Goal: Information Seeking & Learning: Learn about a topic

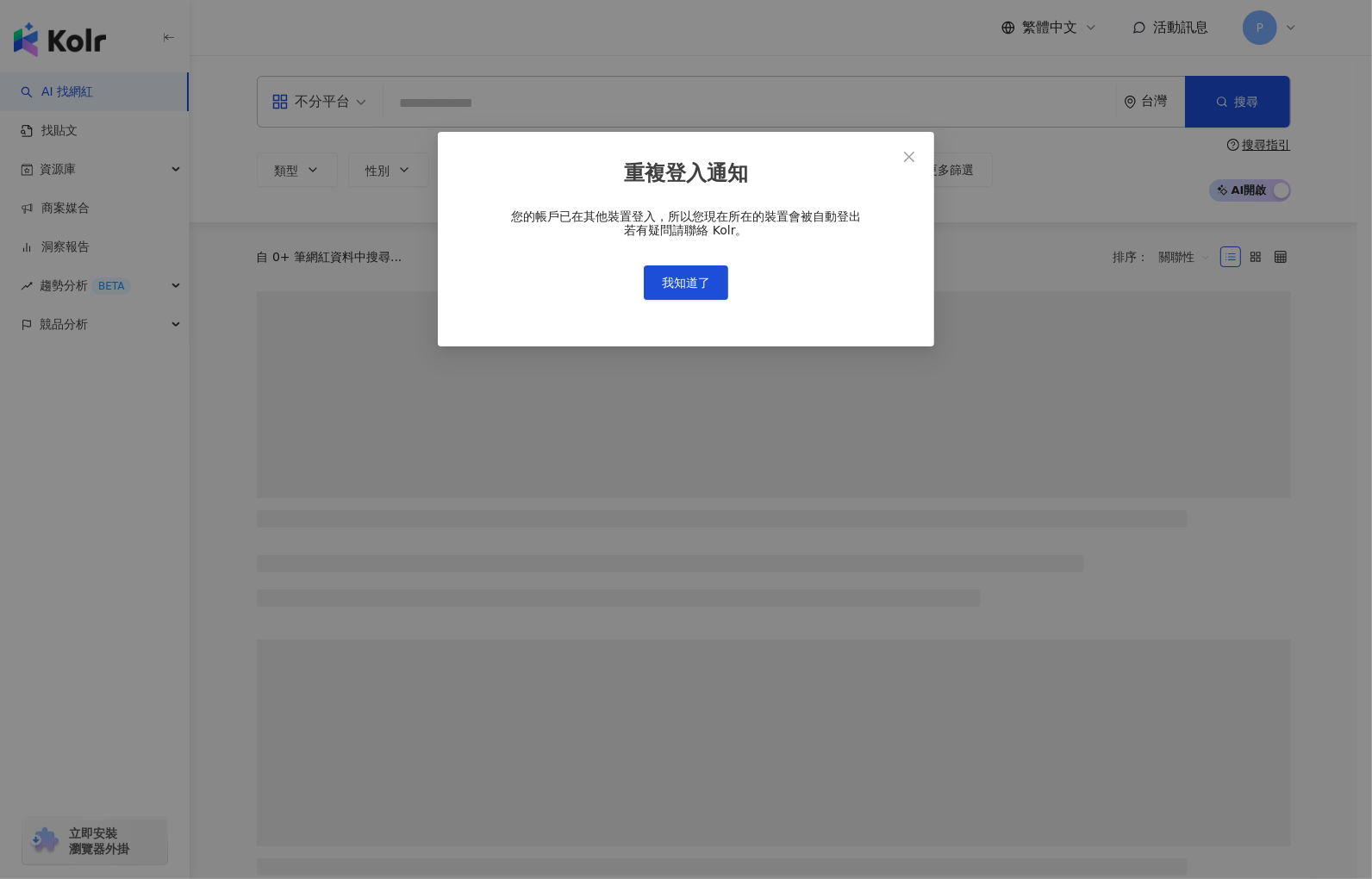
click at [81, 632] on div "重複登入通知 您的帳戶已在其他裝置登入，所以您現在所在的裝置會被自動登出 若有疑問請聯絡 Kolr。 我知道了" at bounding box center [686, 439] width 1372 height 879
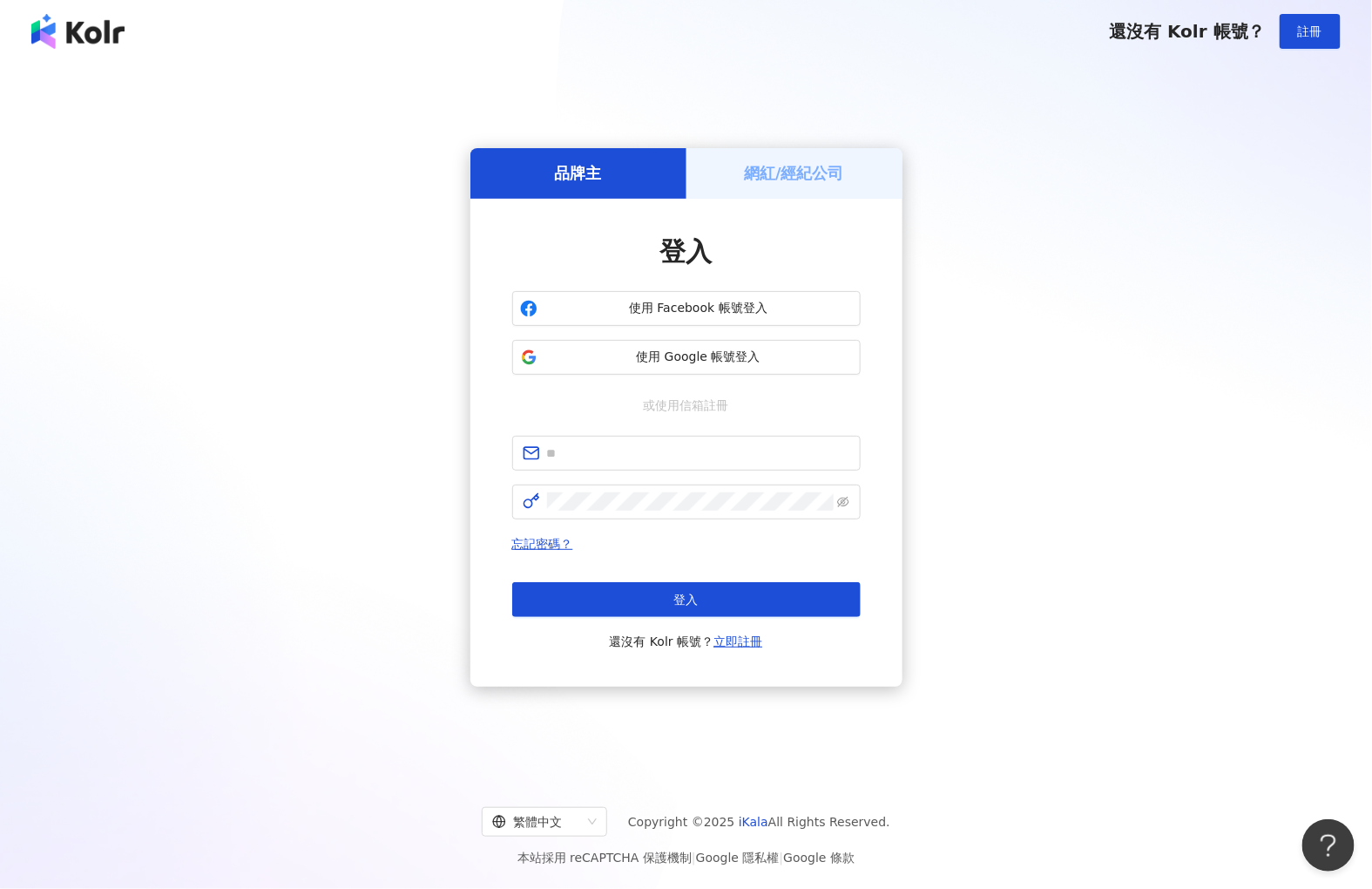
click at [1230, 335] on div "品牌主 網紅/經紀公司 登入 使用 Facebook 帳號登入 使用 Google 帳號登入 或使用信箱註冊 忘記密碼？ 登入 還沒有 Kolr 帳號？ 立即…" at bounding box center [685, 417] width 1330 height 682
click at [668, 443] on input "text" at bounding box center [698, 453] width 303 height 20
type input "**********"
click at [842, 503] on icon "eye-invisible" at bounding box center [843, 501] width 12 height 11
click button "登入" at bounding box center [687, 599] width 349 height 35
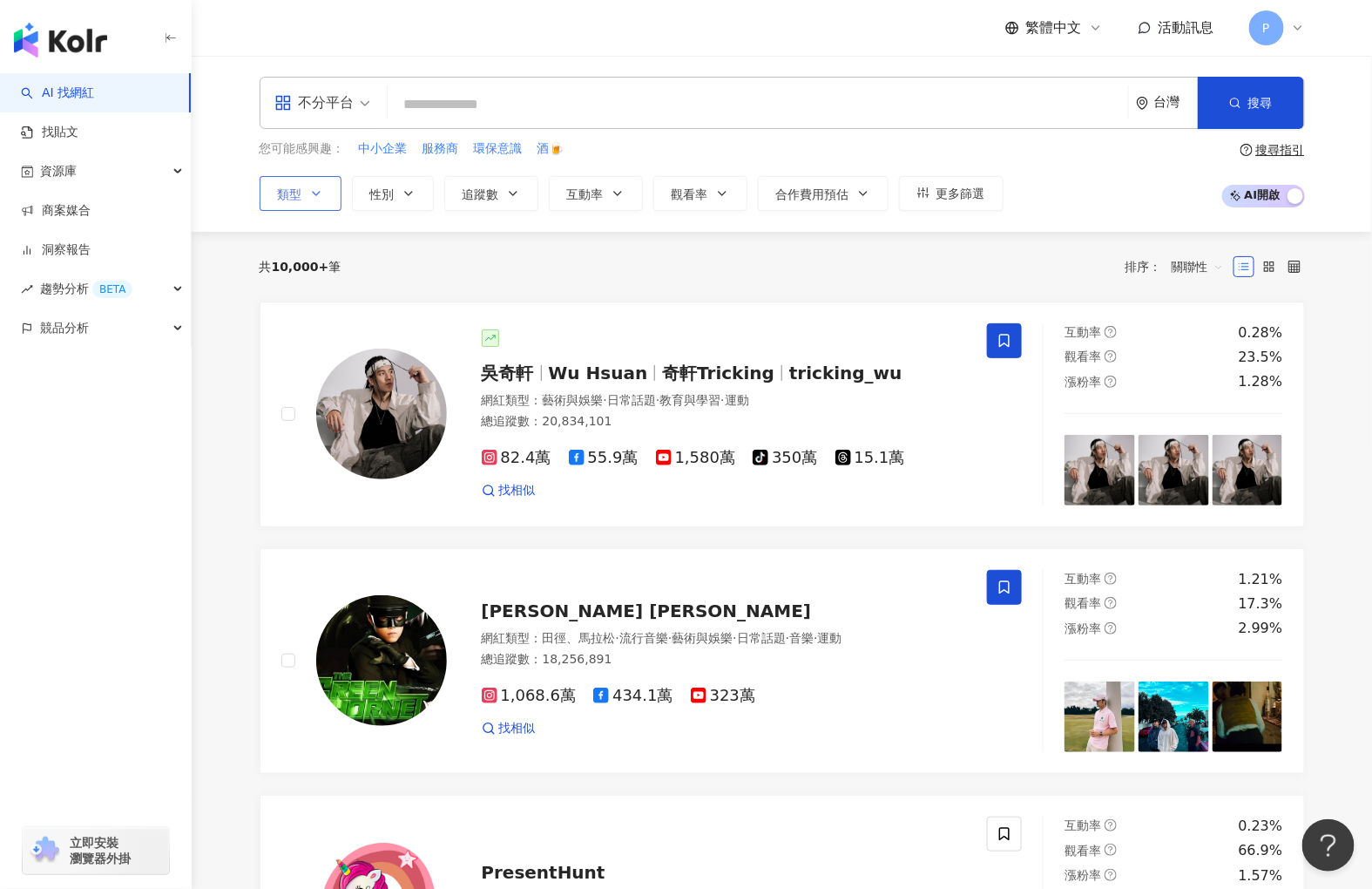
click at [319, 195] on icon "button" at bounding box center [317, 194] width 14 height 14
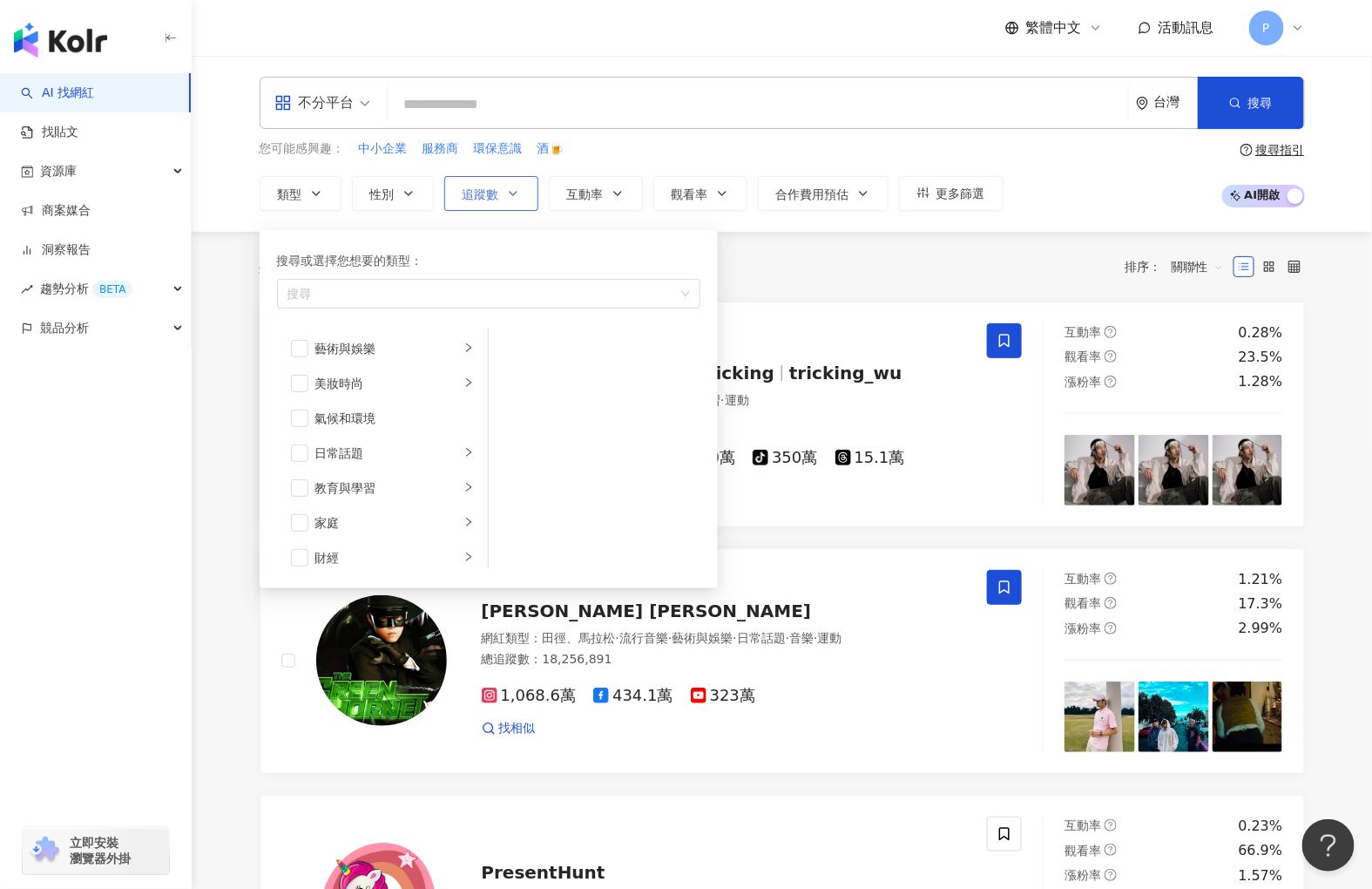
click at [500, 190] on button "追蹤數" at bounding box center [491, 193] width 94 height 35
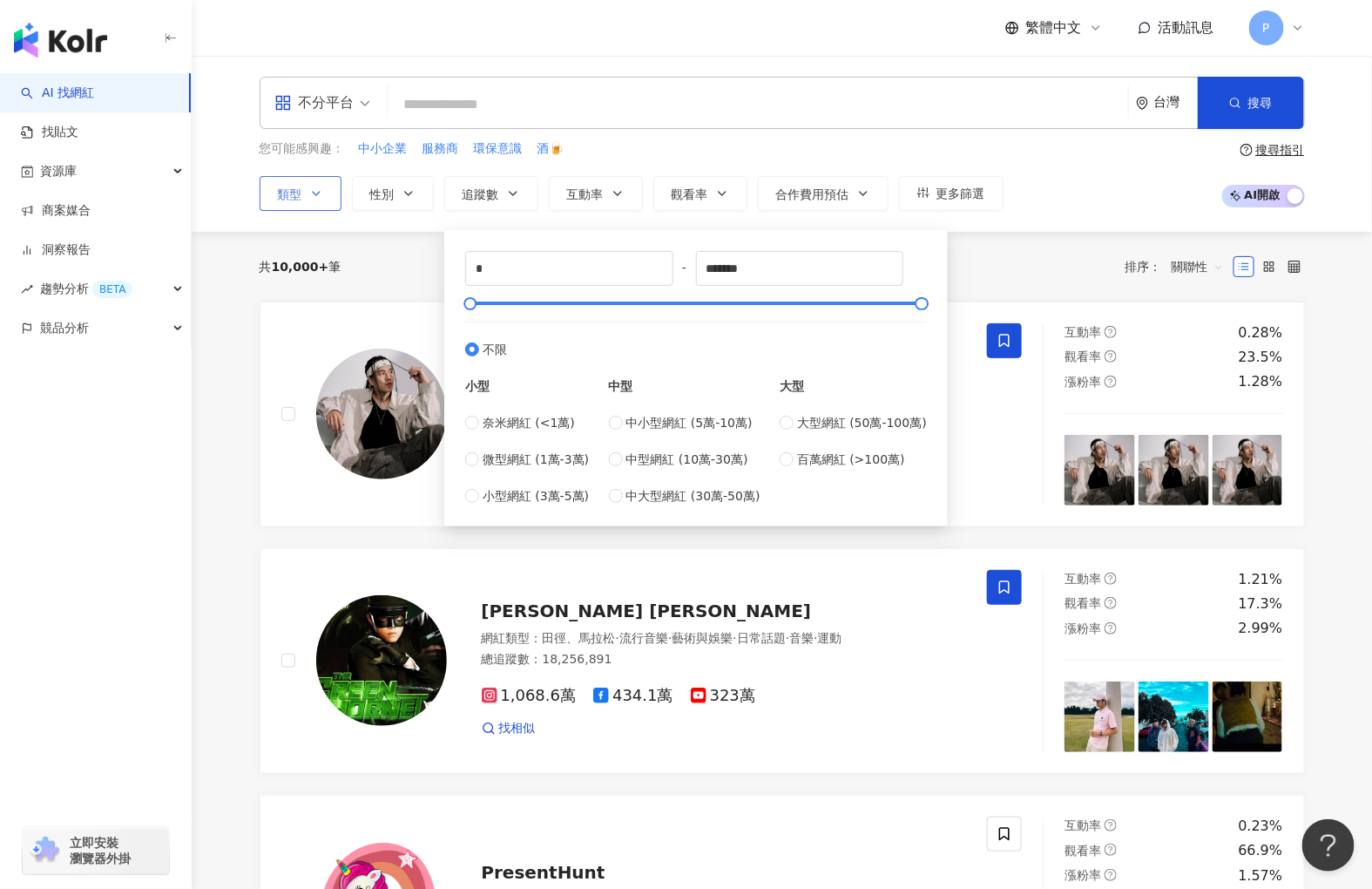
click at [303, 196] on button "類型 搜尋或選擇您想要的類型： 搜尋 藝術與娛樂 美妝時尚 氣候和環境 日常話題 教育與學習 家庭 財經 美食 命理占卜 遊戲 法政社會 生活風格 影視娛樂 …" at bounding box center [301, 193] width 82 height 35
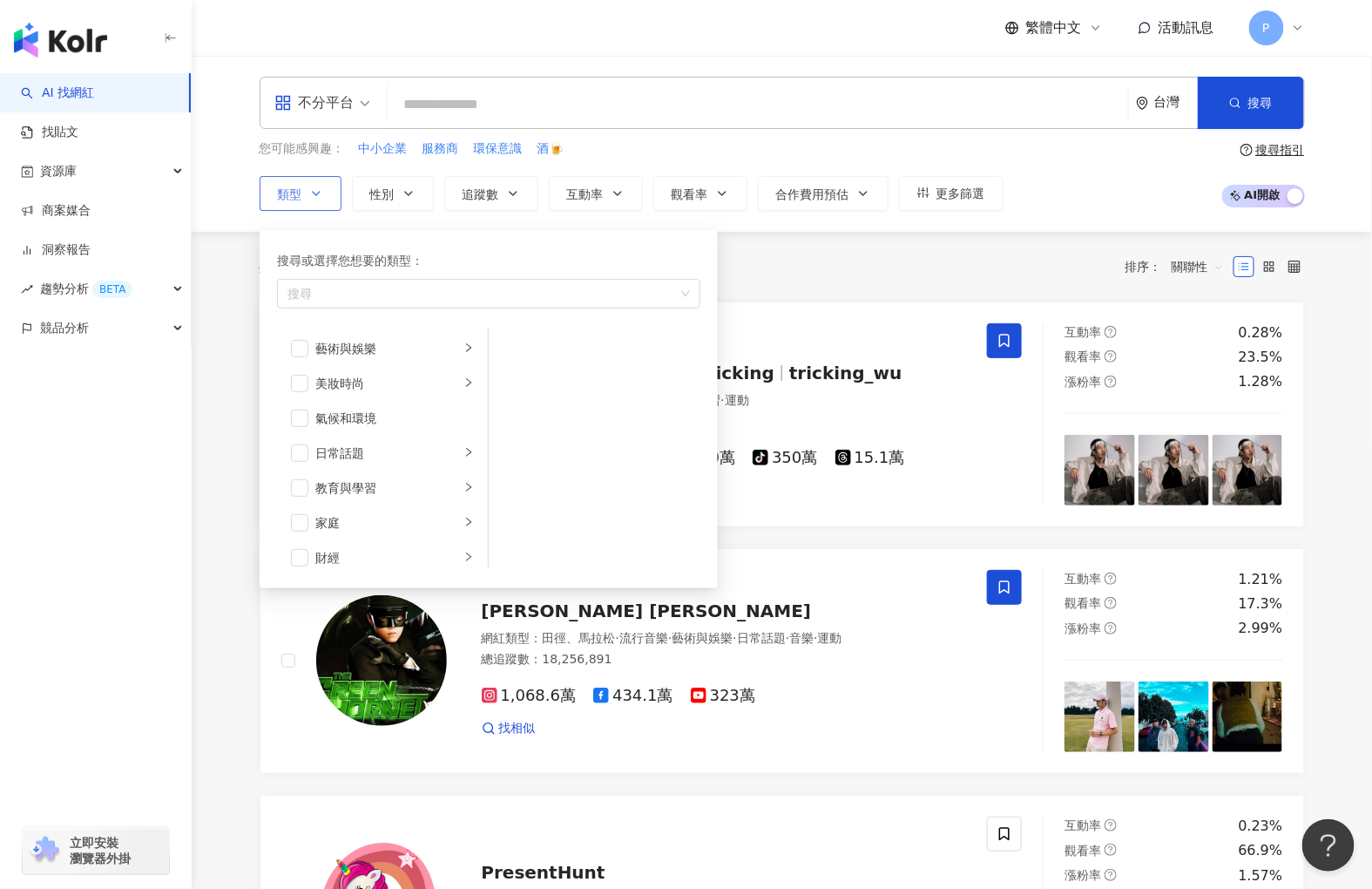
click at [316, 203] on button "類型 搜尋或選擇您想要的類型： 搜尋 藝術與娛樂 美妝時尚 氣候和環境 日常話題 教育與學習 家庭 財經 美食 命理占卜 遊戲 法政社會 生活風格 影視娛樂 …" at bounding box center [301, 193] width 82 height 35
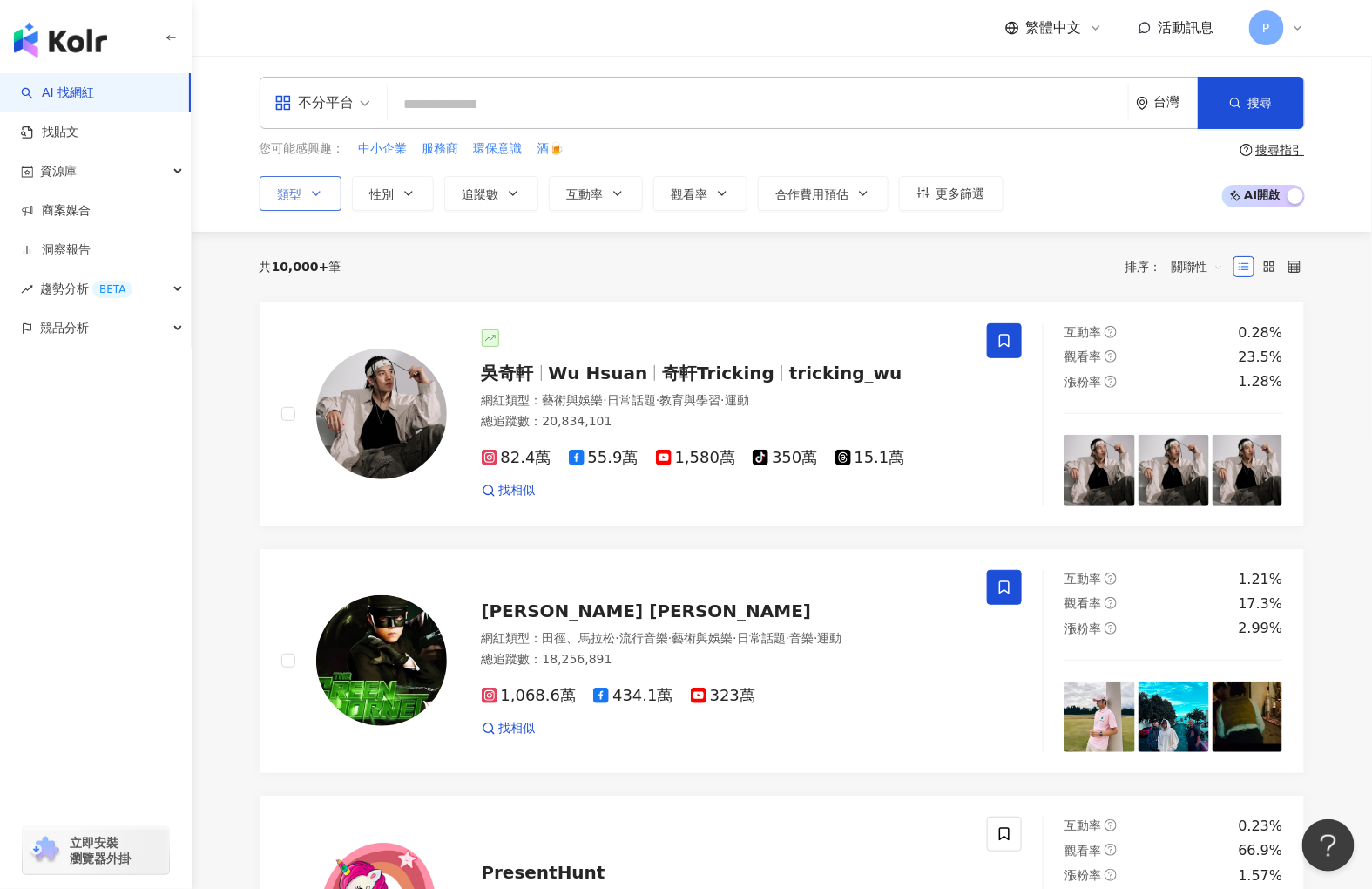
click at [323, 203] on button "類型 搜尋或選擇您想要的類型： 搜尋 藝術與娛樂 美妝時尚 氣候和環境 日常話題 教育與學習 家庭 財經 美食 命理占卜 遊戲 法政社會 生活風格 影視娛樂 …" at bounding box center [301, 193] width 82 height 35
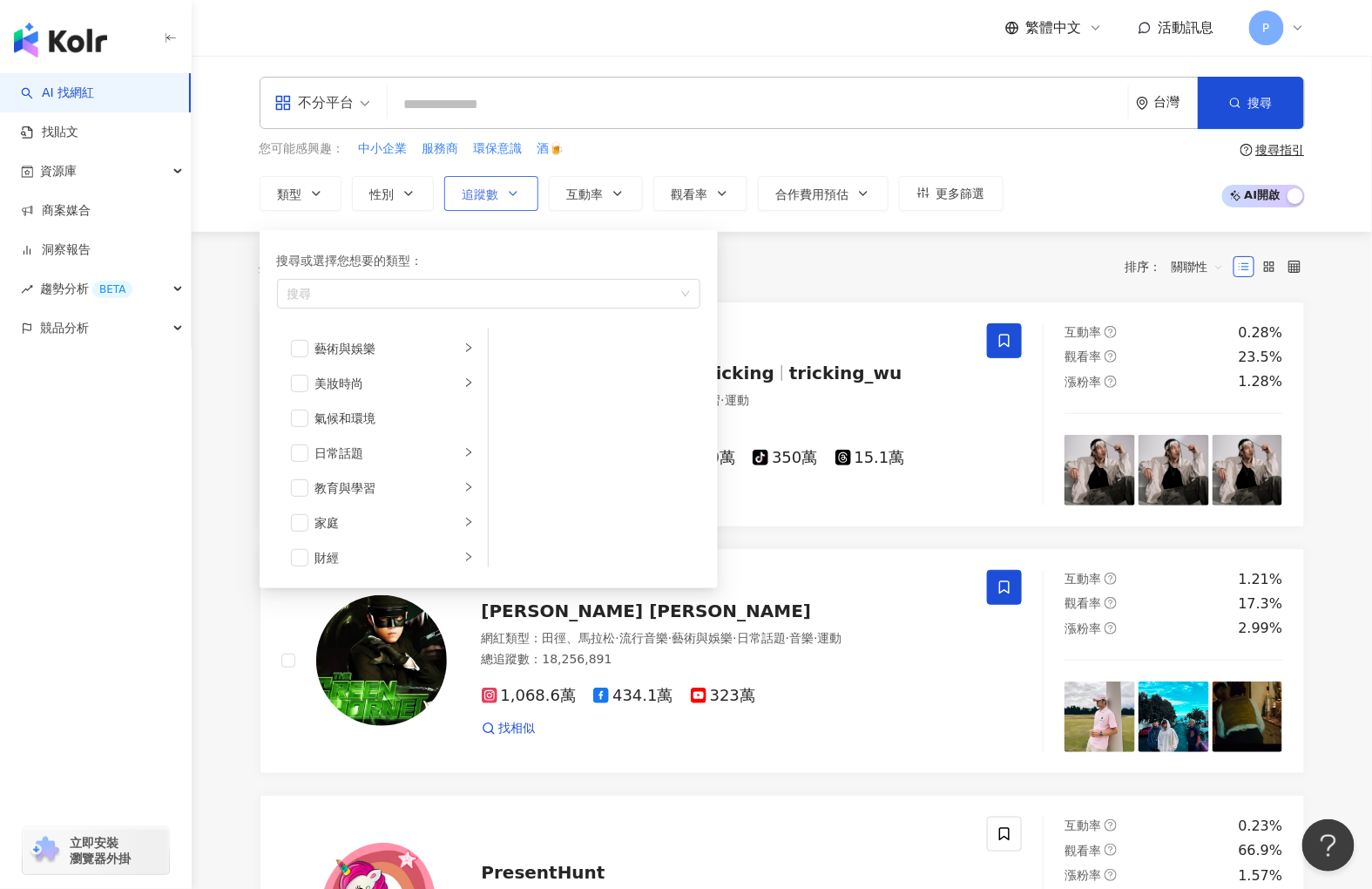
click at [484, 198] on span "追蹤數" at bounding box center [480, 195] width 36 height 14
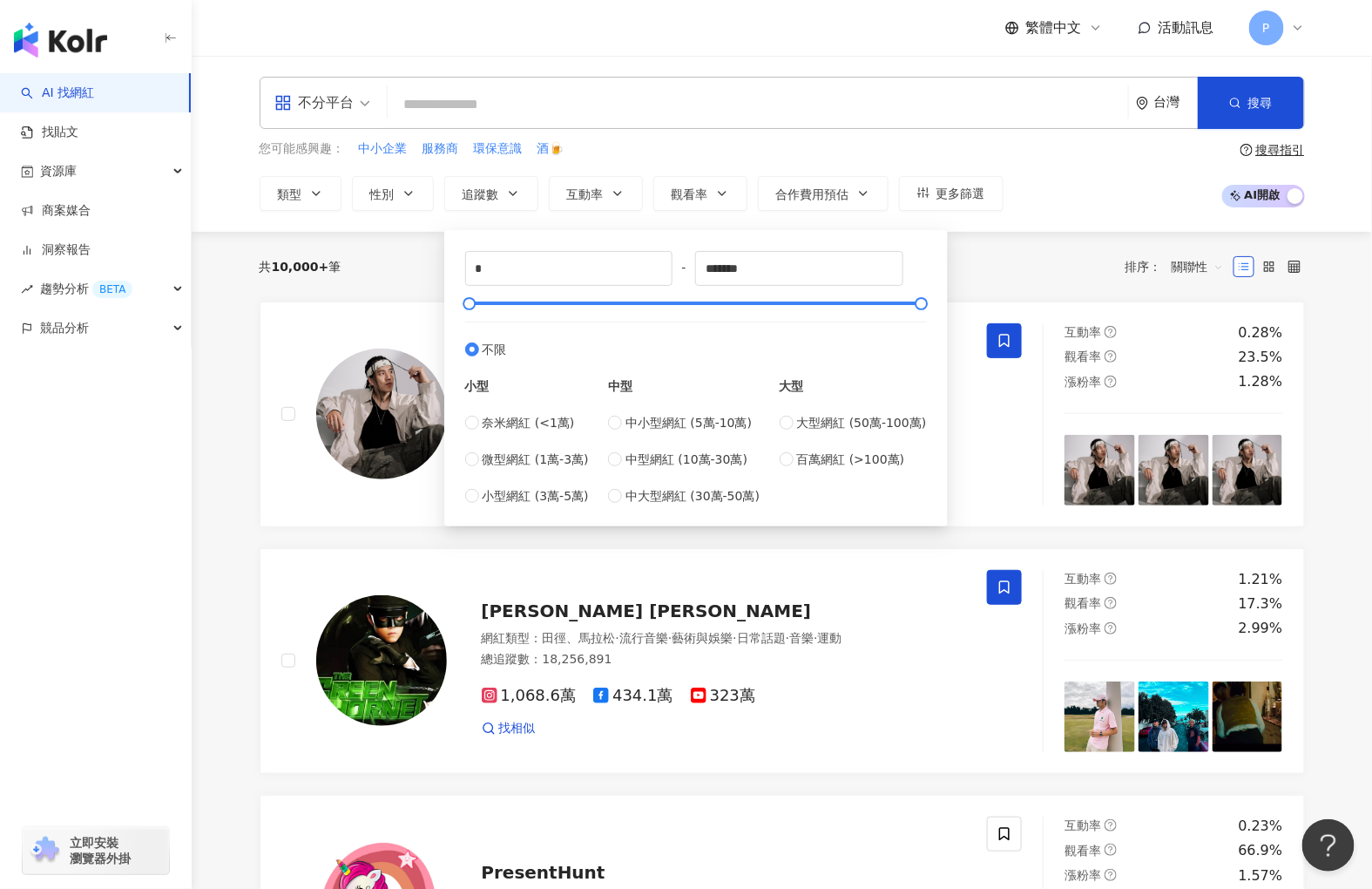
click at [338, 104] on div "不分平台" at bounding box center [314, 102] width 80 height 28
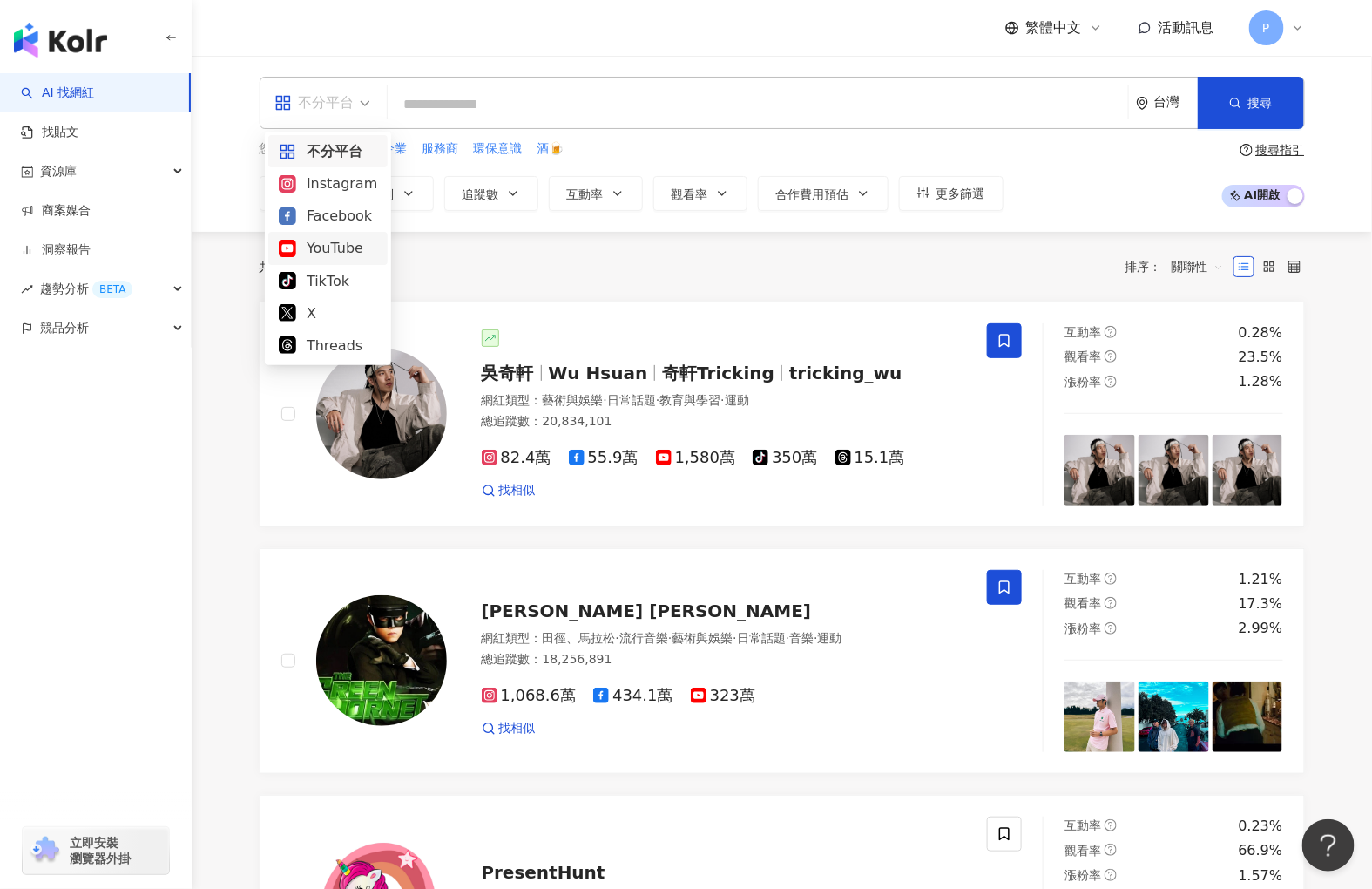
click at [329, 248] on div "YouTube" at bounding box center [327, 247] width 99 height 21
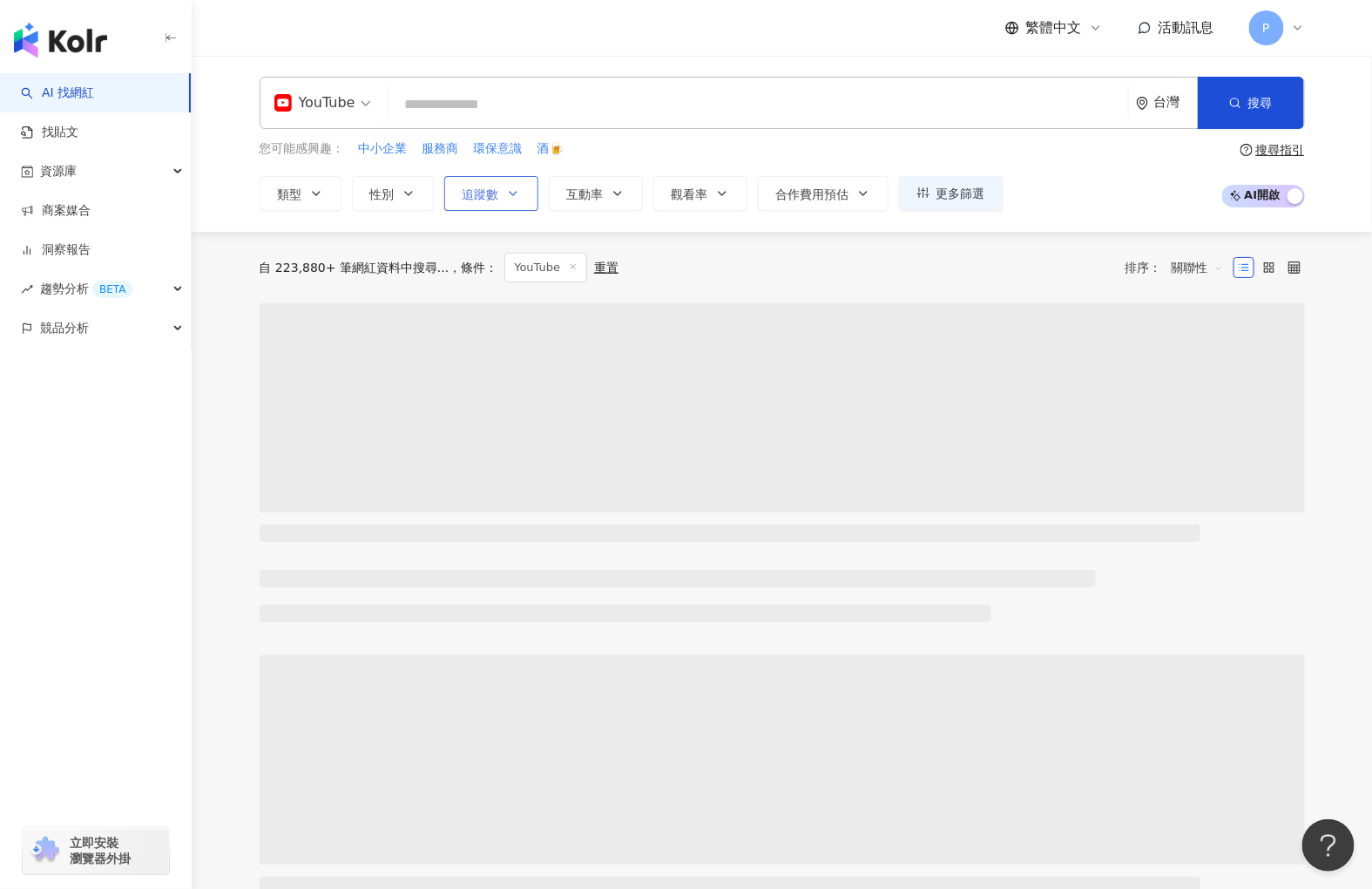
click at [488, 188] on span "追蹤數" at bounding box center [480, 195] width 36 height 14
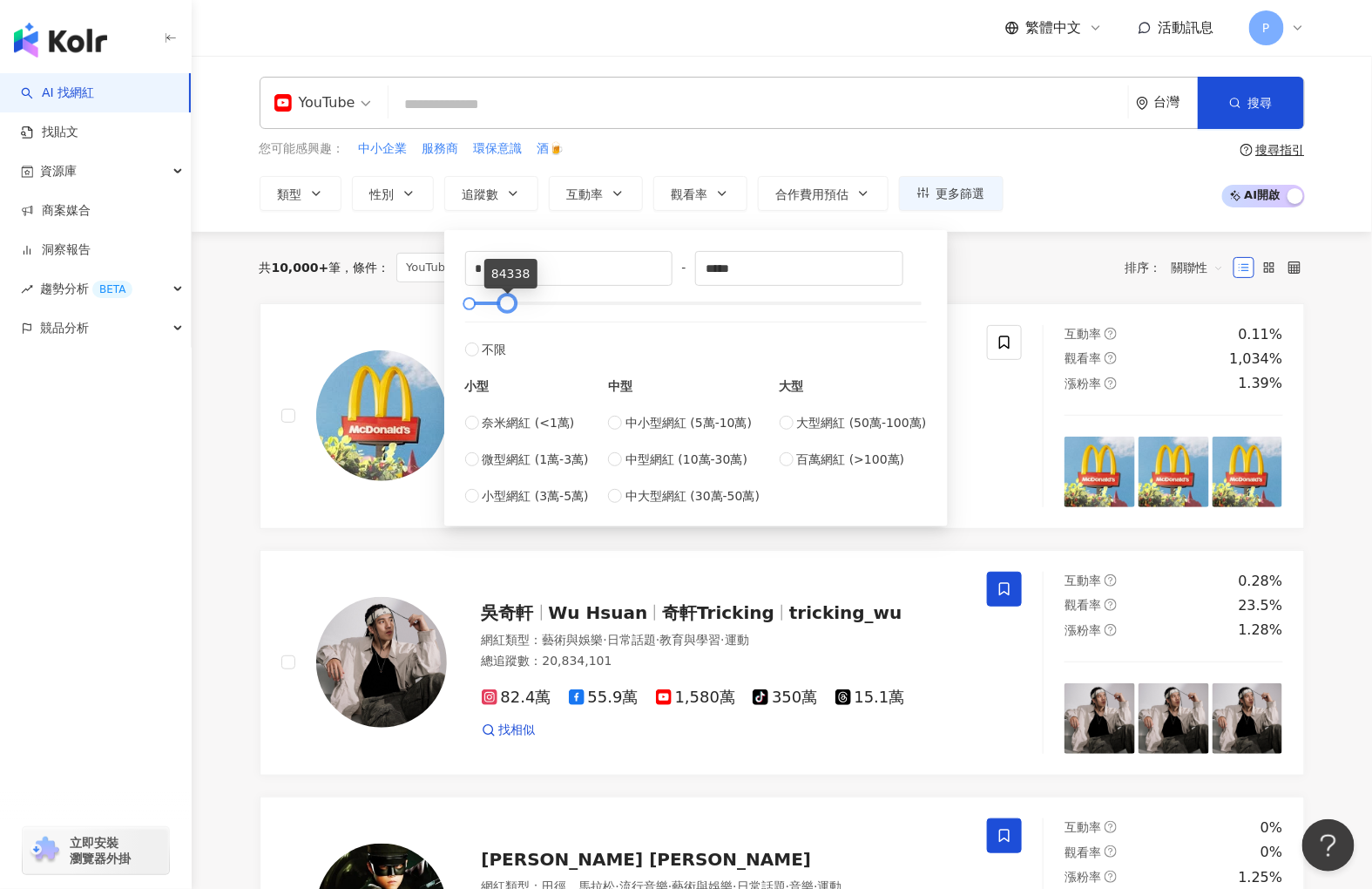
drag, startPoint x: 672, startPoint y: 312, endPoint x: 510, endPoint y: 307, distance: 162.1
click at [510, 307] on div at bounding box center [507, 303] width 10 height 10
click at [769, 267] on input "*****" at bounding box center [799, 268] width 206 height 33
drag, startPoint x: 798, startPoint y: 271, endPoint x: 15, endPoint y: 271, distance: 783.0
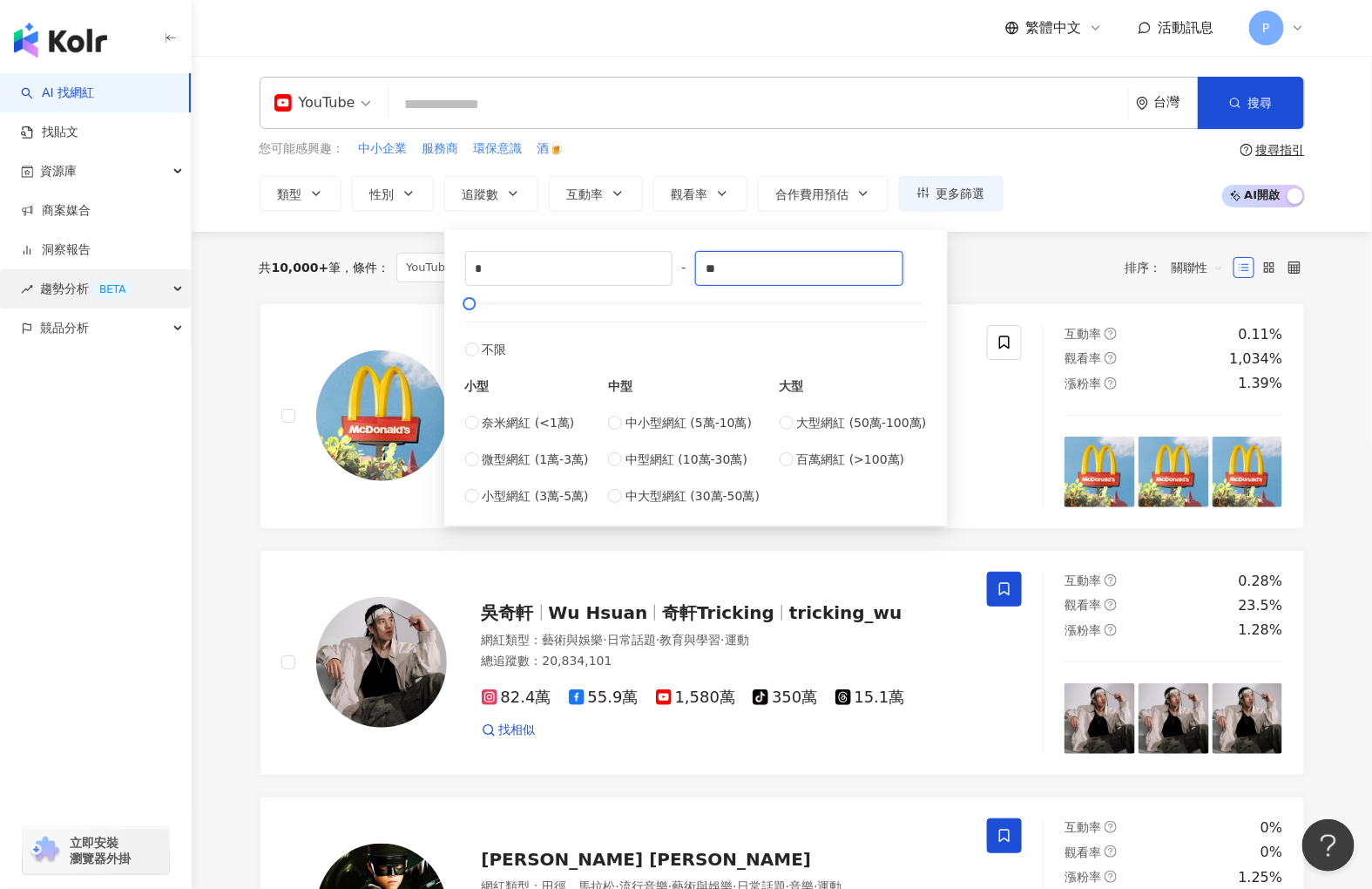
type input "*"
type input "*****"
click at [1035, 220] on div "YouTube 台灣 搜尋 您可能感興趣： 中小企業 服務商 環保意識 酒🍺 類型 性別 追蹤數 互動率 觀看率 合作費用預估 更多篩選 * - ***** …" at bounding box center [781, 144] width 1181 height 176
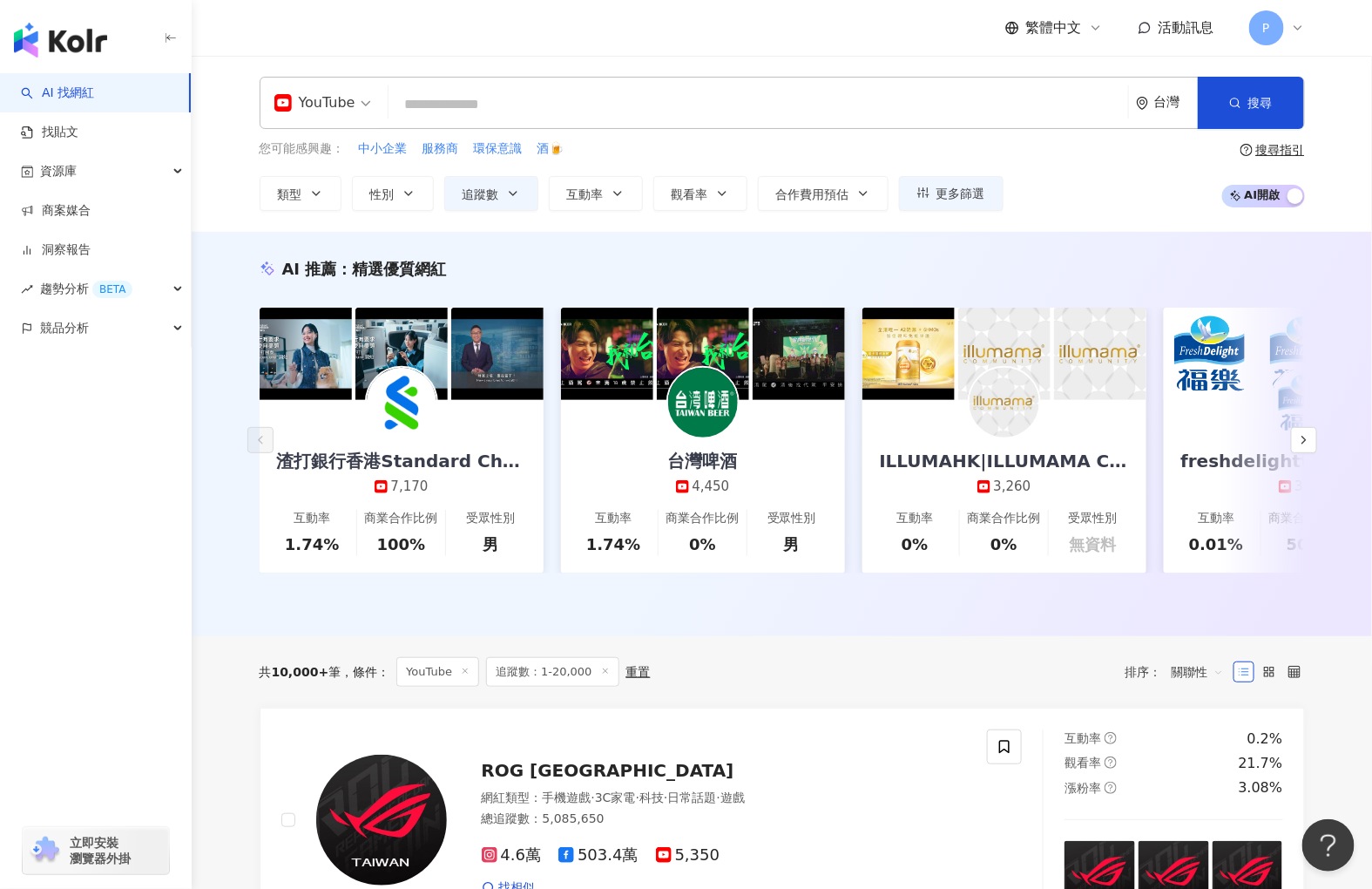
click at [464, 92] on input "search" at bounding box center [759, 104] width 726 height 33
type input "*"
type input "****"
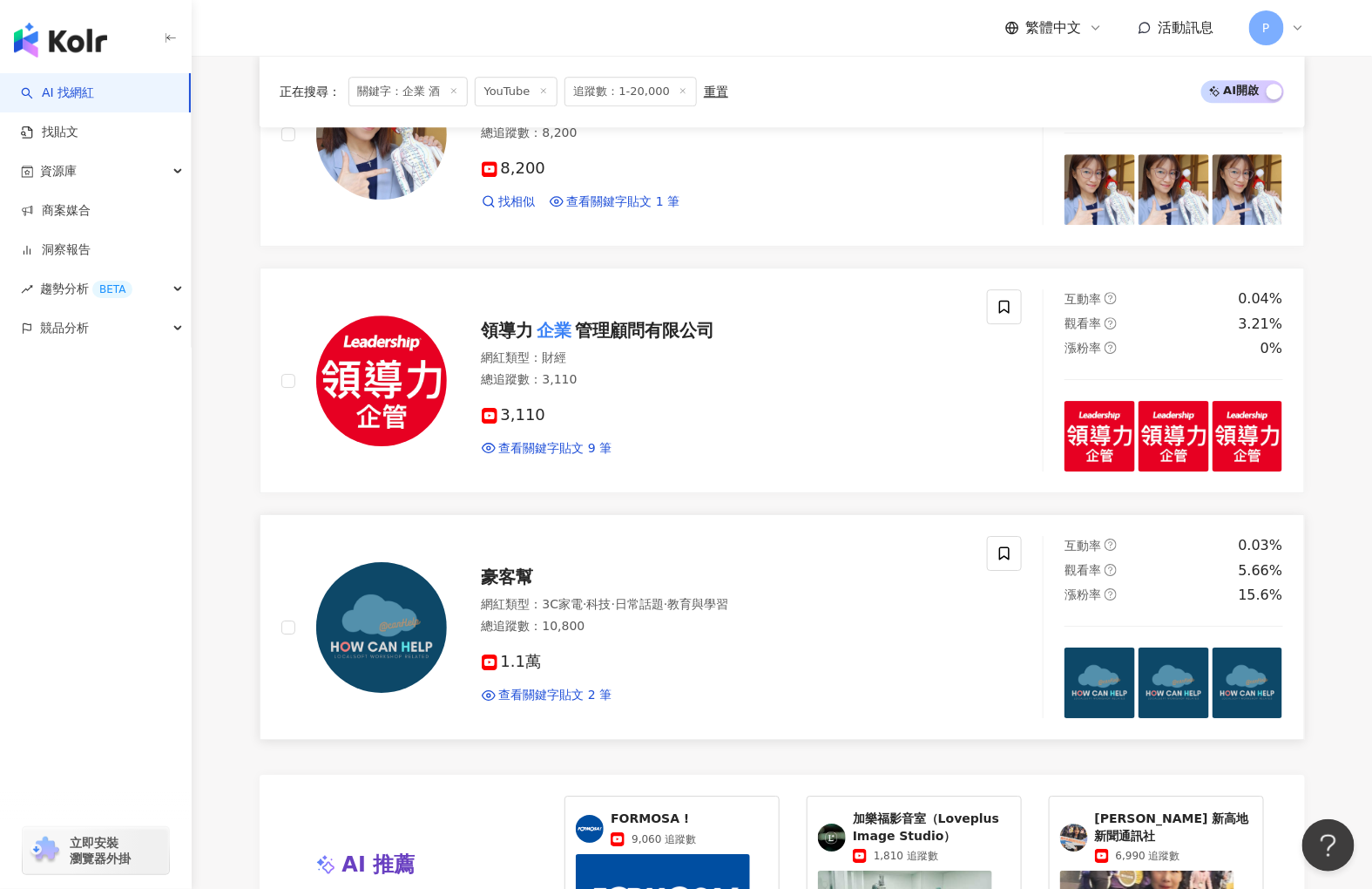
scroll to position [2323, 0]
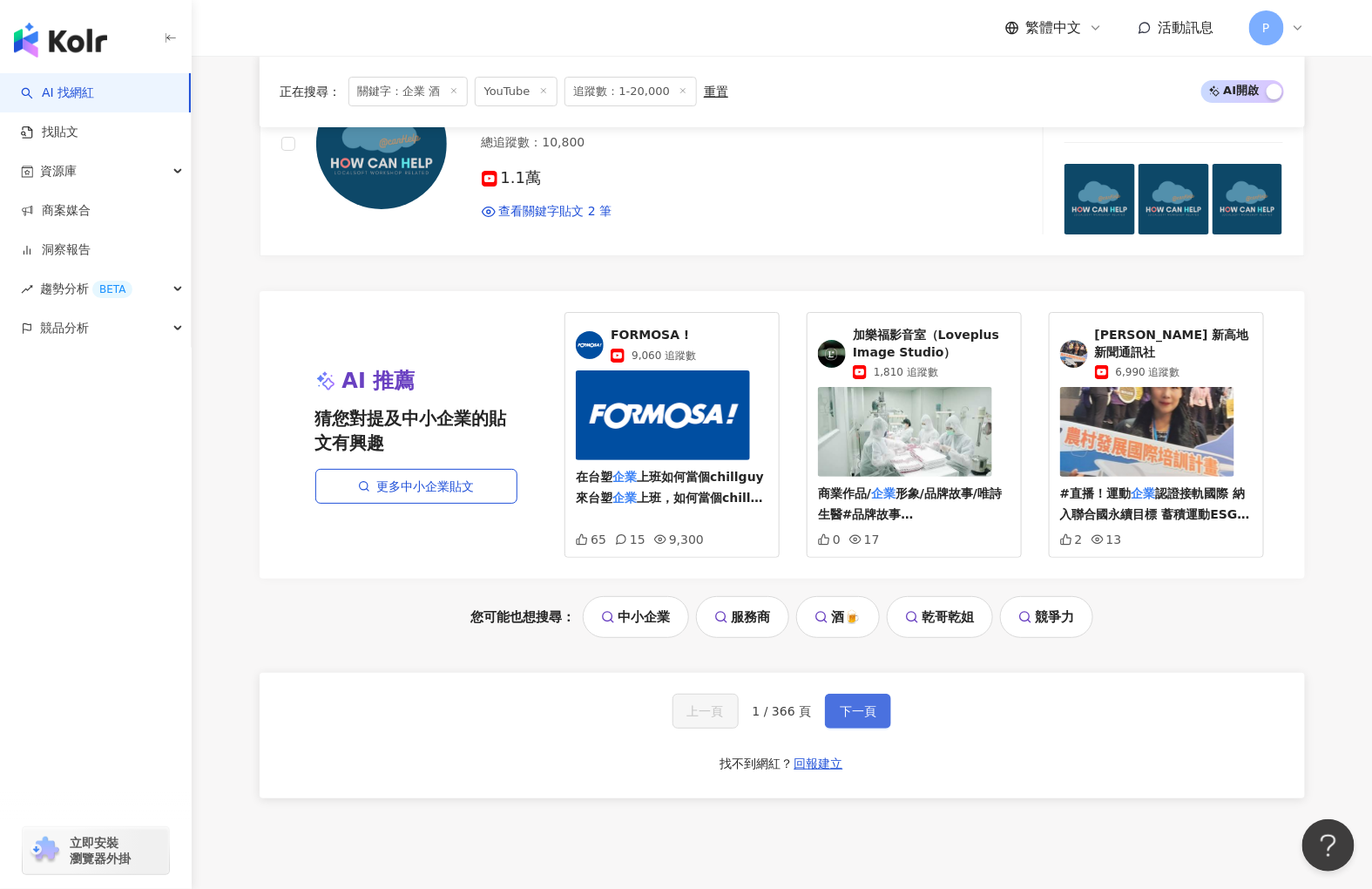
click at [841, 698] on button "下一頁" at bounding box center [858, 710] width 66 height 35
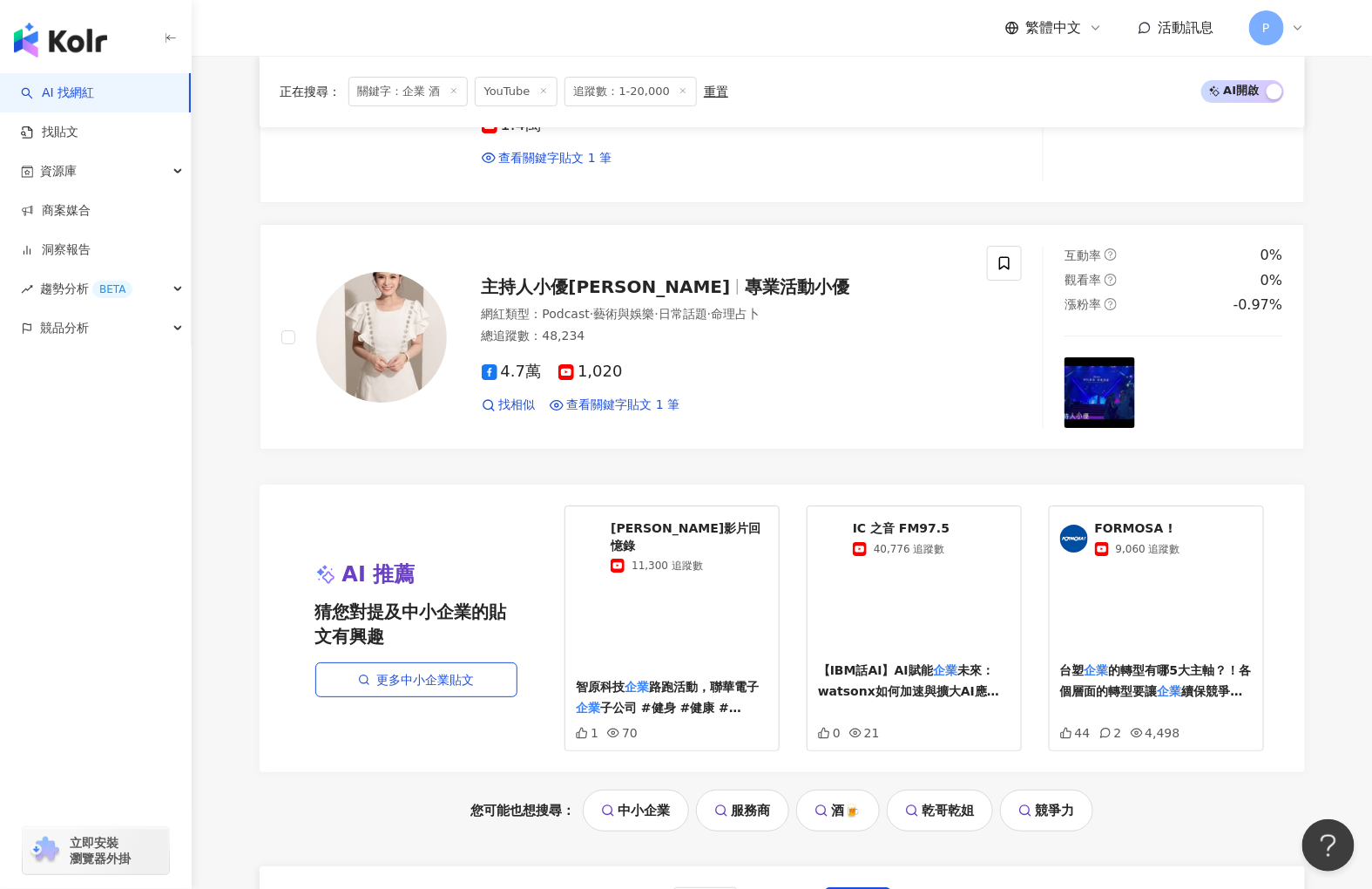
scroll to position [2420, 0]
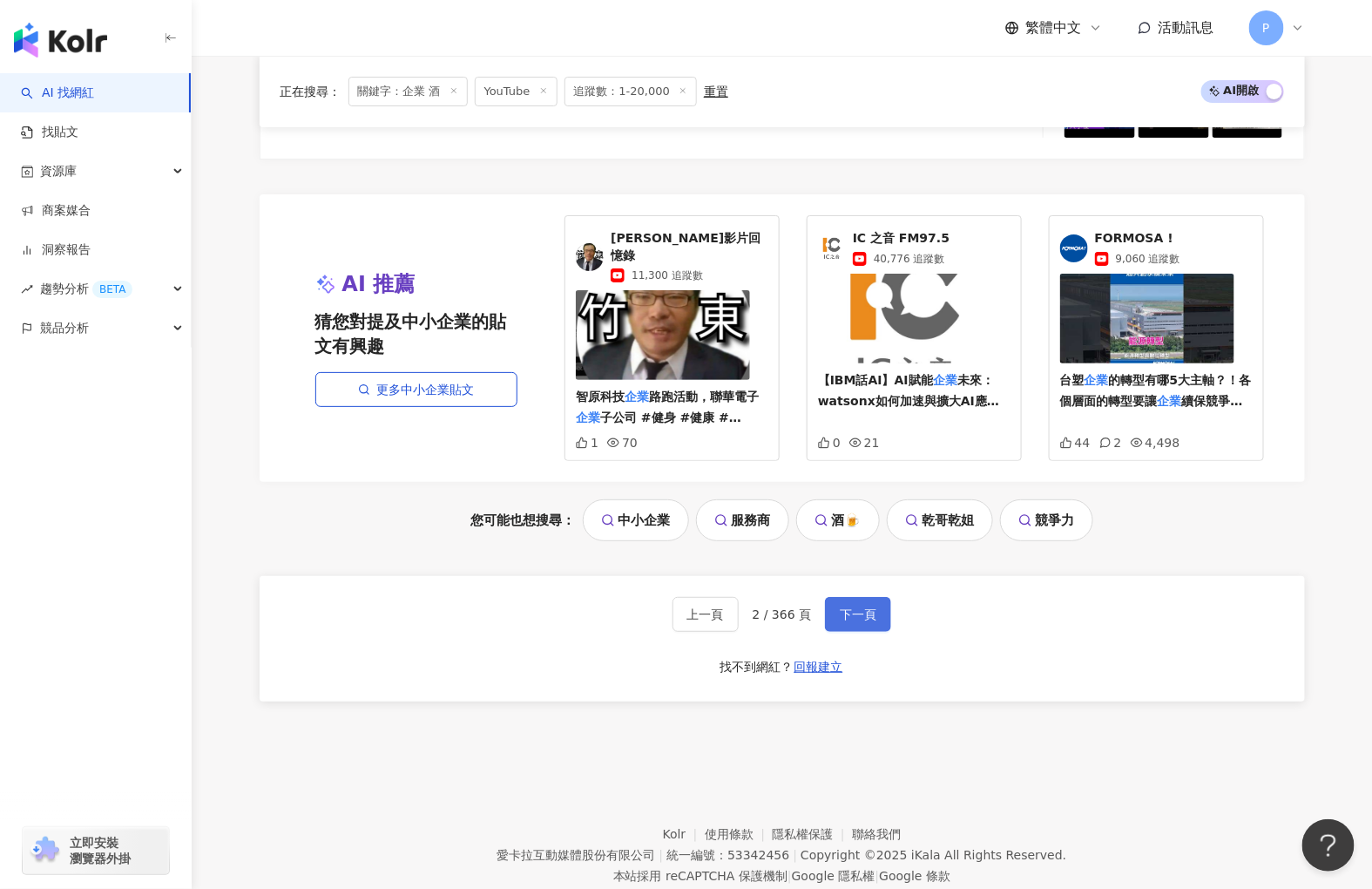
click at [840, 607] on span "下一頁" at bounding box center [858, 614] width 36 height 14
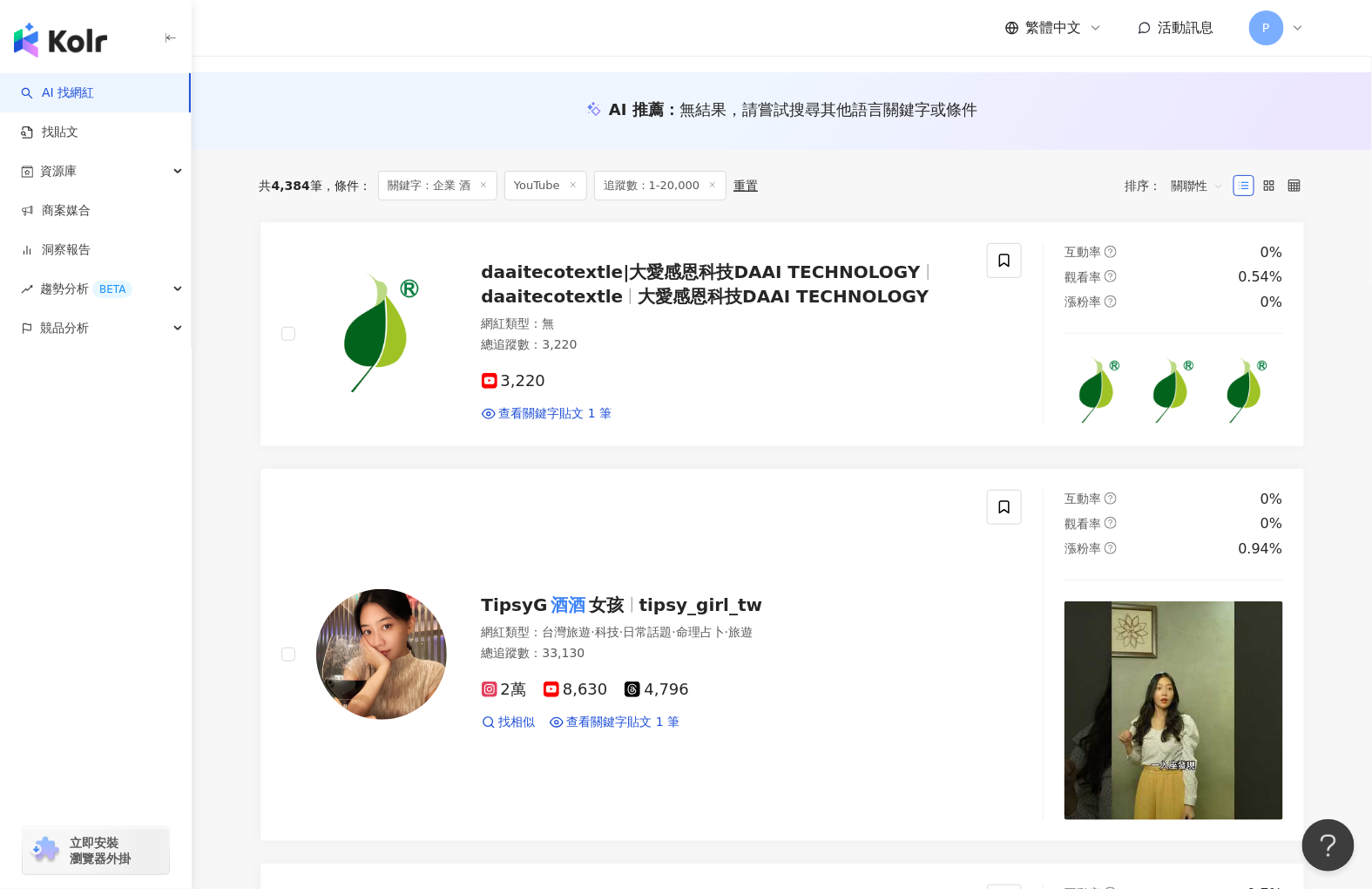
scroll to position [0, 0]
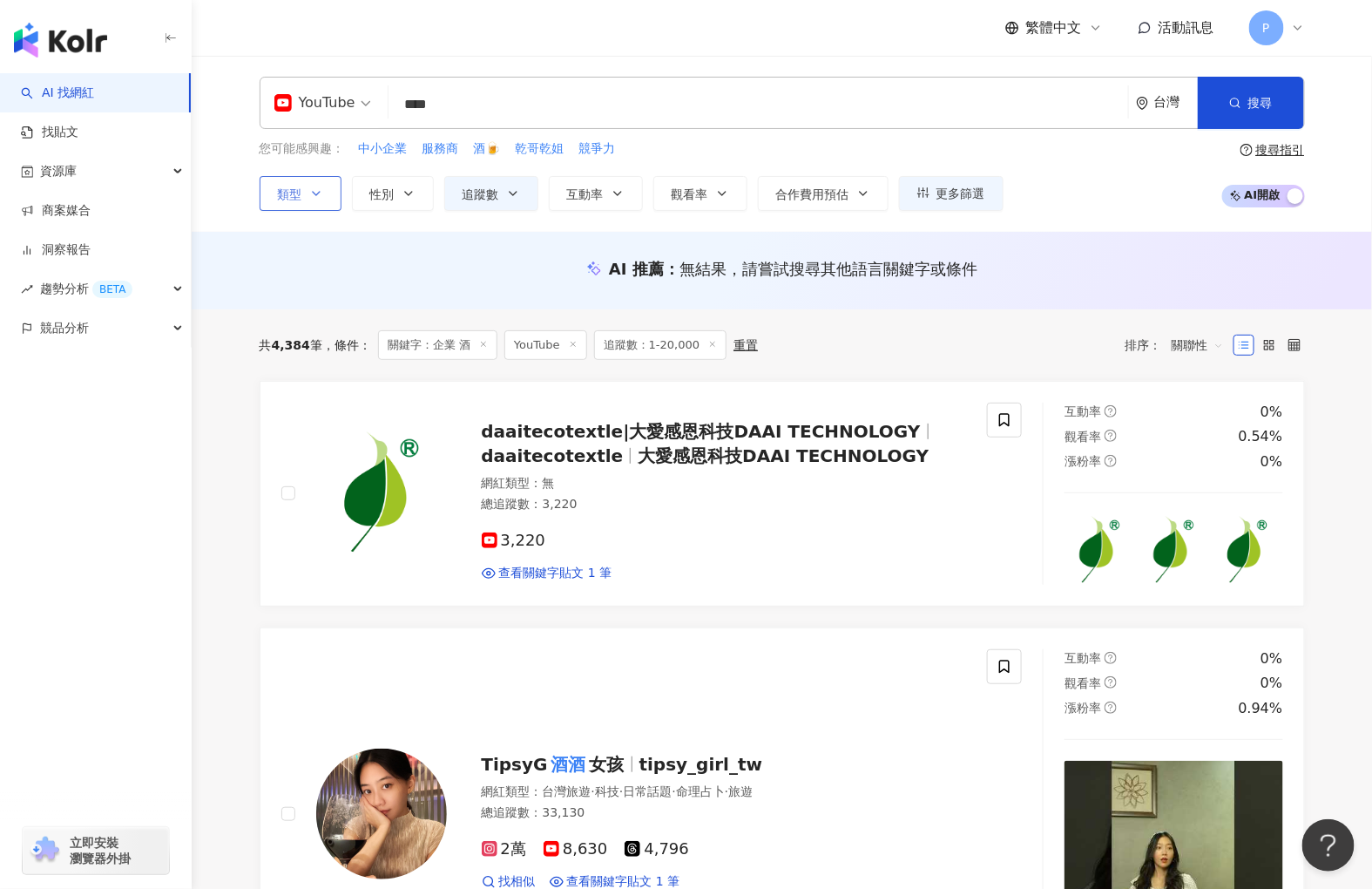
click at [313, 194] on icon "button" at bounding box center [317, 194] width 14 height 14
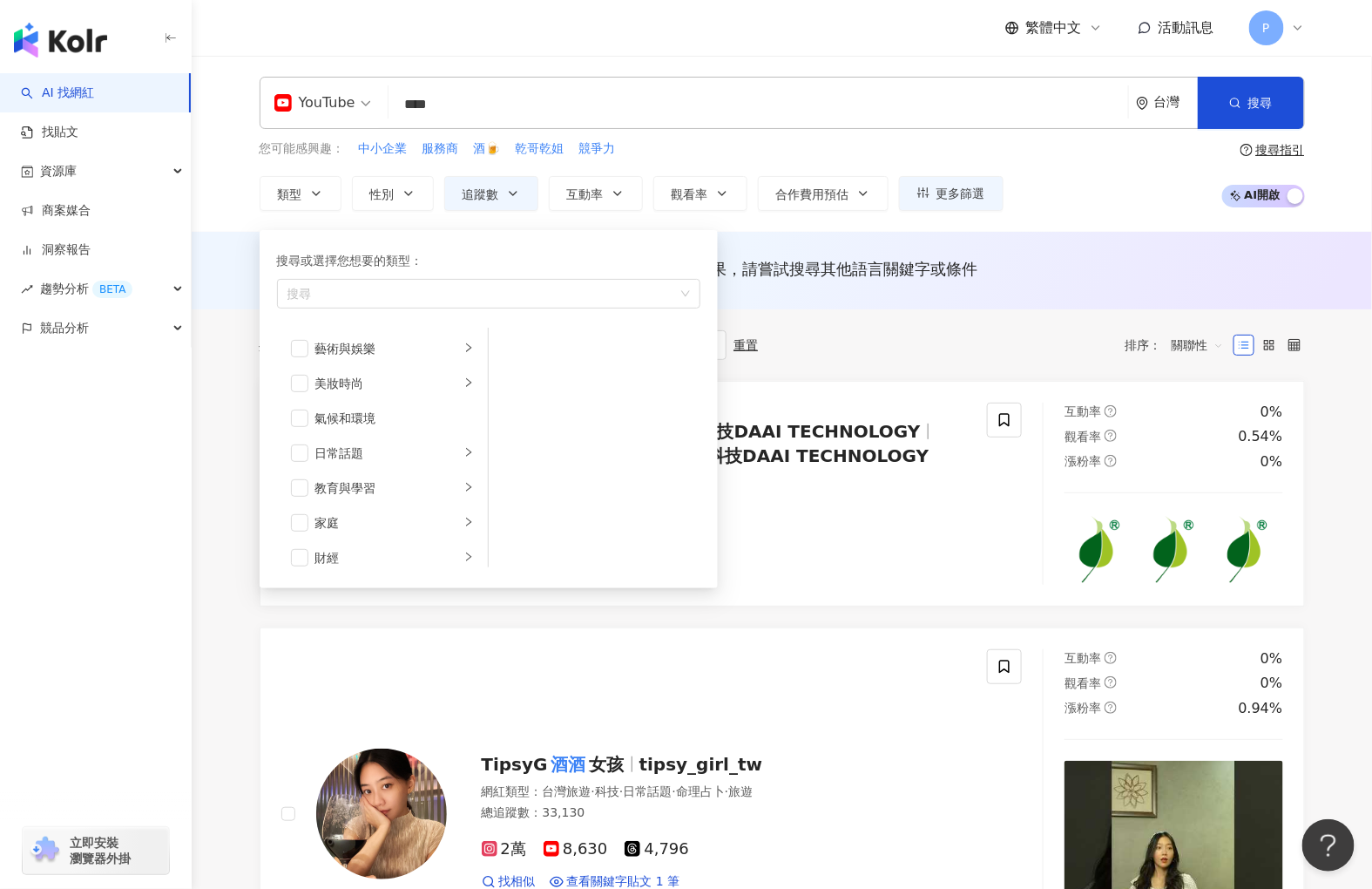
click at [223, 244] on div "AI 推薦 ： 無結果，請嘗試搜尋其他語言關鍵字或條件" at bounding box center [781, 270] width 1181 height 77
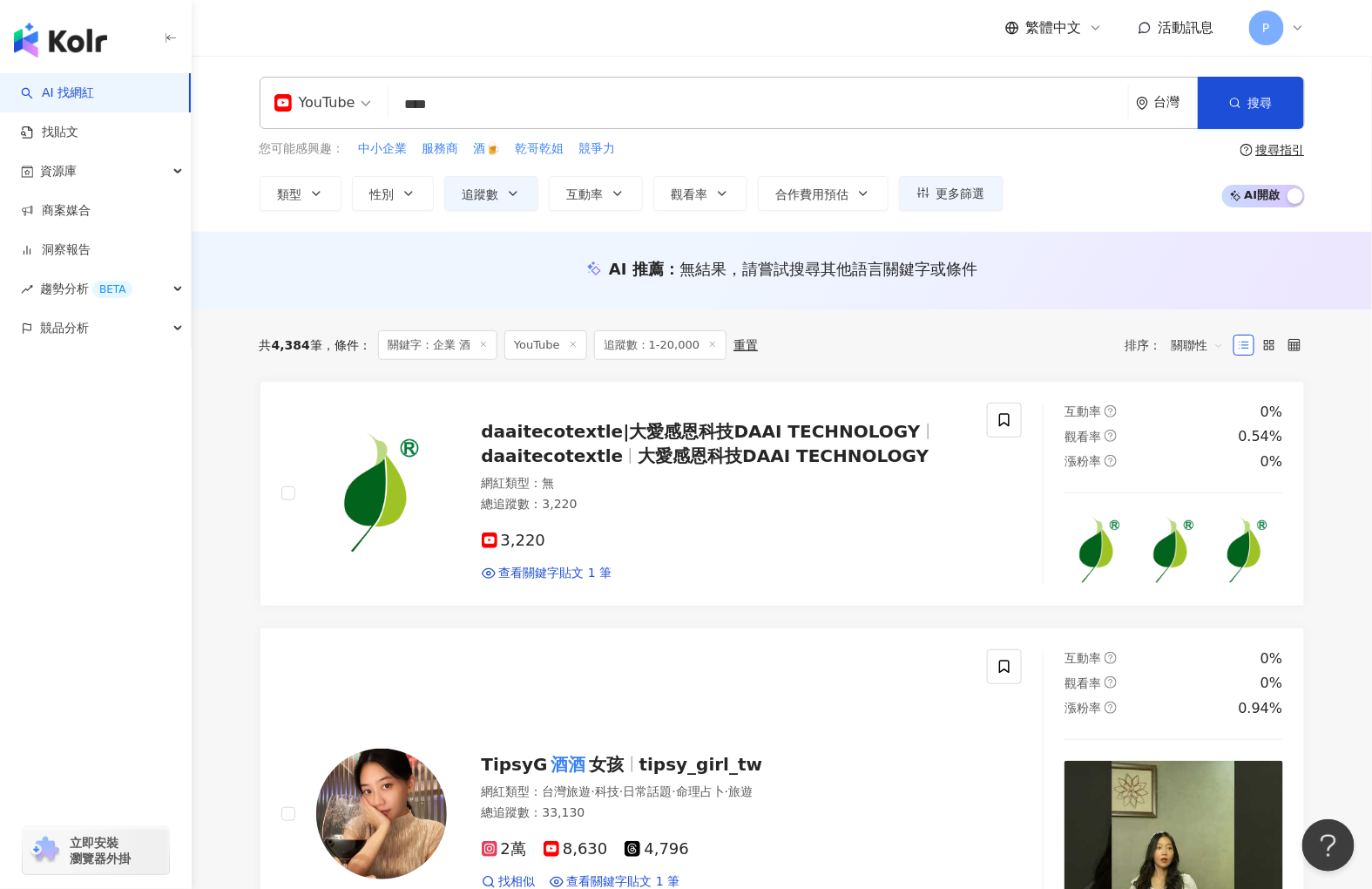
click at [520, 263] on div "AI 推薦 ： 無結果，請嘗試搜尋其他語言關鍵字或條件" at bounding box center [782, 269] width 1045 height 21
click at [514, 200] on button "追蹤數" at bounding box center [491, 193] width 94 height 35
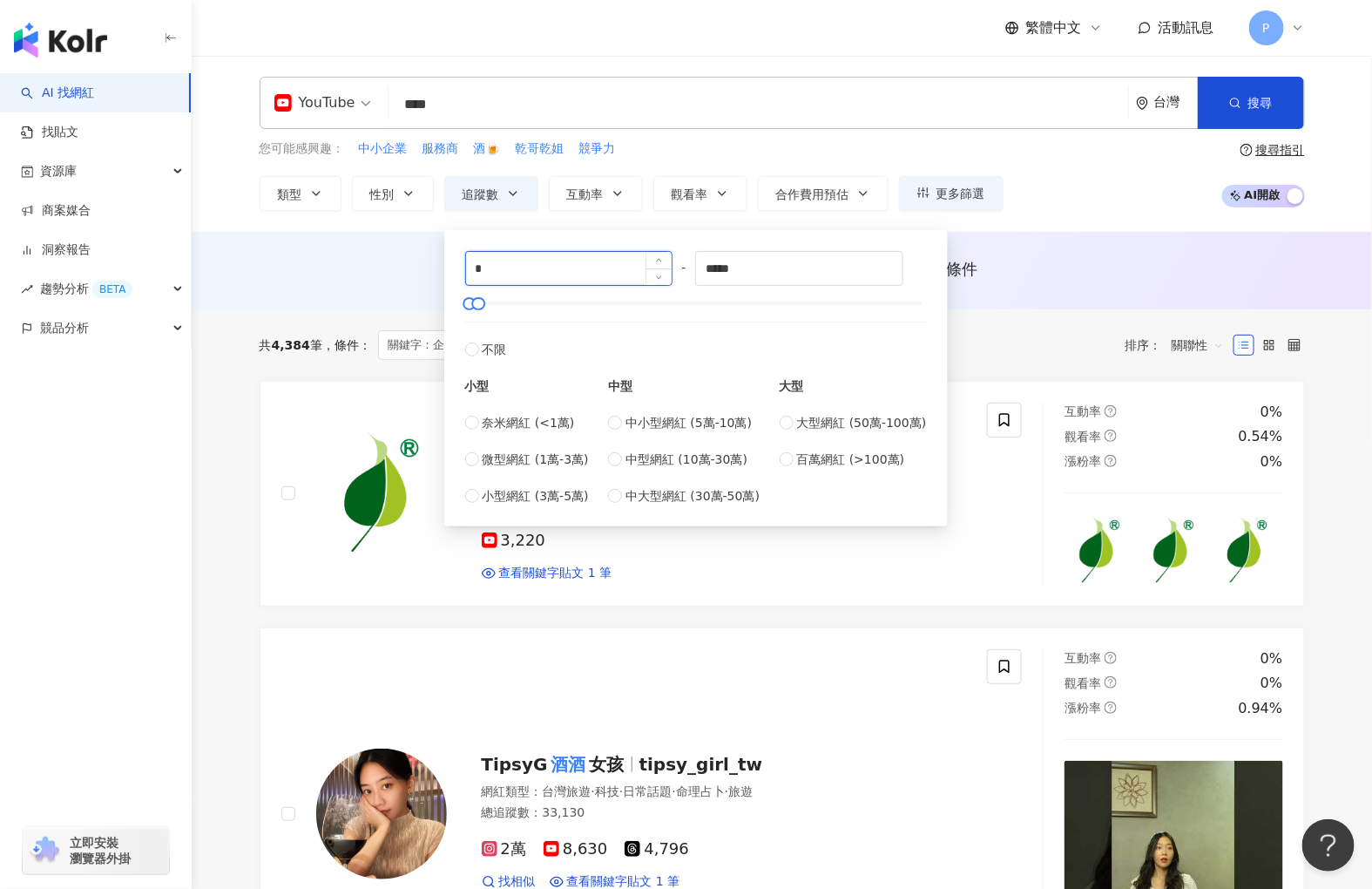
click at [544, 269] on input "*" at bounding box center [569, 268] width 206 height 33
drag, startPoint x: 370, startPoint y: 256, endPoint x: 329, endPoint y: 256, distance: 41.0
type input "**"
type input "*****"
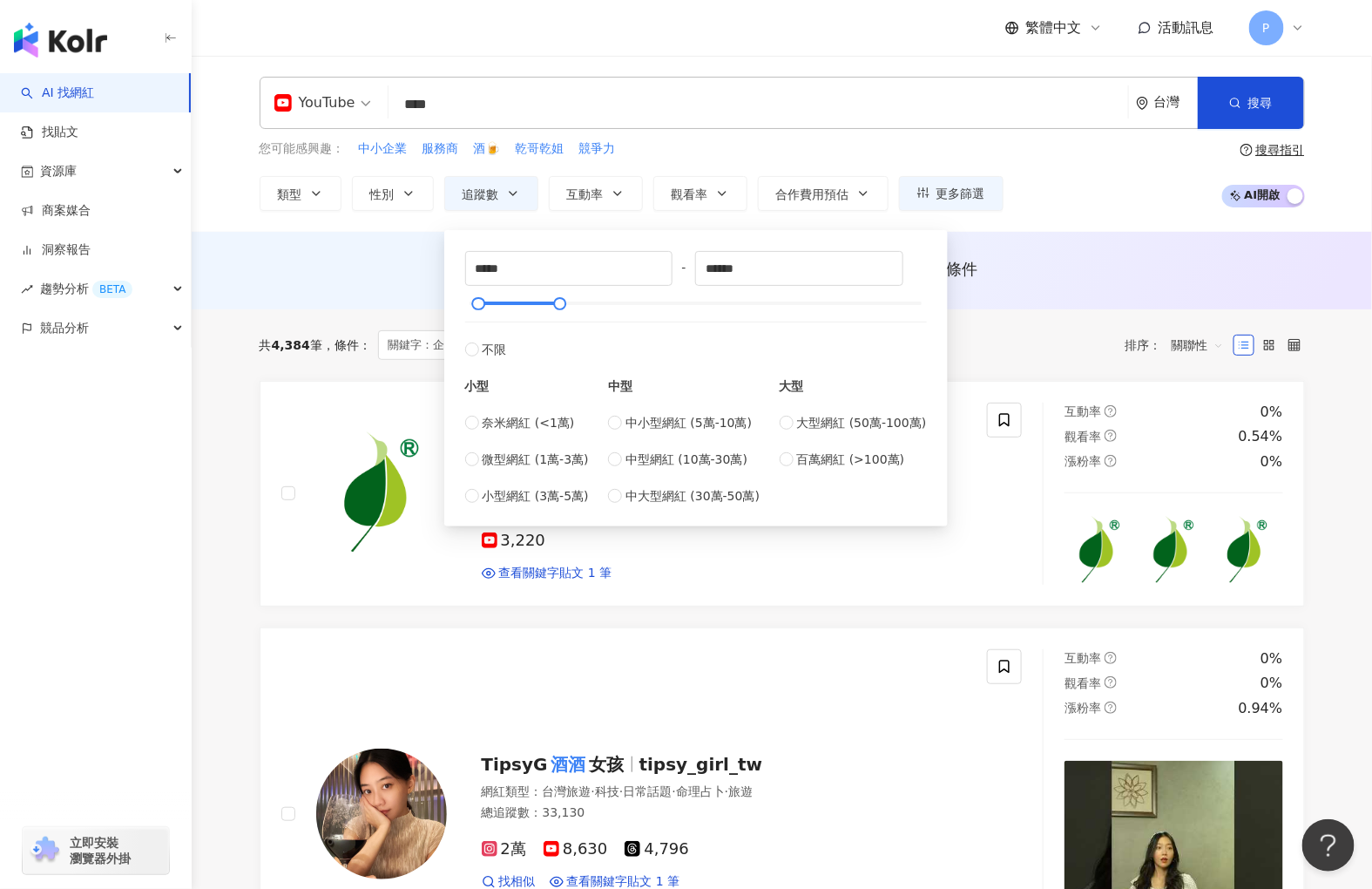
click at [1116, 246] on div "AI 推薦 ： 無結果，請嘗試搜尋其他語言關鍵字或條件" at bounding box center [781, 270] width 1181 height 77
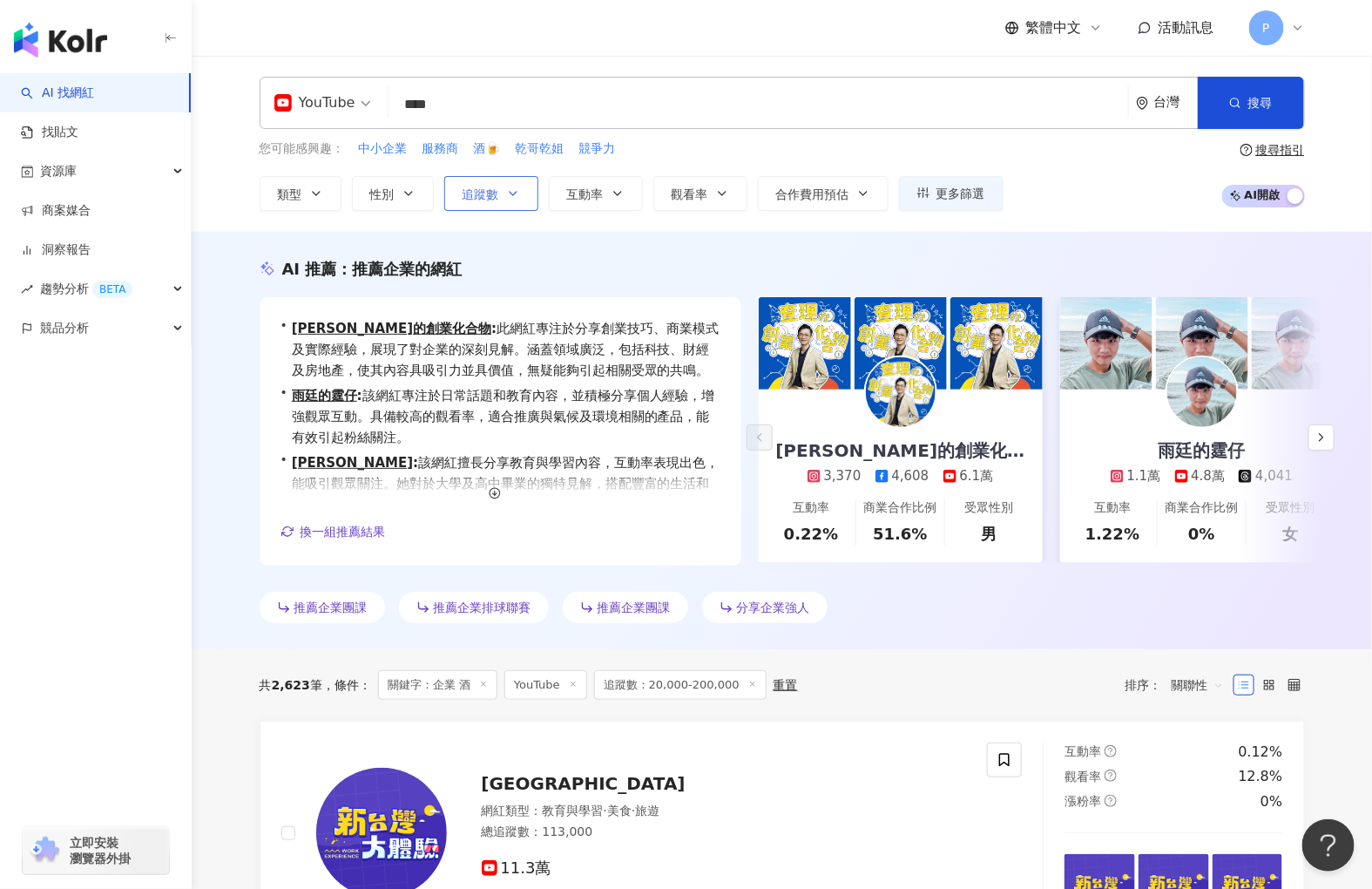
click at [498, 188] on span "追蹤數" at bounding box center [480, 195] width 36 height 14
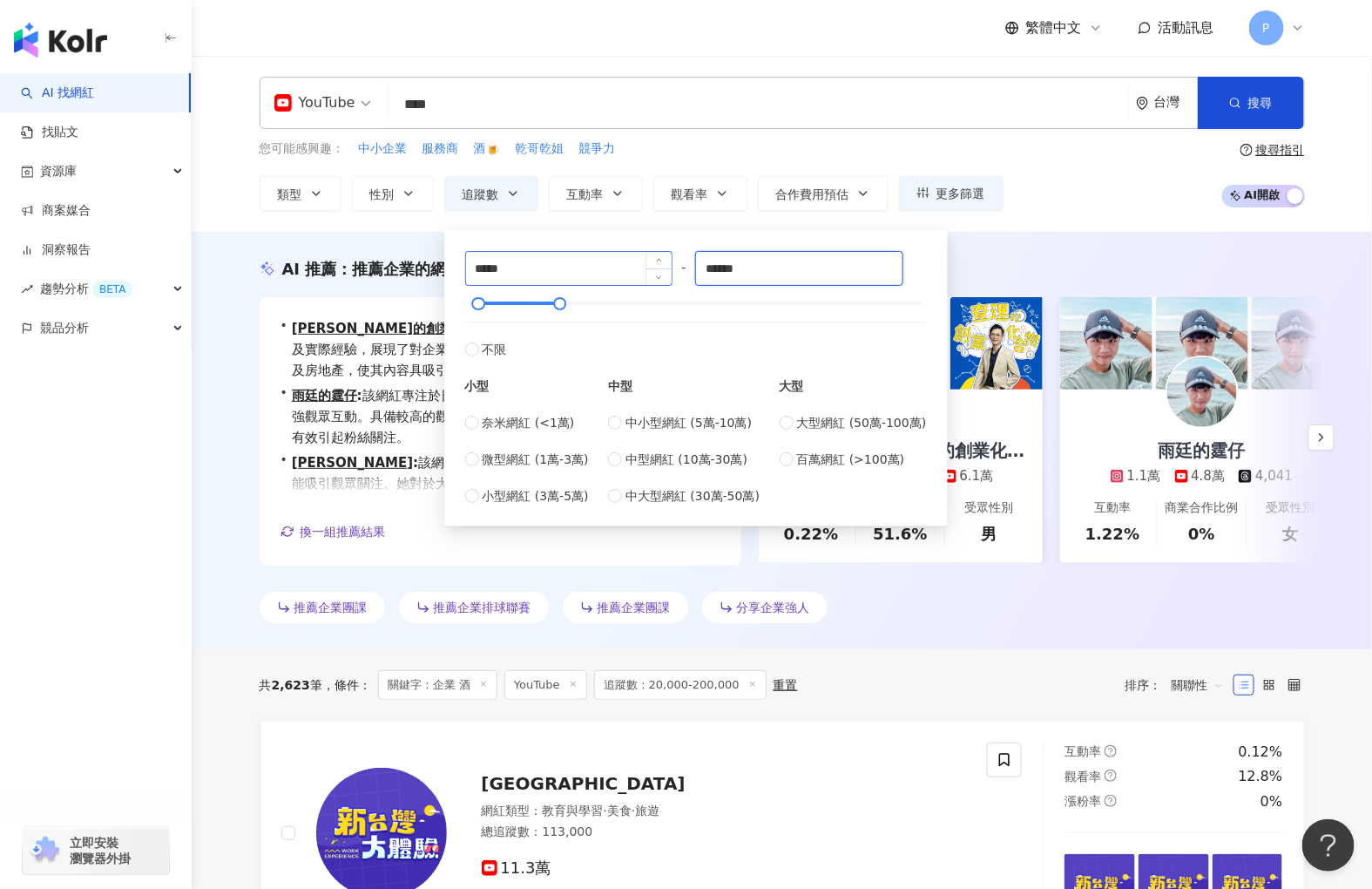
drag, startPoint x: 789, startPoint y: 271, endPoint x: 529, endPoint y: 268, distance: 260.0
click at [529, 268] on div "***** - ****** 不限 小型 奈米網紅 (<1萬) 微型網紅 (1萬-3萬) 小型網紅 (3萬-5萬) 中型 中小型網紅 (5萬-10萬) 中型網…" at bounding box center [696, 378] width 462 height 255
type input "*"
type input "******"
click at [1022, 216] on div "YouTube **** 台灣 搜尋 https://www.youtube.com/channel/UCuV-Mb38arOg4vz11t532Ow 儲かり…" at bounding box center [781, 144] width 1181 height 176
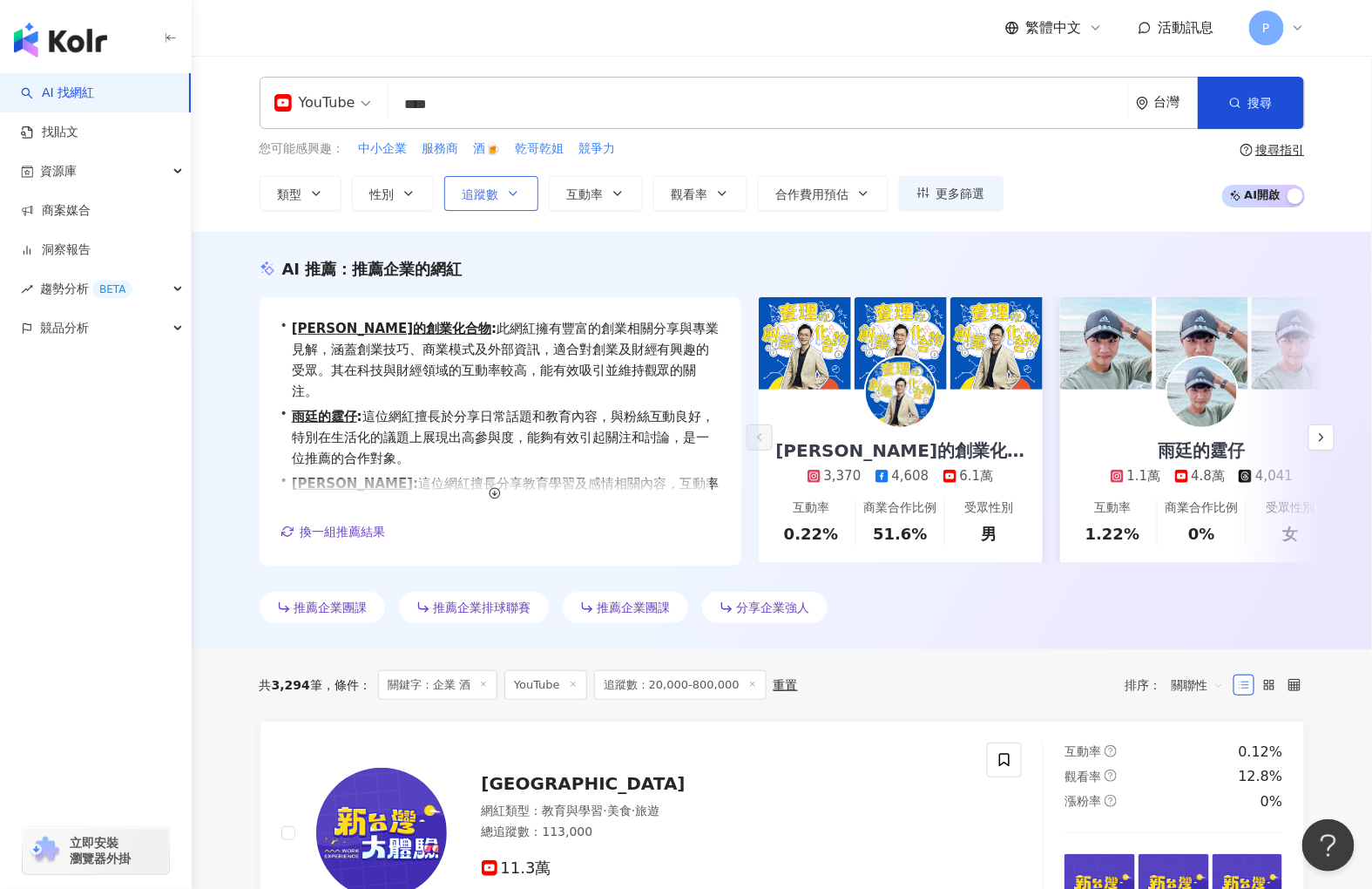
click at [483, 198] on span "追蹤數" at bounding box center [480, 195] width 36 height 14
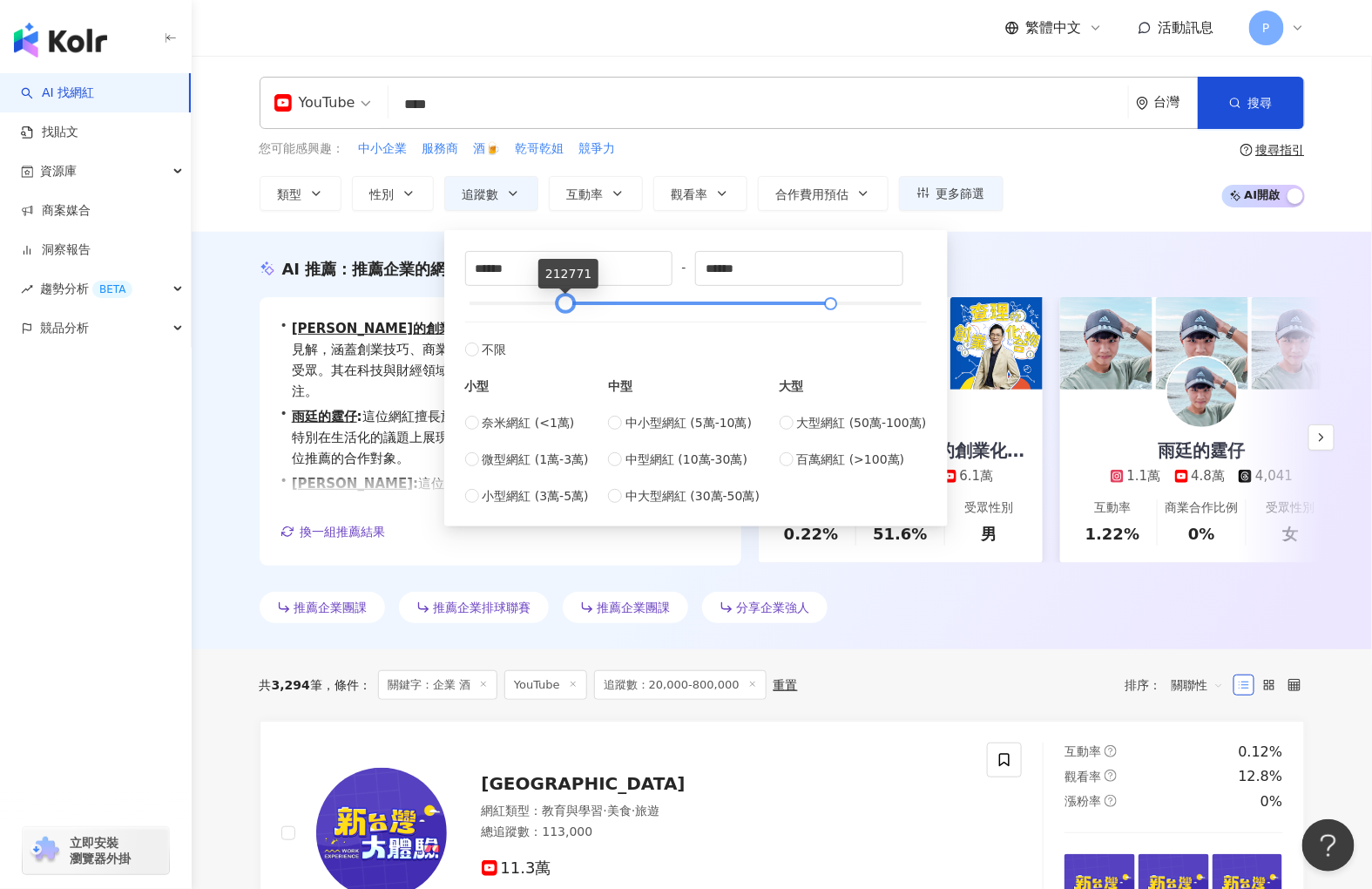
drag, startPoint x: 480, startPoint y: 302, endPoint x: 567, endPoint y: 307, distance: 87.1
click at [567, 307] on div at bounding box center [566, 303] width 10 height 10
drag, startPoint x: 567, startPoint y: 307, endPoint x: 503, endPoint y: 324, distance: 66.2
click at [503, 324] on div "***** - ****** 不限 小型 奈米網紅 (<1萬) 微型網紅 (1萬-3萬) 小型網紅 (3萬-5萬) 中型 中小型網紅 (5萬-10萬) 中型網…" at bounding box center [696, 378] width 462 height 255
type input "******"
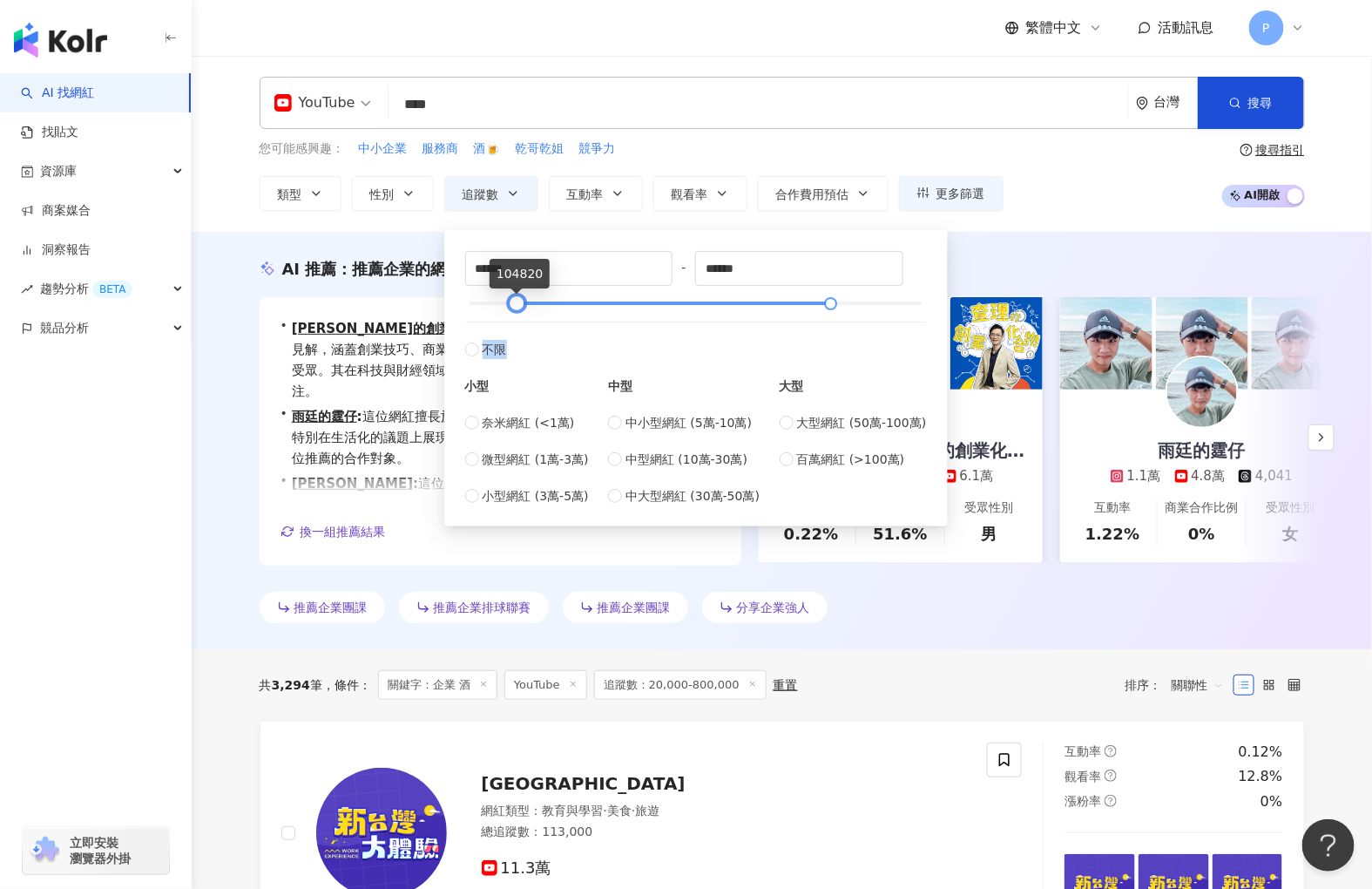
click at [514, 309] on div at bounding box center [517, 303] width 10 height 10
click at [97, 467] on div "AI 找網紅 找貼文 資源庫 商案媒合 洞察報告 趨勢分析 BETA 競品分析 立即安裝 瀏覽器外掛" at bounding box center [95, 481] width 191 height 815
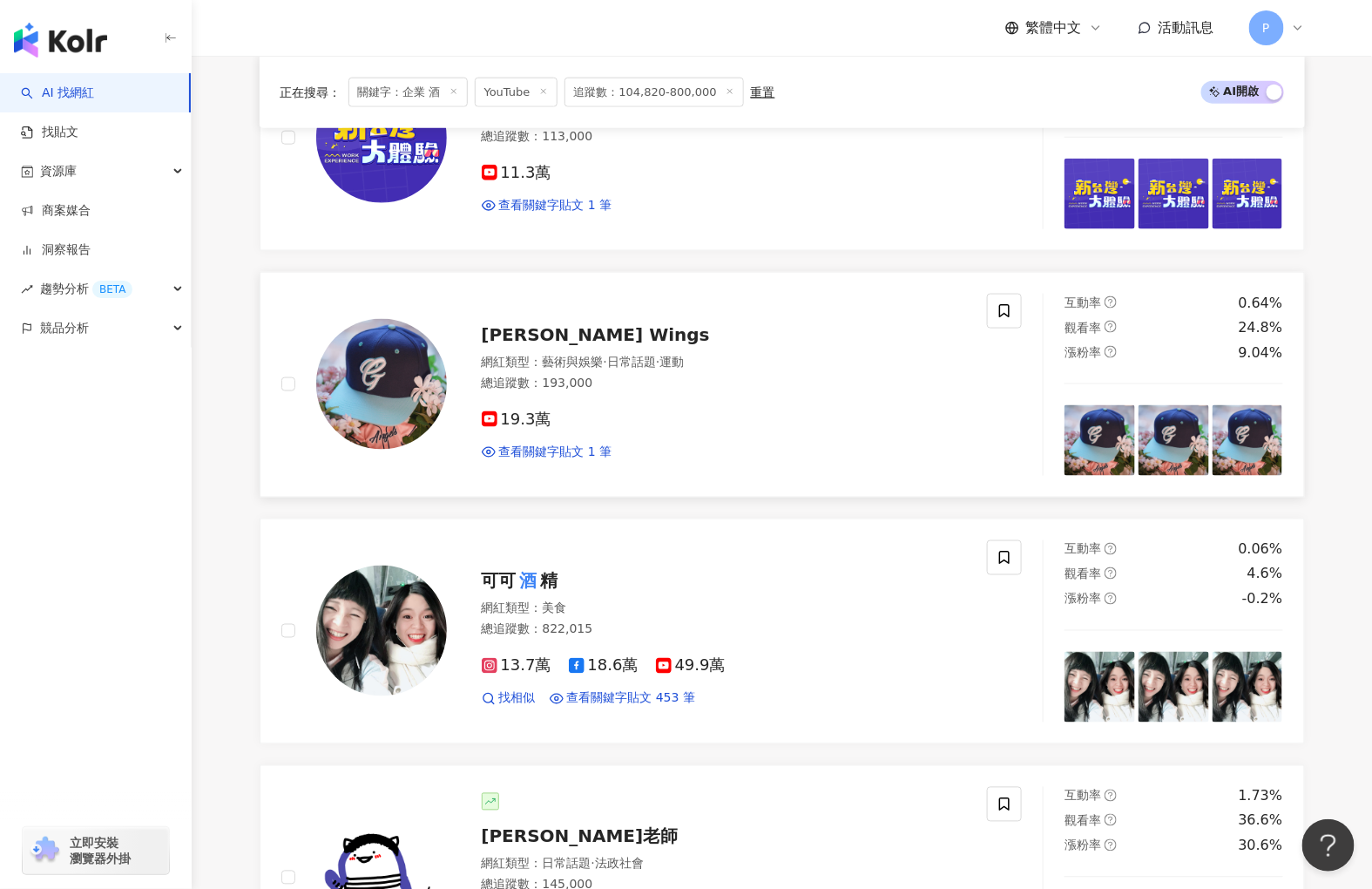
scroll to position [1064, 0]
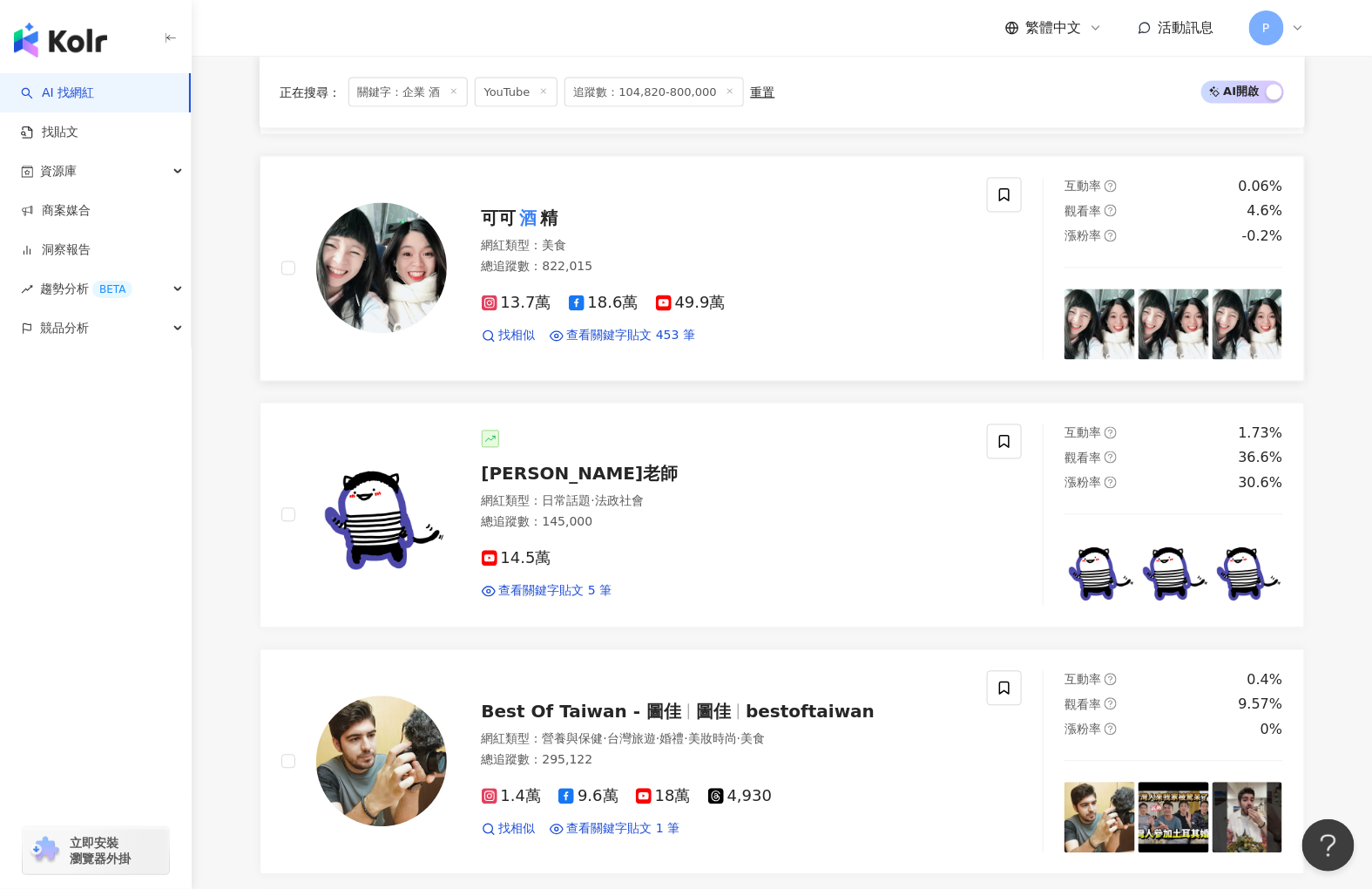
click at [536, 230] on mark "酒" at bounding box center [529, 218] width 24 height 28
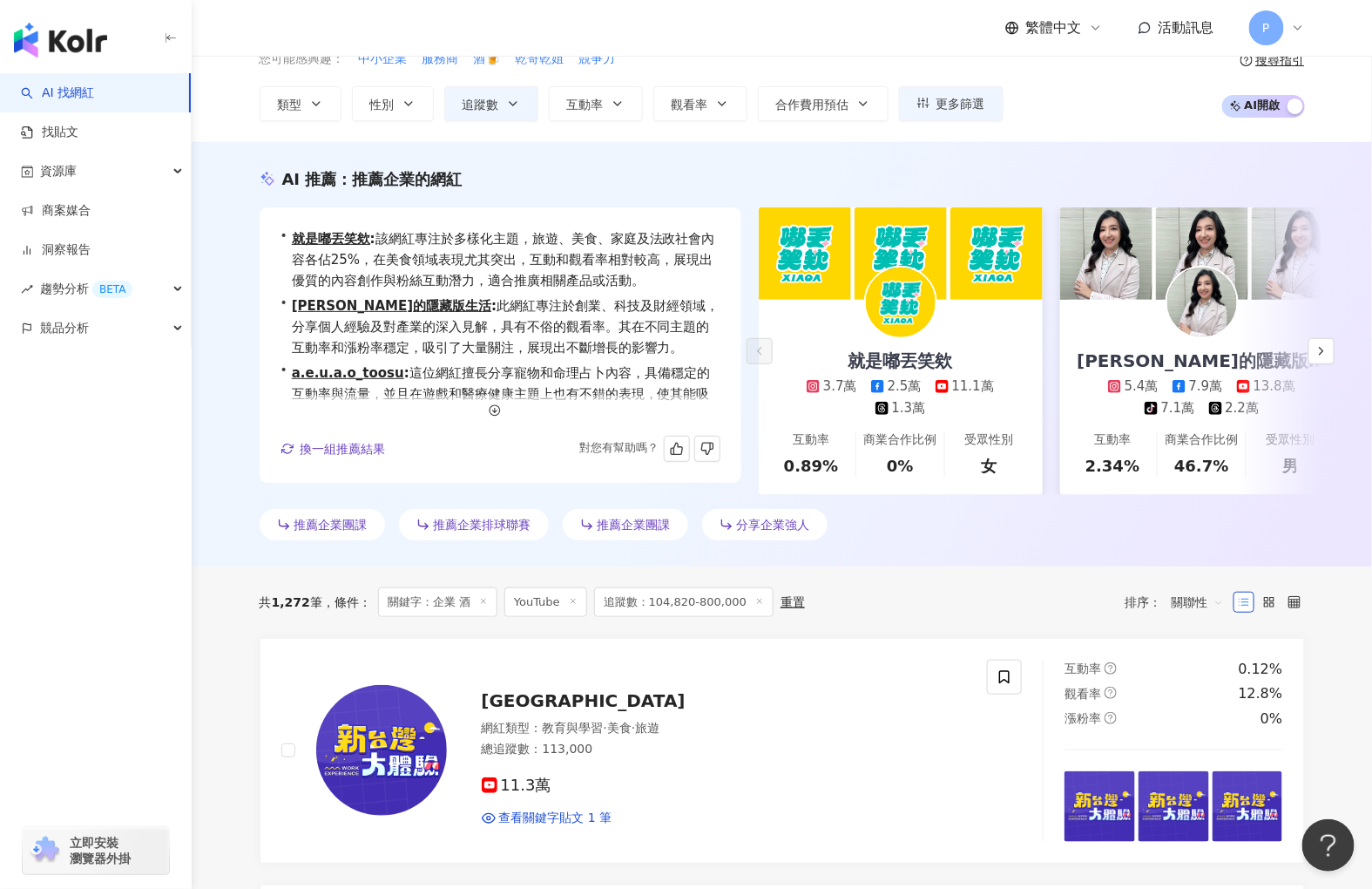
scroll to position [0, 0]
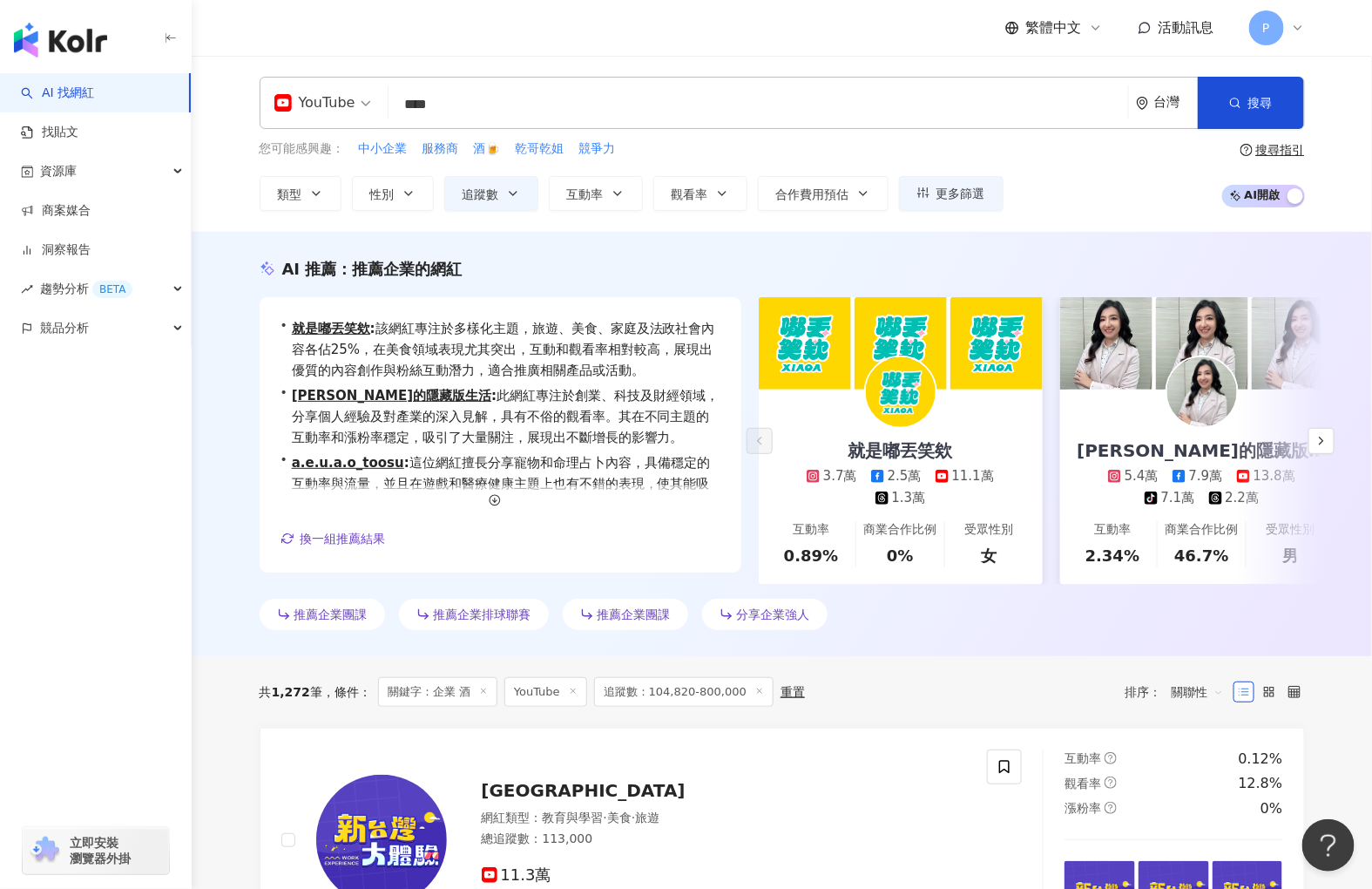
click at [516, 102] on input "****" at bounding box center [759, 104] width 726 height 33
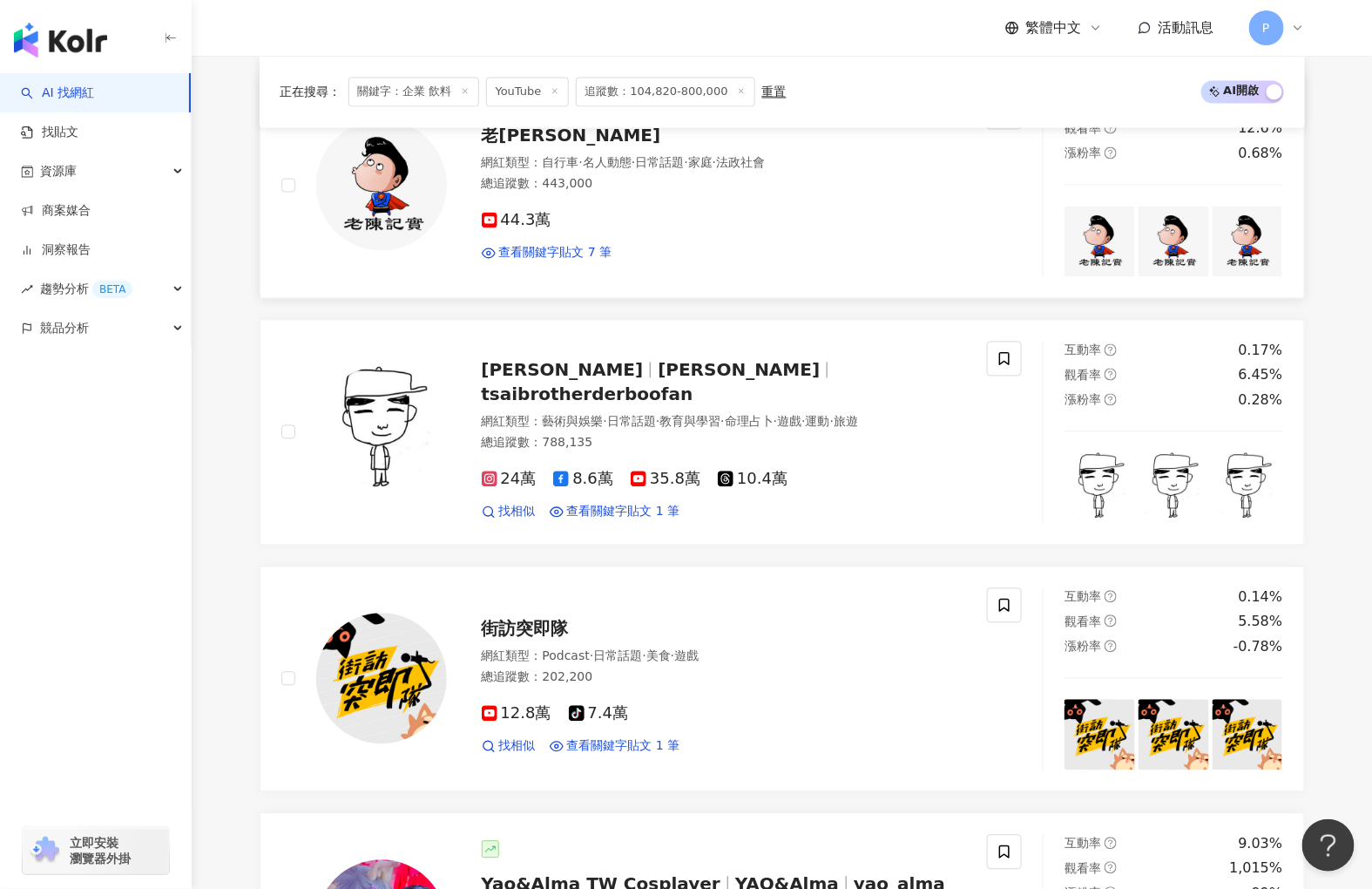
scroll to position [1147, 0]
click at [634, 402] on span "tsaibrotherderboofan" at bounding box center [587, 395] width 212 height 20
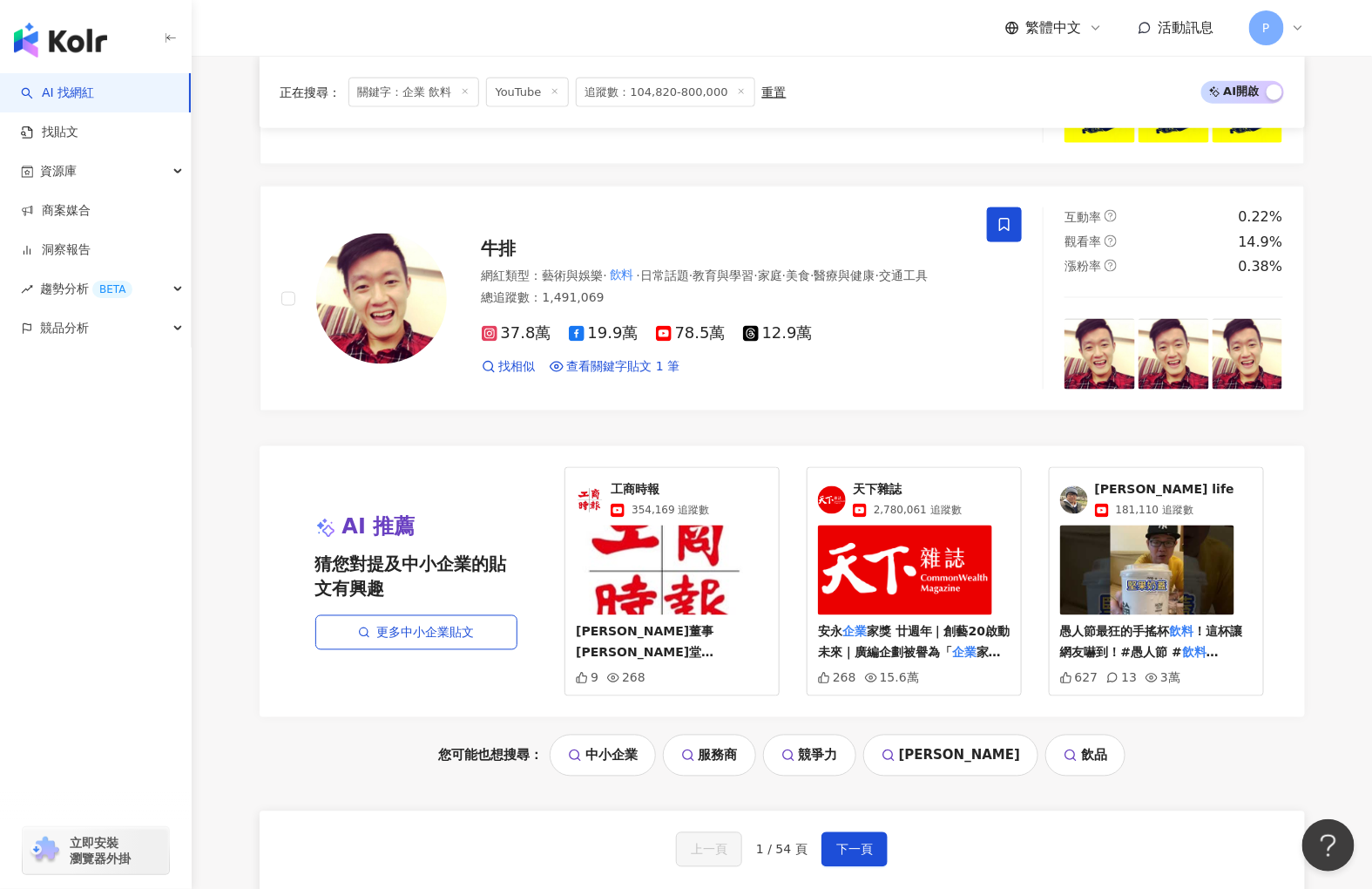
scroll to position [3374, 0]
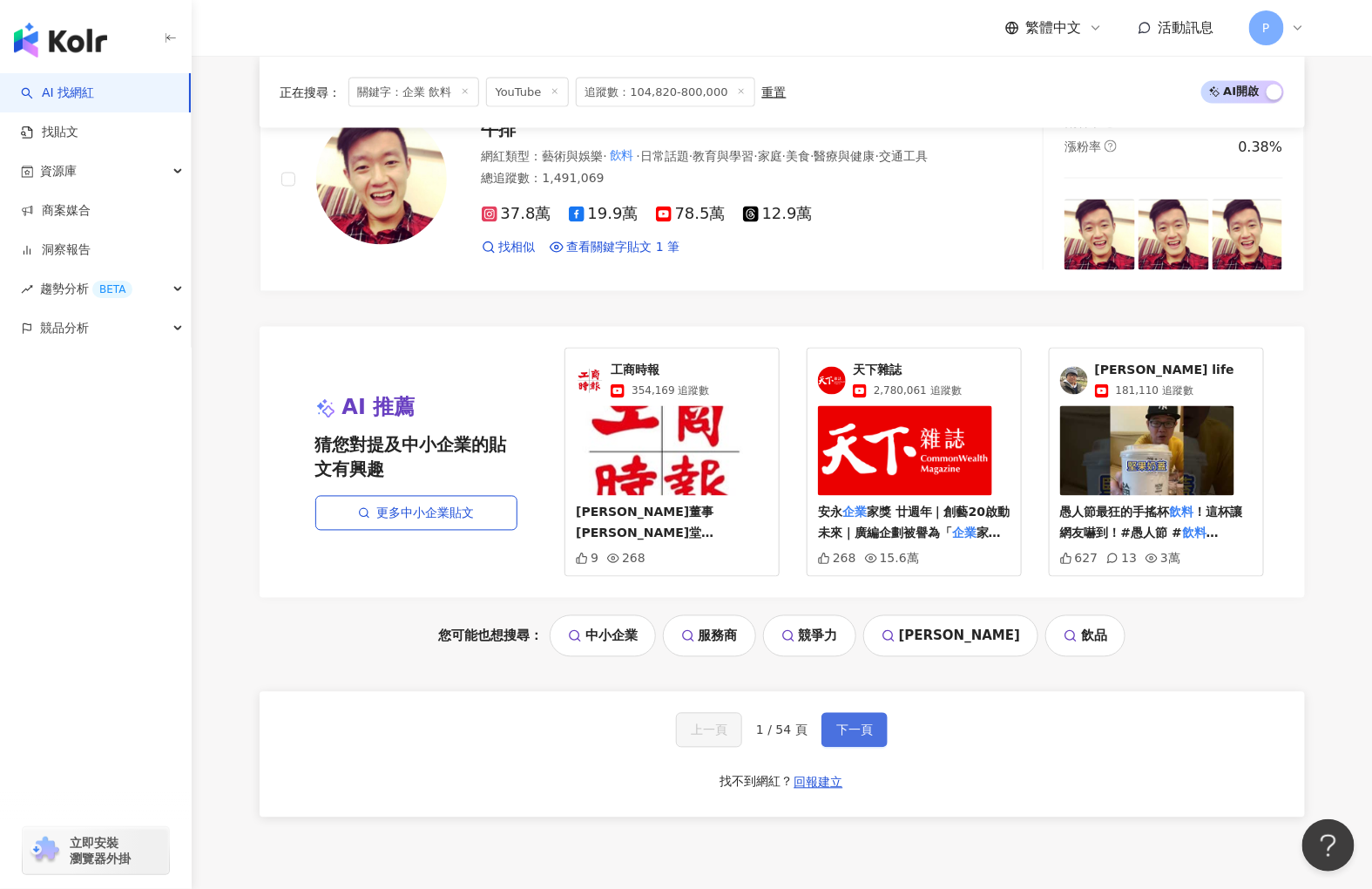
click at [866, 737] on span "下一頁" at bounding box center [854, 731] width 36 height 14
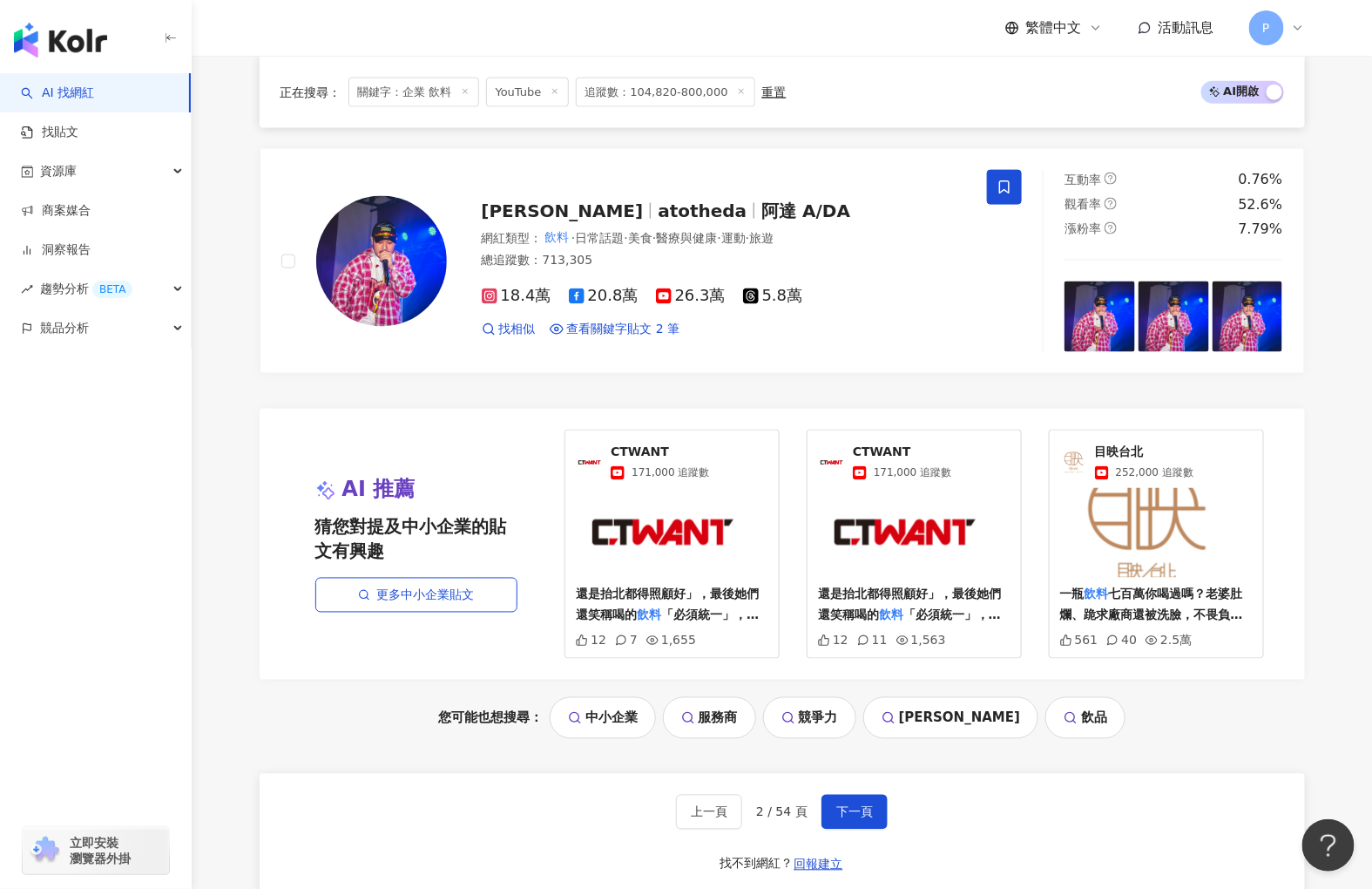
scroll to position [3556, 0]
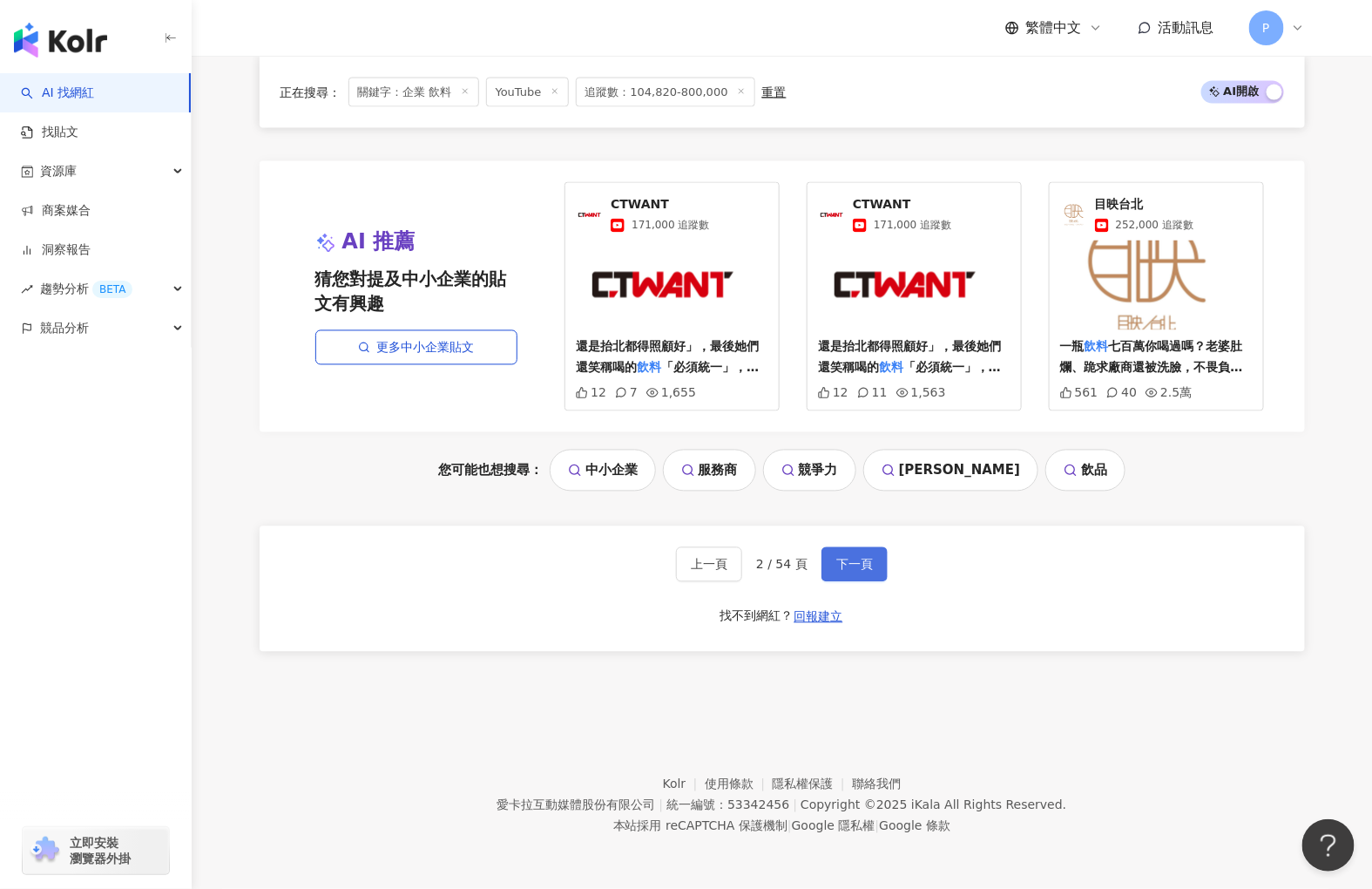
click at [862, 566] on span "下一頁" at bounding box center [854, 565] width 36 height 14
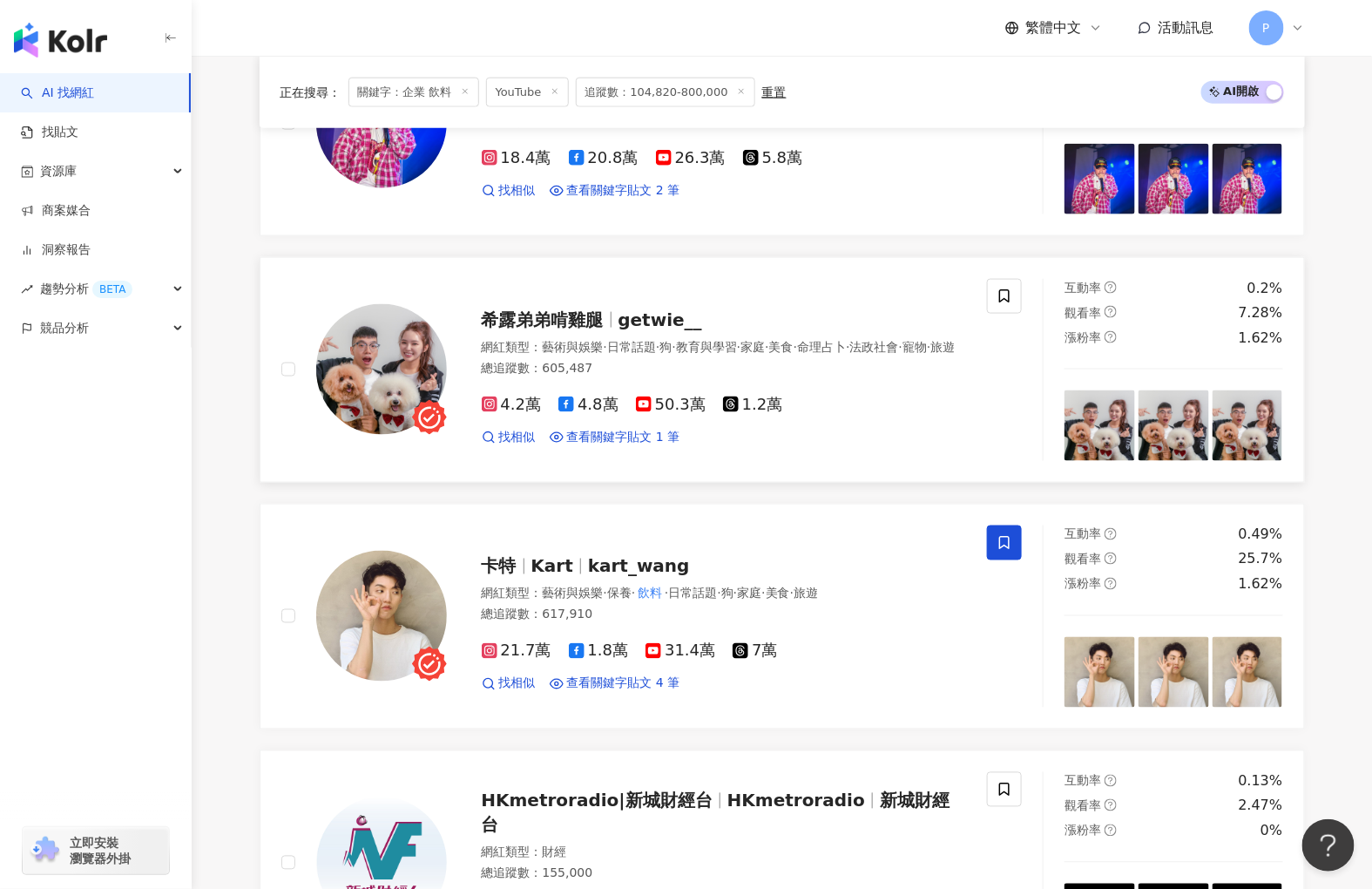
scroll to position [773, 0]
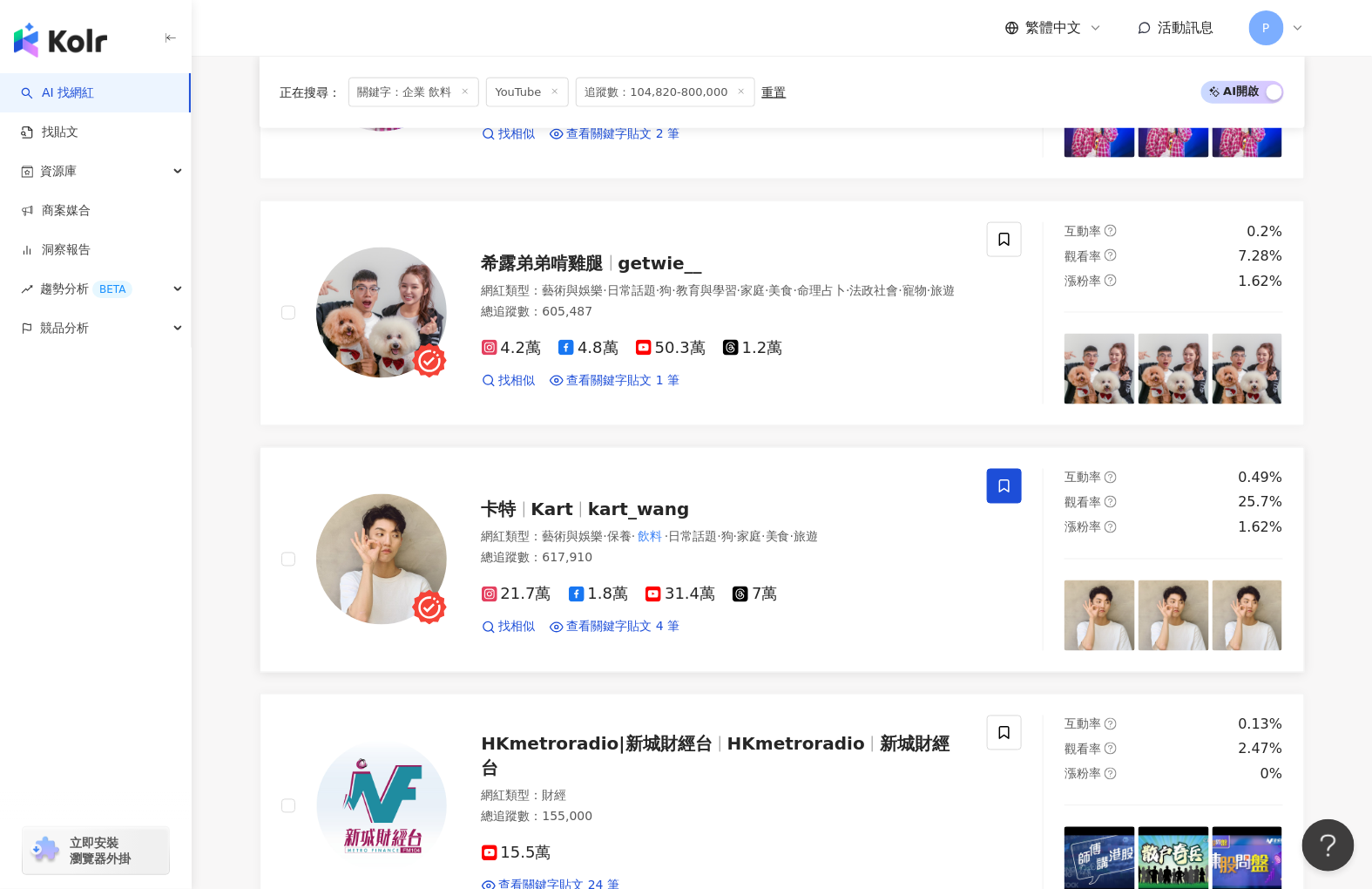
drag, startPoint x: 603, startPoint y: 529, endPoint x: 922, endPoint y: 622, distance: 332.3
click at [922, 622] on div "21.7萬 1.8萬 31.4萬 7萬 找相似 查看關鍵字貼文 4 筆" at bounding box center [723, 603] width 485 height 64
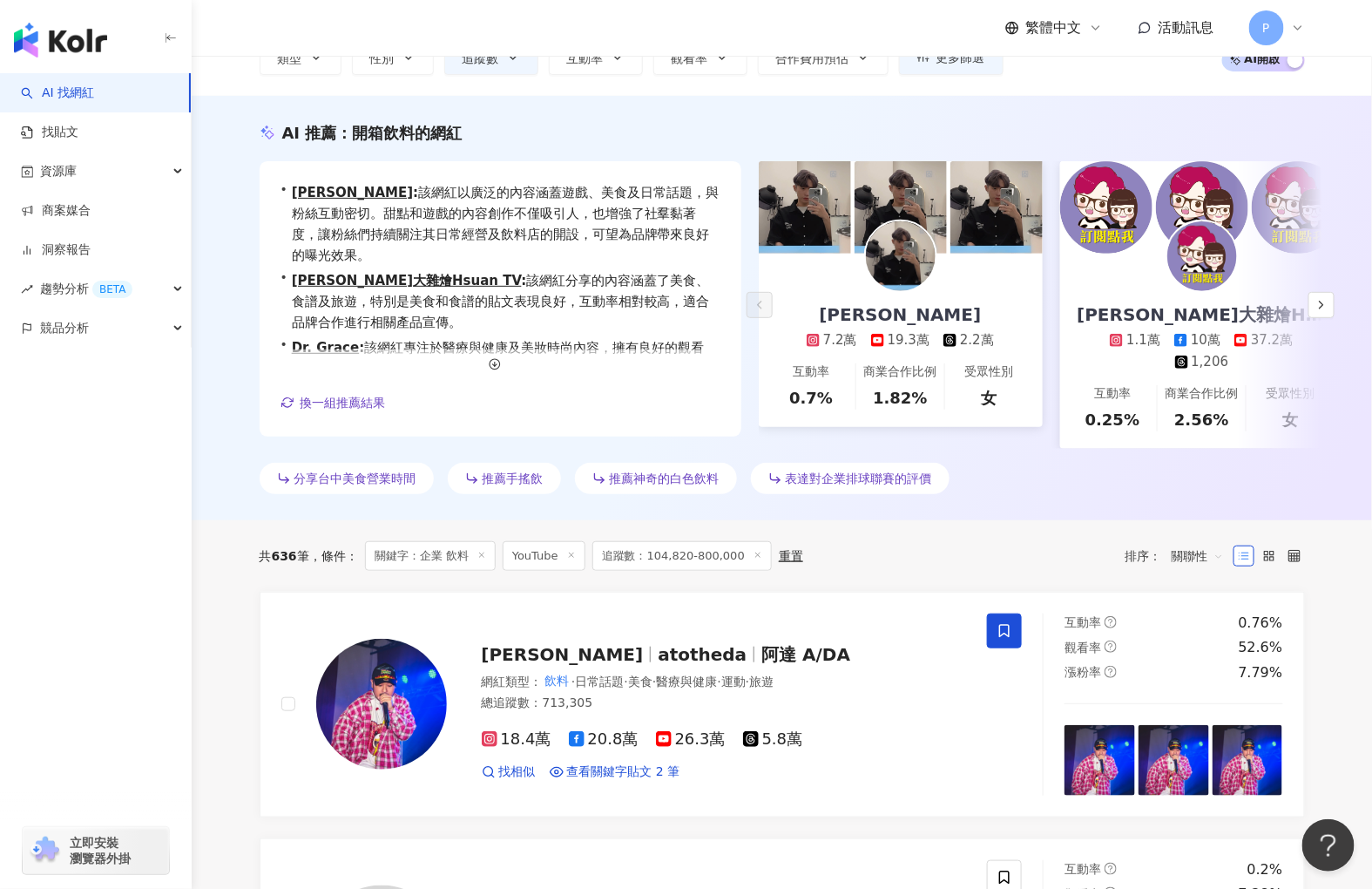
scroll to position [0, 0]
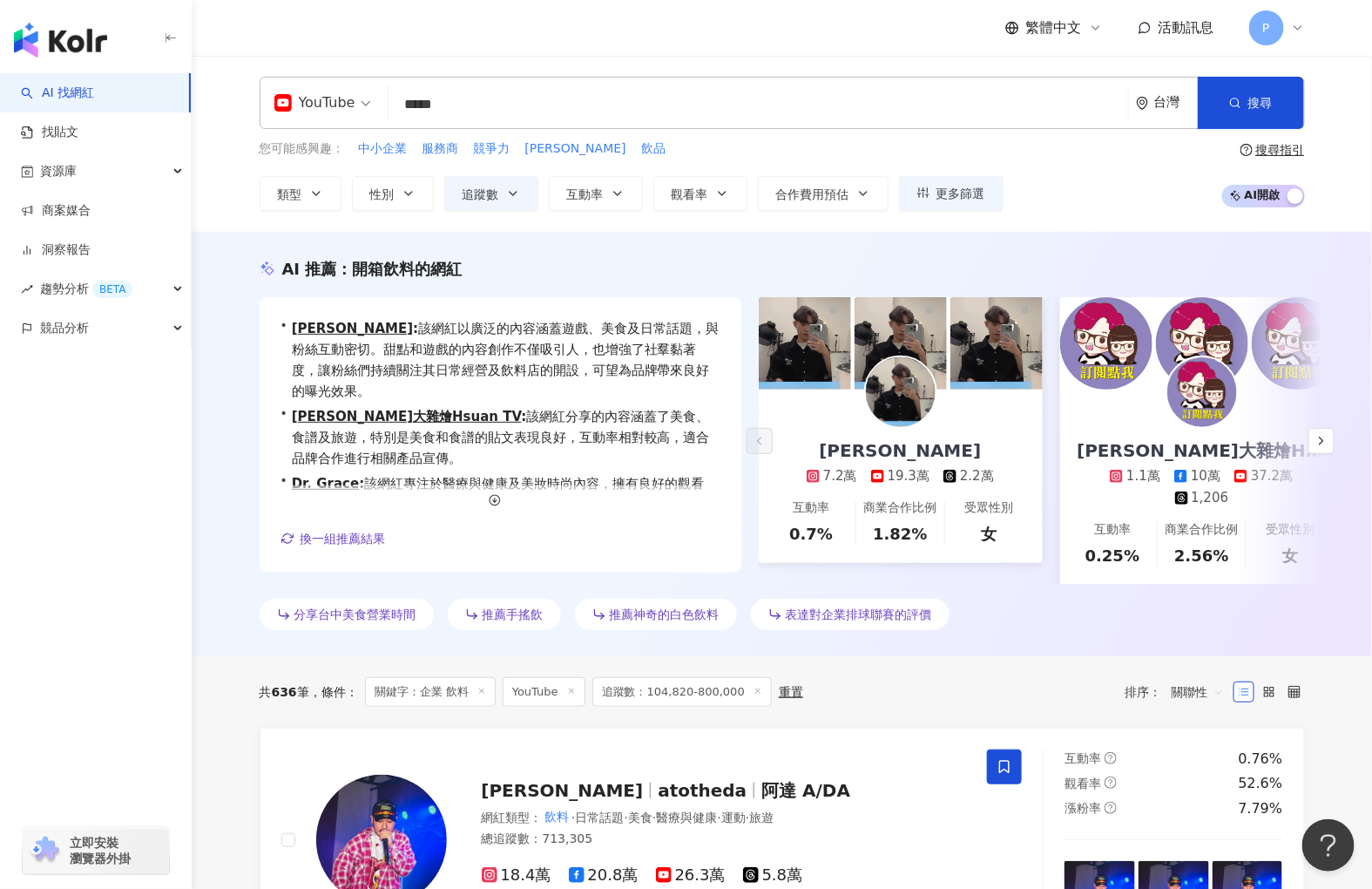
click at [437, 99] on input "*****" at bounding box center [759, 104] width 726 height 33
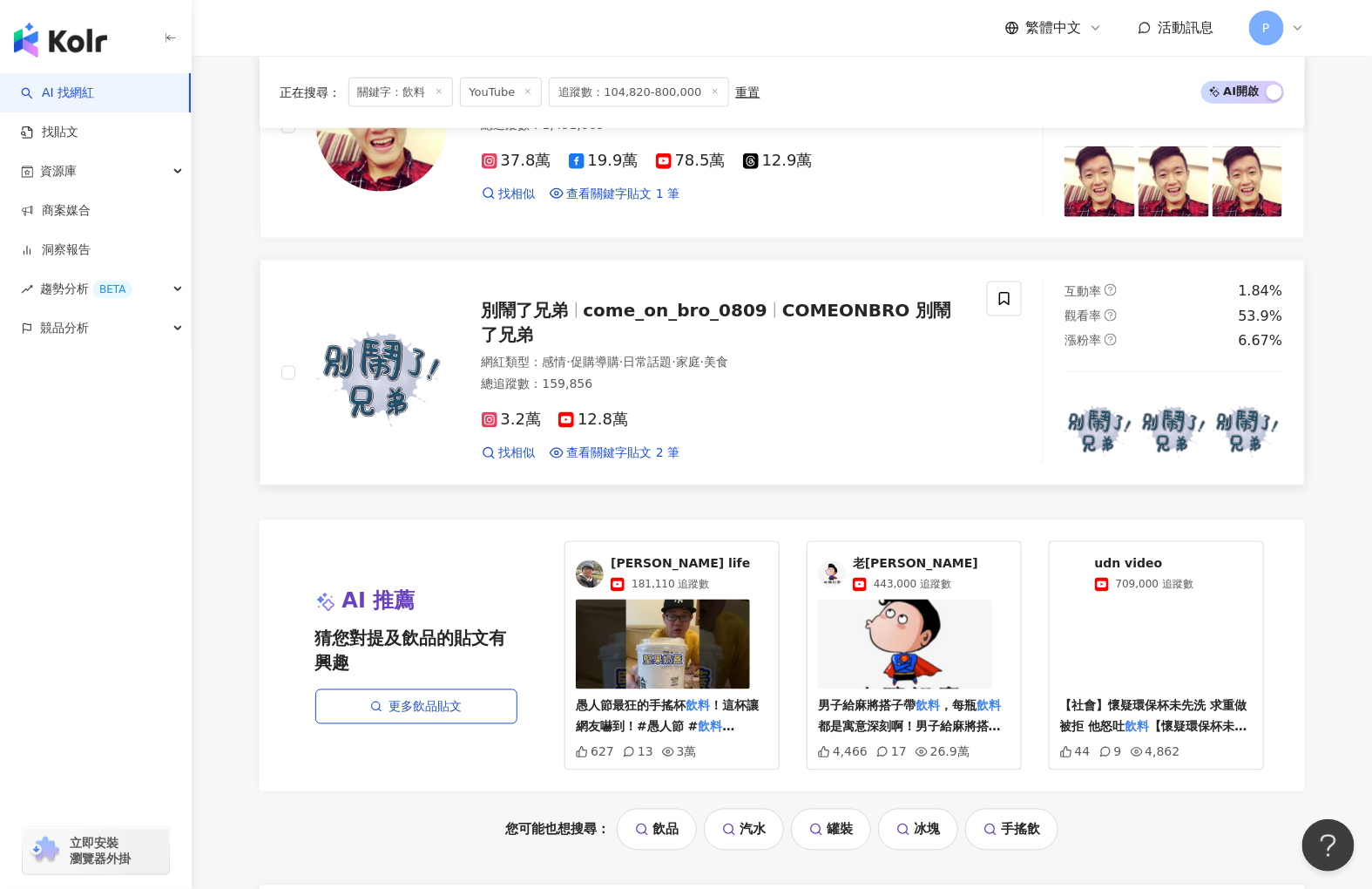
scroll to position [3556, 0]
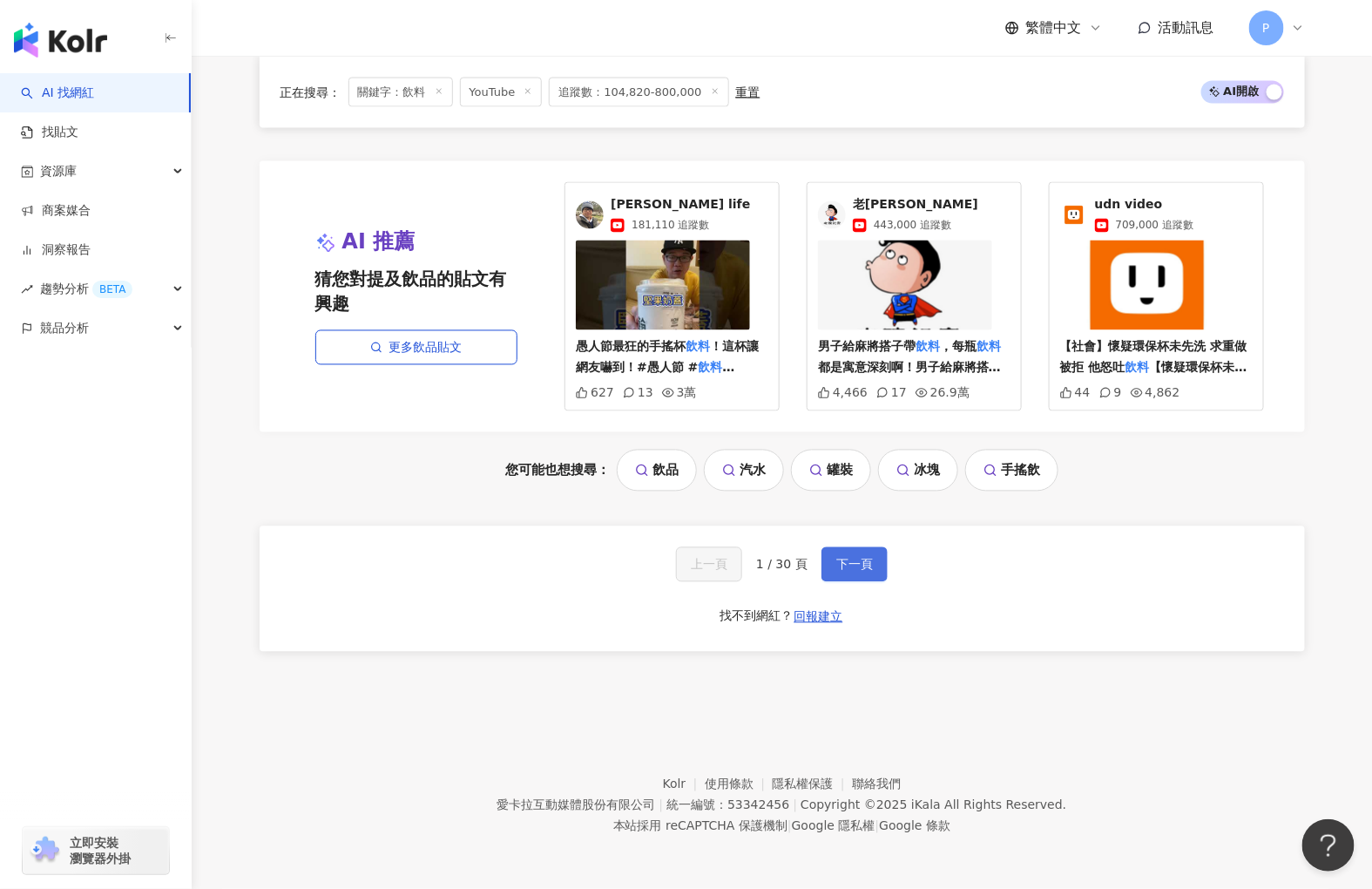
click at [841, 571] on span "下一頁" at bounding box center [854, 565] width 36 height 14
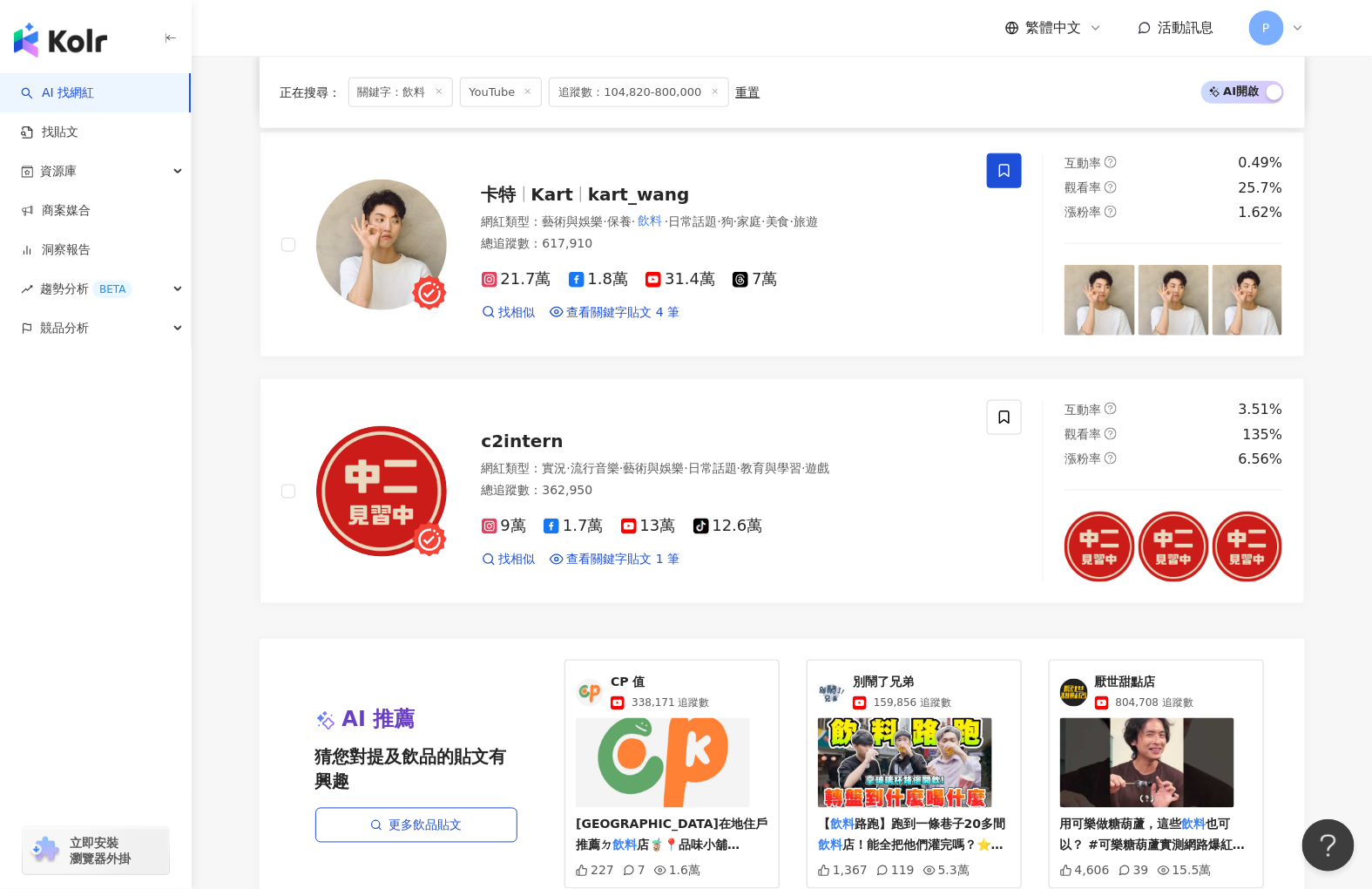
scroll to position [3296, 0]
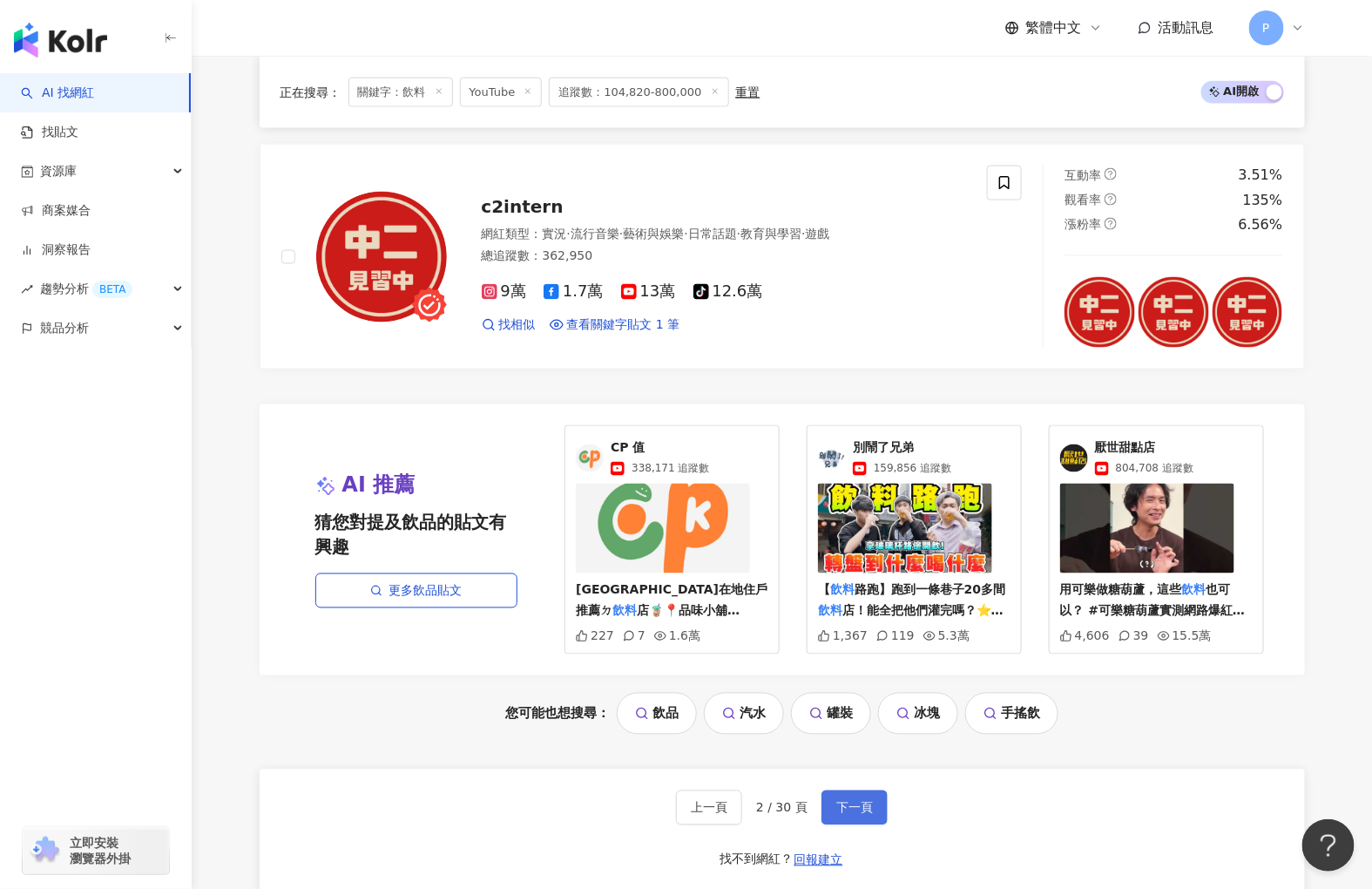
click at [840, 814] on span "下一頁" at bounding box center [854, 808] width 36 height 14
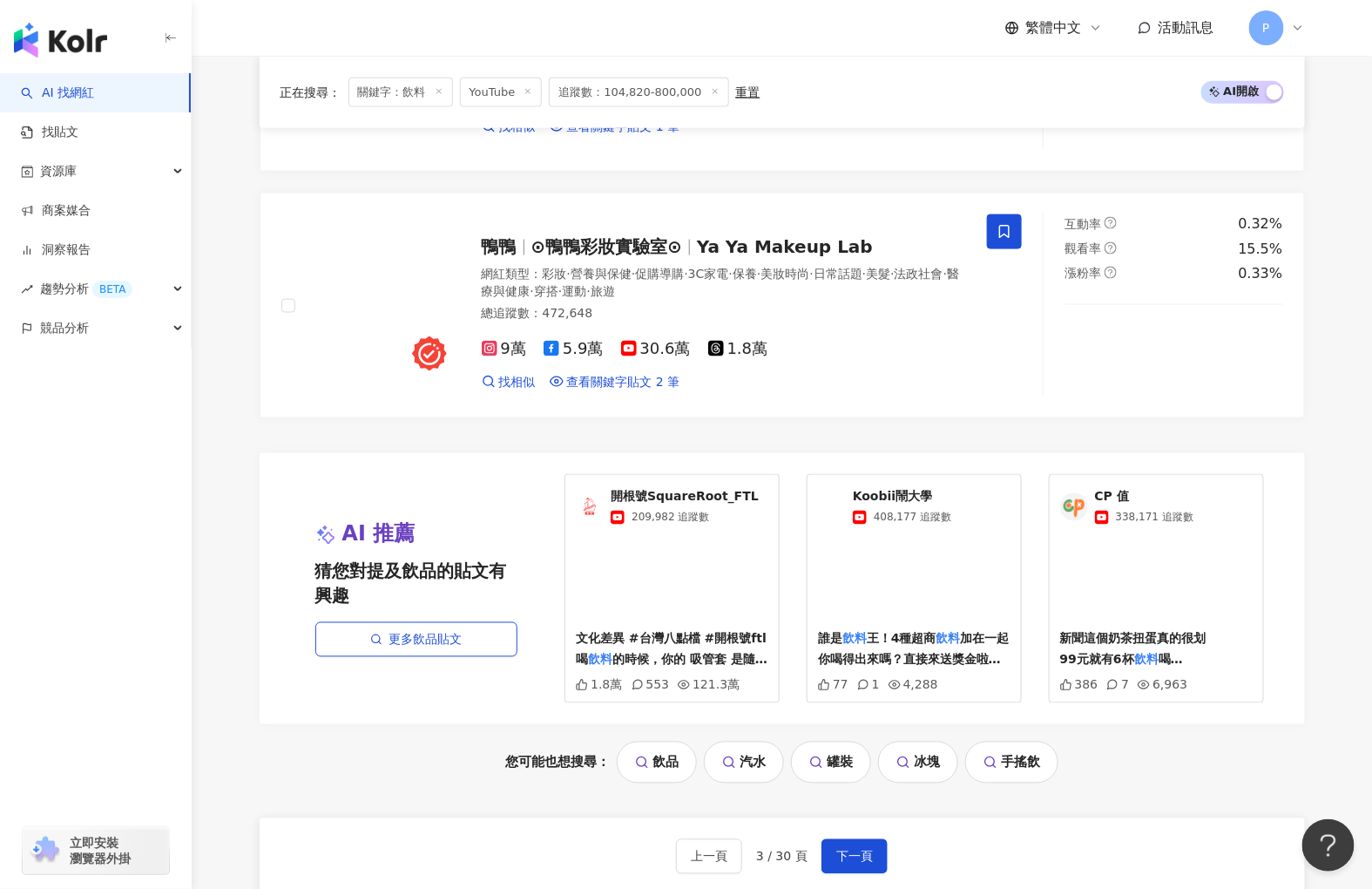
scroll to position [3291, 0]
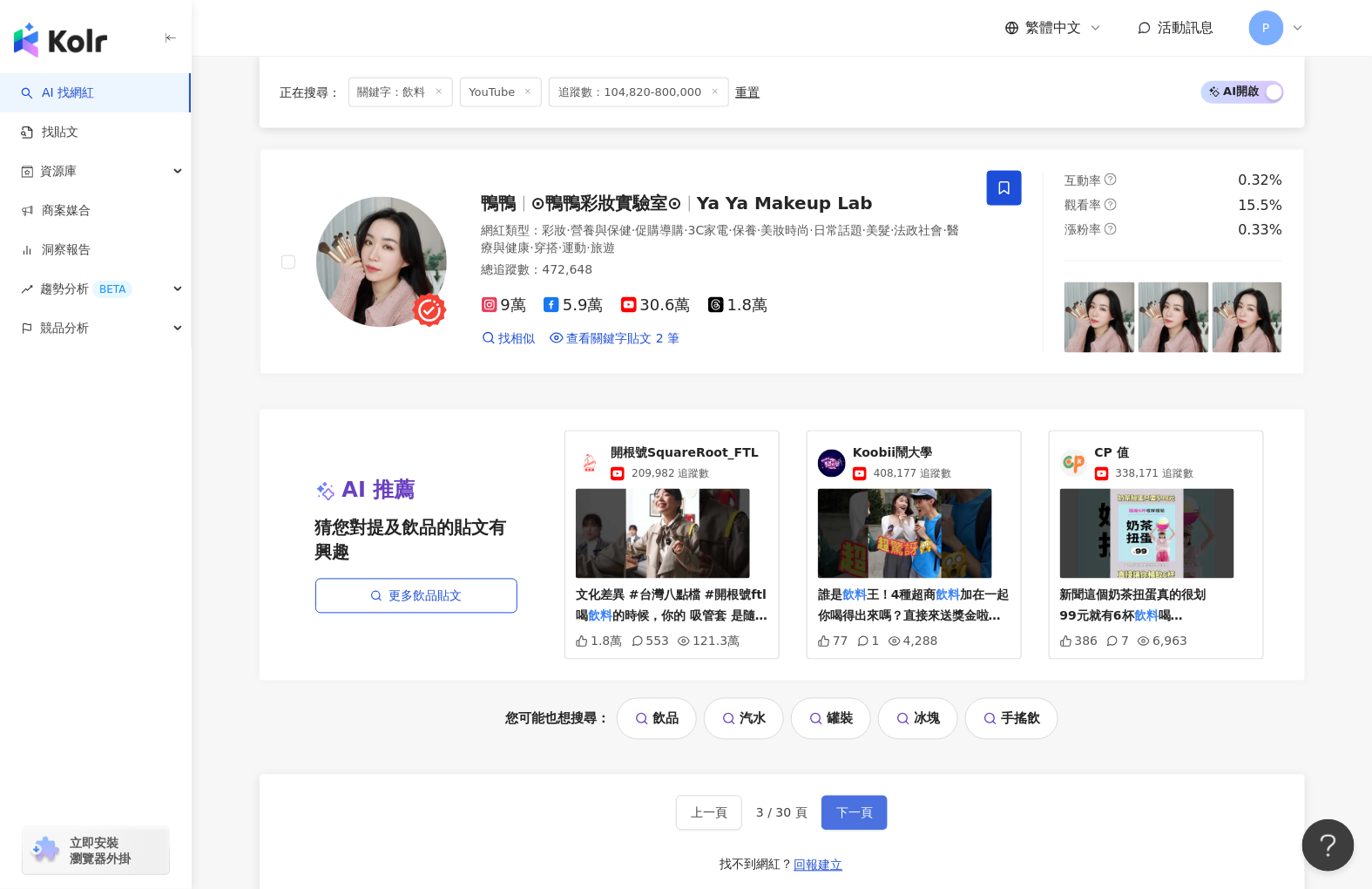
click at [842, 820] on span "下一頁" at bounding box center [854, 813] width 36 height 14
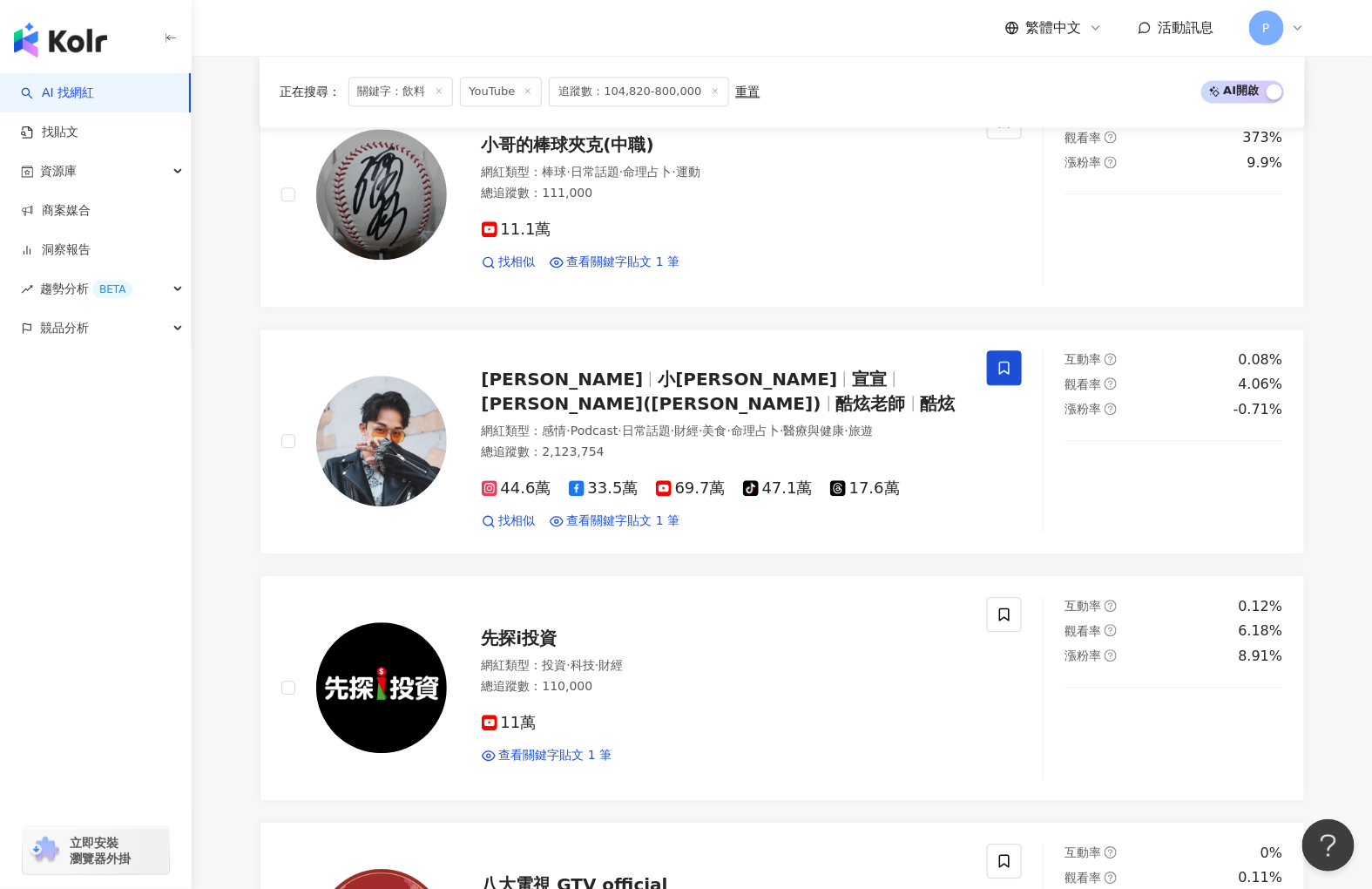
scroll to position [3303, 0]
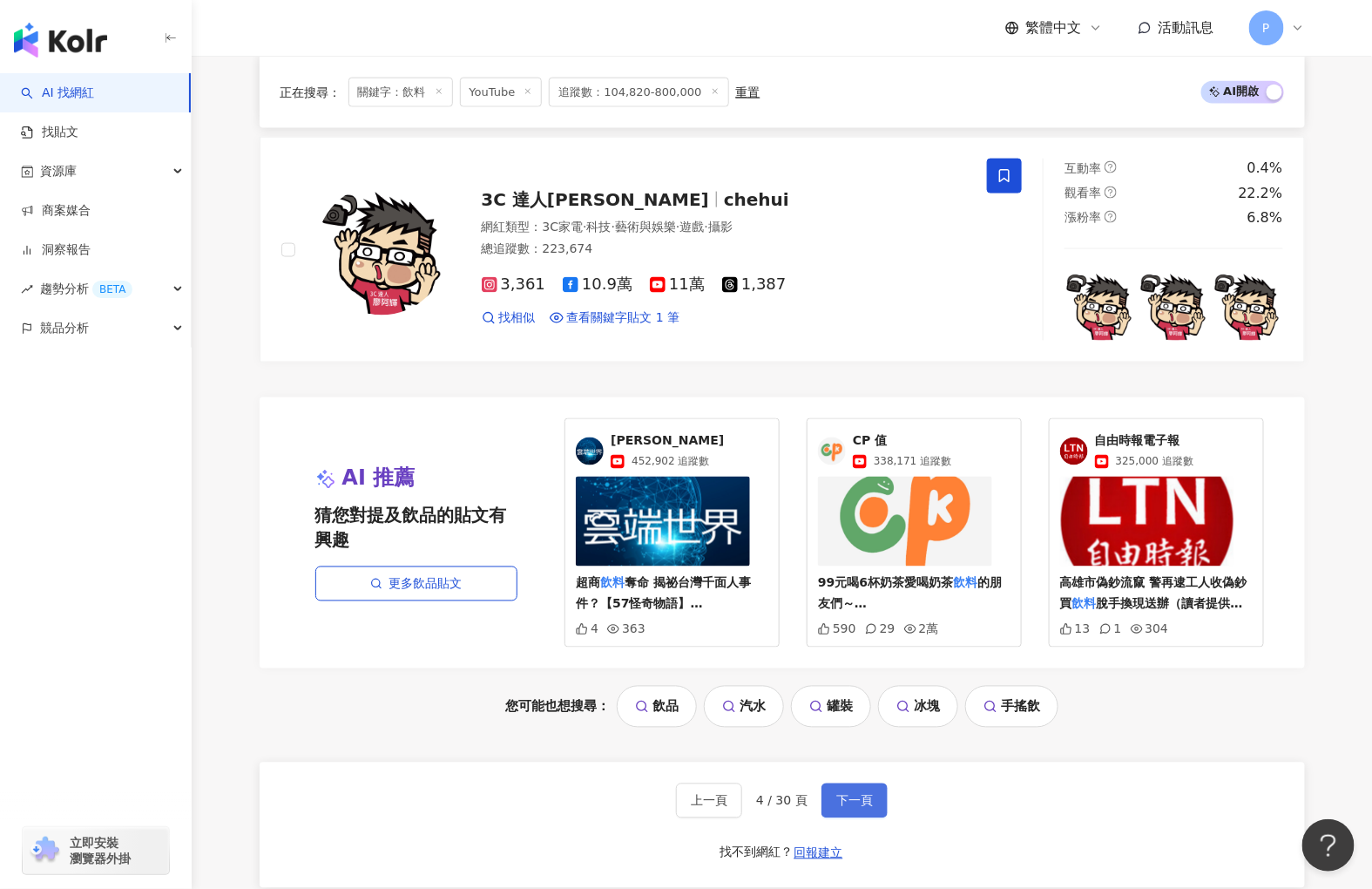
click at [872, 818] on button "下一頁" at bounding box center [854, 800] width 66 height 35
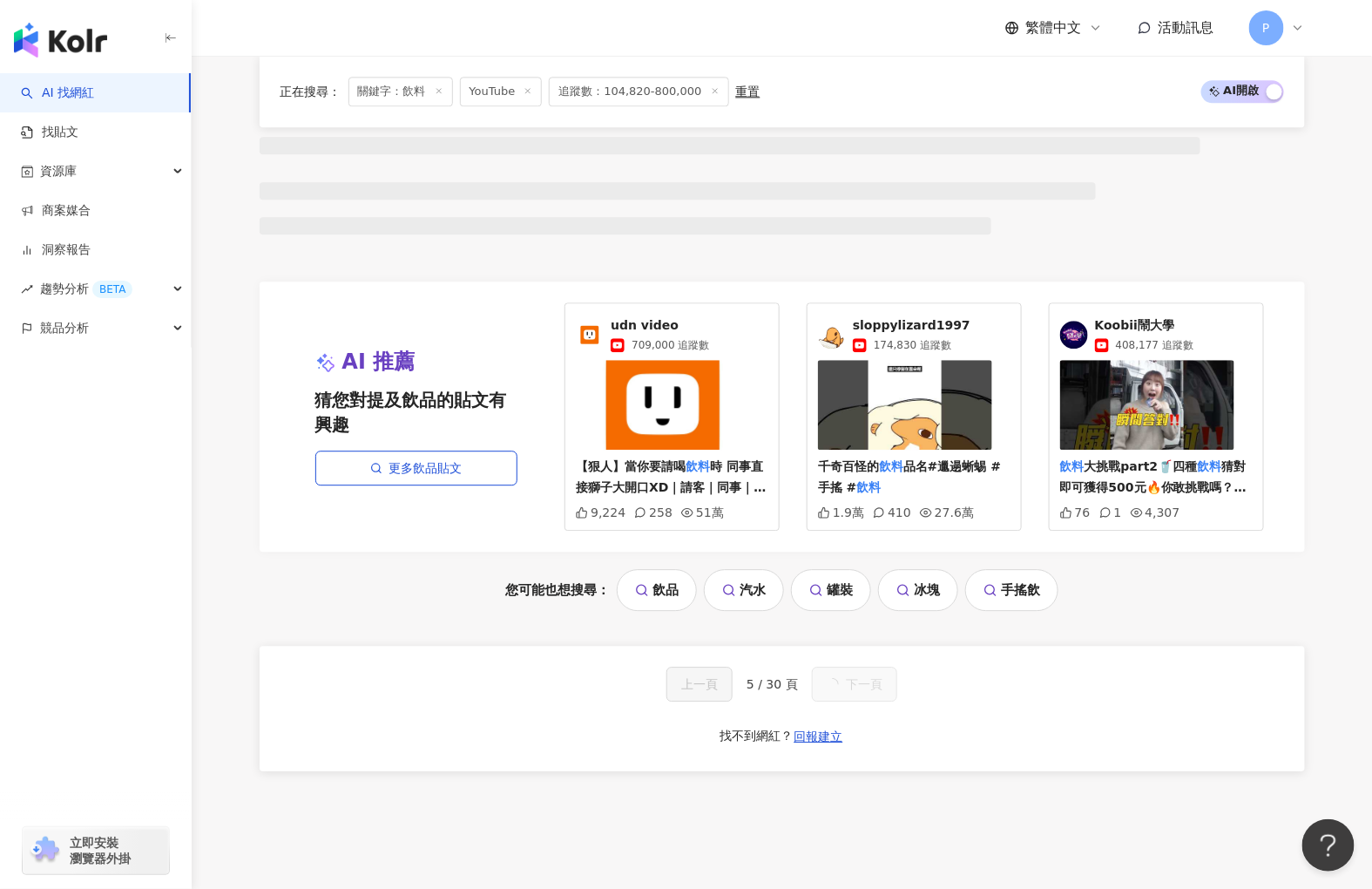
scroll to position [1650, 0]
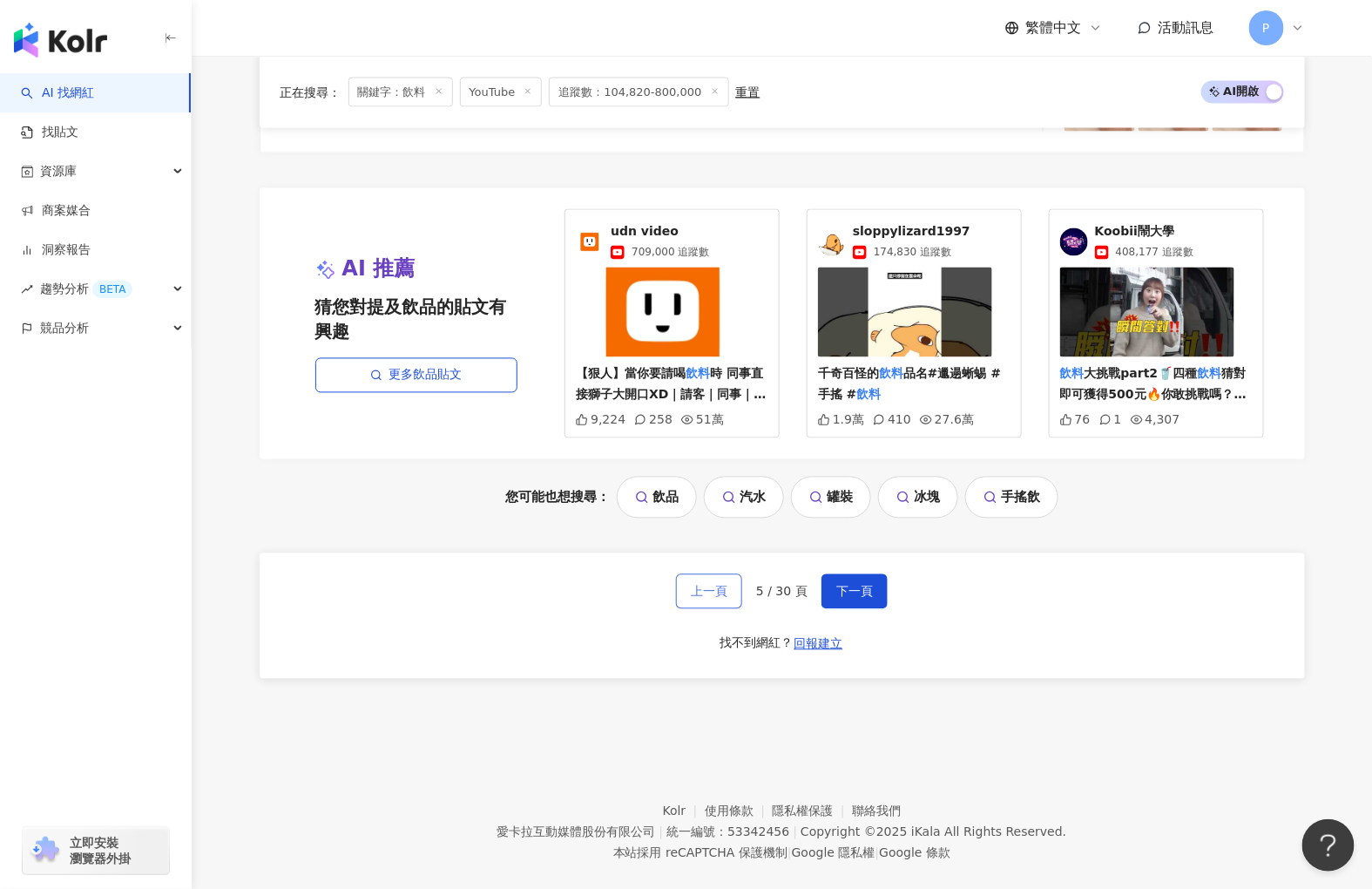
click at [719, 585] on span "上一頁" at bounding box center [708, 592] width 36 height 14
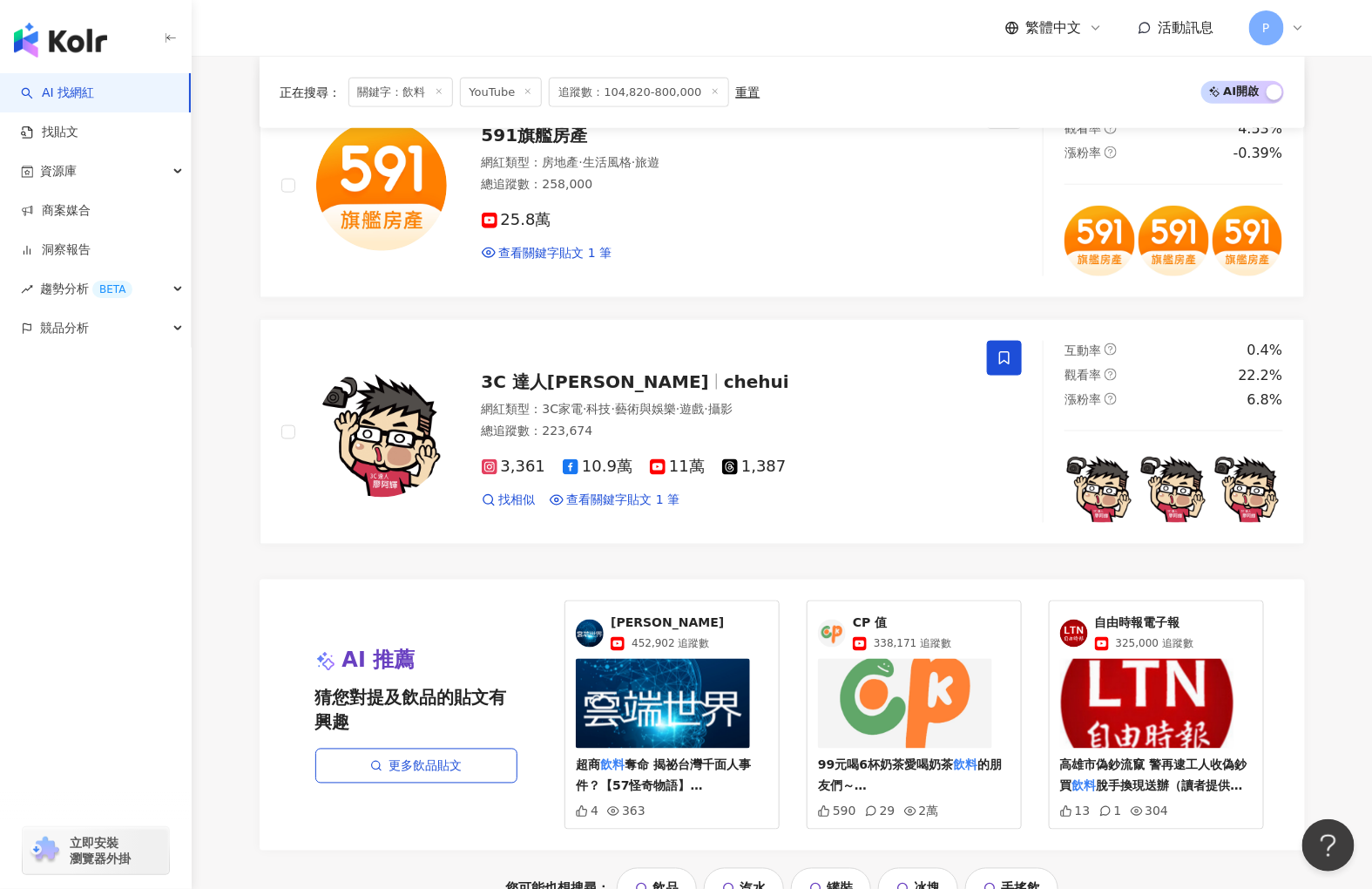
scroll to position [3296, 0]
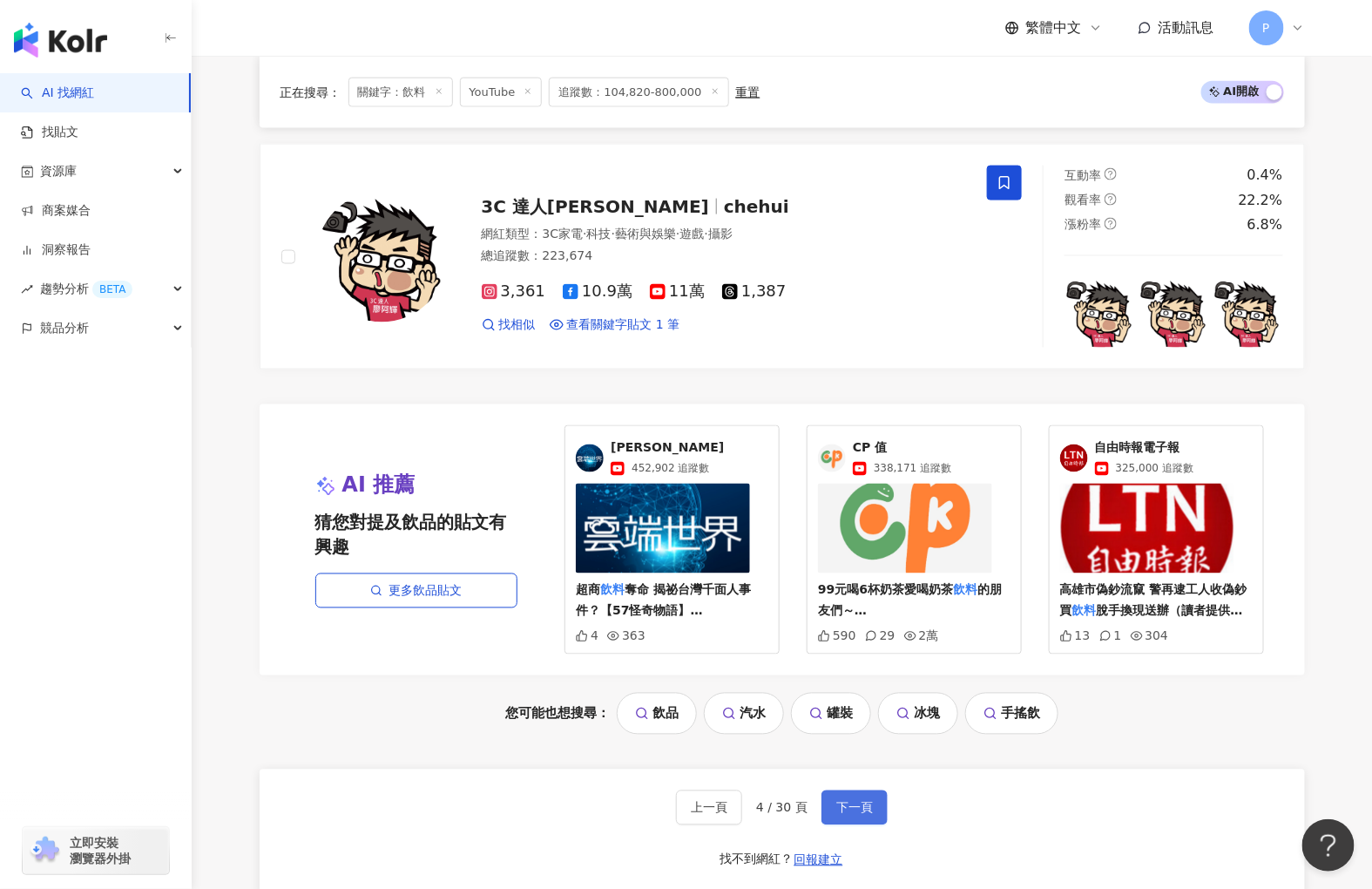
click at [863, 814] on span "下一頁" at bounding box center [854, 808] width 36 height 14
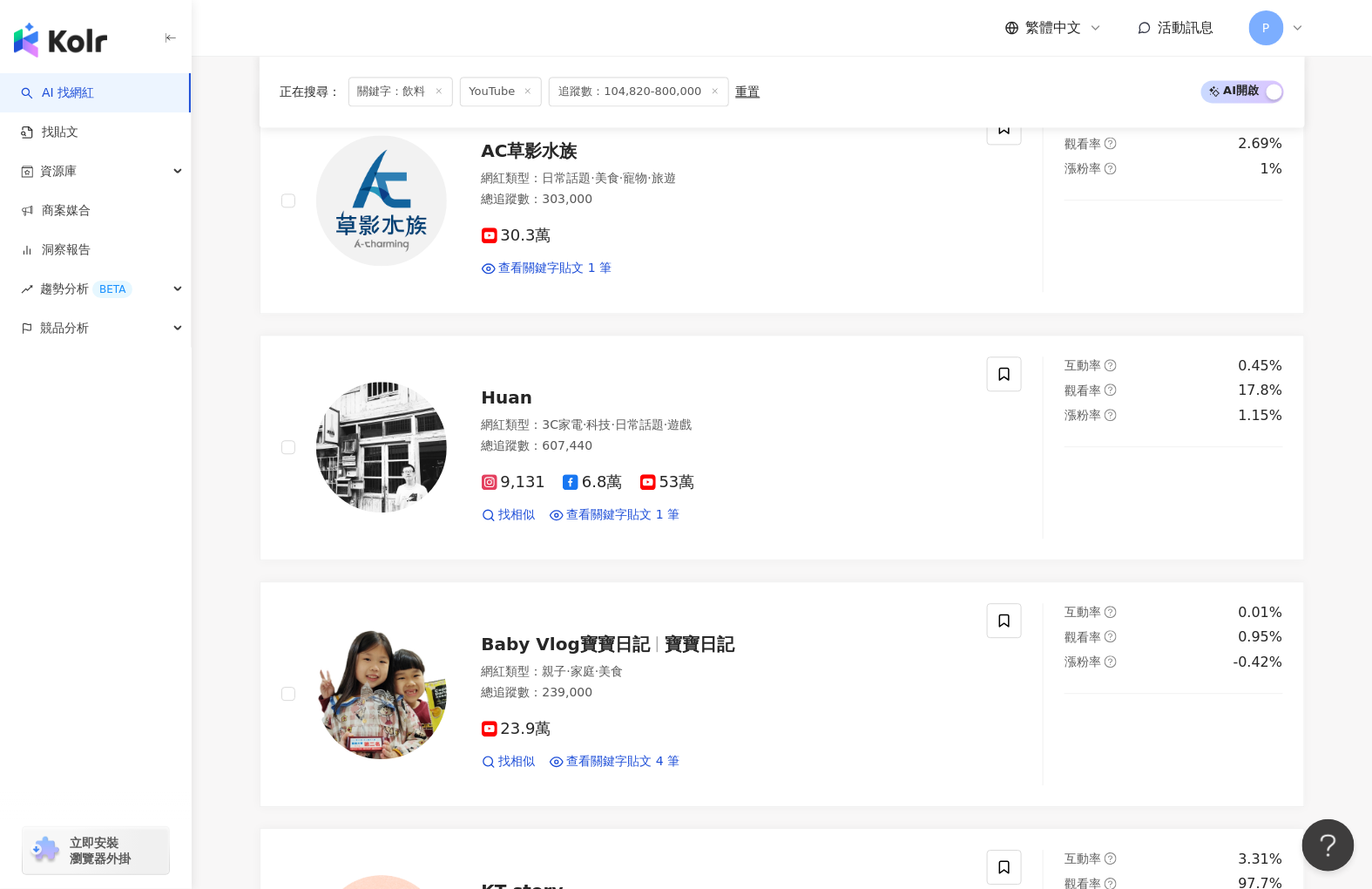
scroll to position [3285, 0]
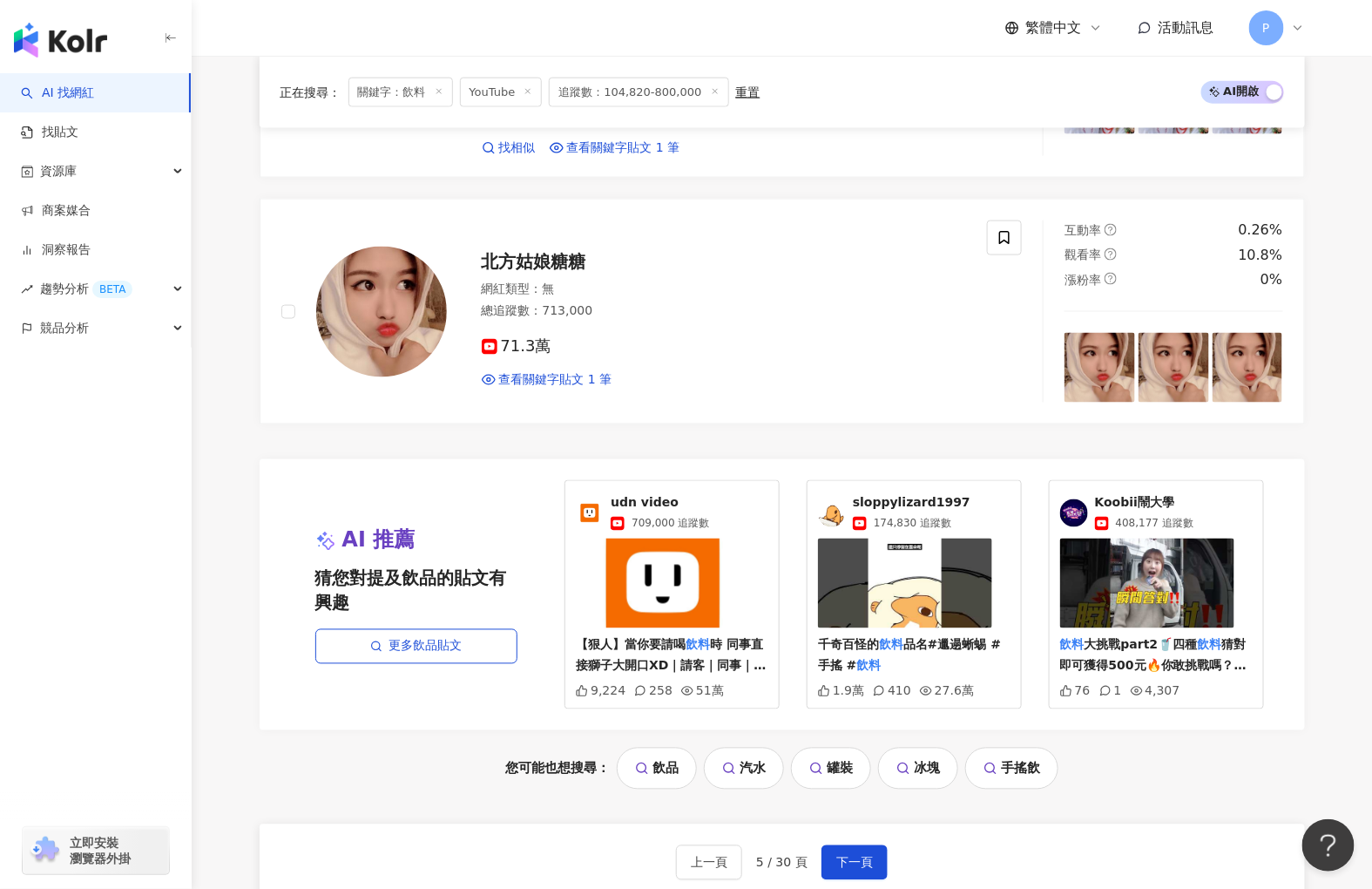
click at [886, 850] on div "上一頁 5 / 30 頁 下一頁 找不到網紅？ 回報建立" at bounding box center [782, 886] width 1045 height 125
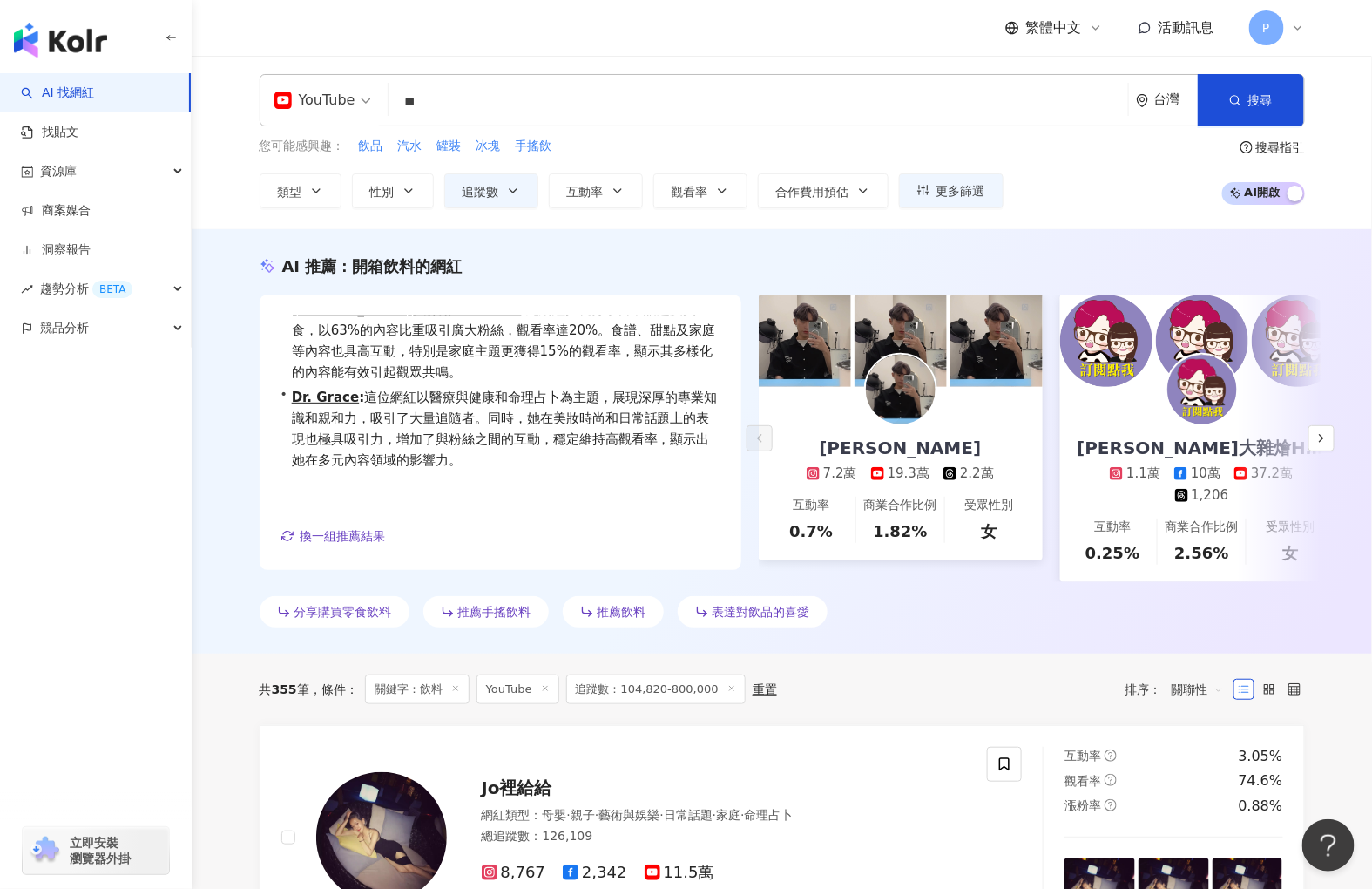
scroll to position [0, 0]
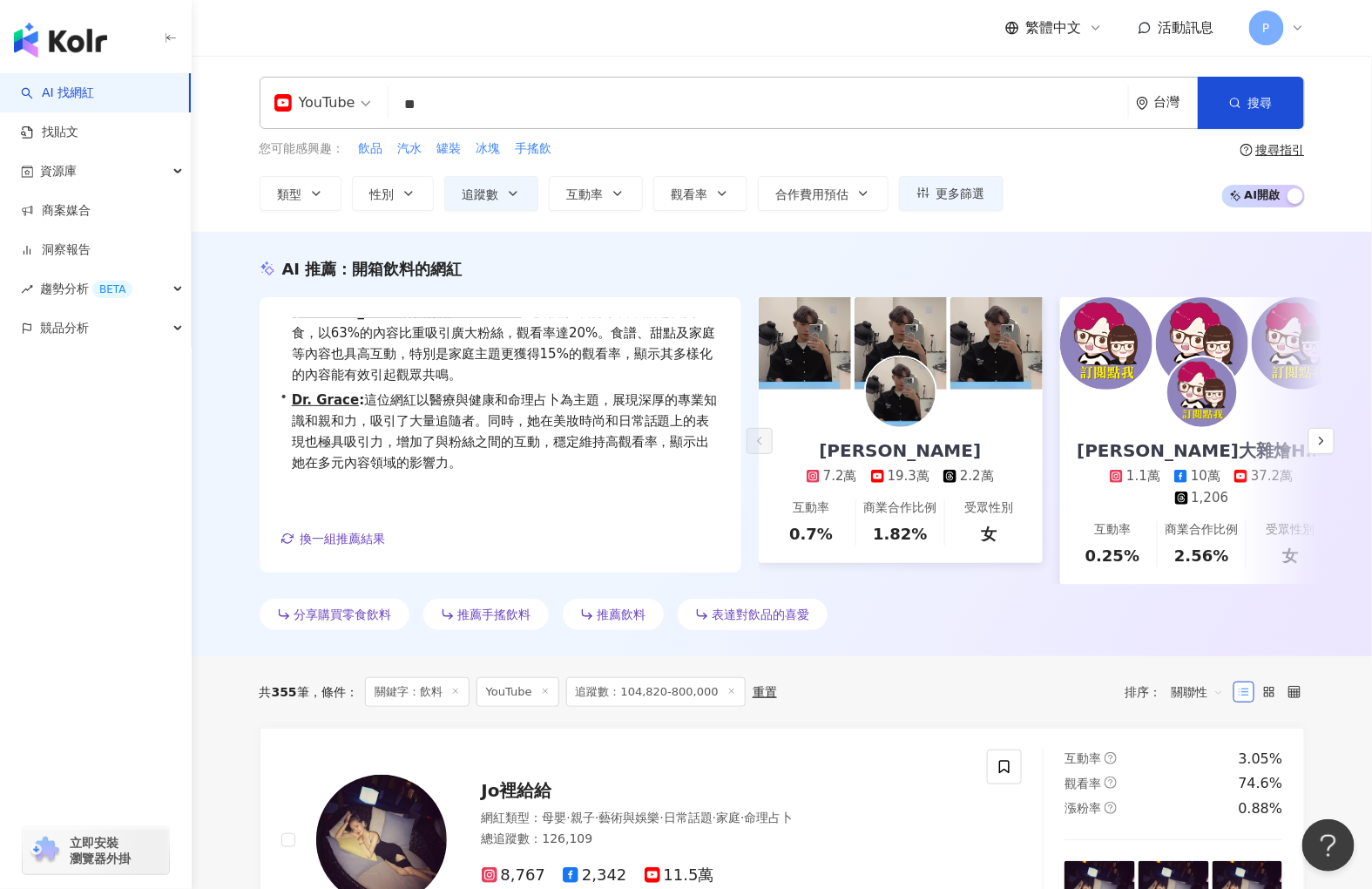
click at [571, 114] on input "**" at bounding box center [759, 104] width 726 height 33
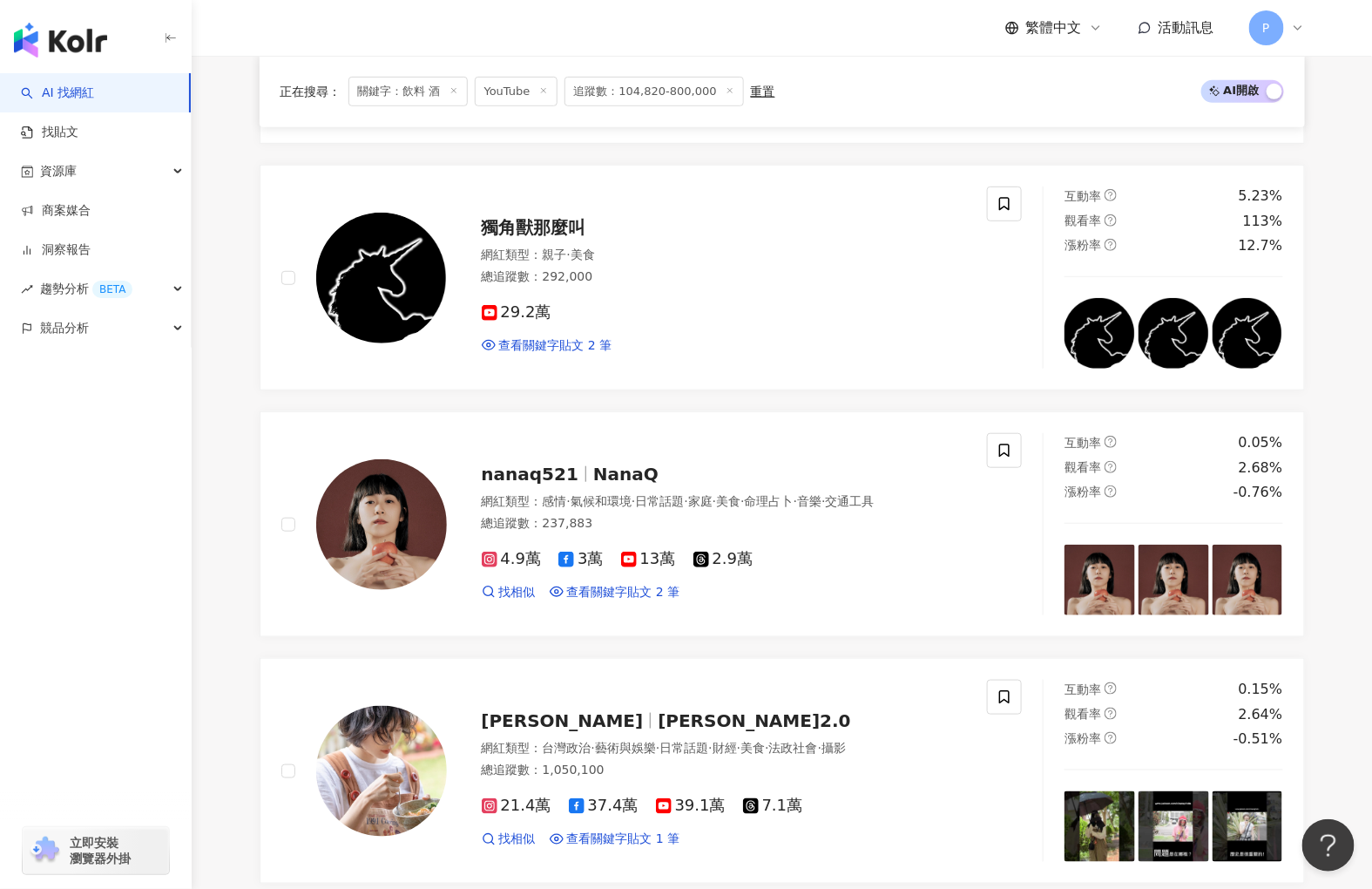
scroll to position [3277, 0]
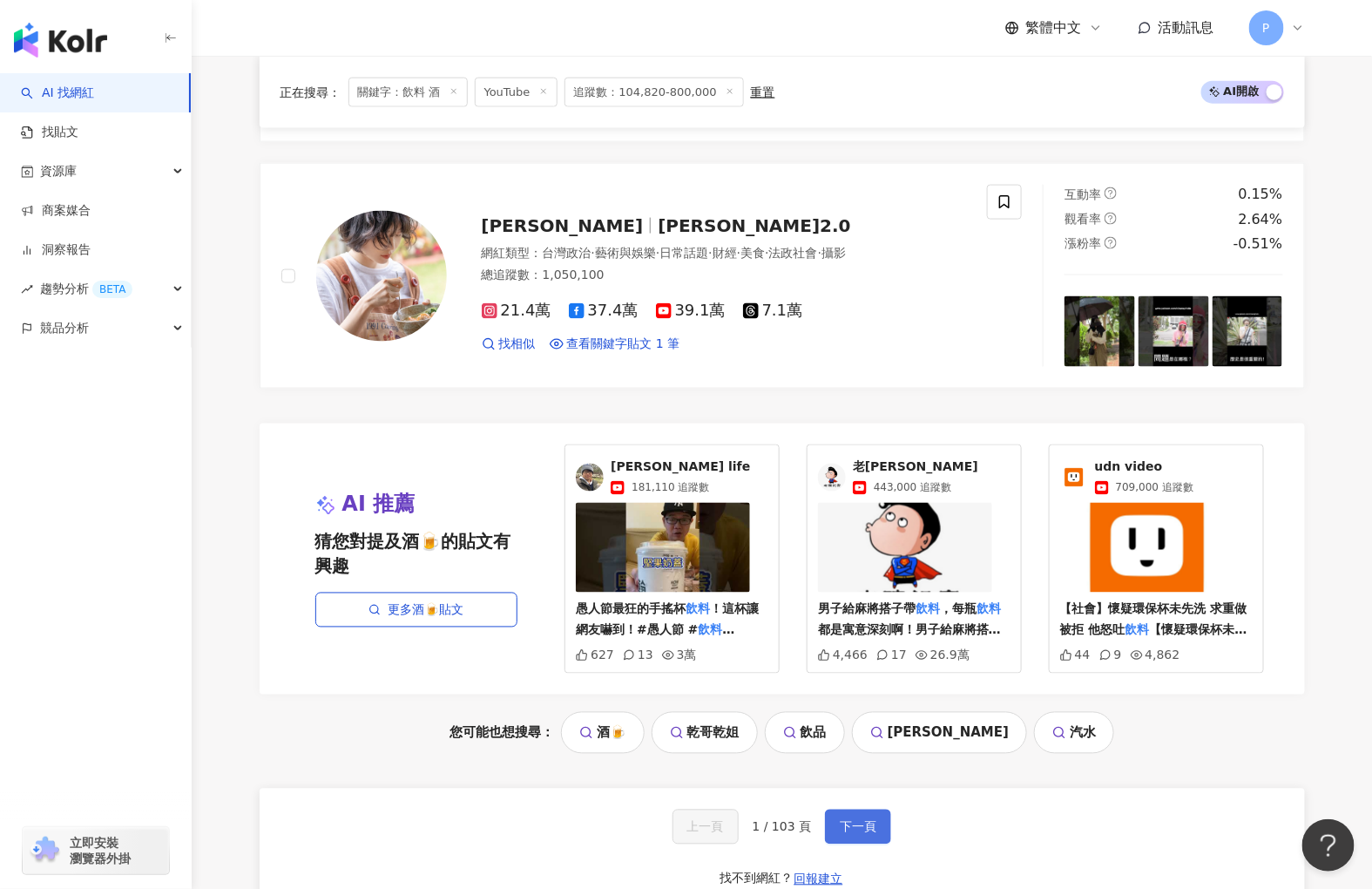
type input "****"
click at [860, 834] on span "下一頁" at bounding box center [858, 827] width 36 height 14
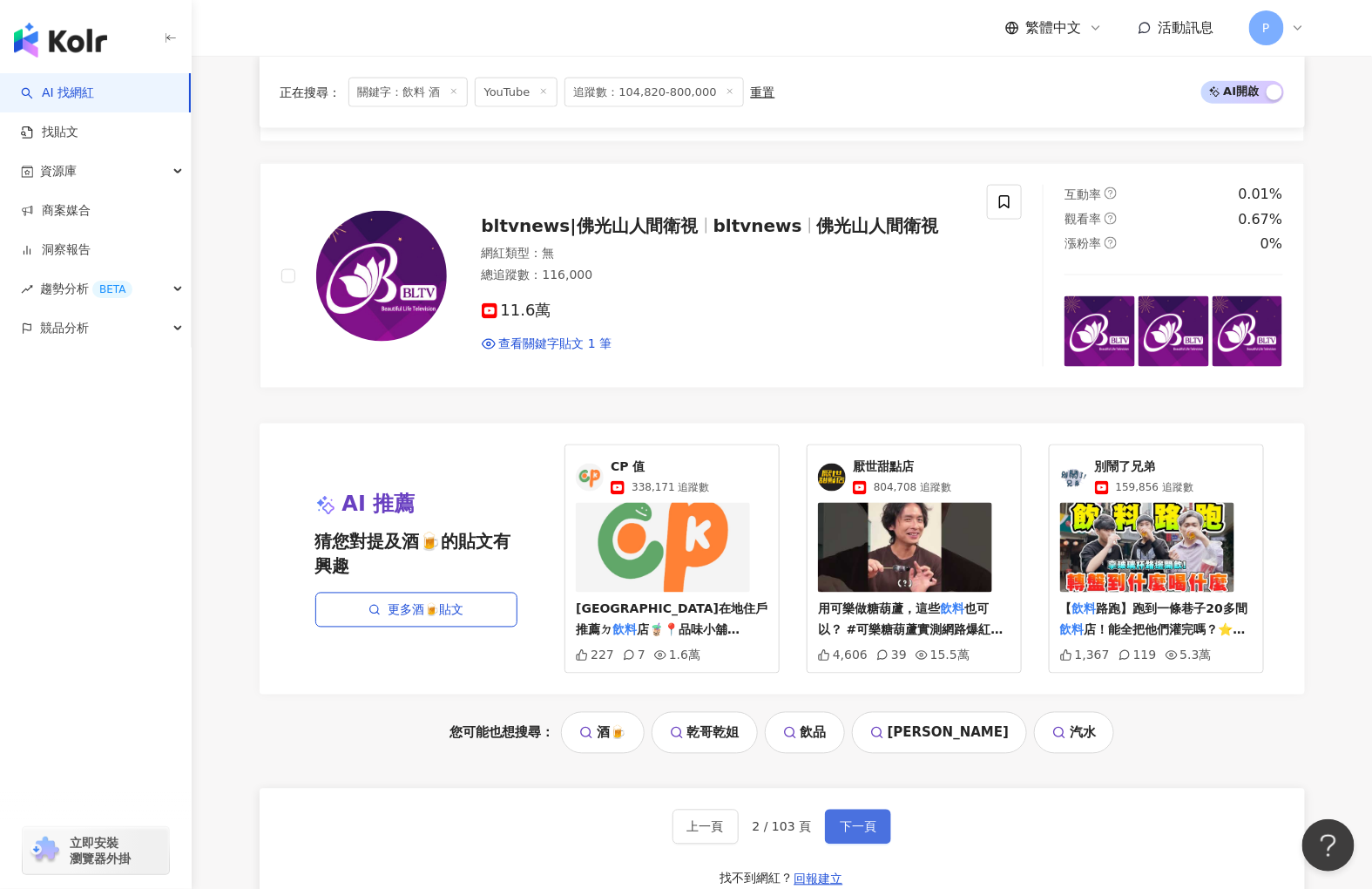
click at [865, 834] on span "下一頁" at bounding box center [858, 827] width 36 height 14
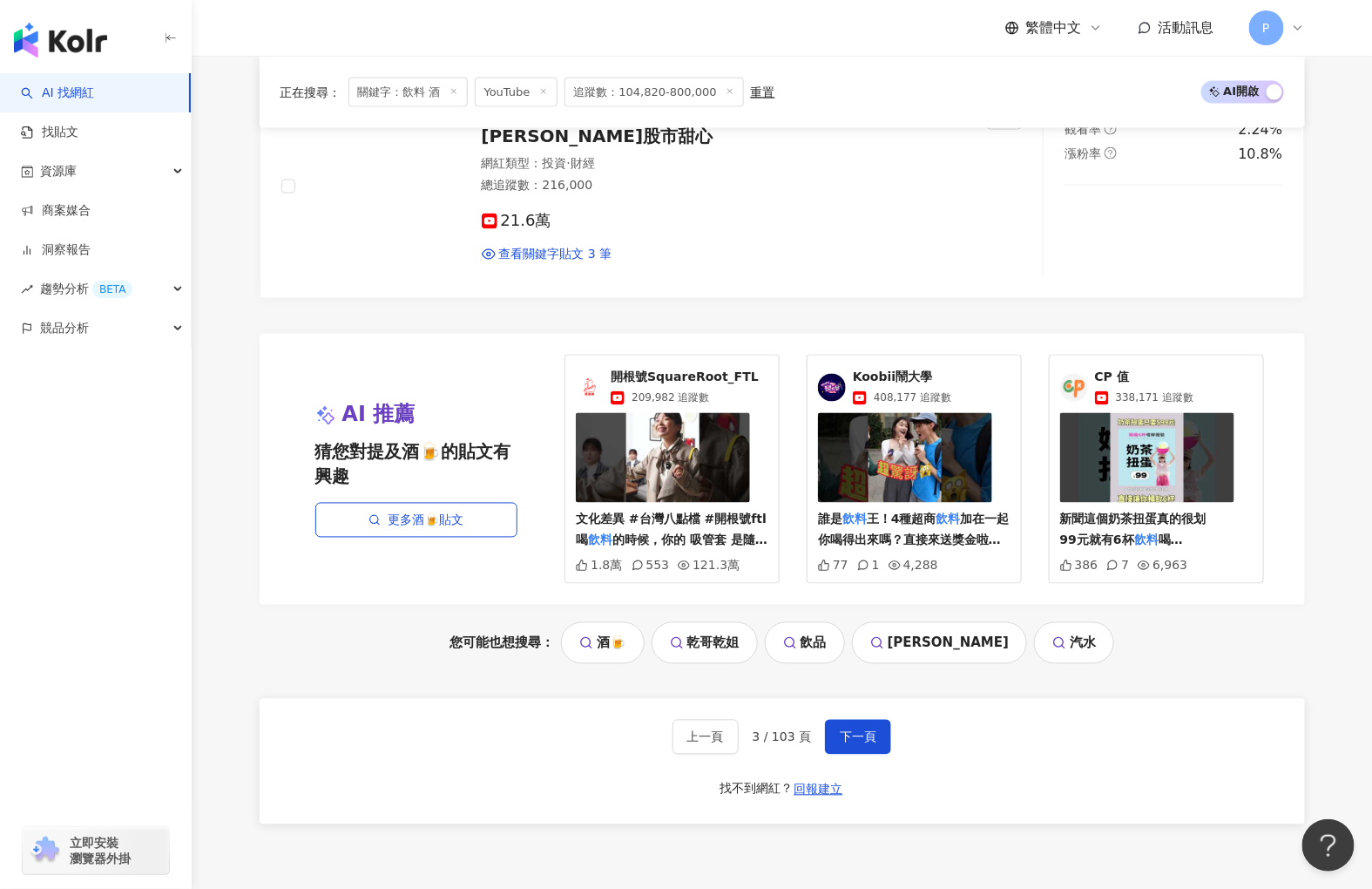
scroll to position [3556, 0]
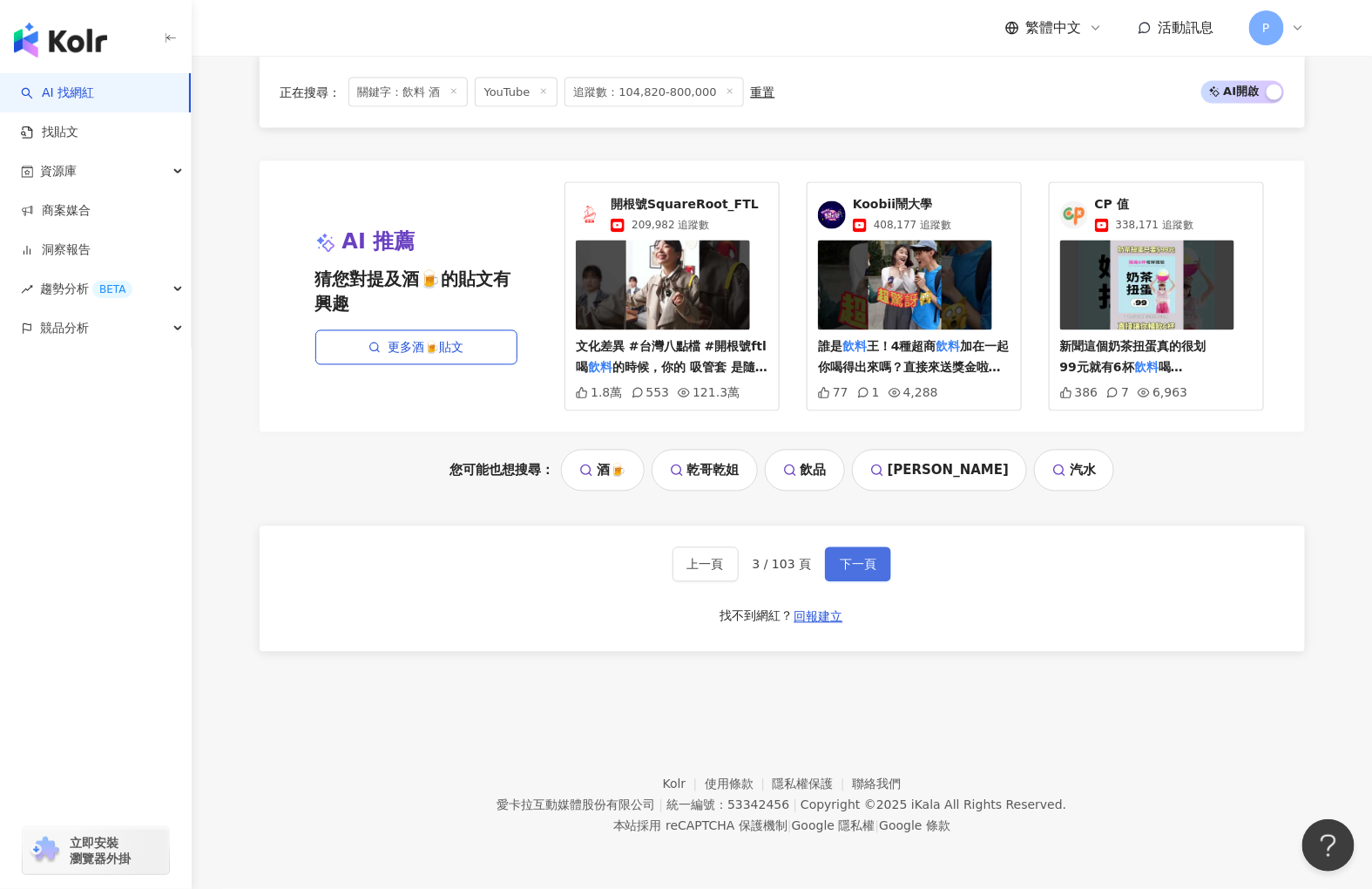
click at [865, 560] on span "下一頁" at bounding box center [858, 565] width 36 height 14
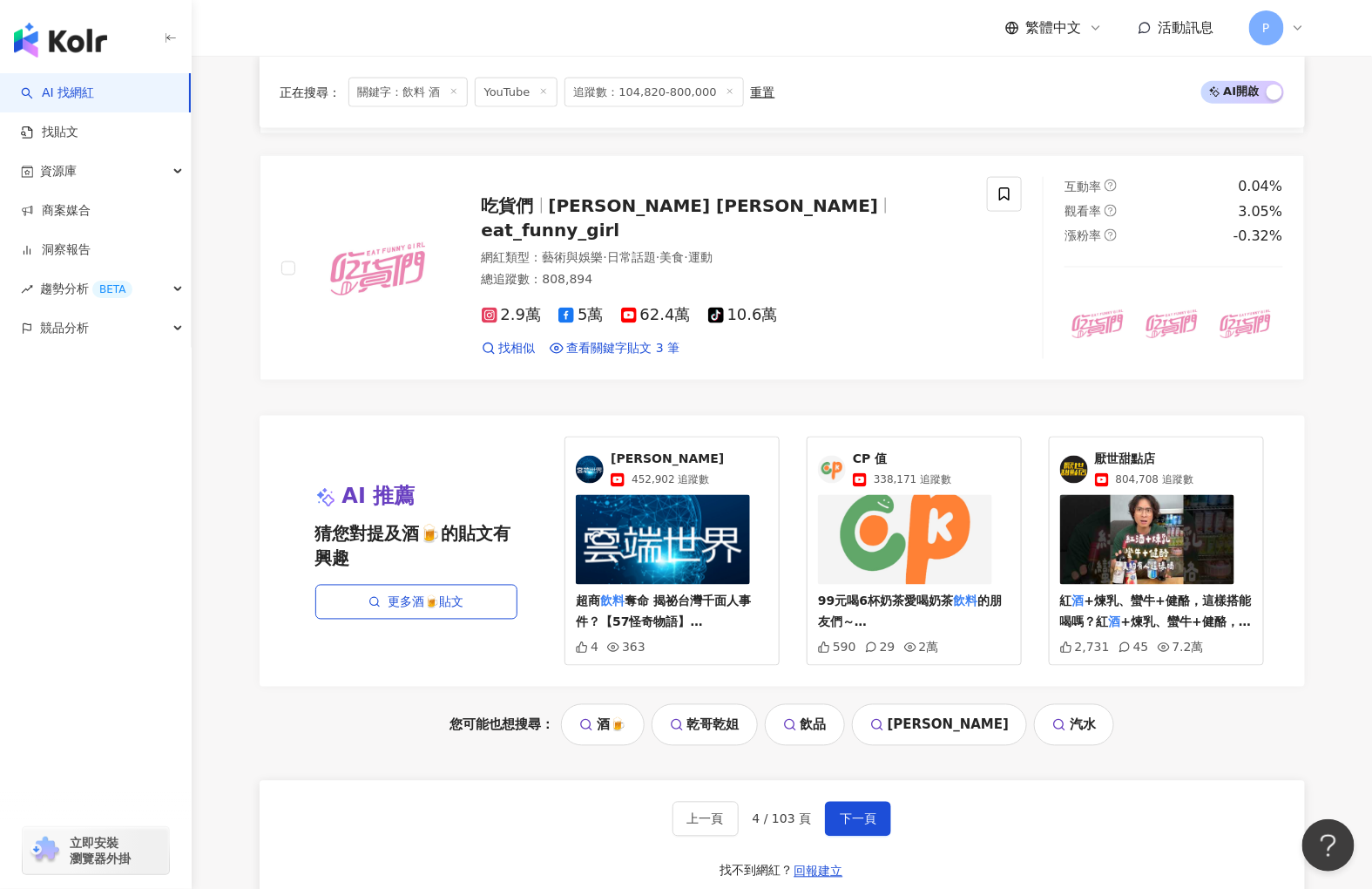
scroll to position [3291, 0]
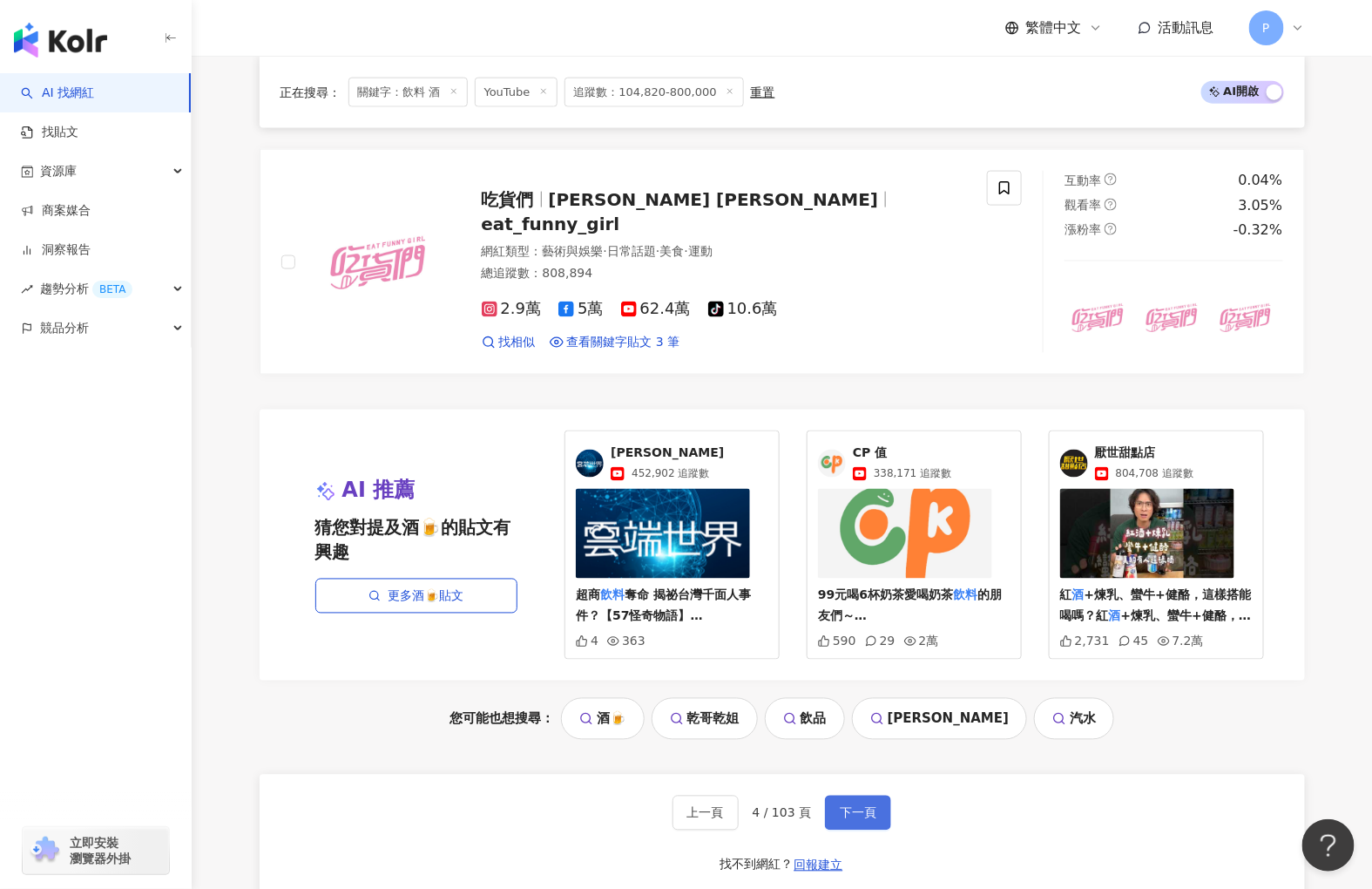
click at [830, 830] on button "下一頁" at bounding box center [858, 812] width 66 height 35
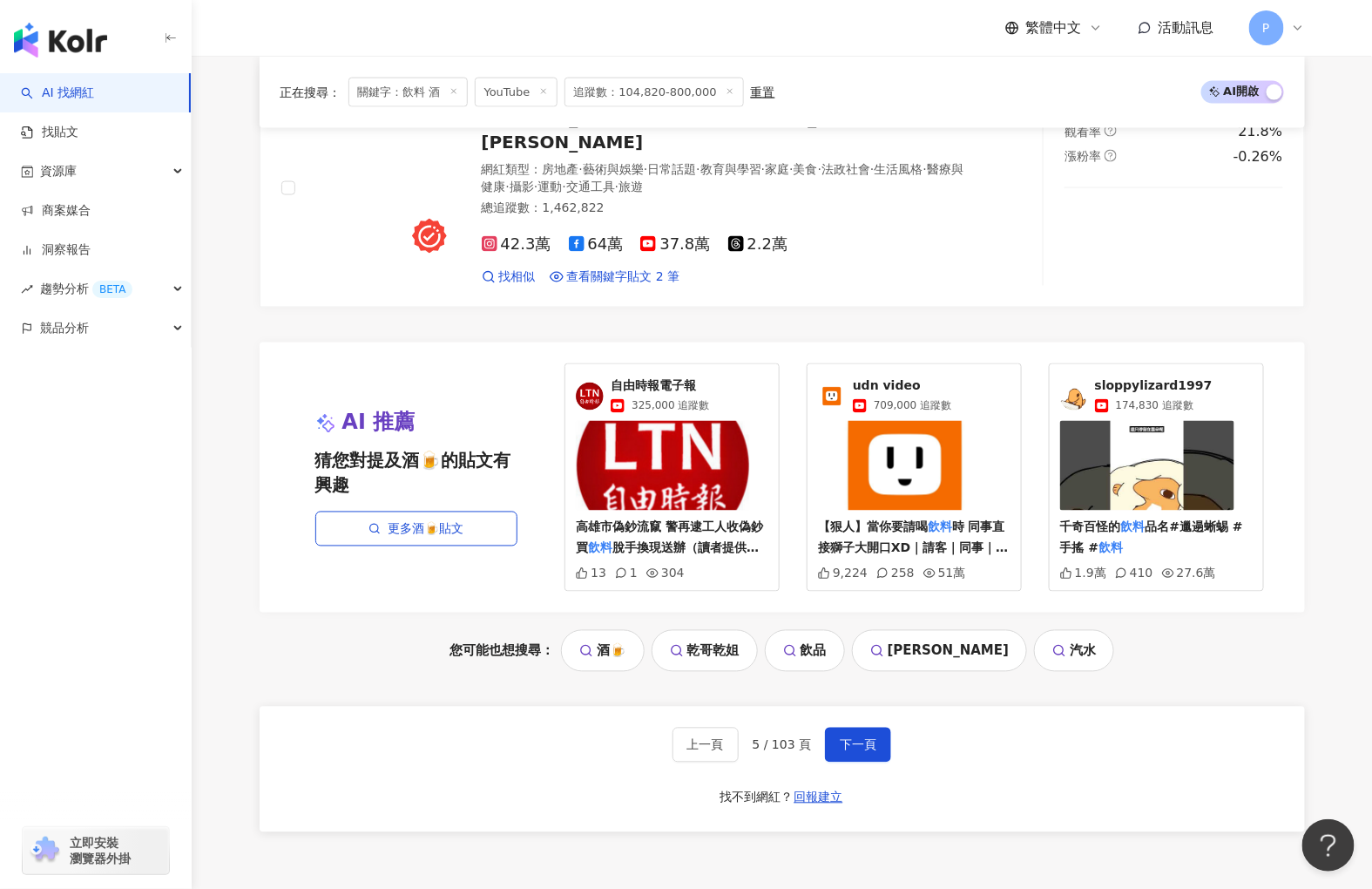
scroll to position [3524, 0]
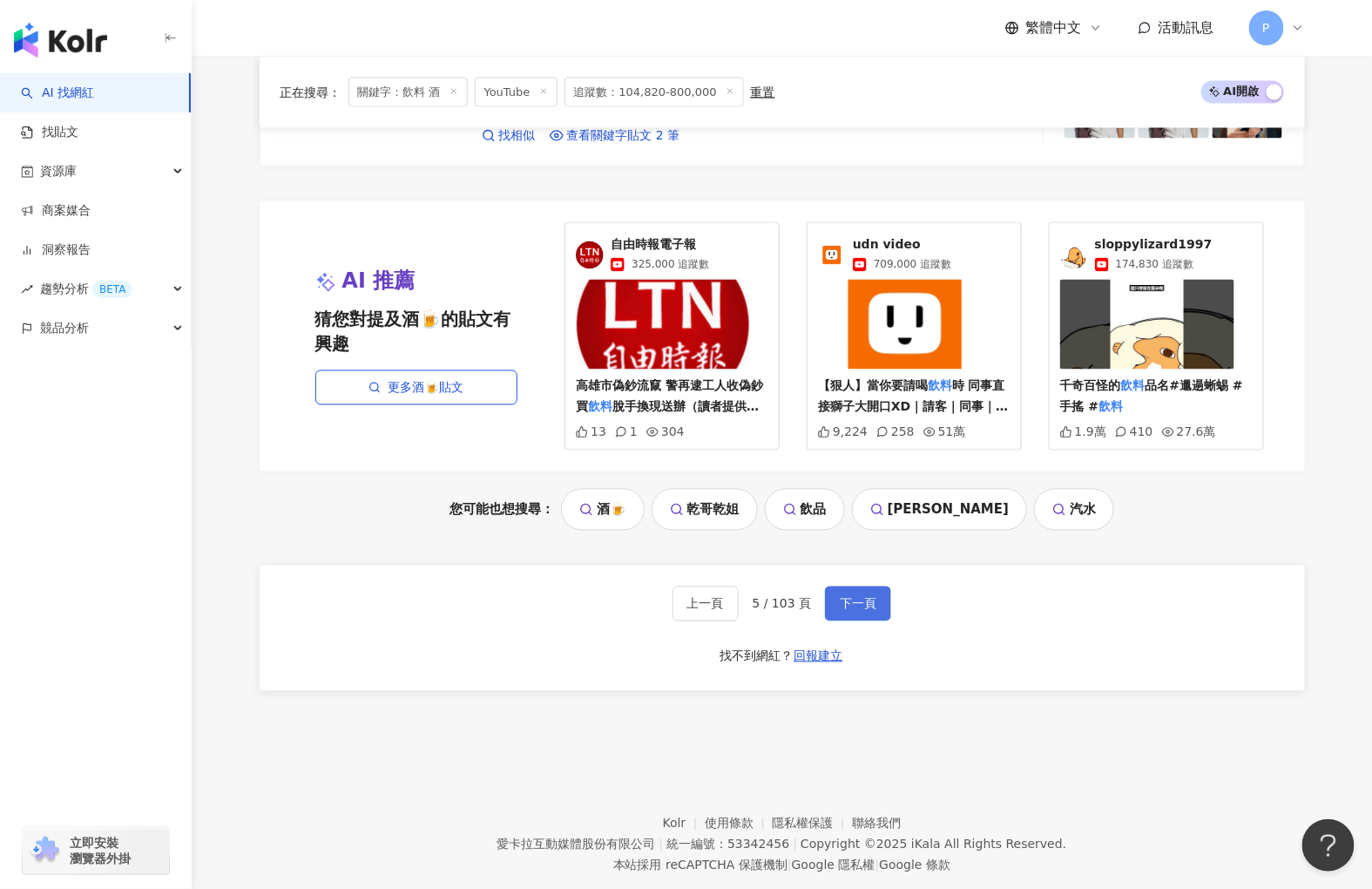
click at [866, 610] on span "下一頁" at bounding box center [858, 604] width 36 height 14
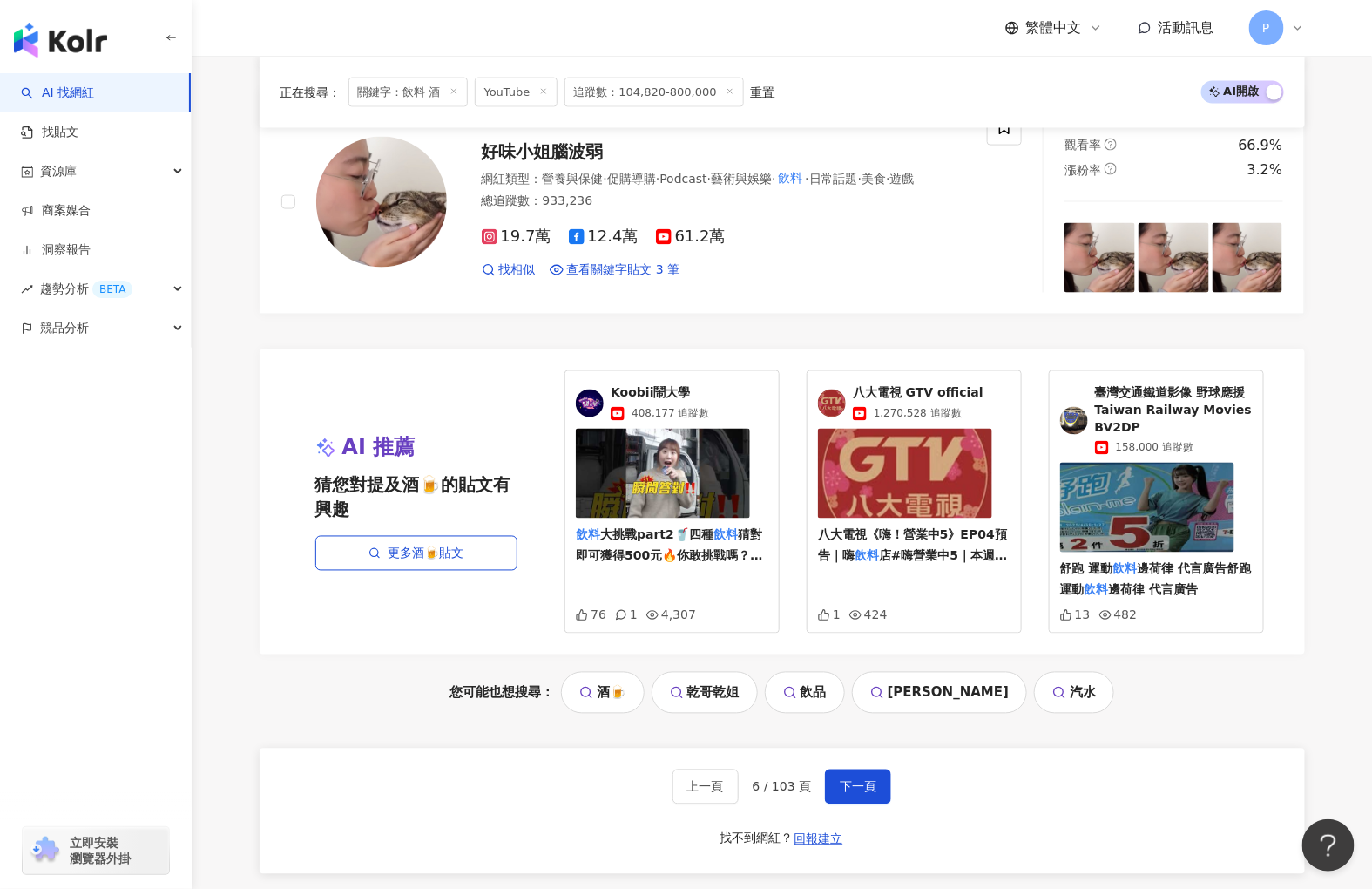
scroll to position [3340, 0]
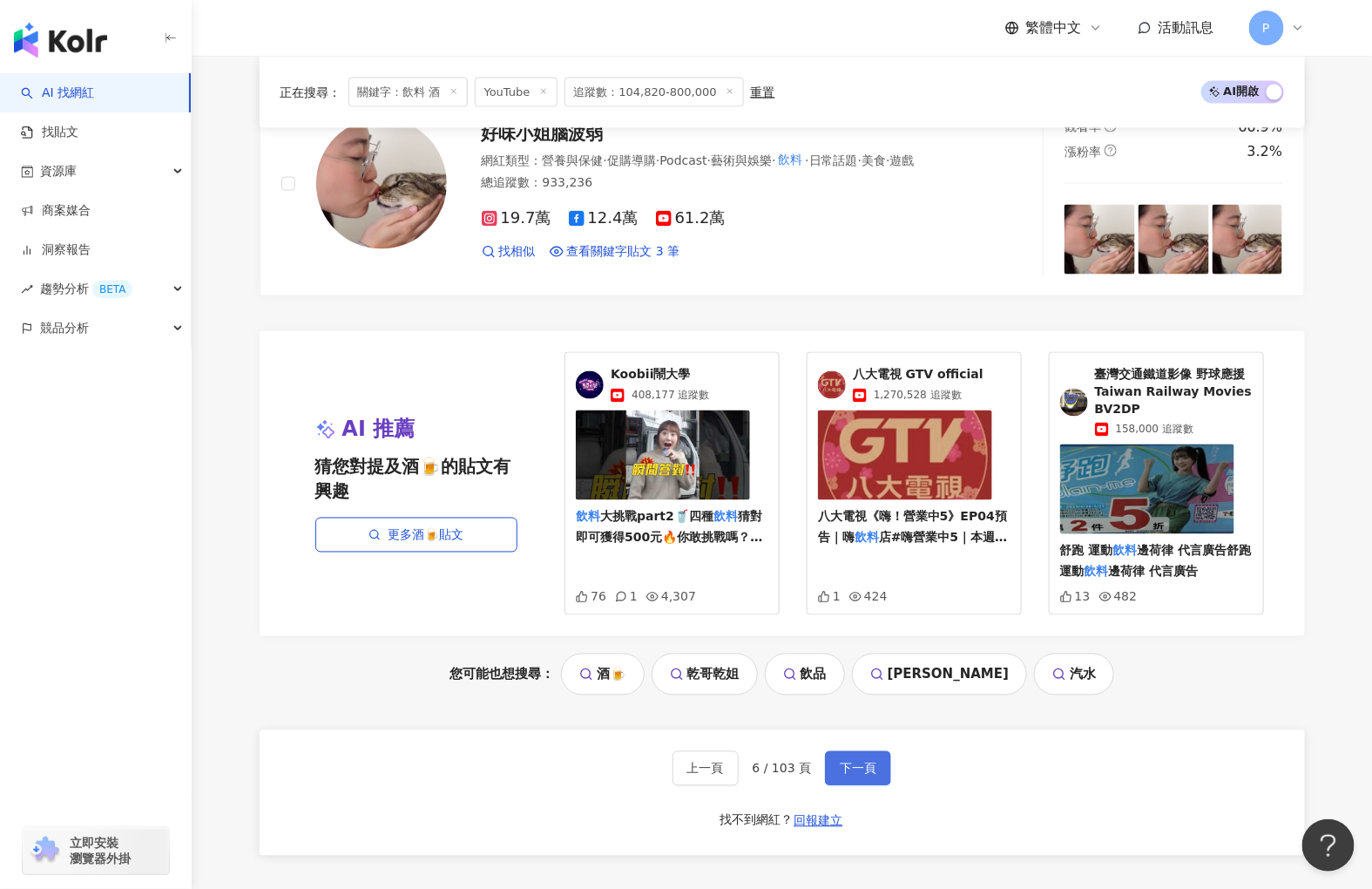
click at [871, 775] on span "下一頁" at bounding box center [858, 769] width 36 height 14
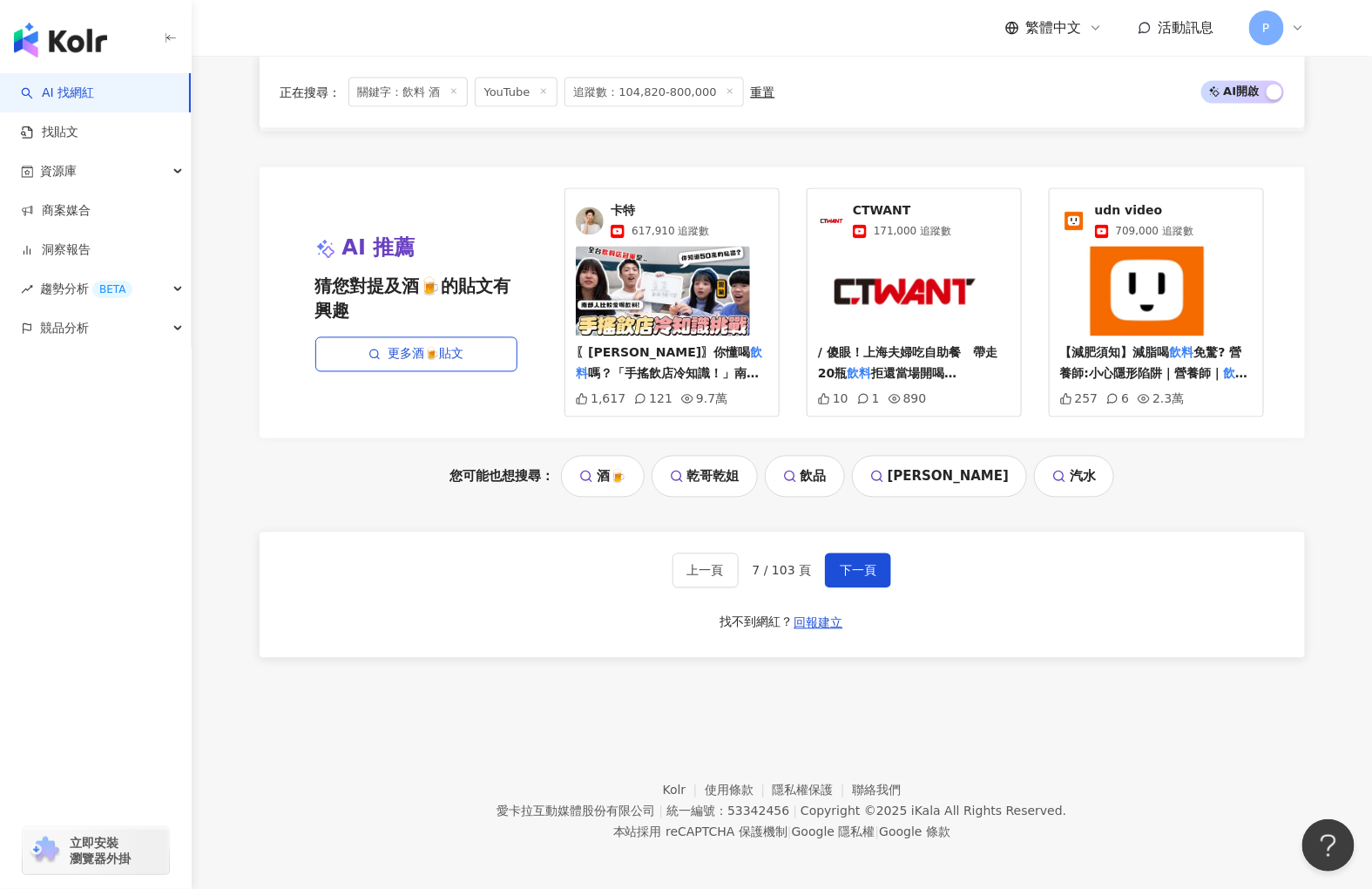
scroll to position [3556, 0]
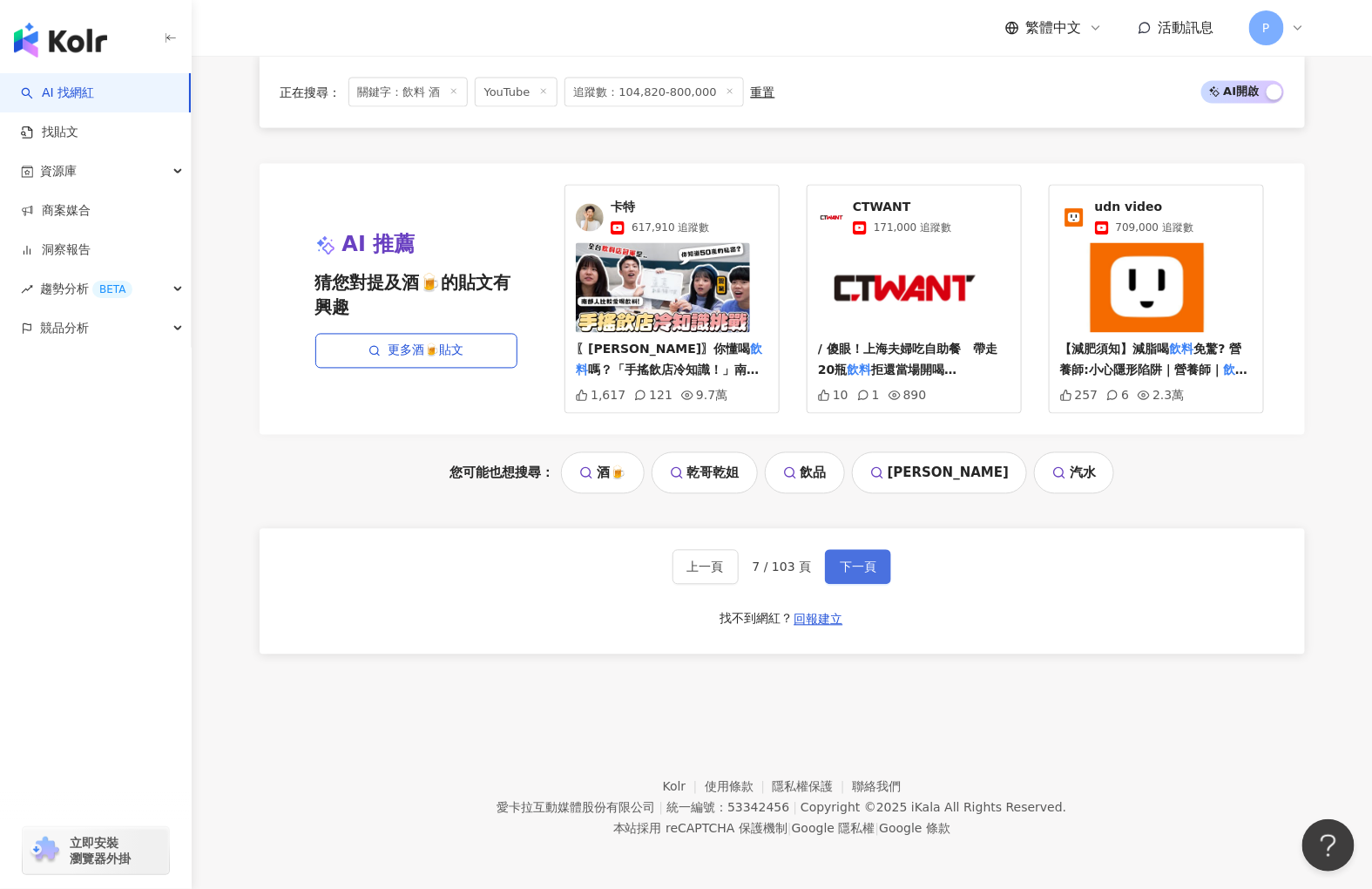
click at [850, 561] on span "下一頁" at bounding box center [858, 568] width 36 height 14
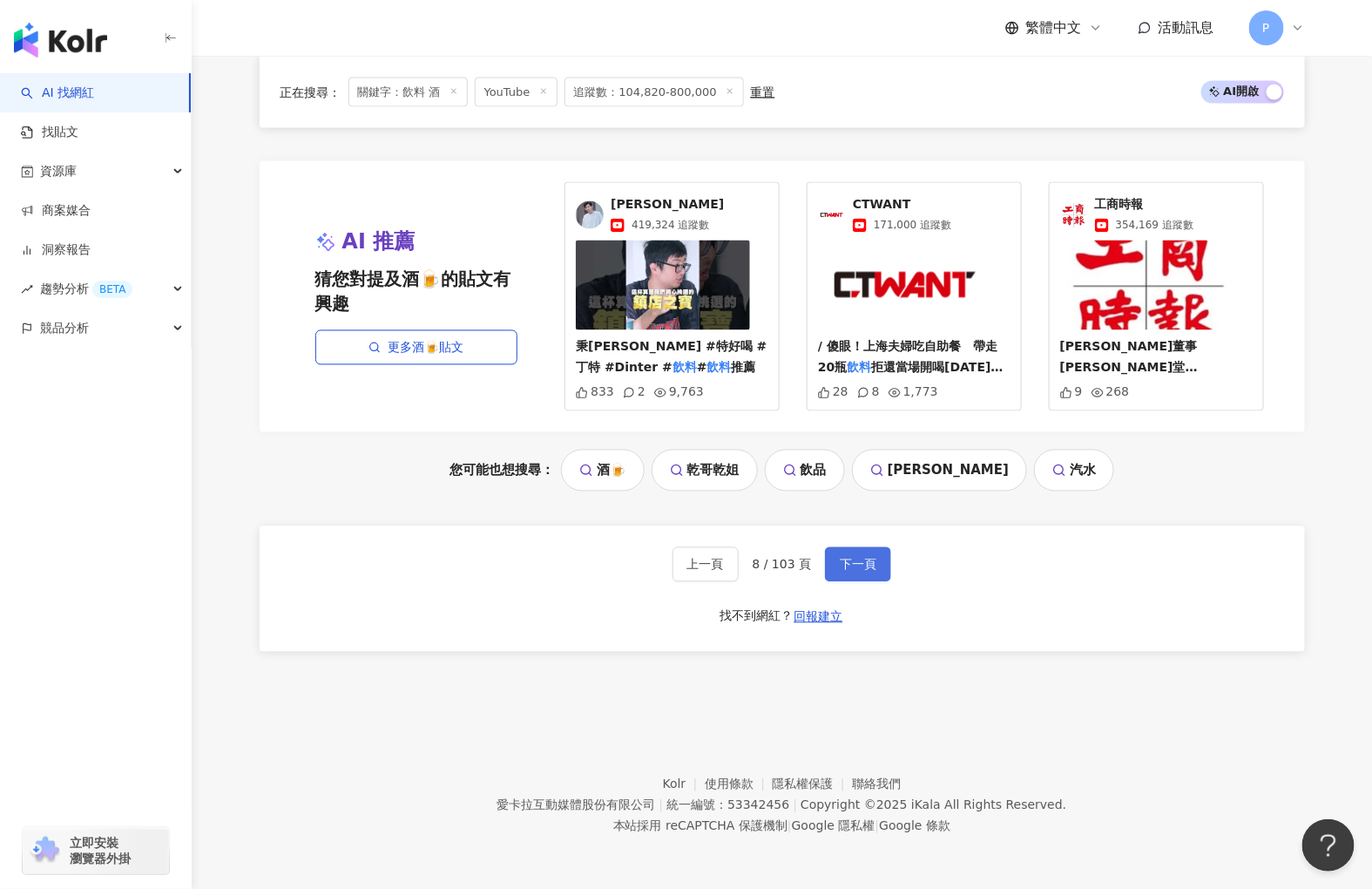
click at [858, 555] on button "下一頁" at bounding box center [858, 564] width 66 height 35
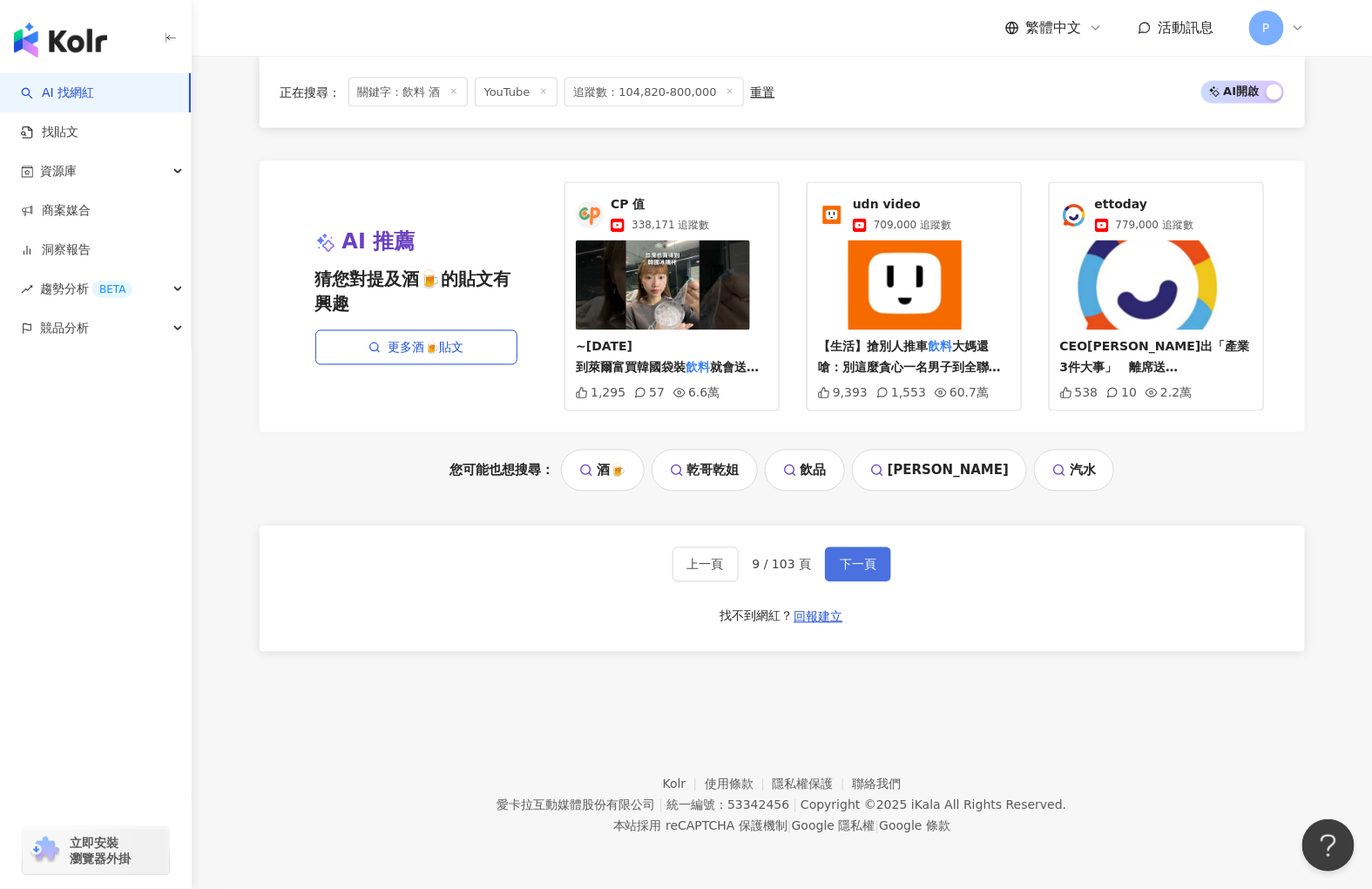
click at [835, 554] on button "下一頁" at bounding box center [858, 564] width 66 height 35
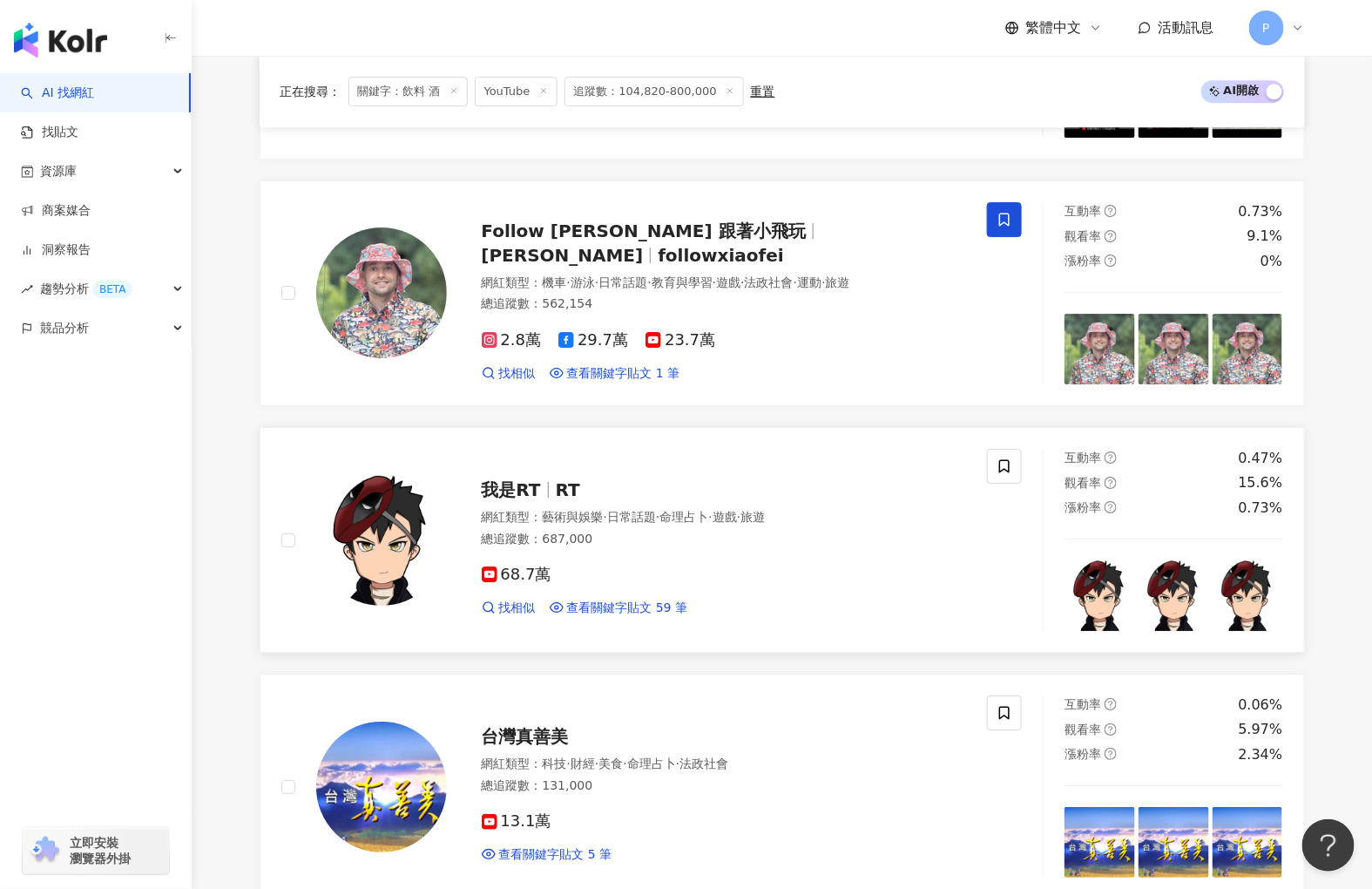
scroll to position [2033, 0]
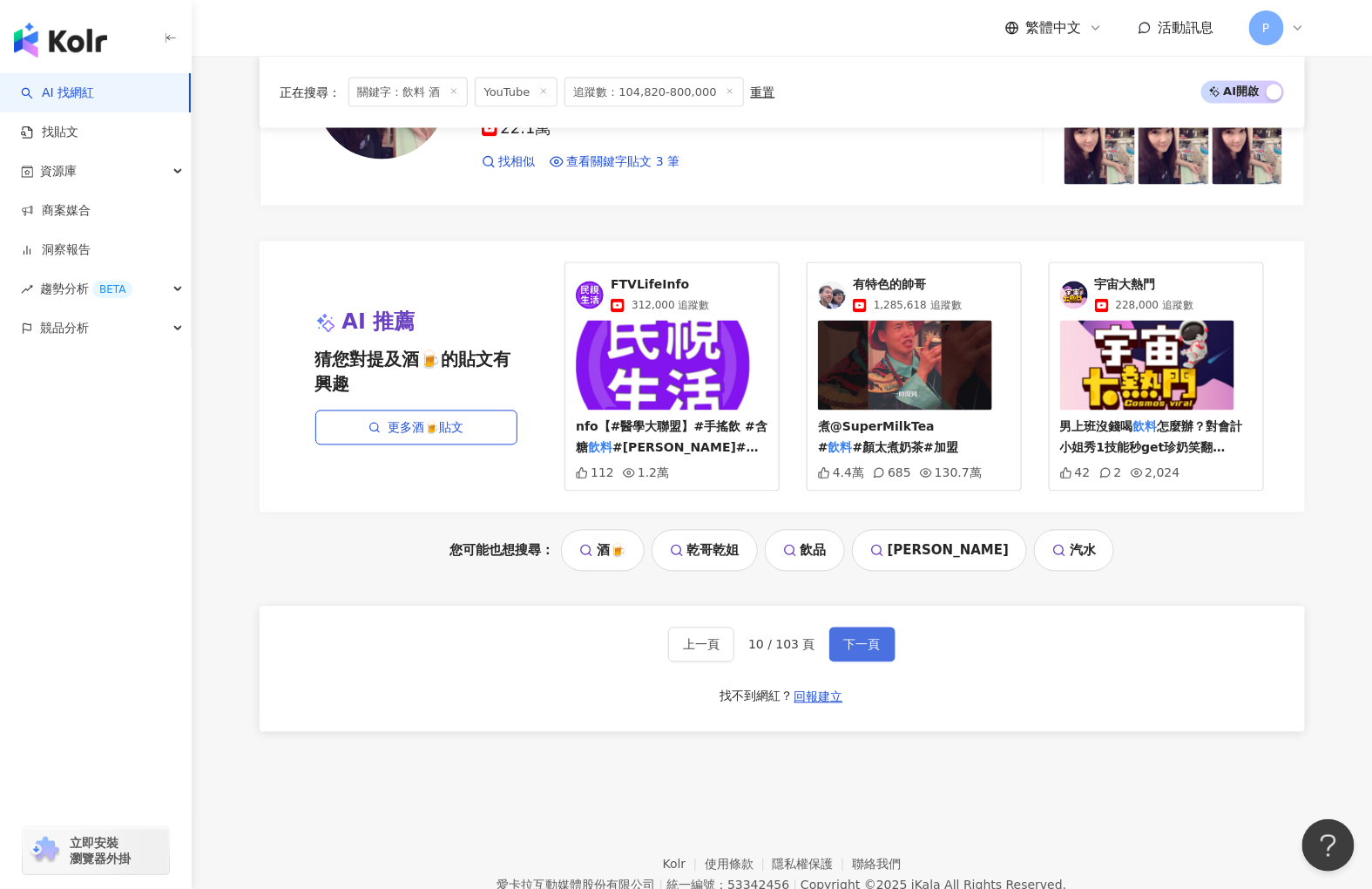
click at [856, 651] on span "下一頁" at bounding box center [862, 645] width 36 height 14
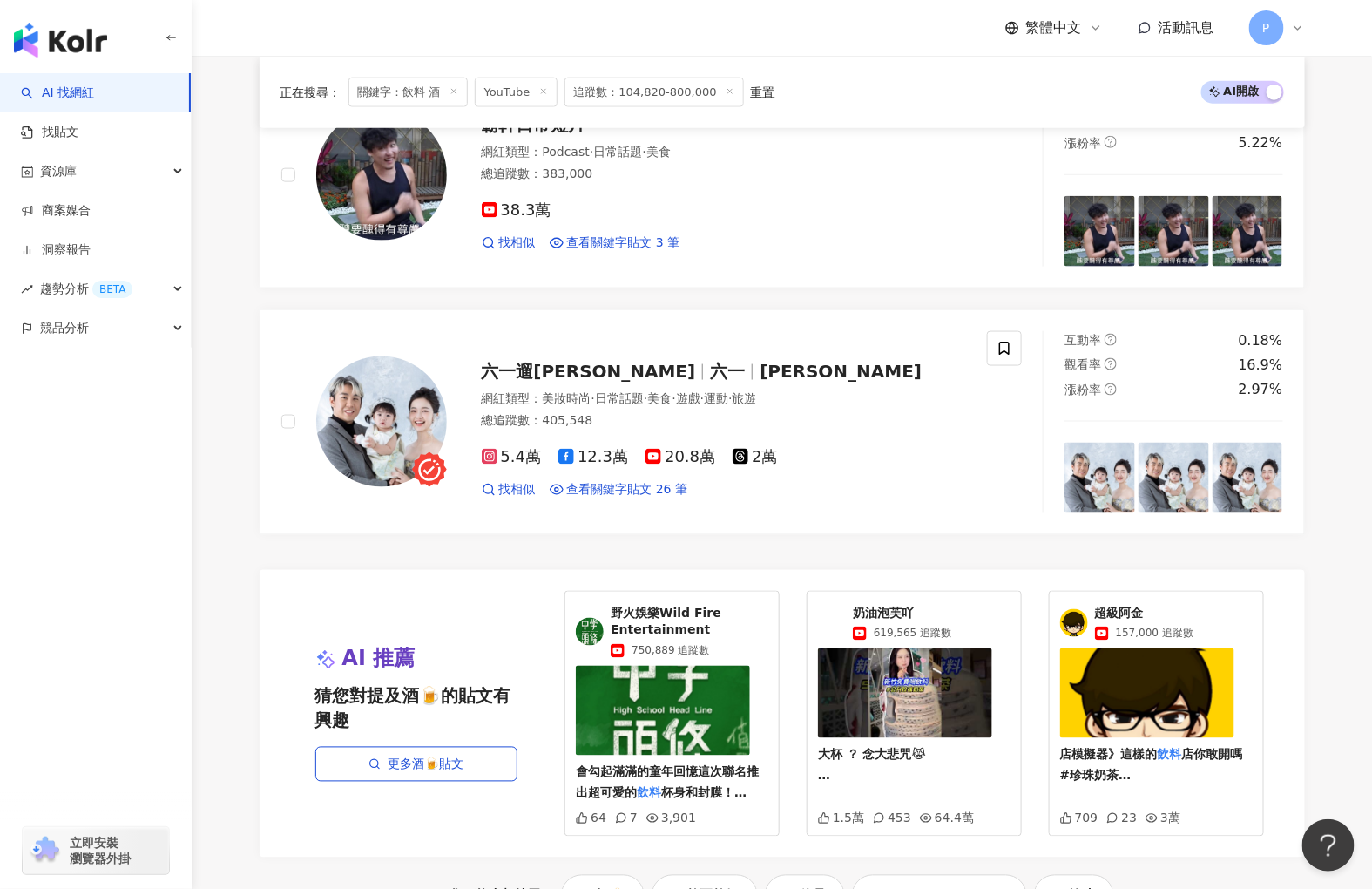
scroll to position [3573, 0]
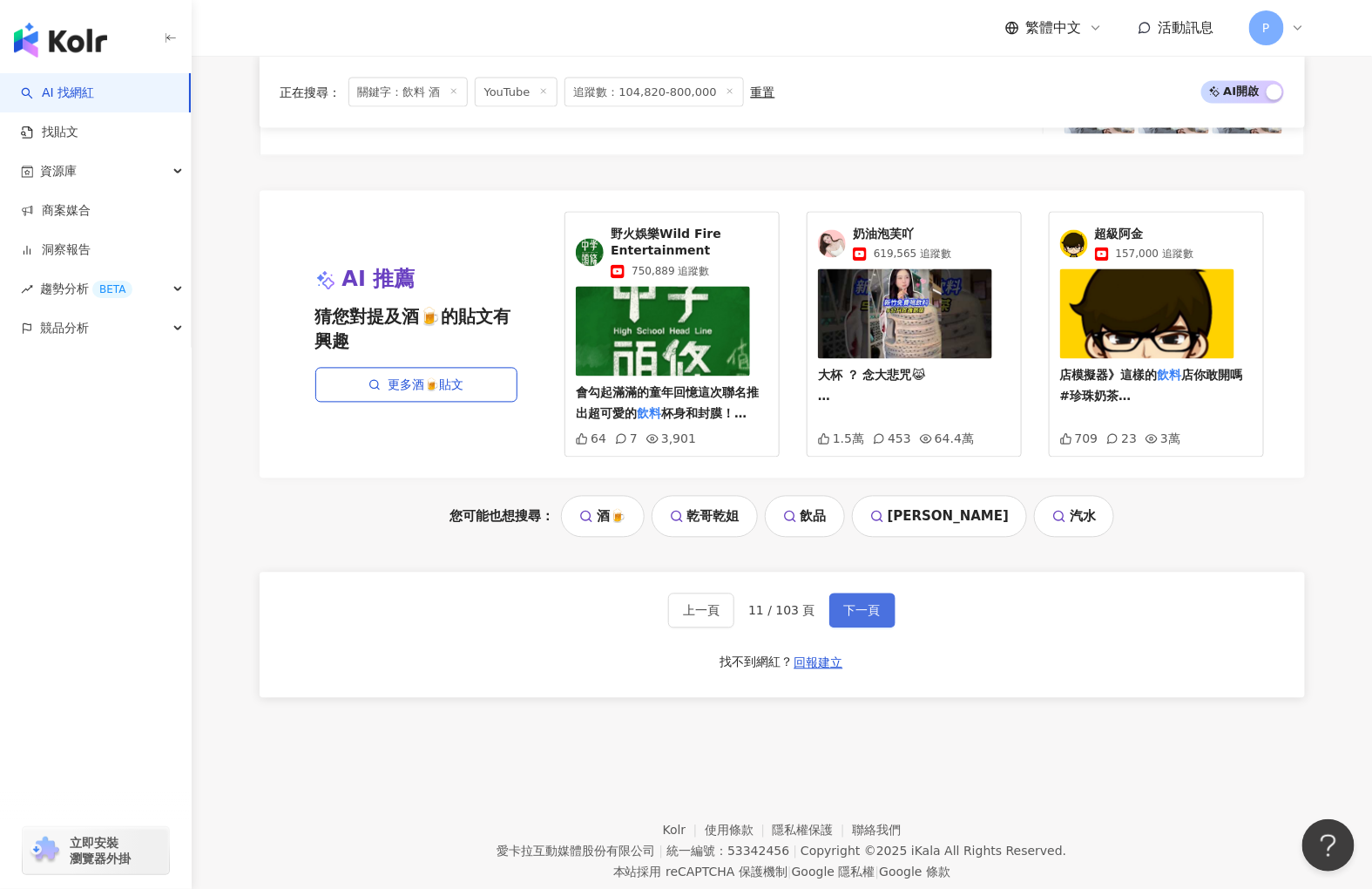
click at [851, 604] on span "下一頁" at bounding box center [862, 611] width 36 height 14
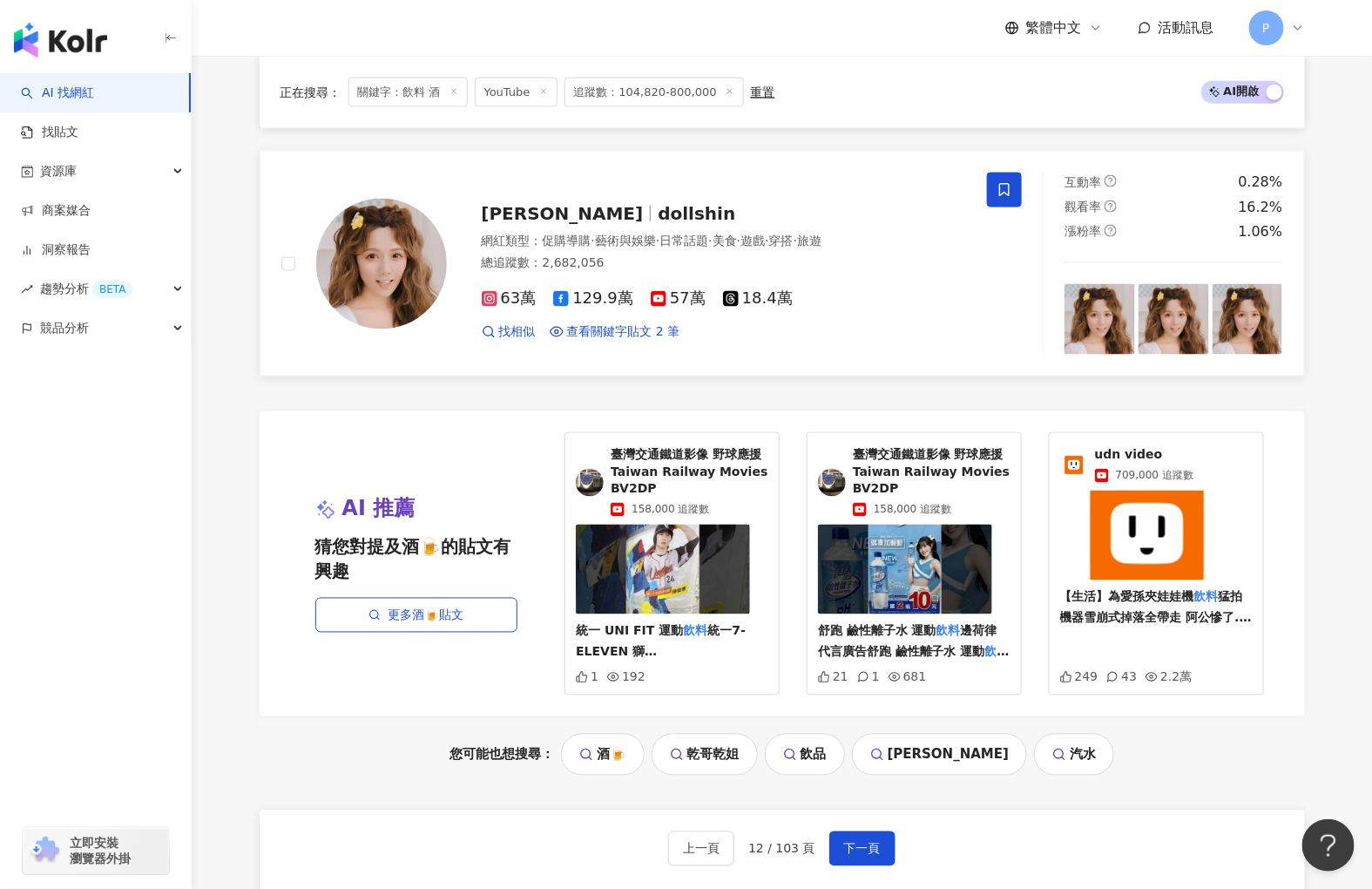
scroll to position [3291, 0]
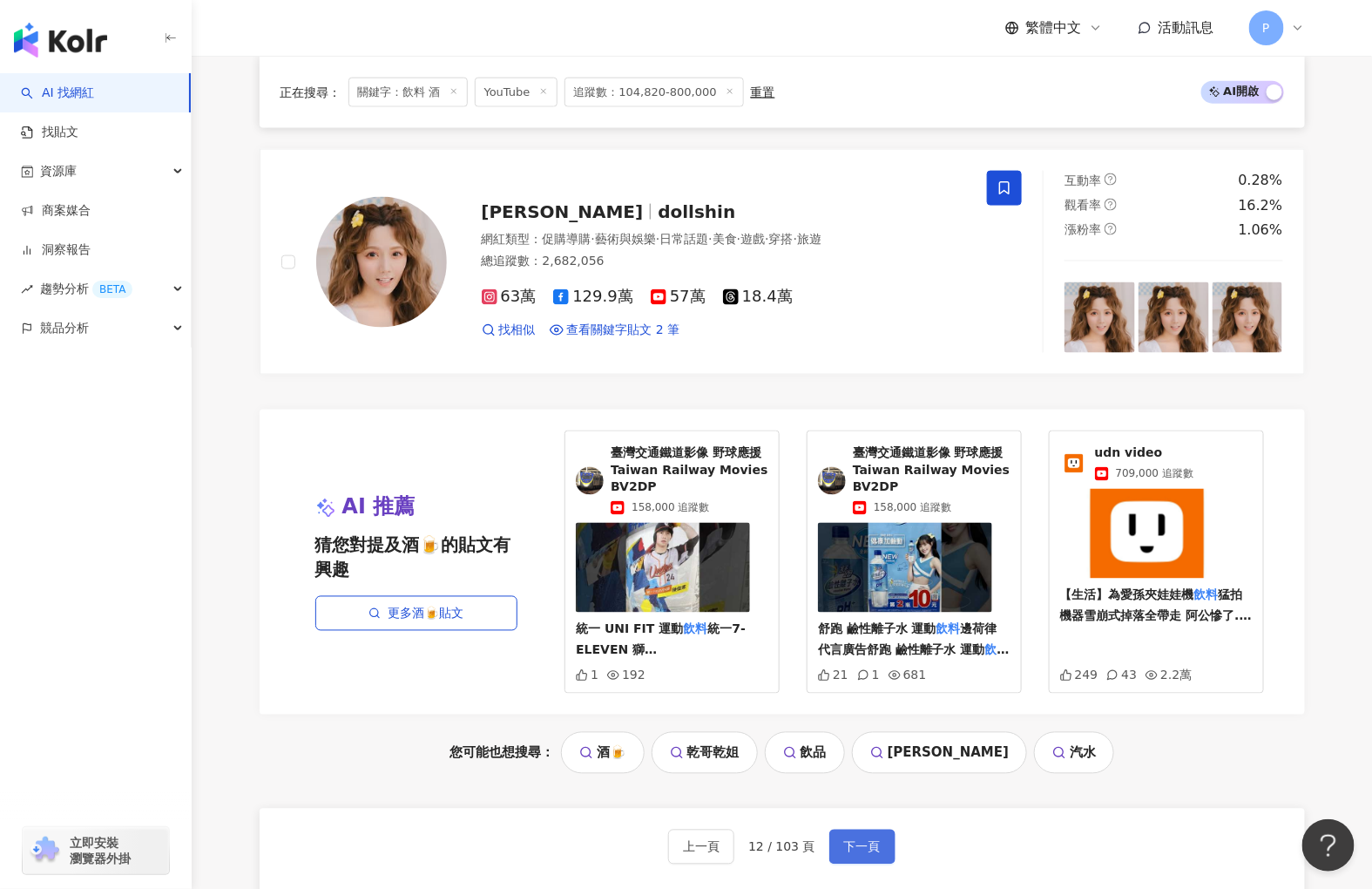
click at [871, 854] on span "下一頁" at bounding box center [862, 847] width 36 height 14
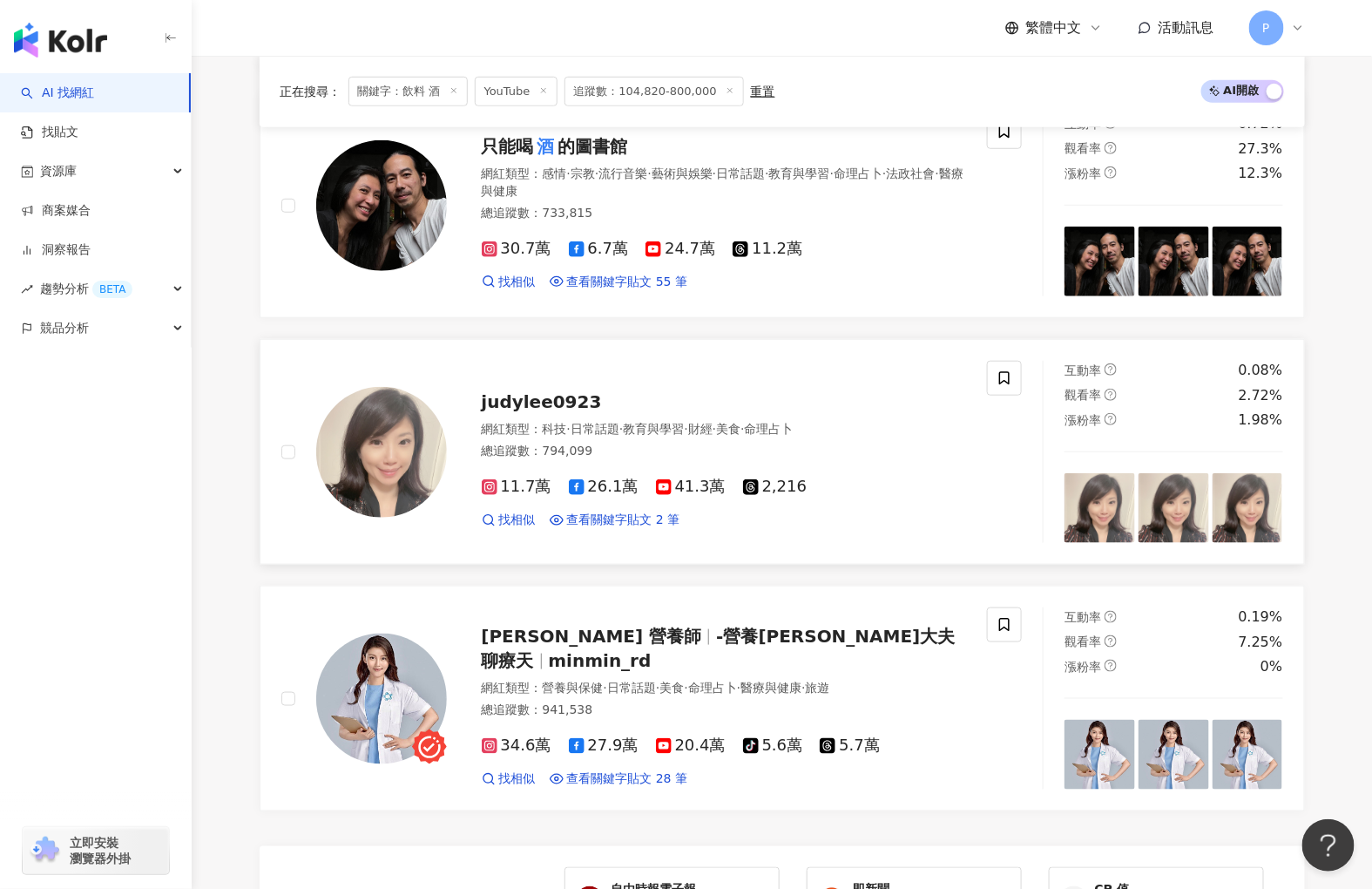
scroll to position [3455, 0]
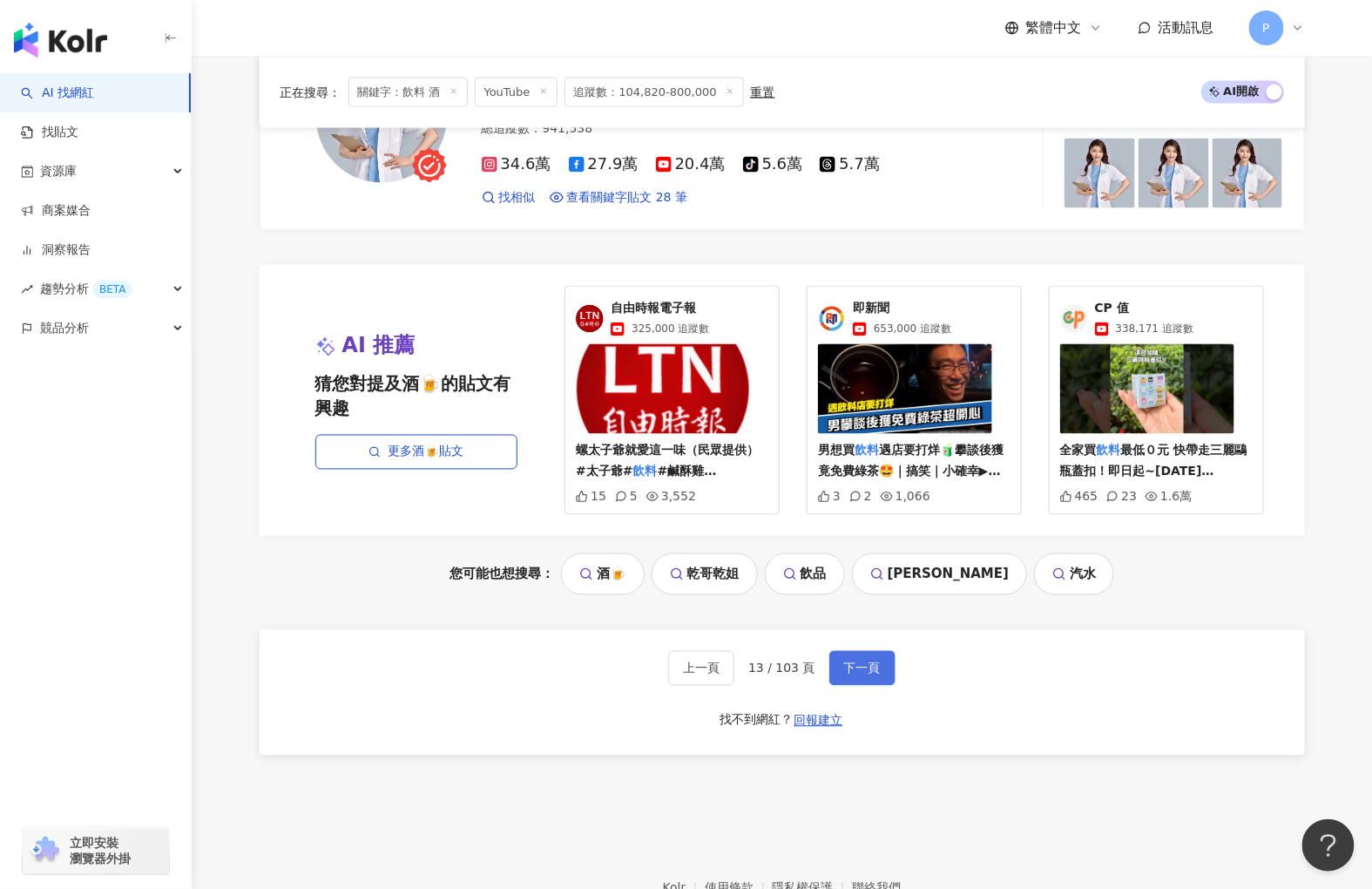
click at [862, 671] on span "下一頁" at bounding box center [862, 668] width 36 height 14
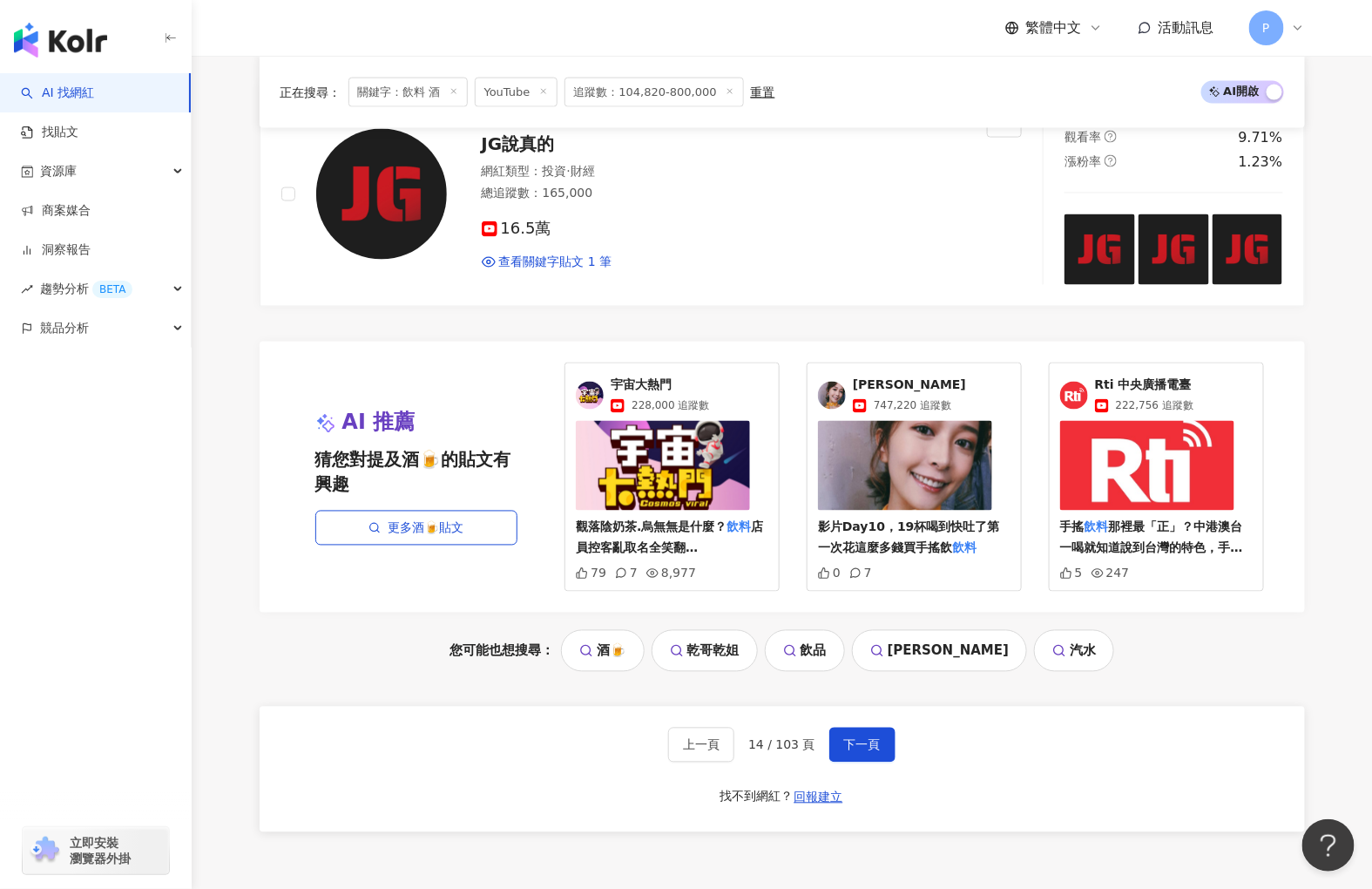
scroll to position [3556, 0]
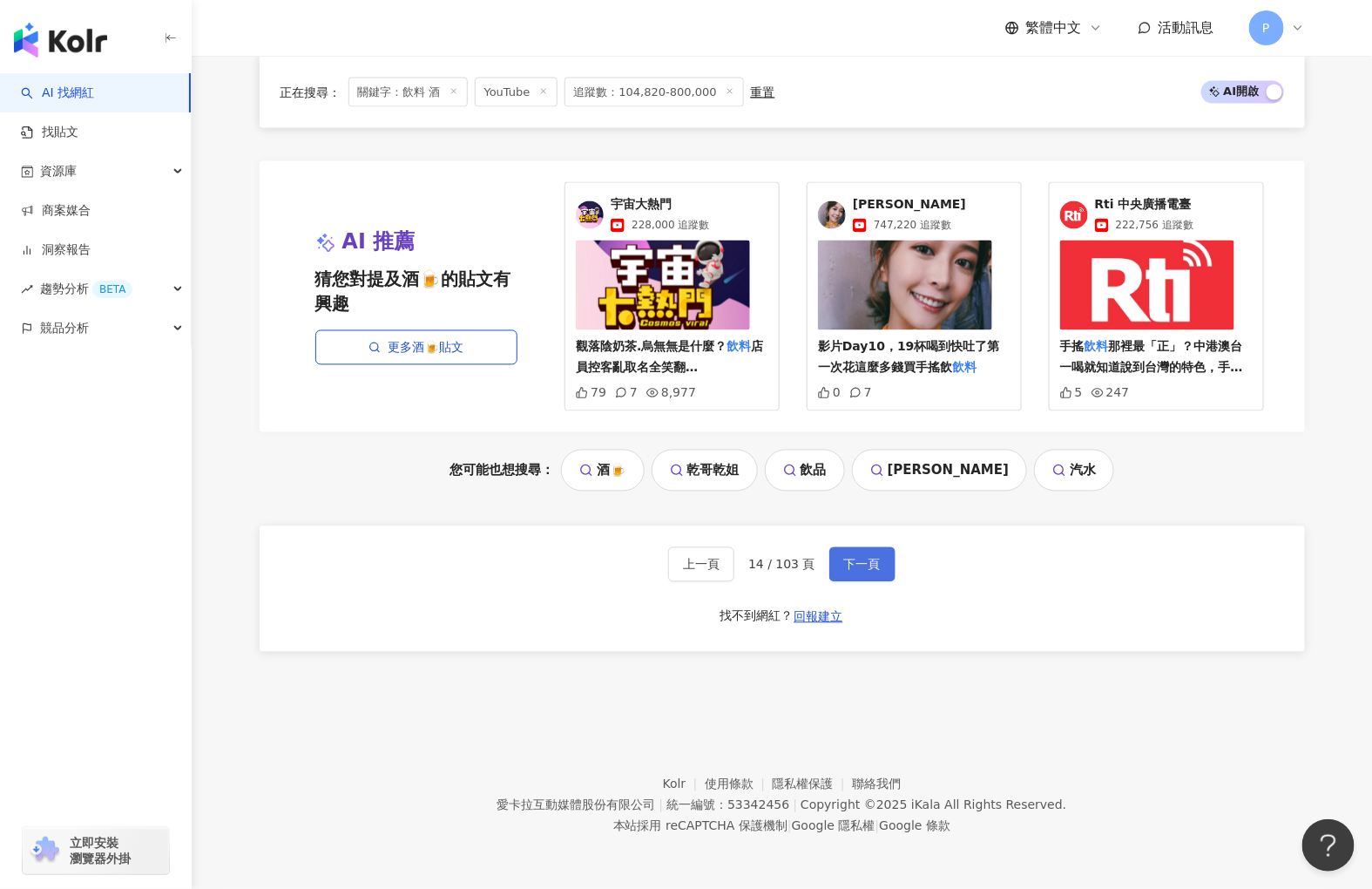
click at [884, 562] on button "下一頁" at bounding box center [862, 564] width 66 height 35
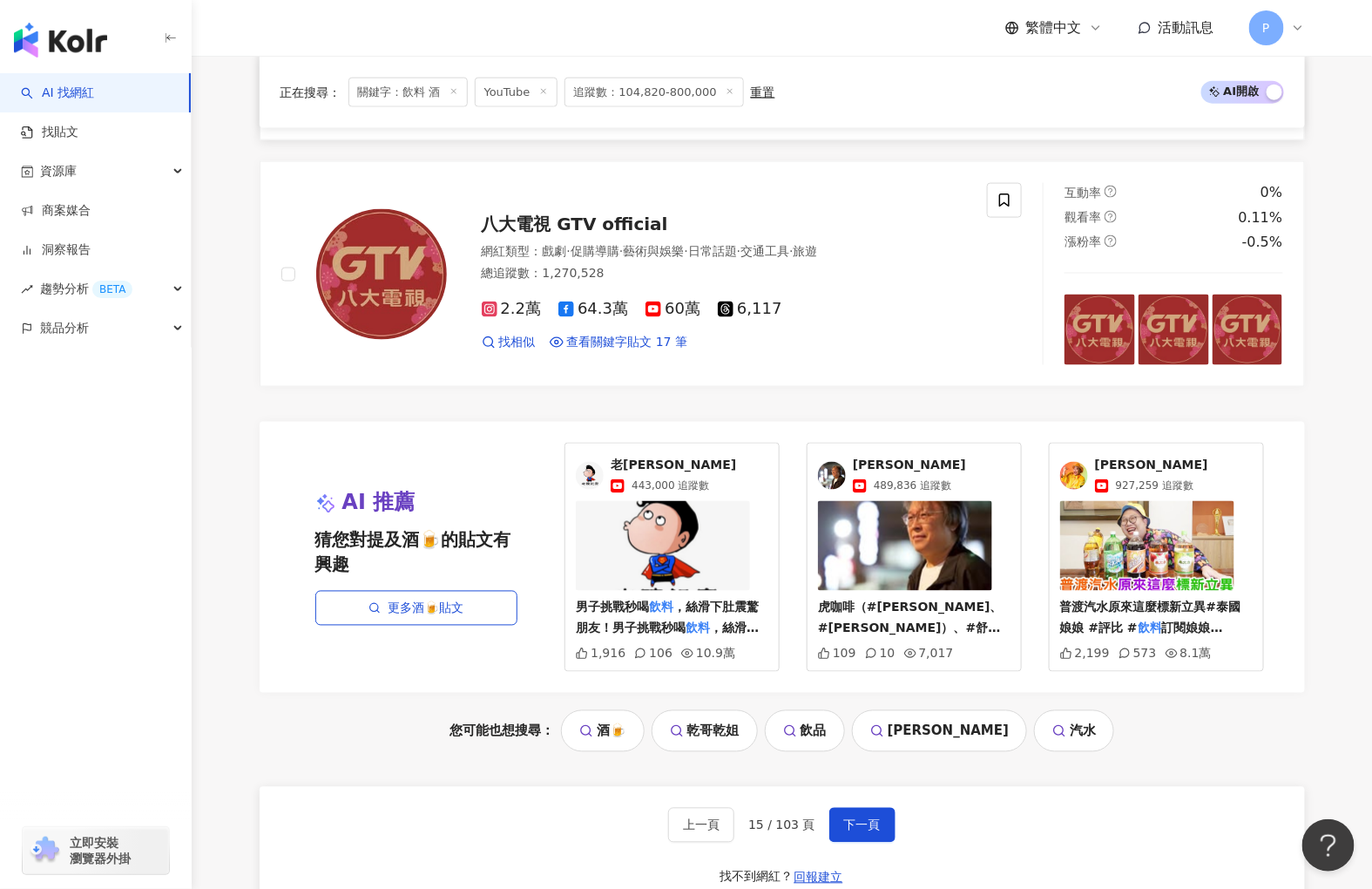
scroll to position [3388, 0]
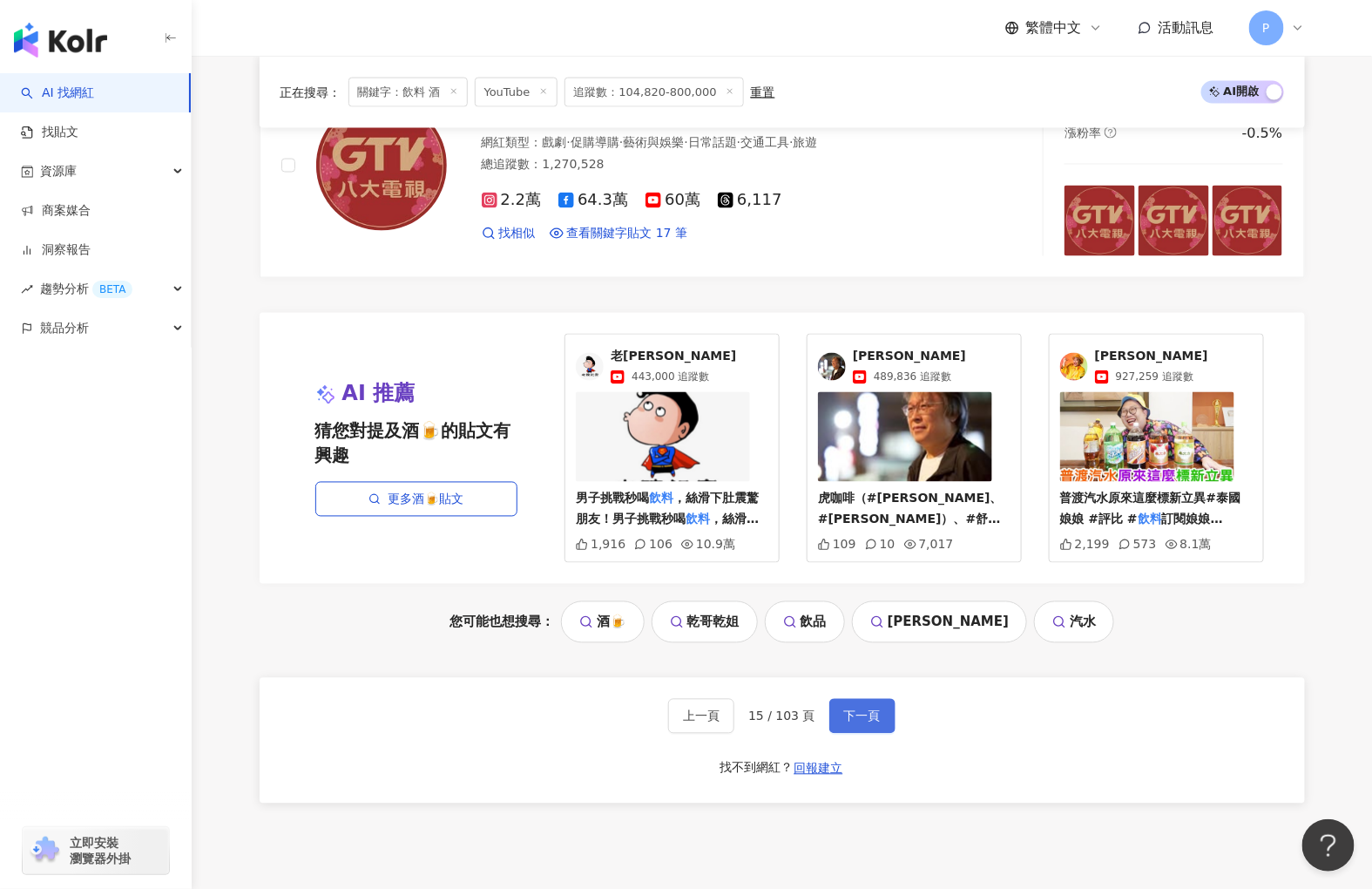
click at [845, 723] on span "下一頁" at bounding box center [862, 716] width 36 height 14
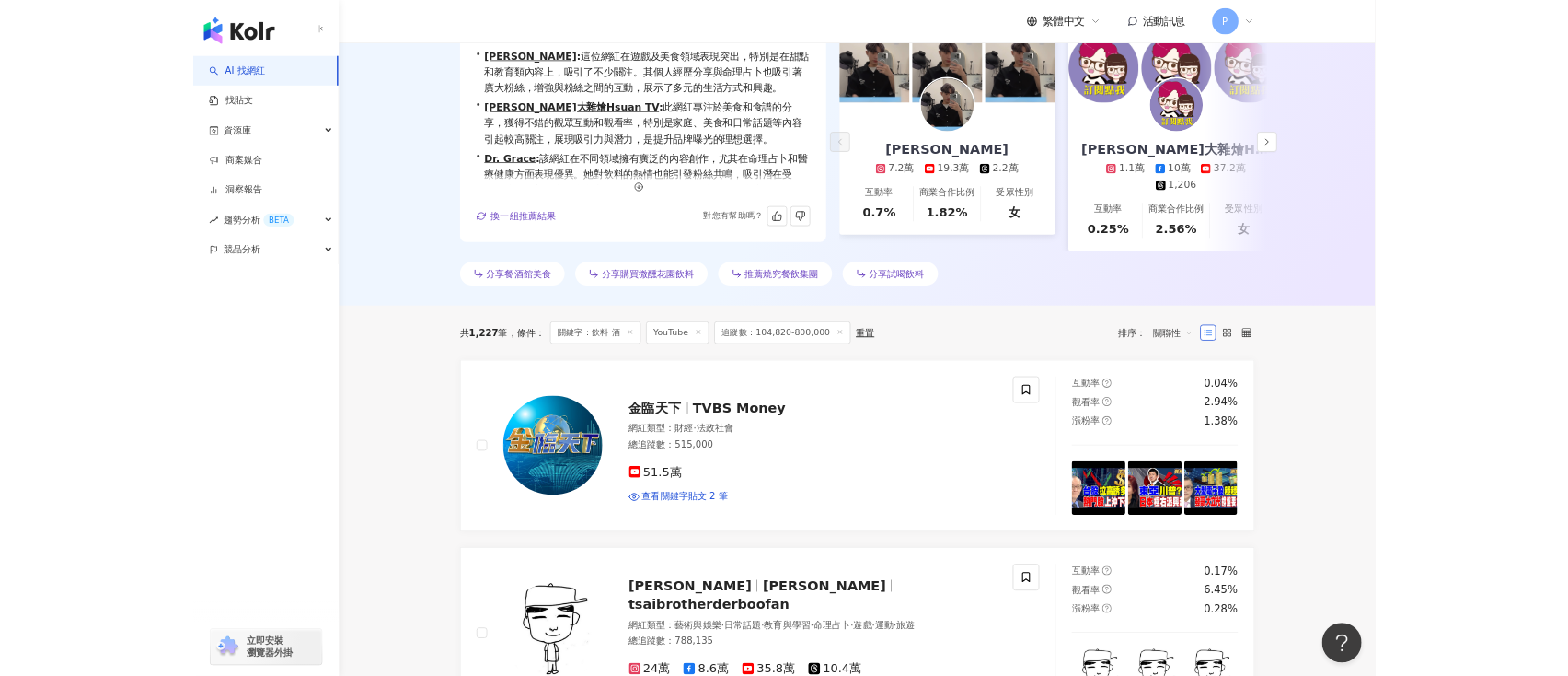
scroll to position [0, 0]
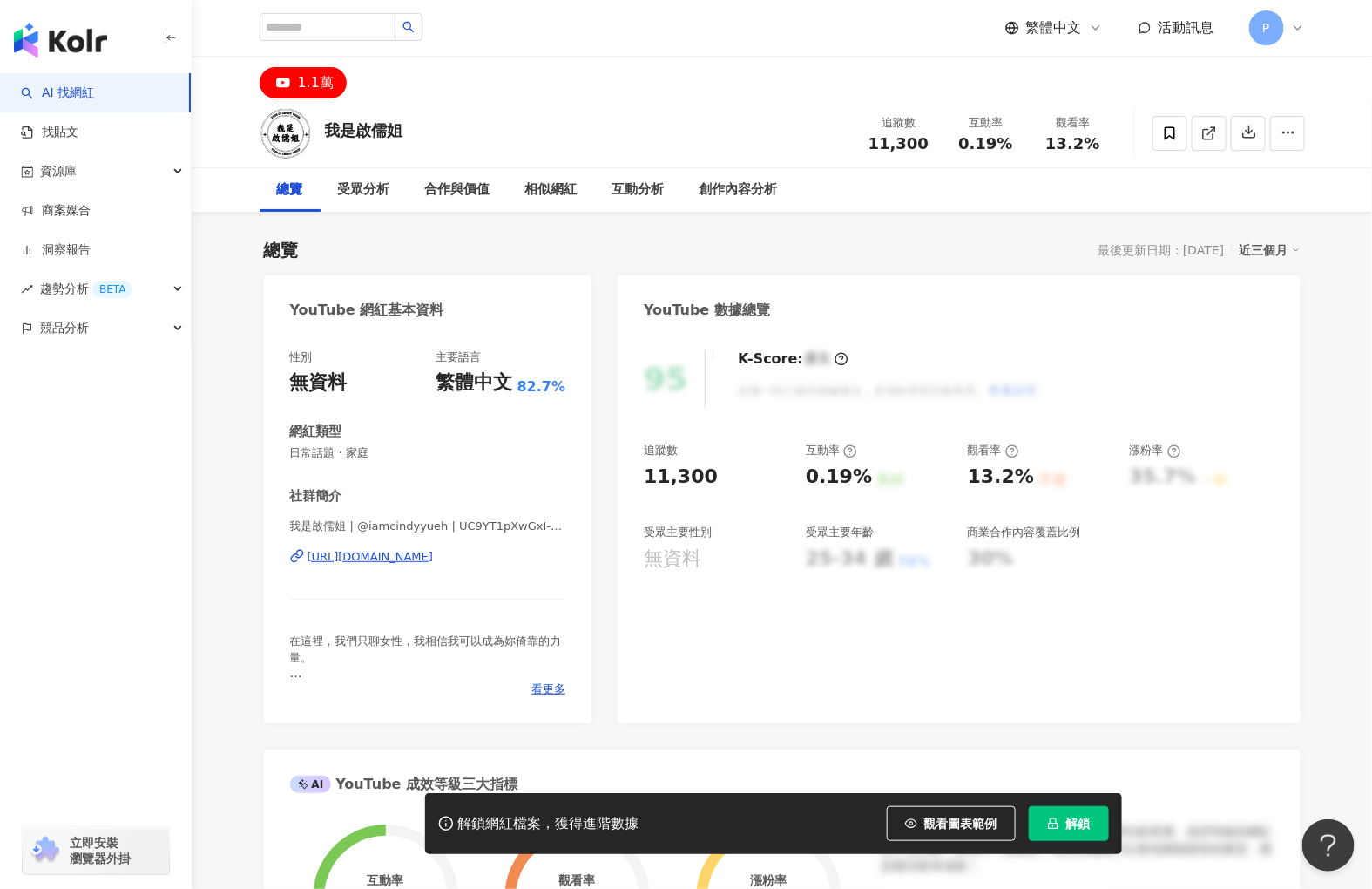
click at [335, 562] on div "https://www.youtube.com/channel/UC9YT1pXwGxI-g3sJxLm10xg" at bounding box center [371, 557] width 126 height 16
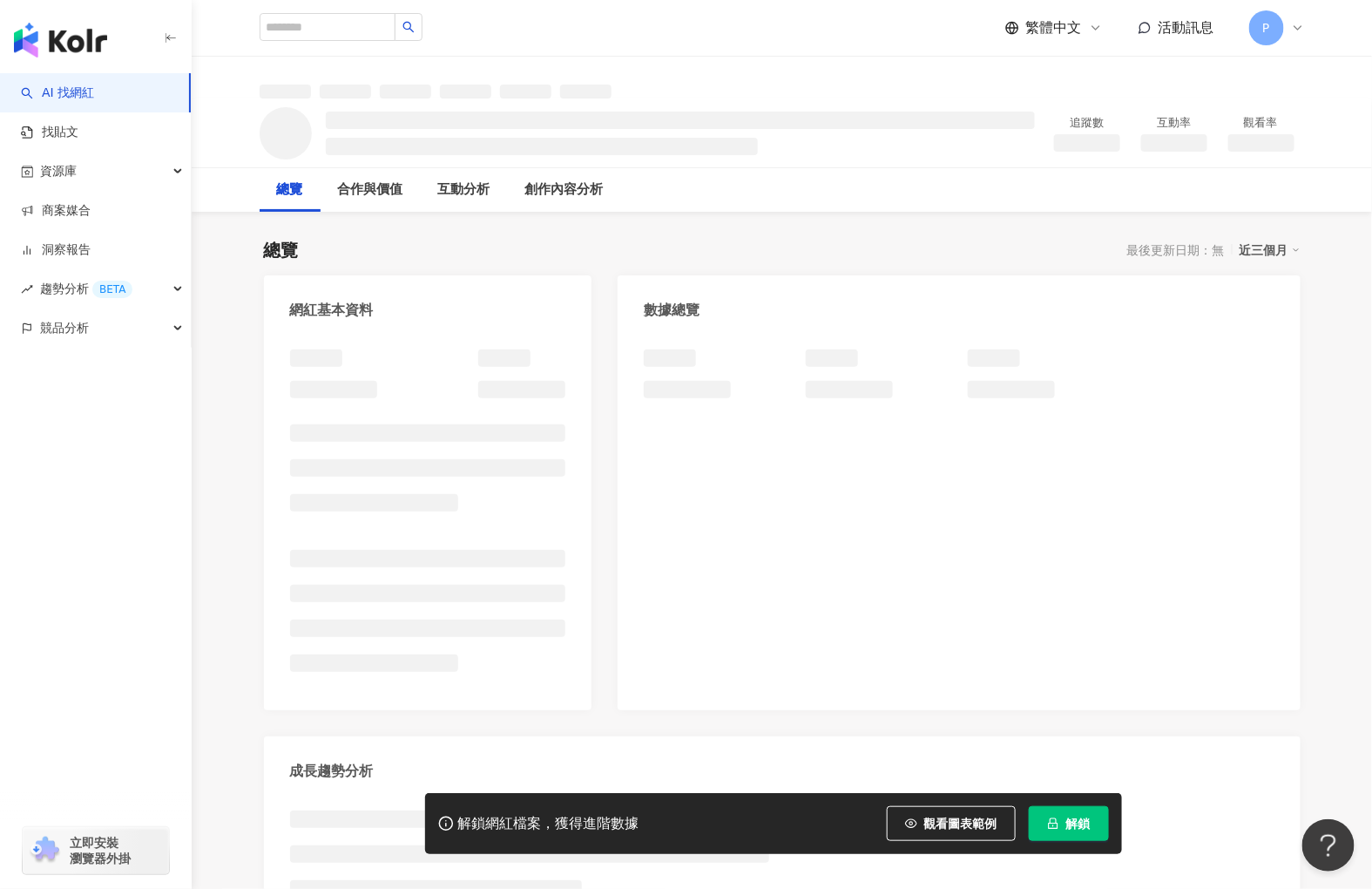
click at [1081, 820] on span "解鎖" at bounding box center [1077, 823] width 24 height 14
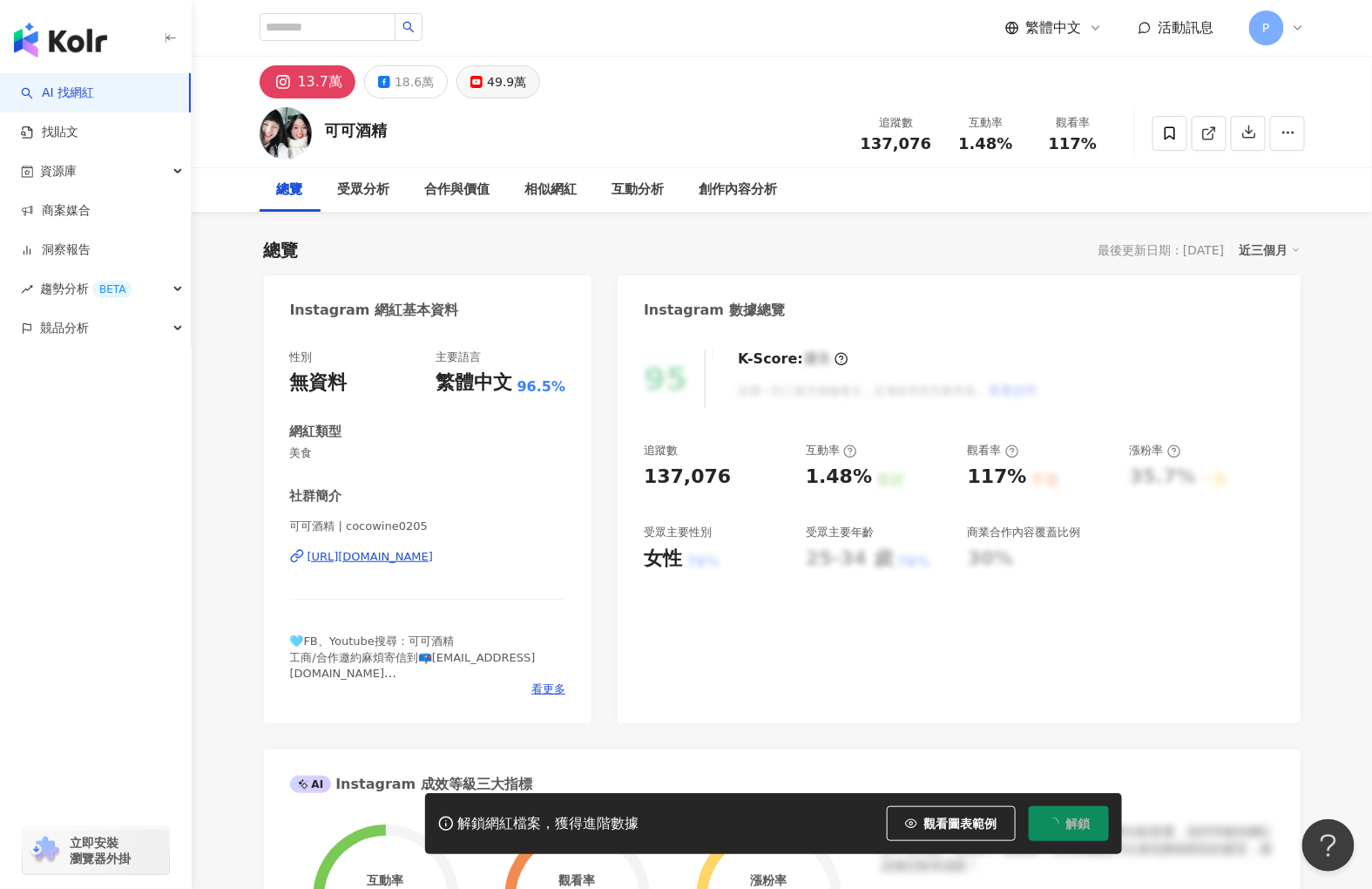
click at [487, 78] on div "49.9萬" at bounding box center [506, 81] width 39 height 24
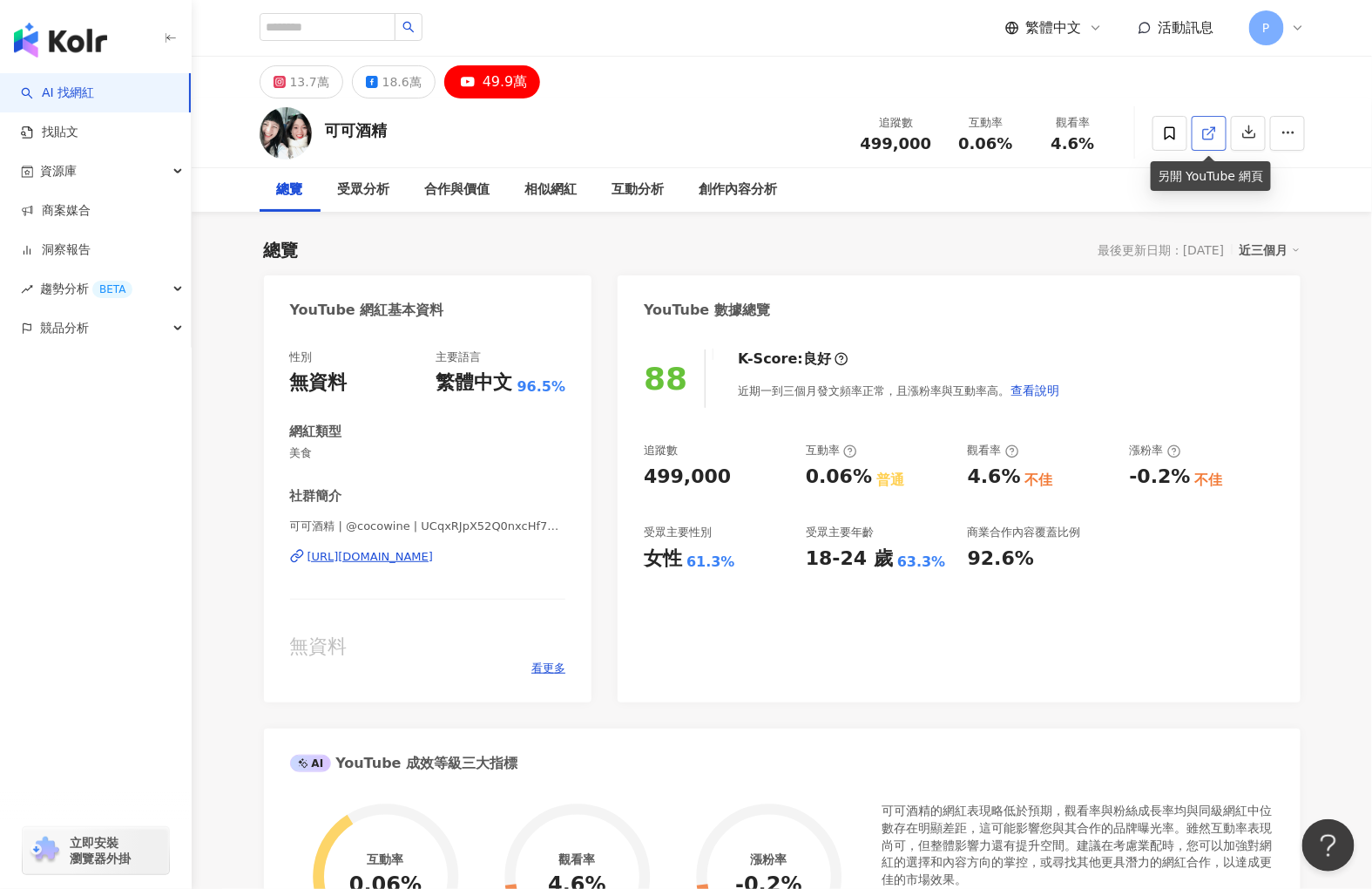
click at [1221, 125] on link at bounding box center [1208, 133] width 35 height 35
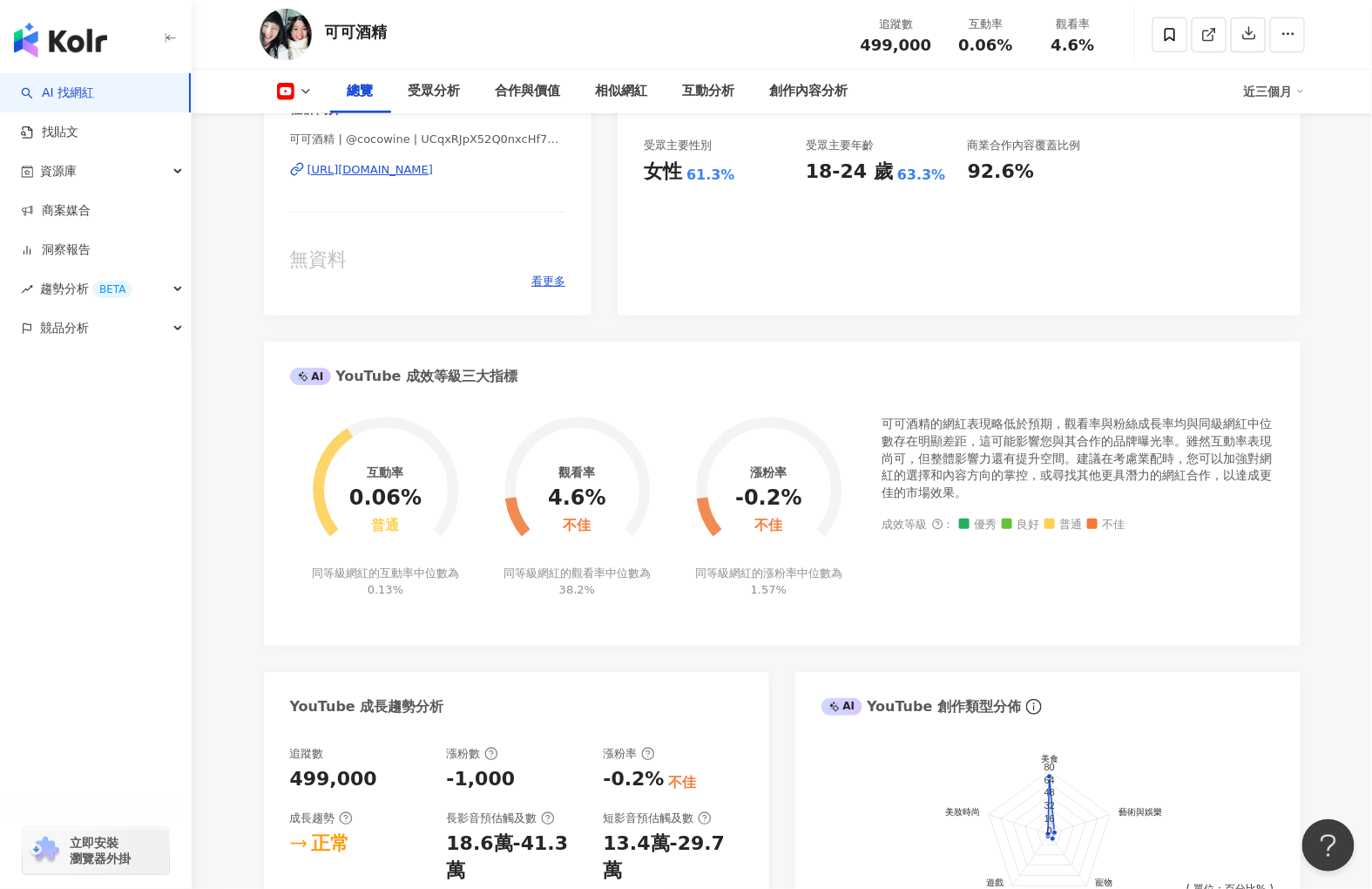
scroll to position [871, 0]
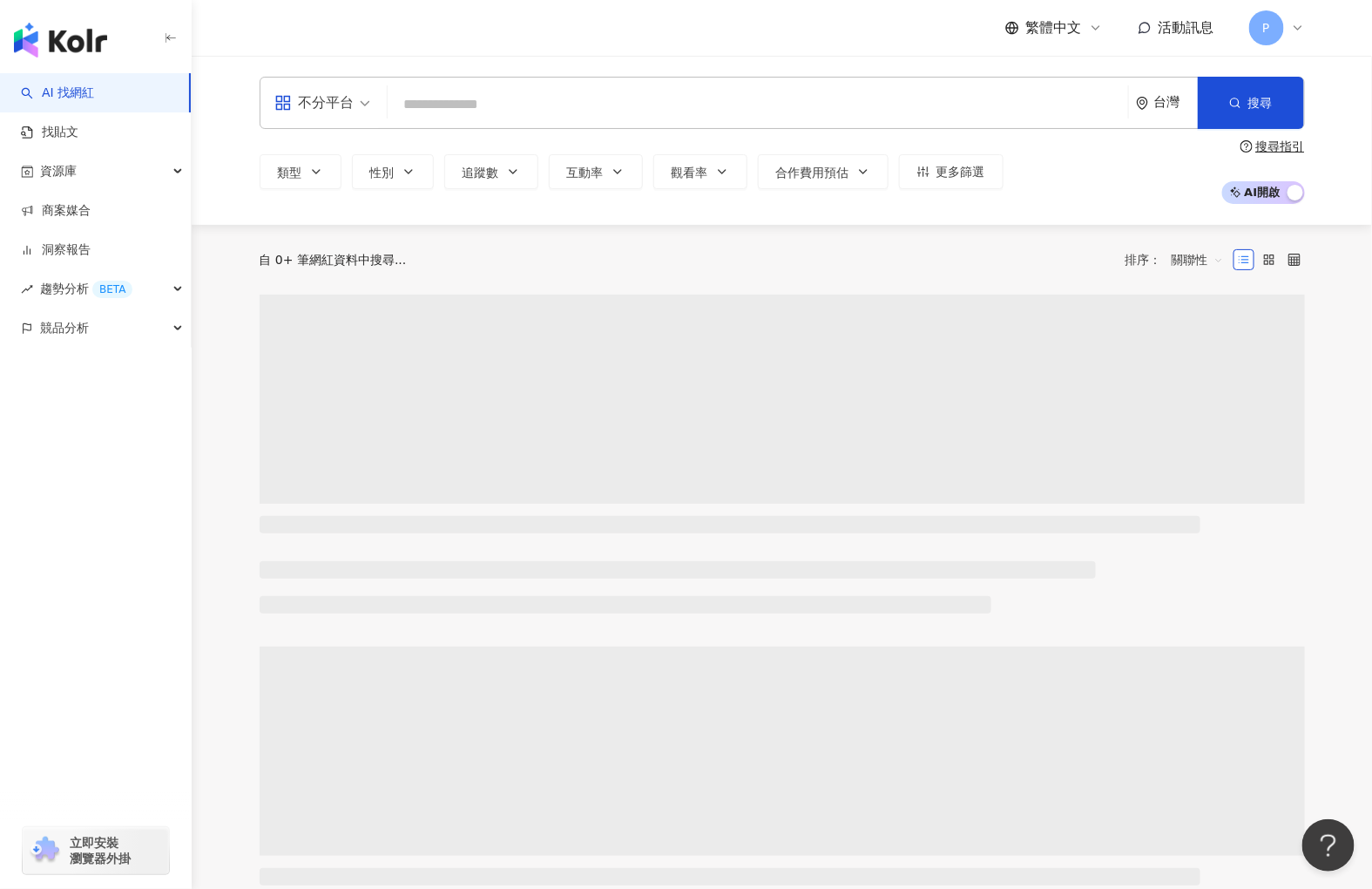
click at [677, 88] on input "search" at bounding box center [758, 104] width 727 height 33
click at [684, 105] on input "search" at bounding box center [758, 104] width 727 height 33
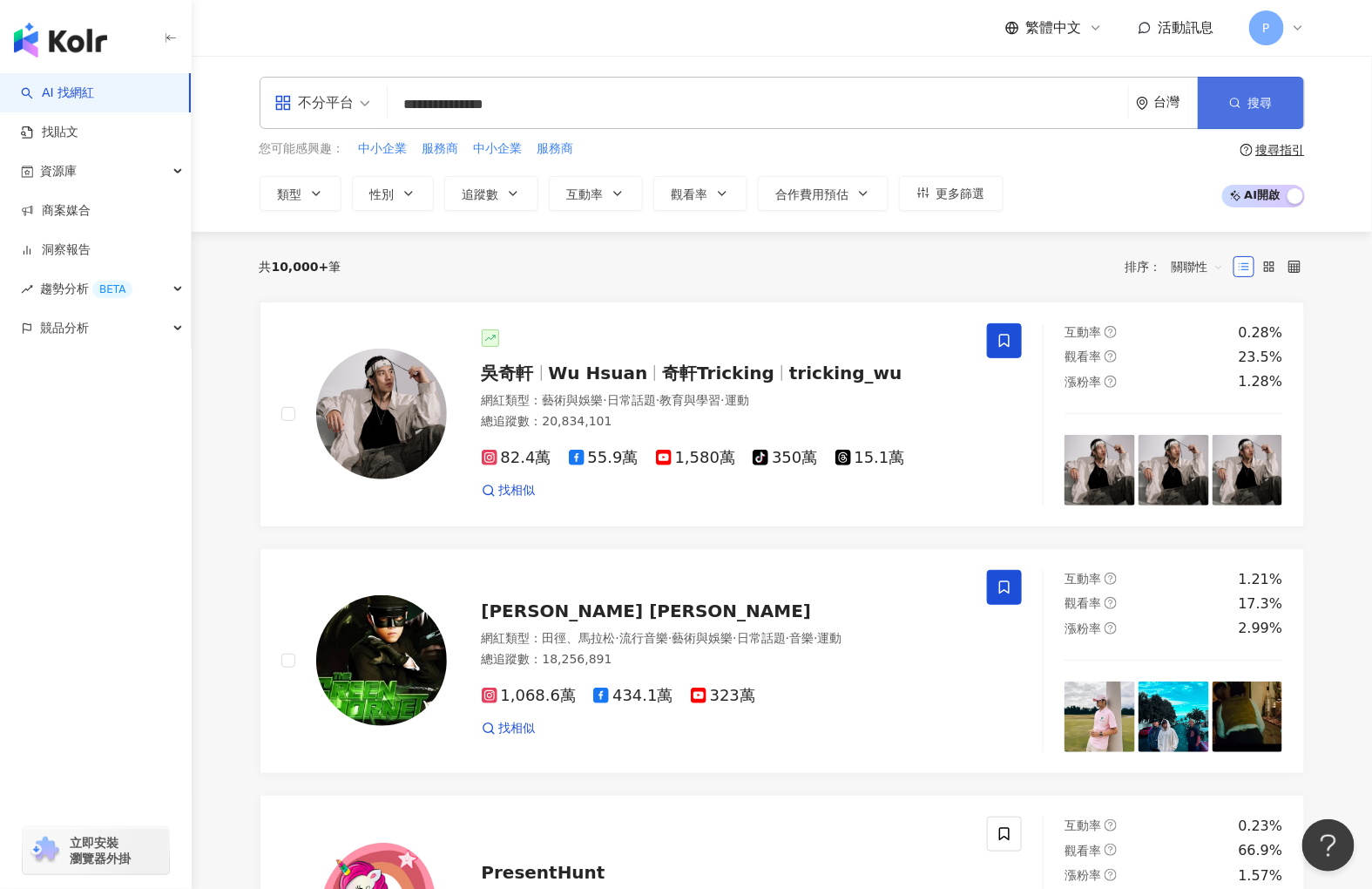
click button "搜尋"
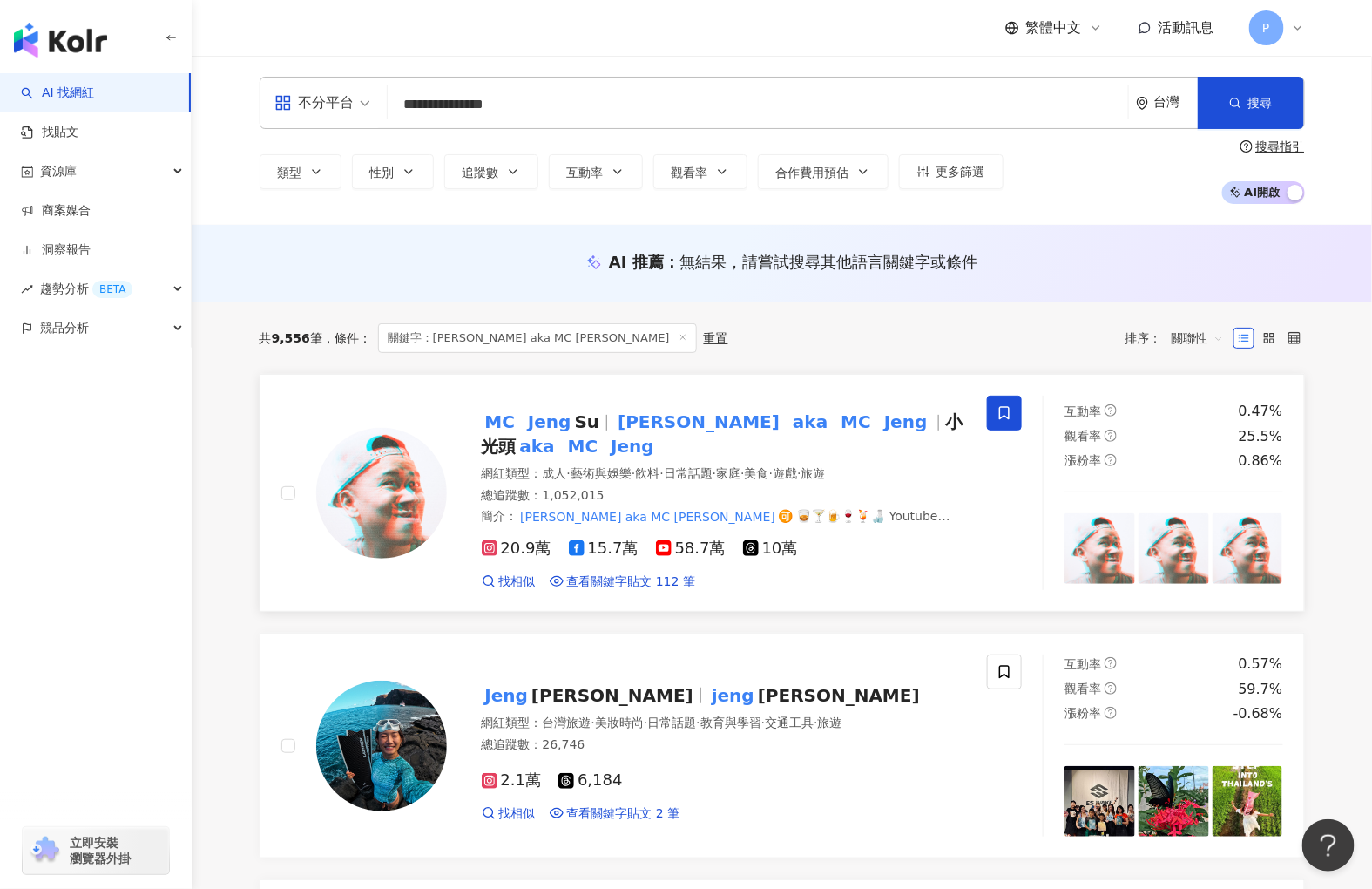
click mark "Jeng"
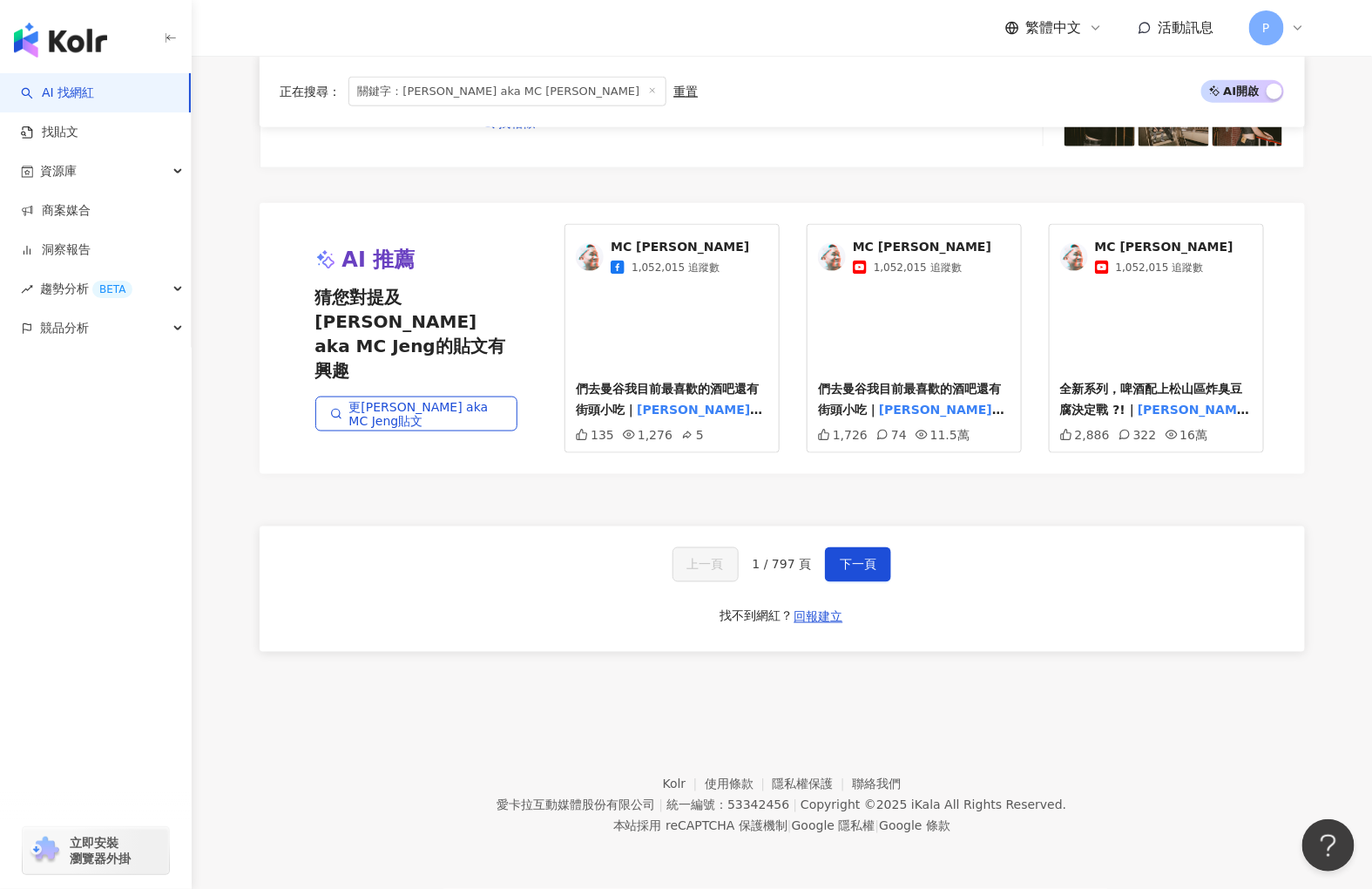
scroll to position [3194, 0]
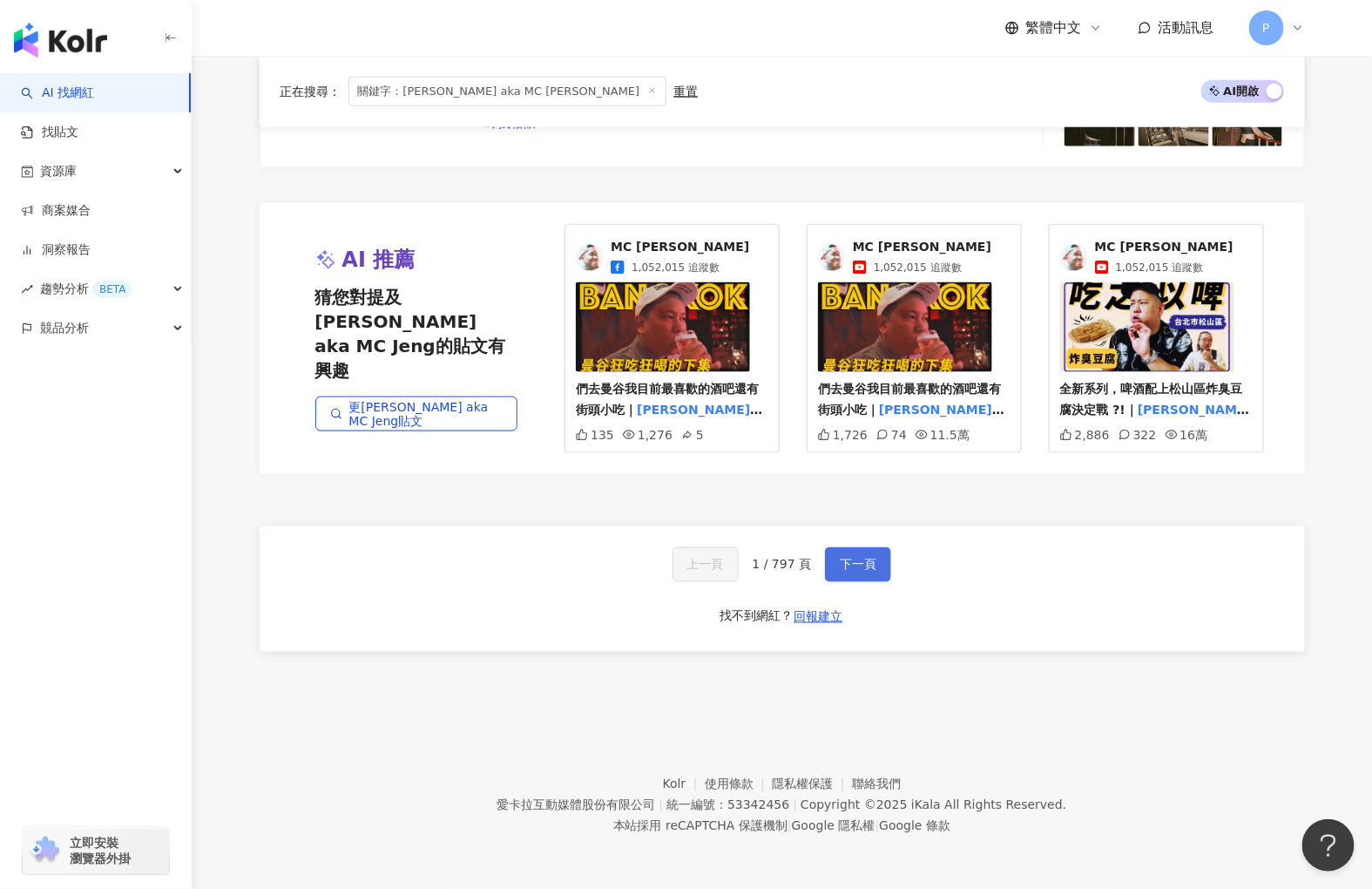
click span "下一頁"
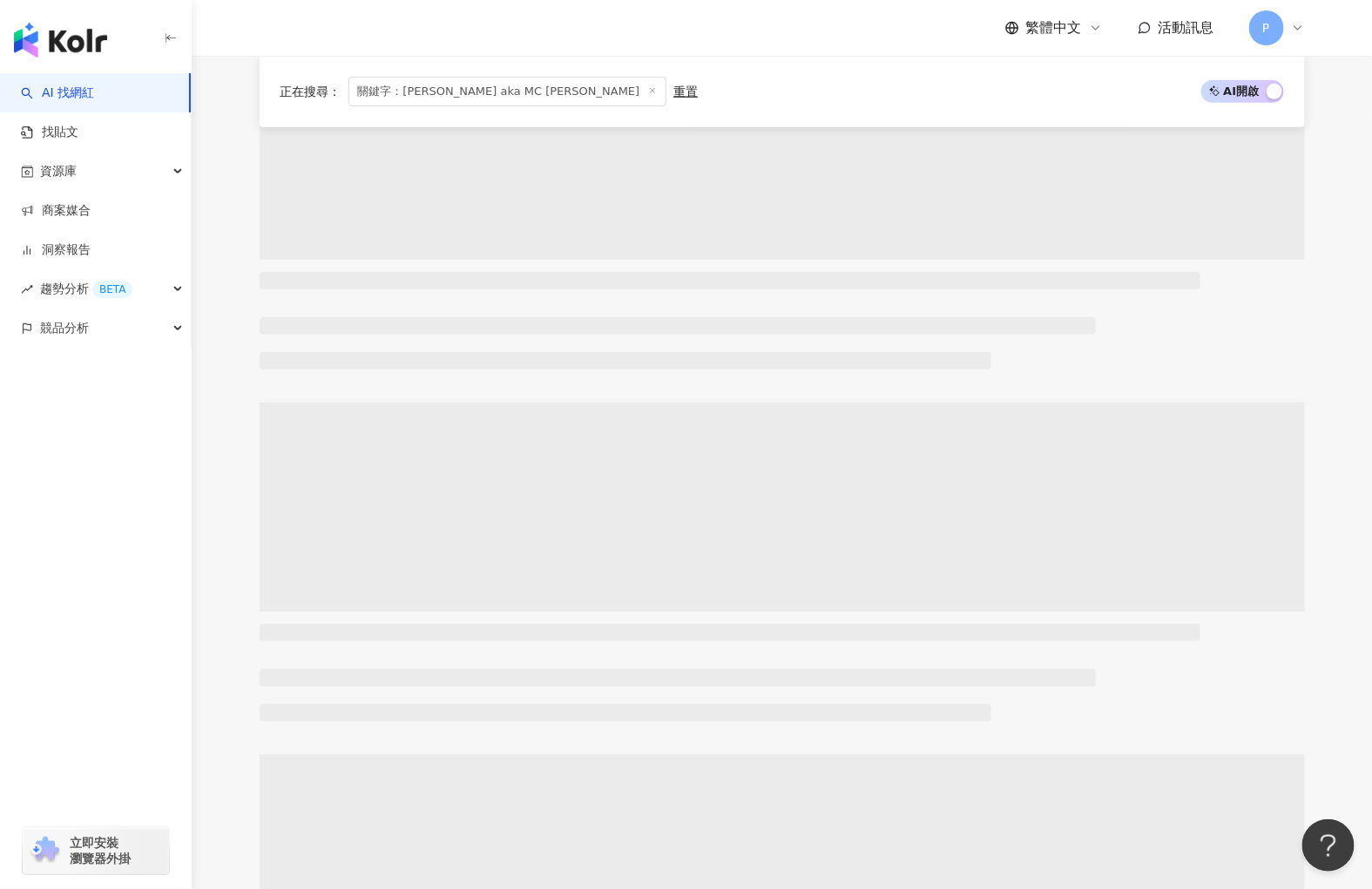
scroll to position [0, 0]
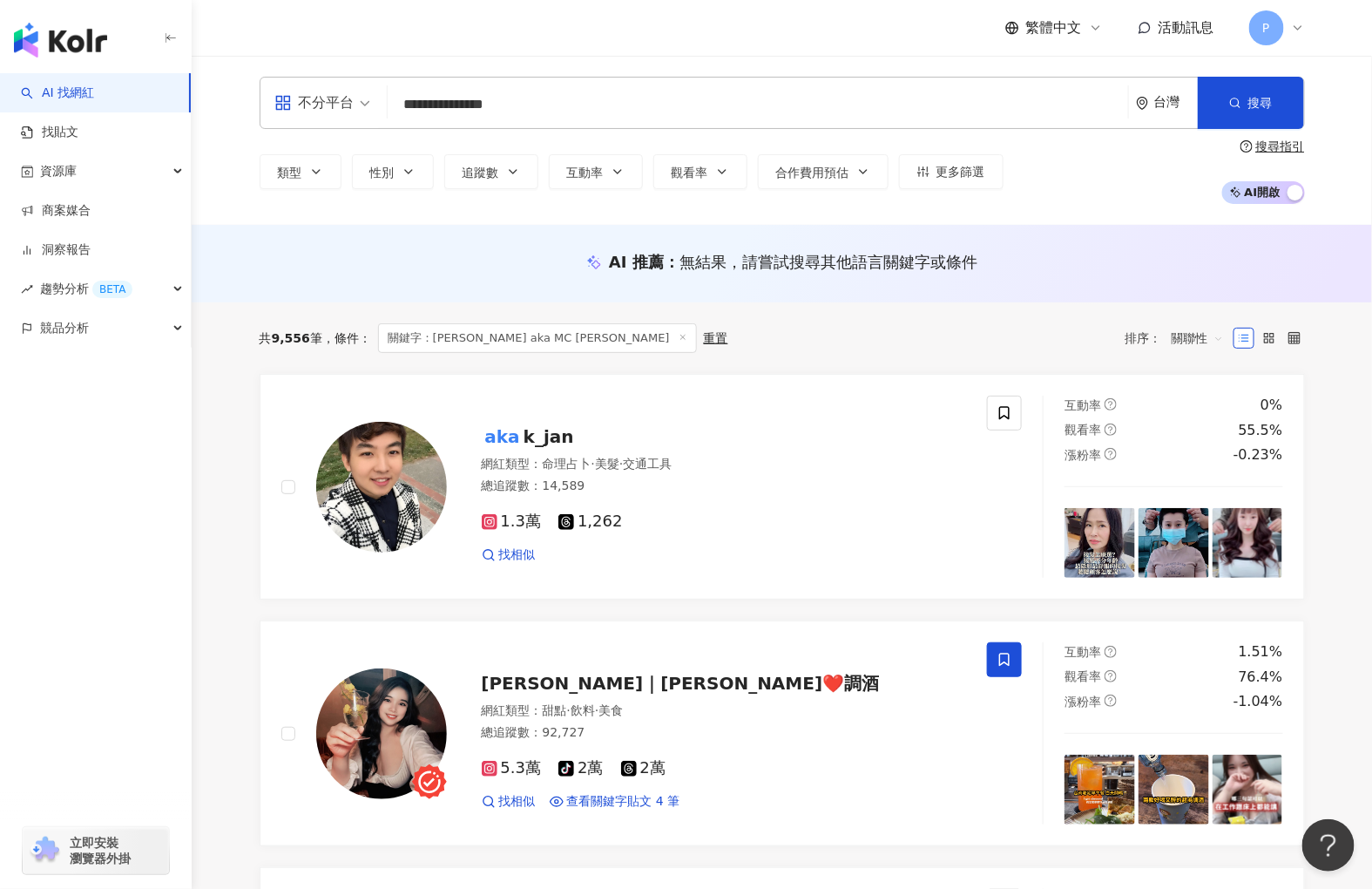
click input "**********"
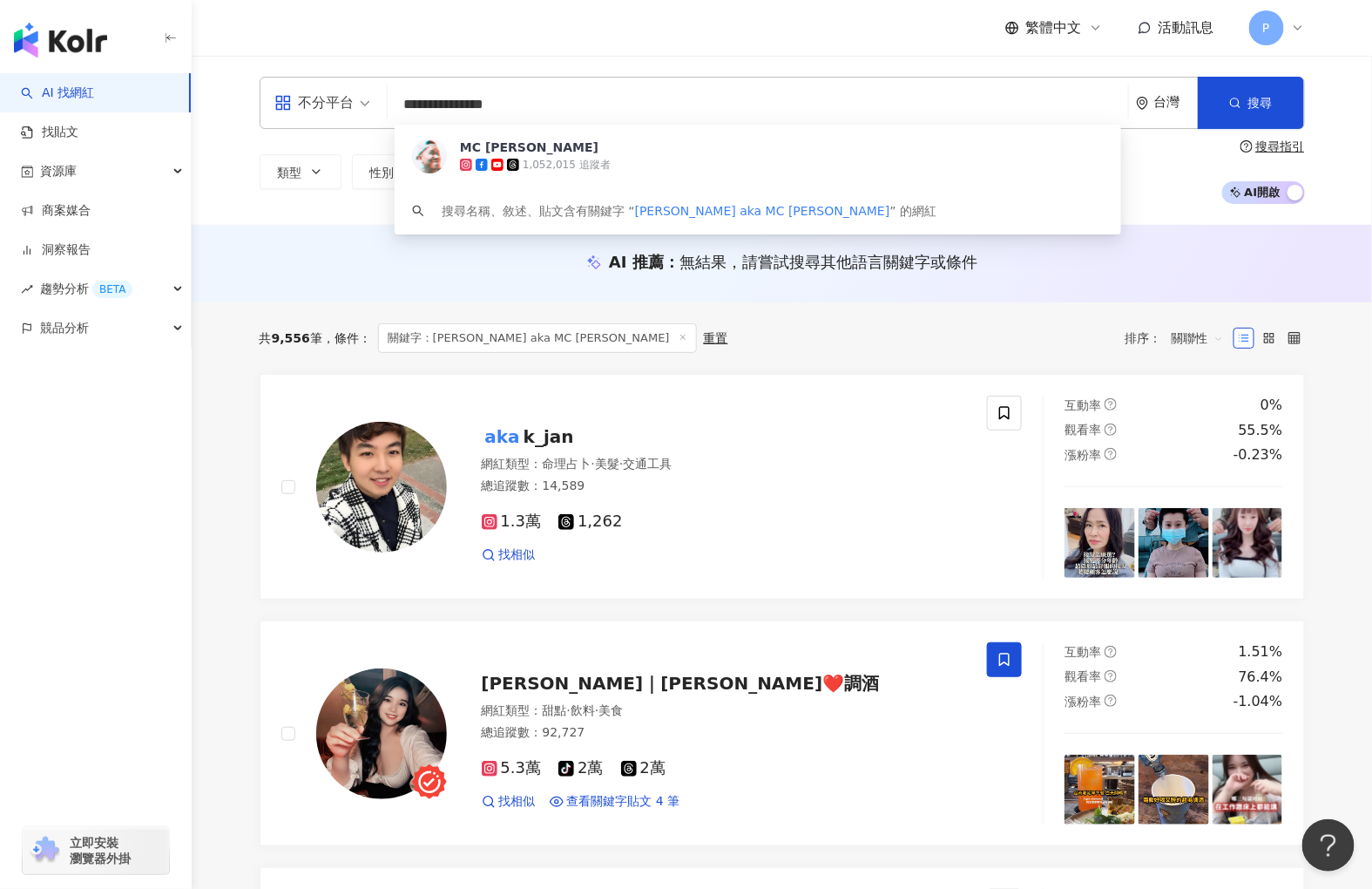
drag, startPoint x: 627, startPoint y: 105, endPoint x: 89, endPoint y: 76, distance: 538.8
click div "**********"
paste input "search"
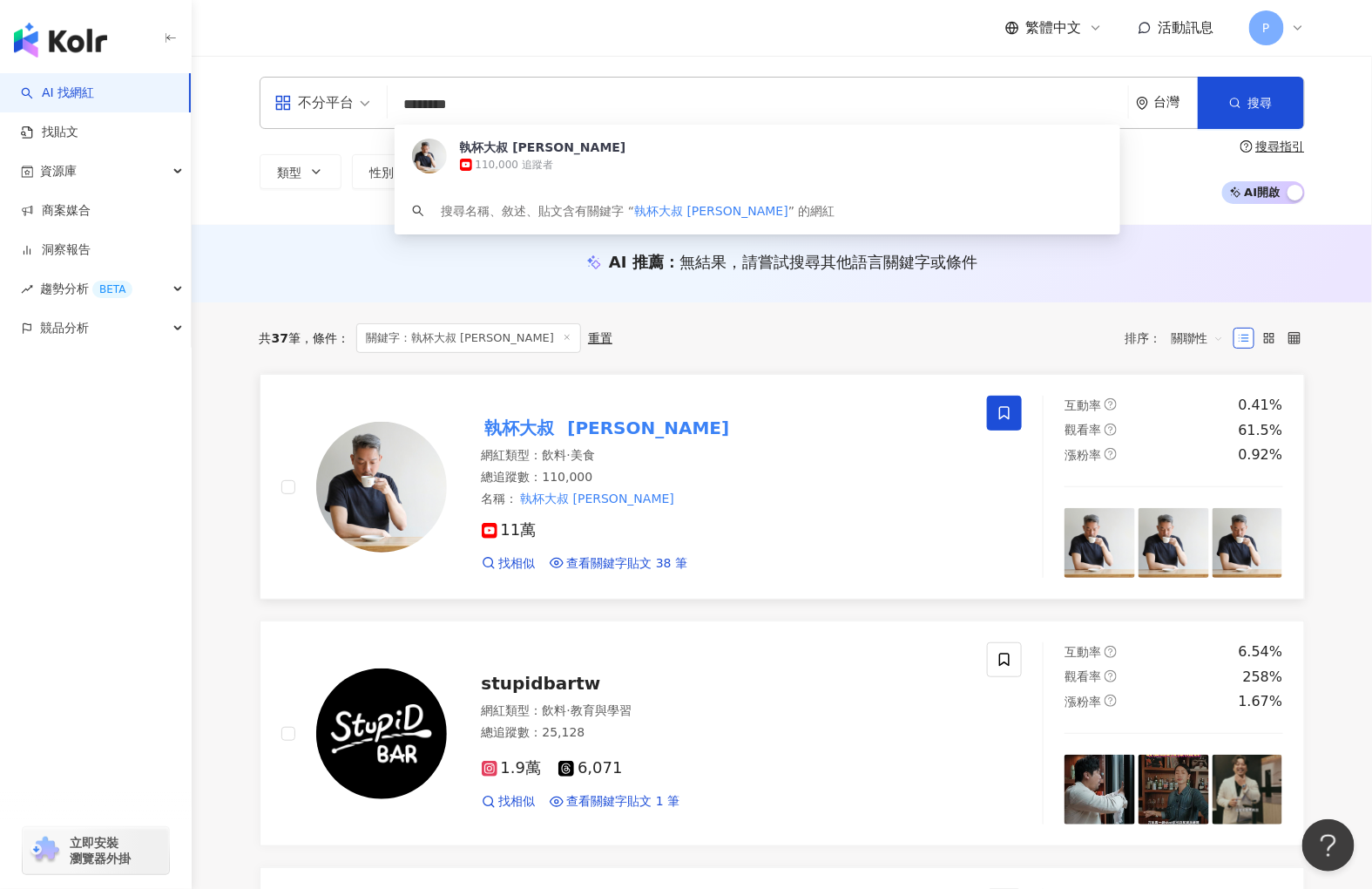
type input "********"
click mark "執杯大叔"
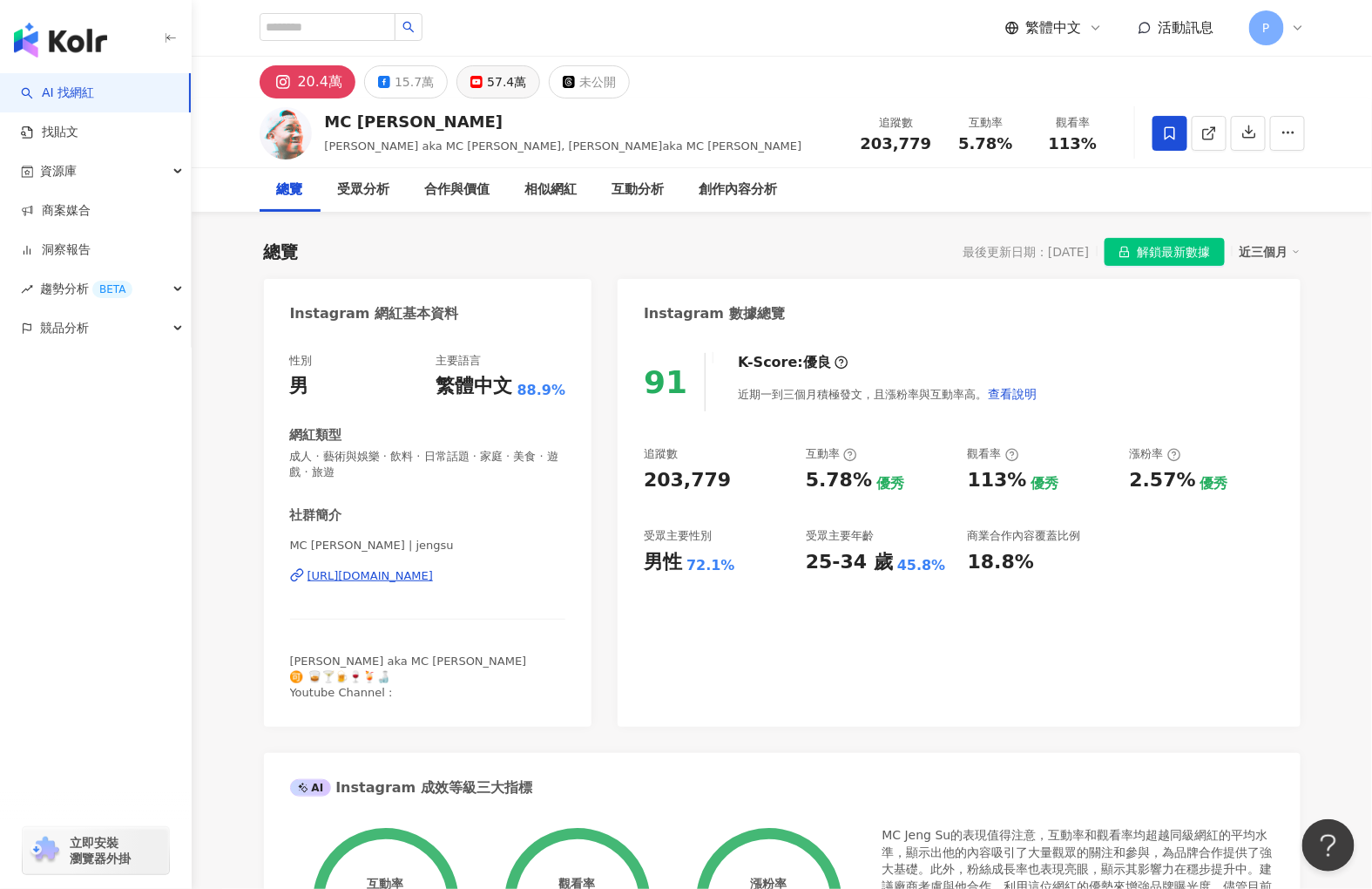
click at [503, 92] on div "57.4萬" at bounding box center [506, 81] width 39 height 24
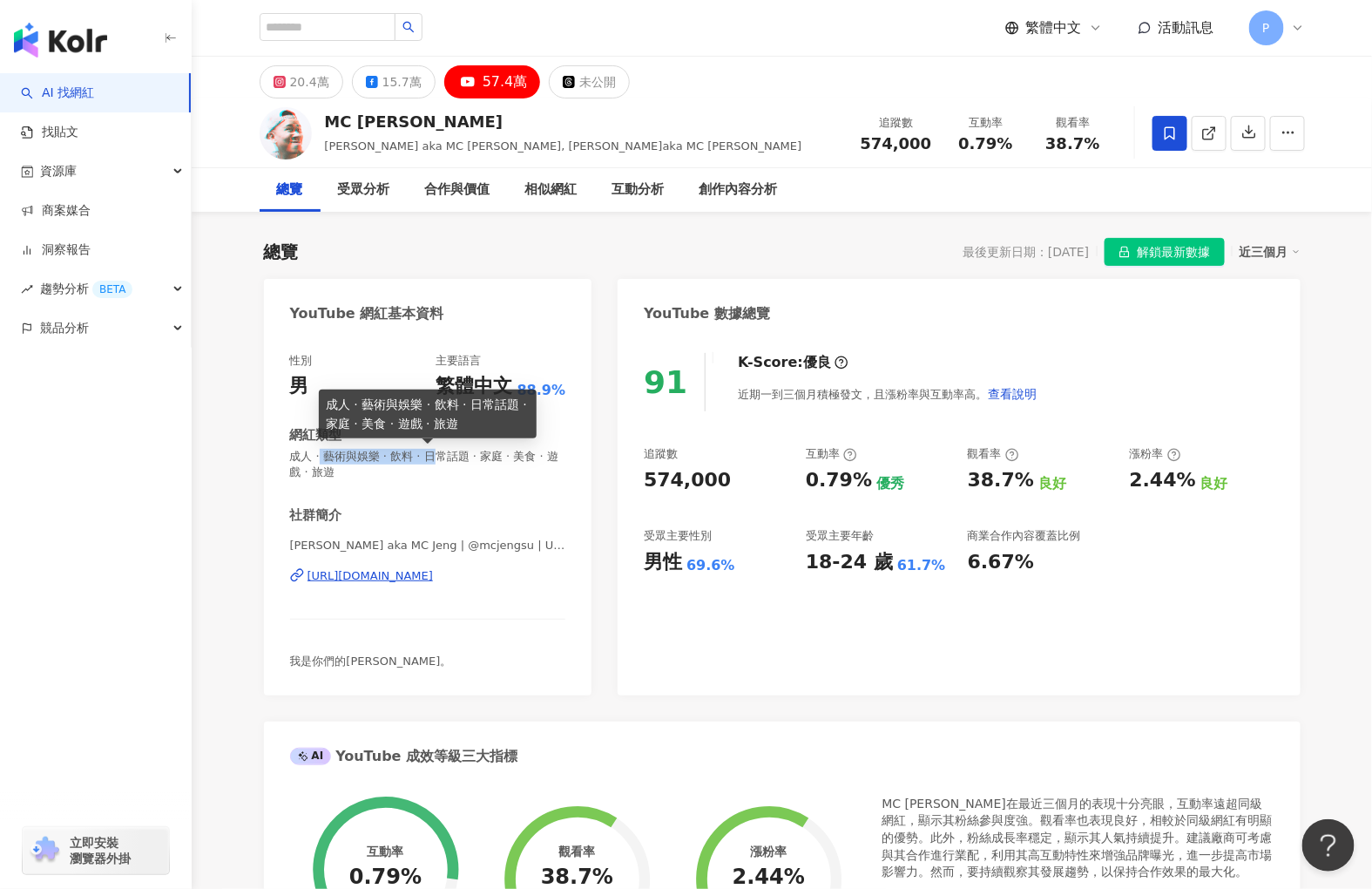
drag, startPoint x: 326, startPoint y: 454, endPoint x: 446, endPoint y: 463, distance: 120.3
click at [446, 463] on span "成人 · 藝術與娛樂 · 飲料 · 日常話題 · 家庭 · 美食 · 遊戲 · 旅遊" at bounding box center [428, 464] width 276 height 31
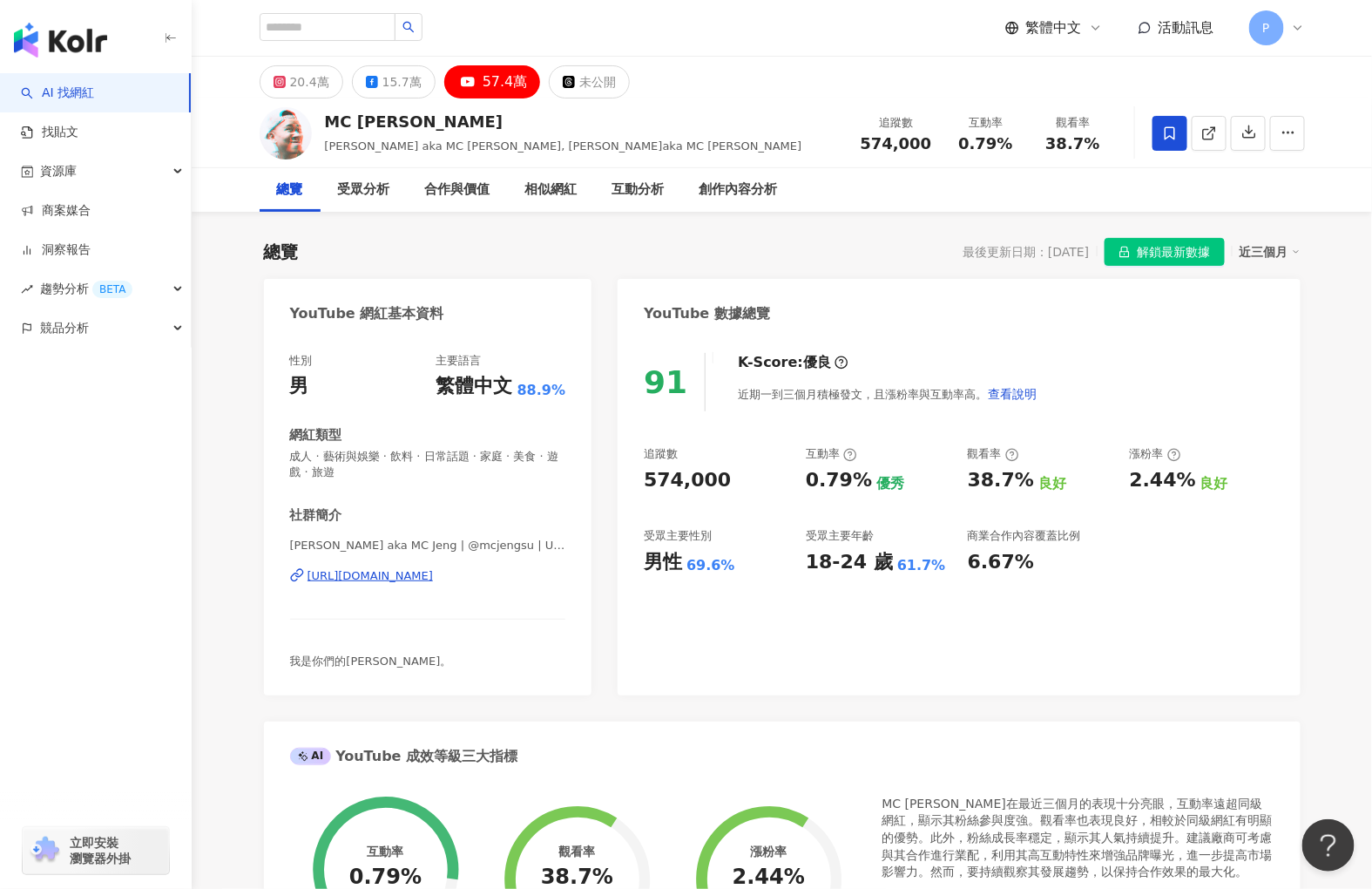
click at [850, 731] on div "AI YouTube 成效等級三大指標" at bounding box center [782, 750] width 1037 height 57
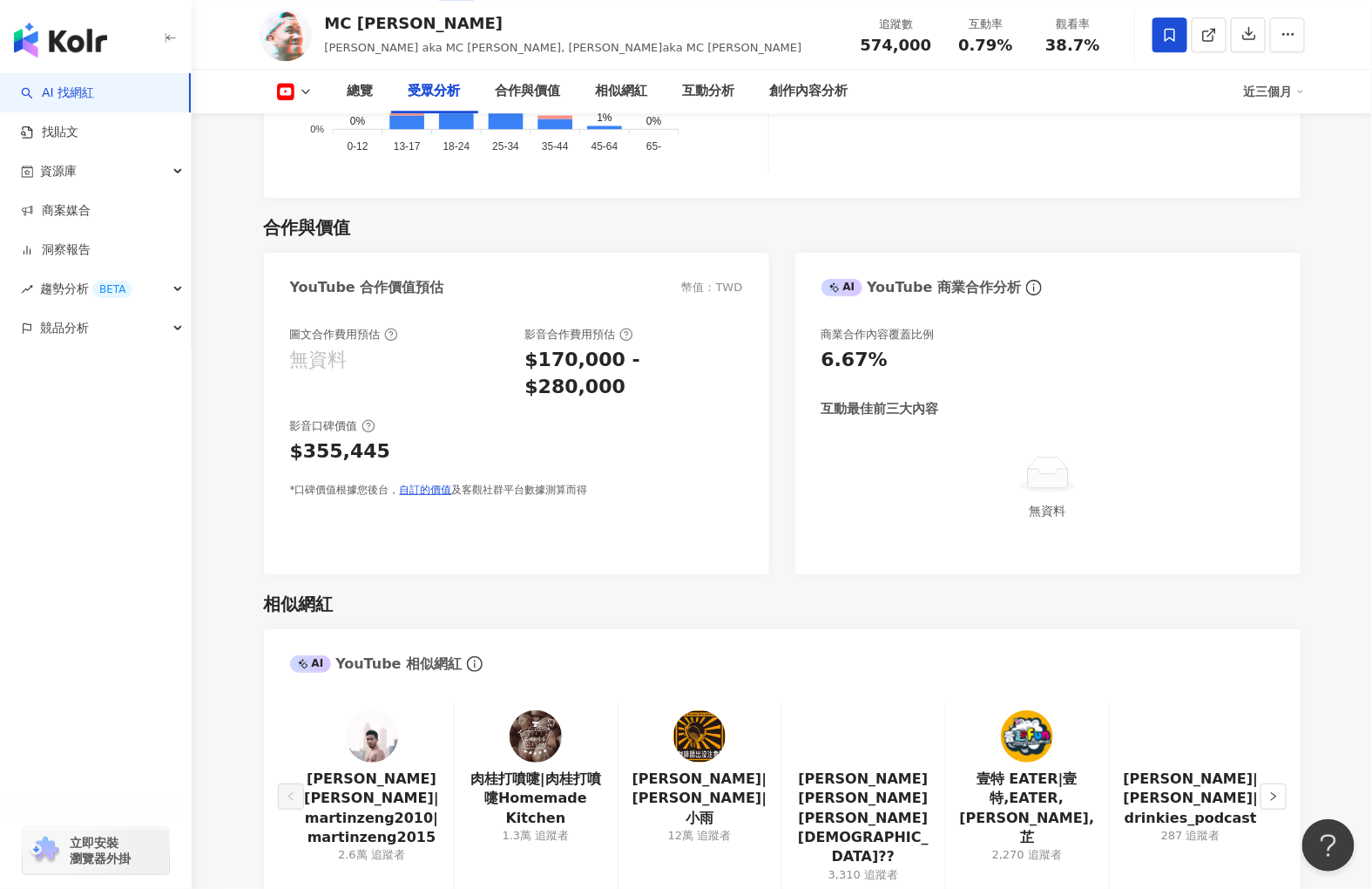
scroll to position [2033, 0]
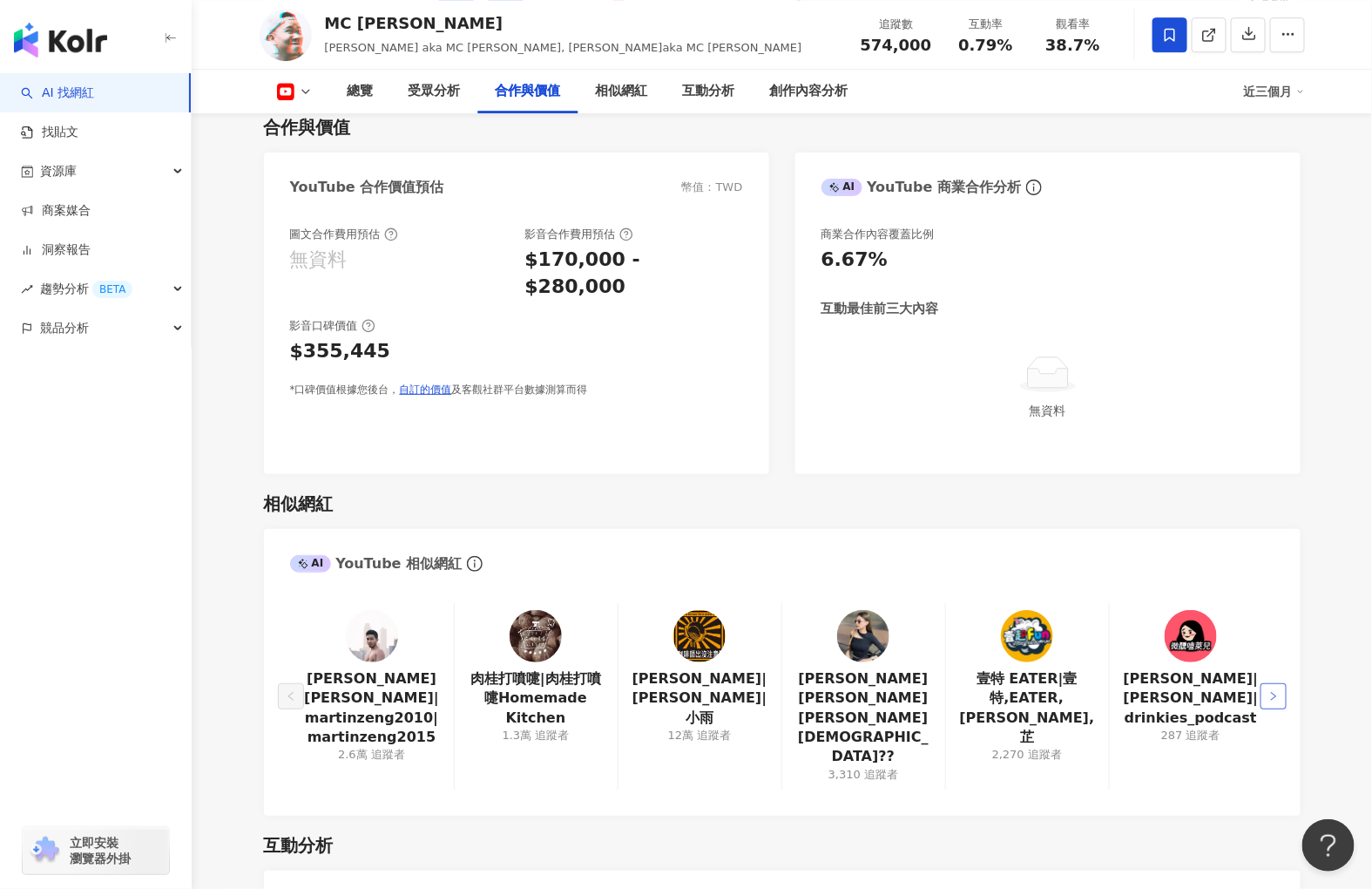
click at [1267, 683] on button "button" at bounding box center [1273, 696] width 26 height 26
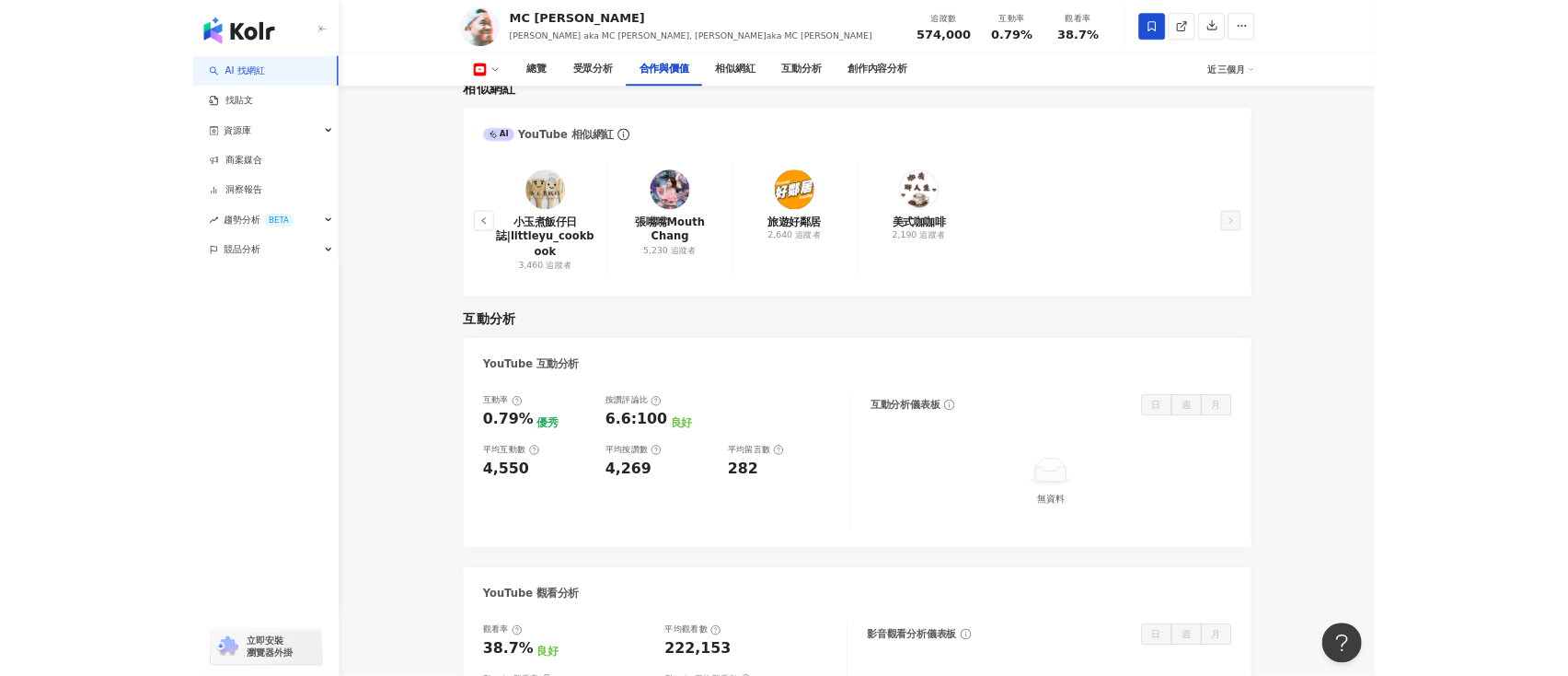
scroll to position [2229, 0]
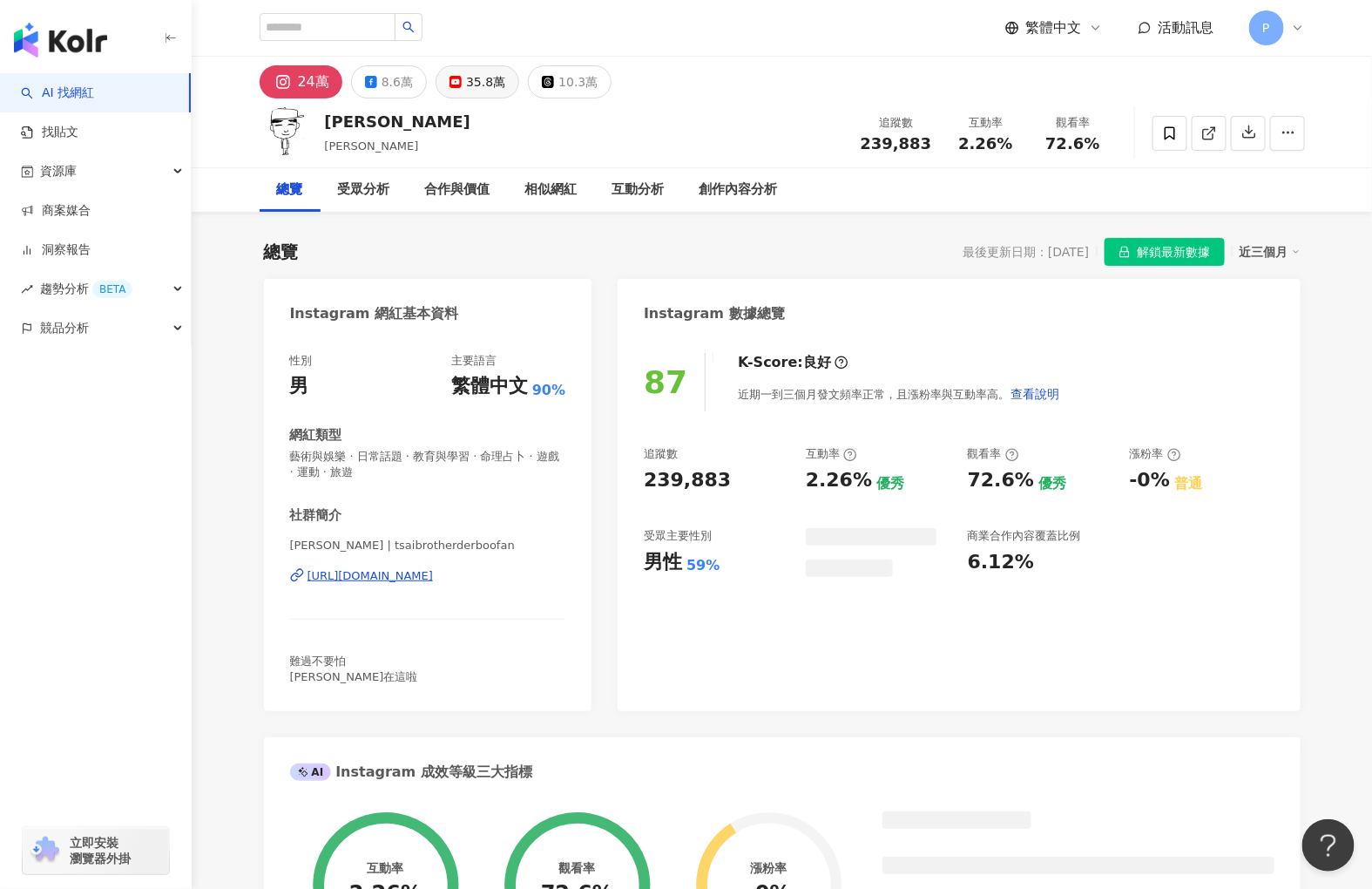
click at [447, 92] on button "35.8萬" at bounding box center [478, 81] width 84 height 33
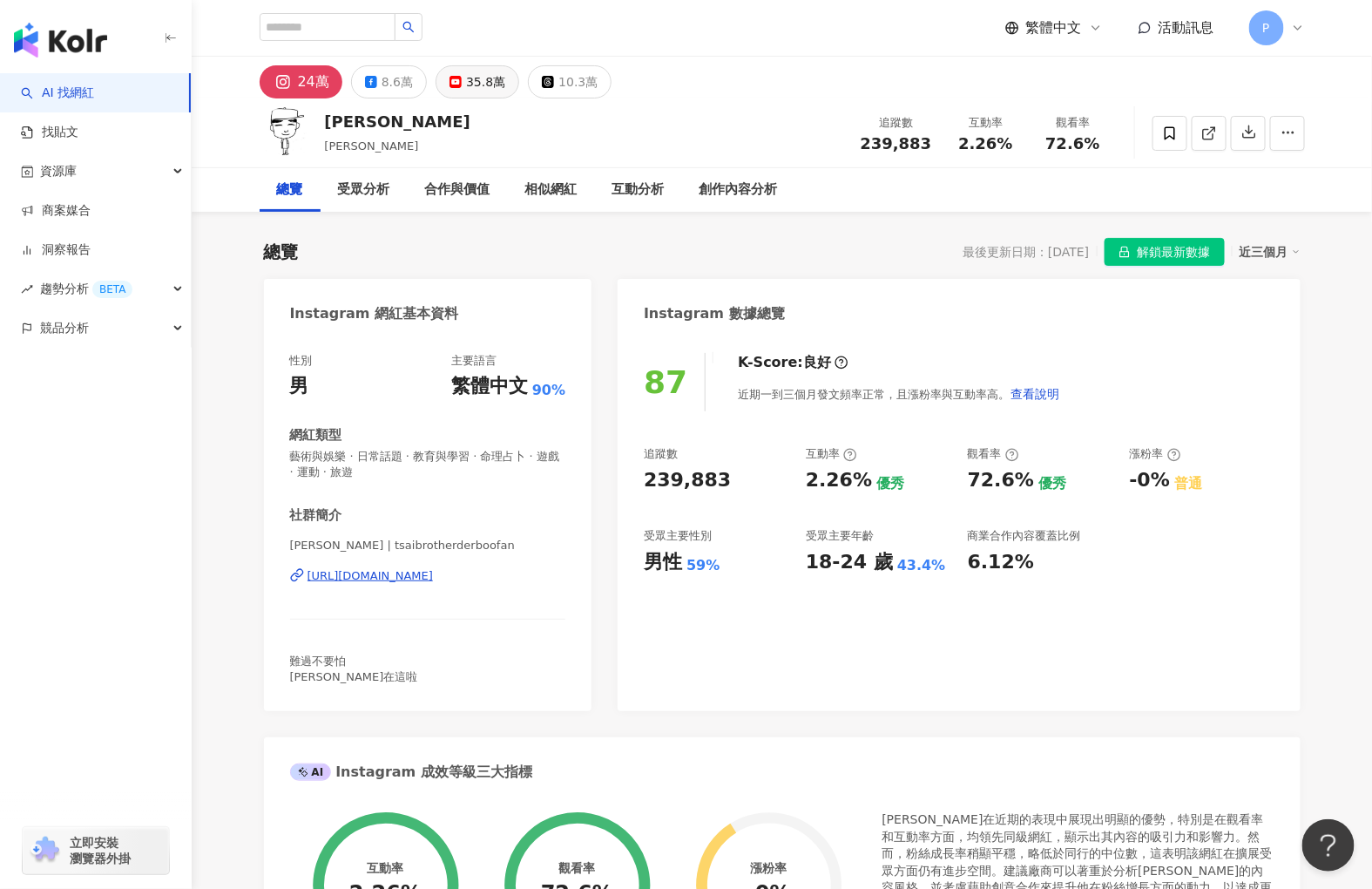
click at [456, 85] on icon at bounding box center [456, 82] width 12 height 12
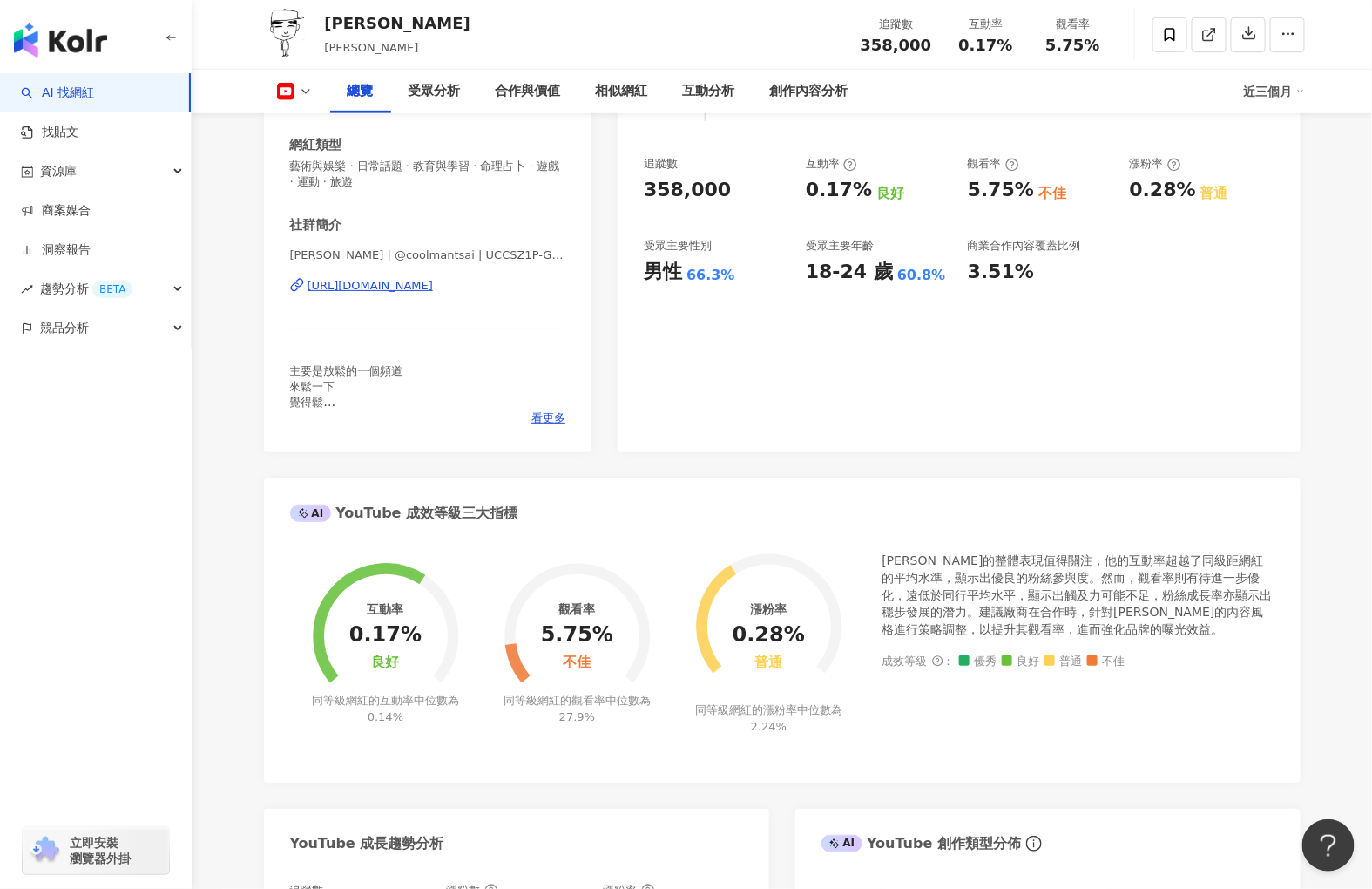
scroll to position [97, 0]
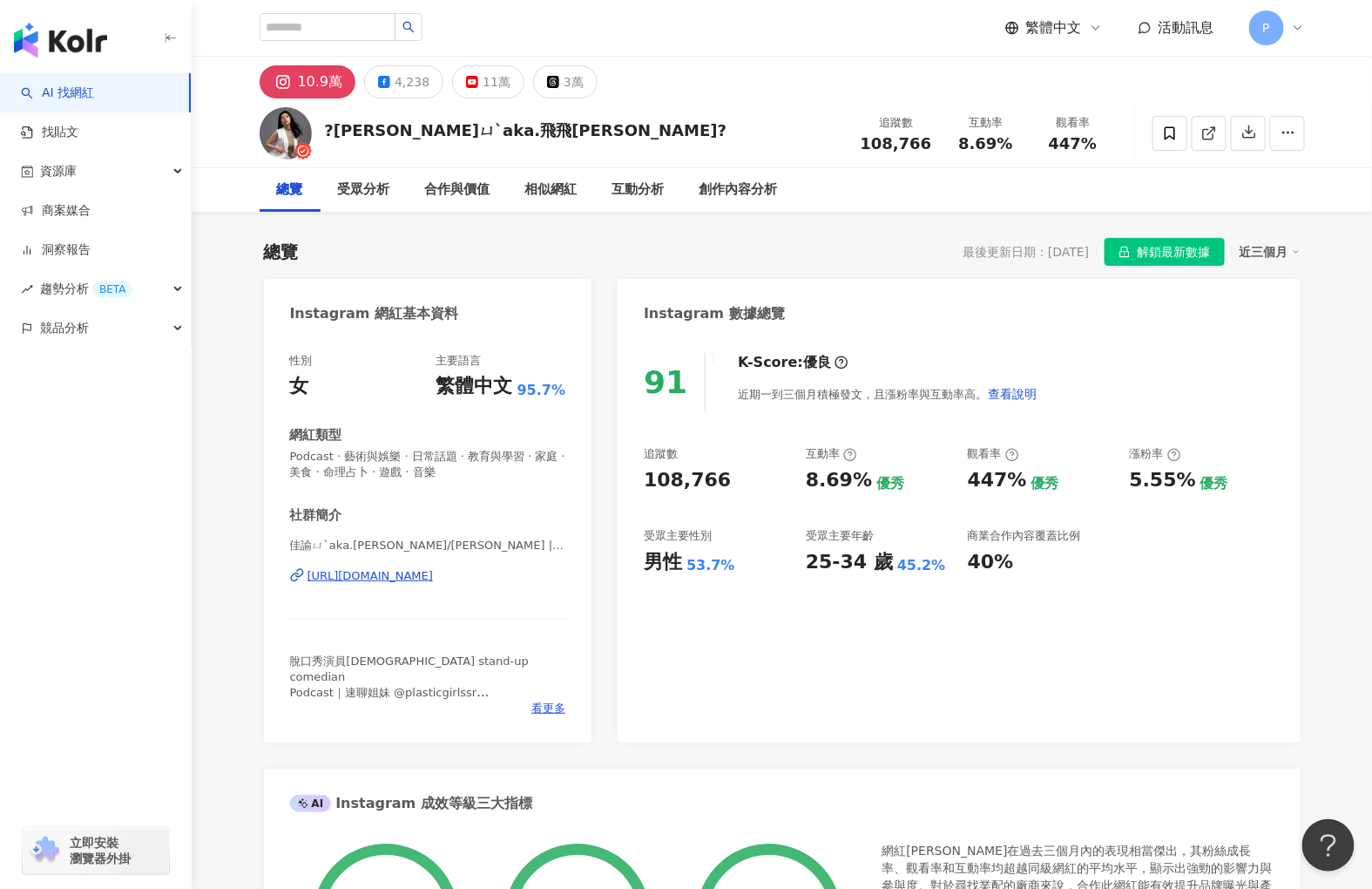
click at [1197, 577] on div "91 K-Score : 優良 近期一到三個月積極發文，且漲粉率與互動率高。 查看說明 追蹤數 108,766 互動率 8.69% 優秀 觀看率 447% 優…" at bounding box center [958, 538] width 682 height 407
click at [466, 85] on icon at bounding box center [472, 82] width 12 height 12
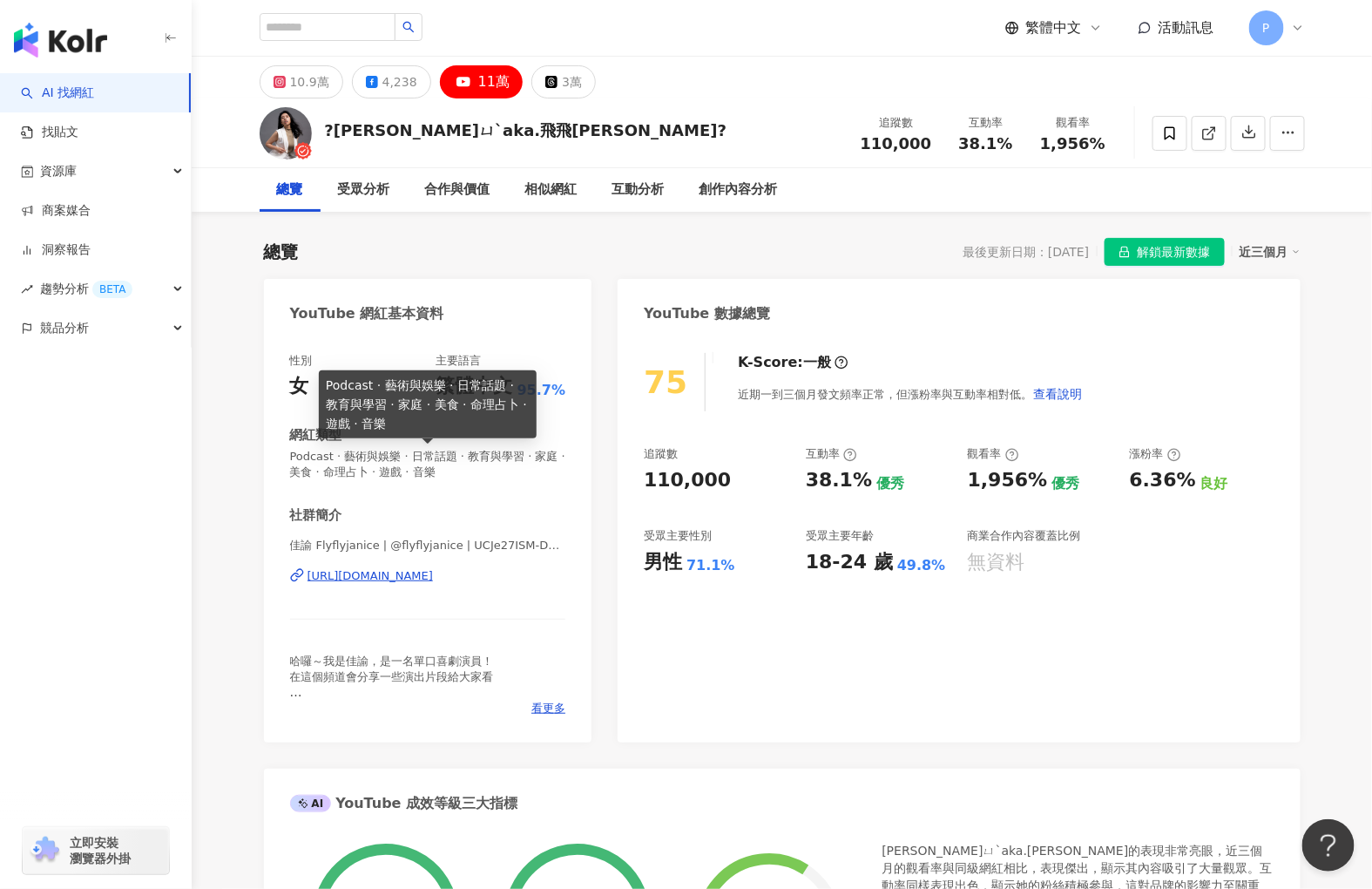
drag, startPoint x: 351, startPoint y: 463, endPoint x: 415, endPoint y: 457, distance: 64.3
click at [415, 457] on span "Podcast · 藝術與娛樂 · 日常話題 · 教育與學習 · 家庭 · 美食 · 命理占卜 · 遊戲 · 音樂" at bounding box center [428, 464] width 276 height 31
click at [416, 473] on span "Podcast · 藝術與娛樂 · 日常話題 · 教育與學習 · 家庭 · 美食 · 命理占卜 · 遊戲 · 音樂" at bounding box center [428, 464] width 276 height 31
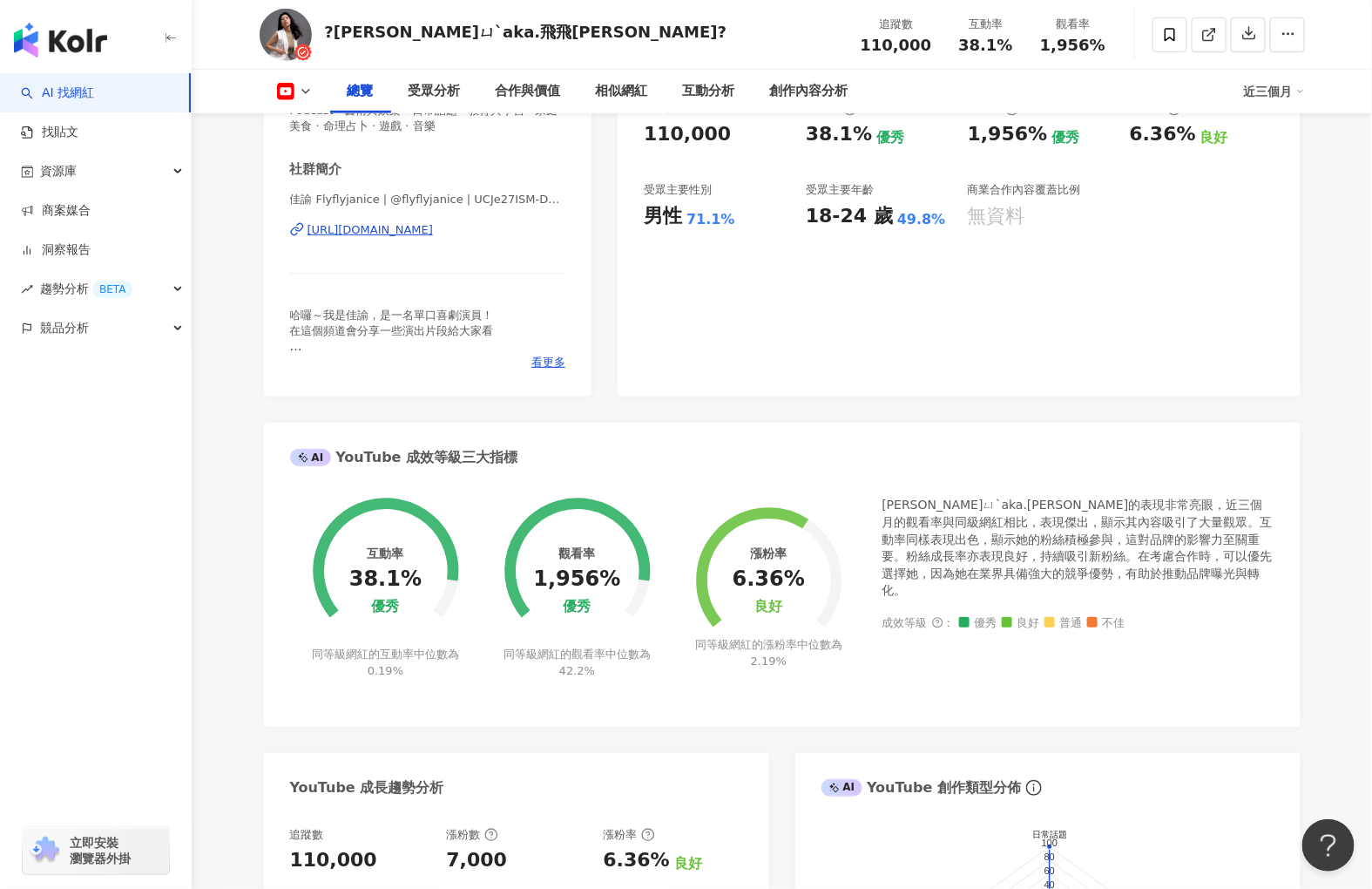
scroll to position [97, 0]
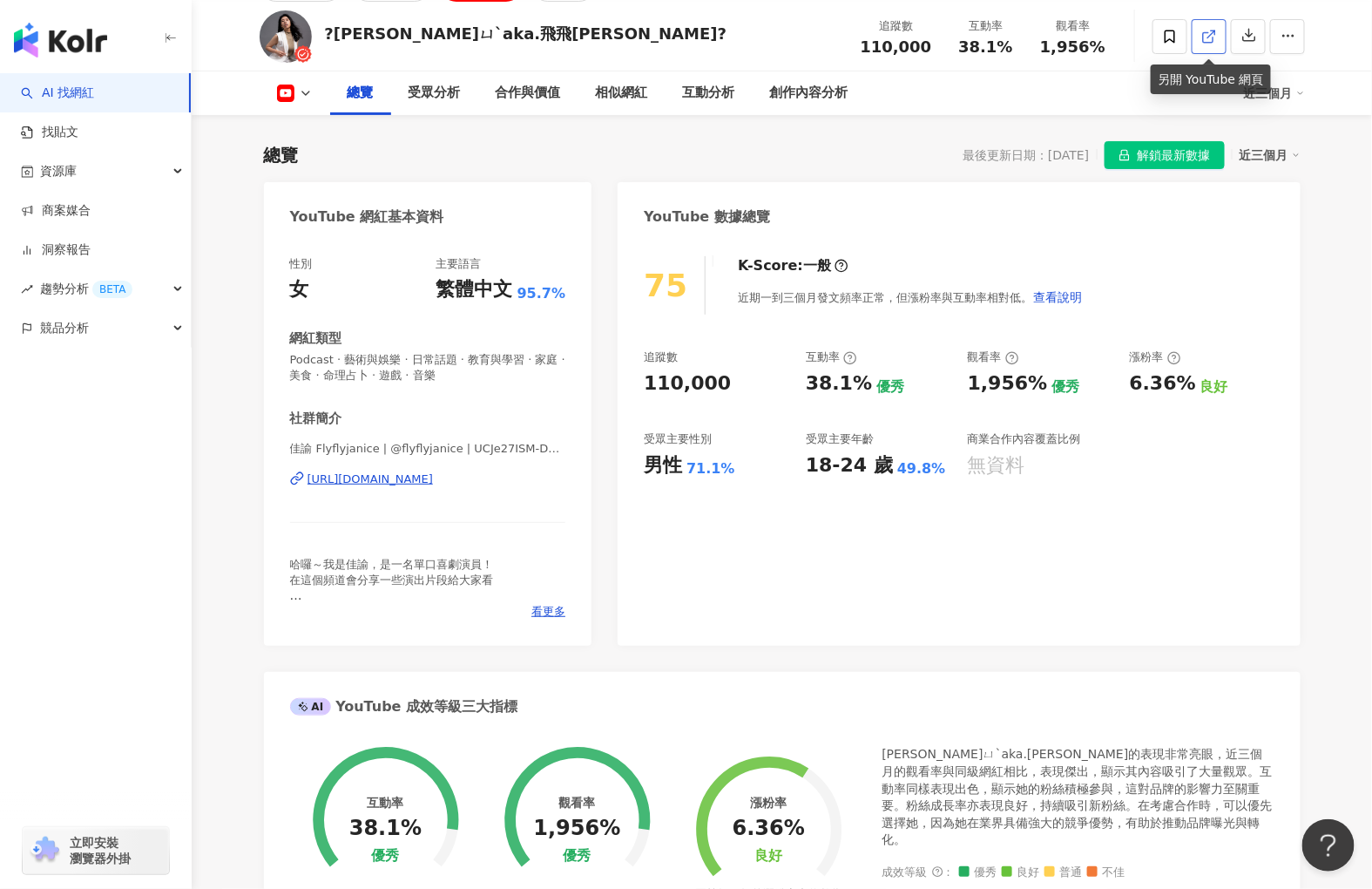
drag, startPoint x: 1216, startPoint y: 24, endPoint x: 1207, endPoint y: 30, distance: 10.8
click at [1215, 27] on link at bounding box center [1208, 36] width 35 height 35
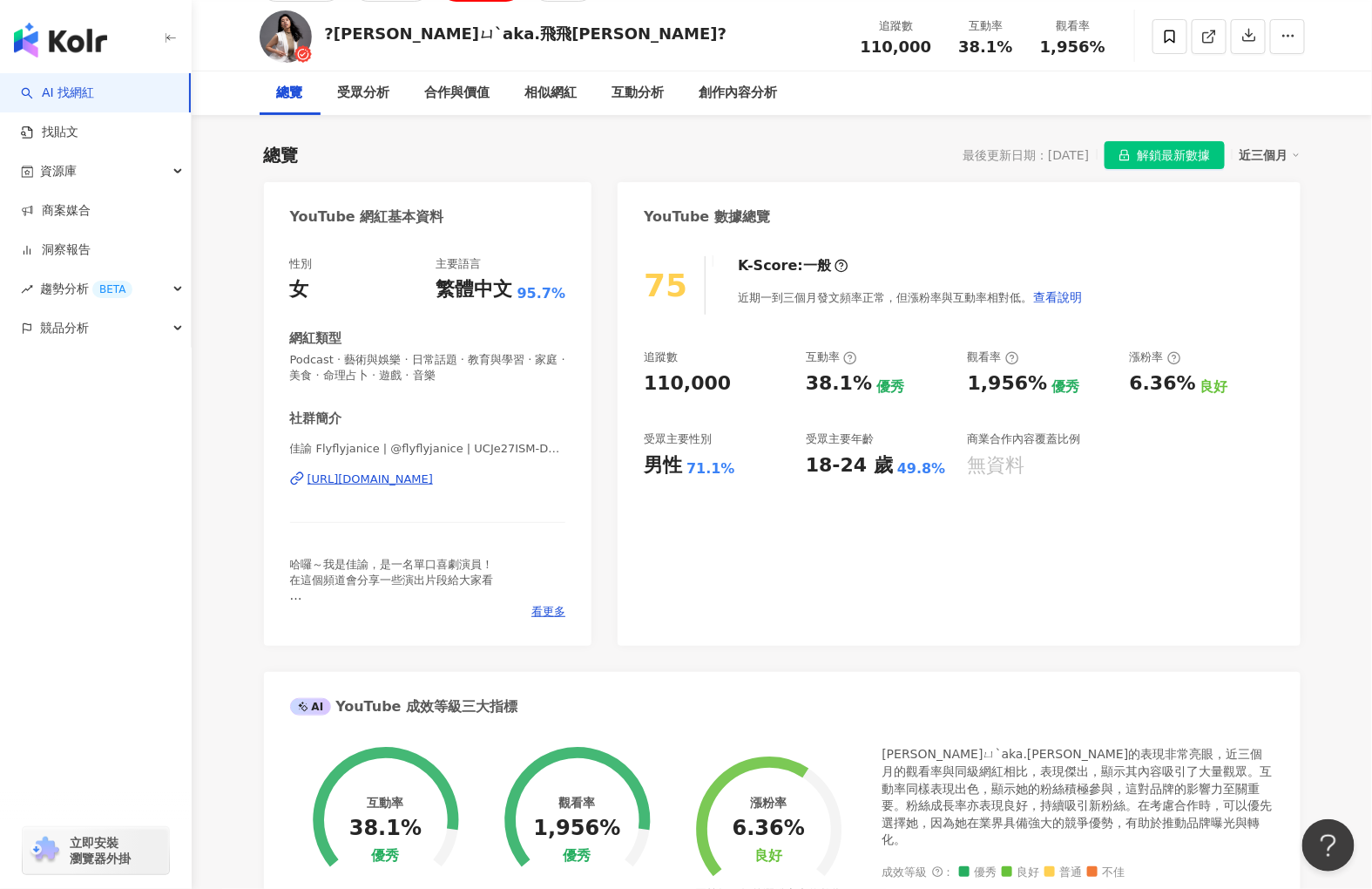
scroll to position [0, 0]
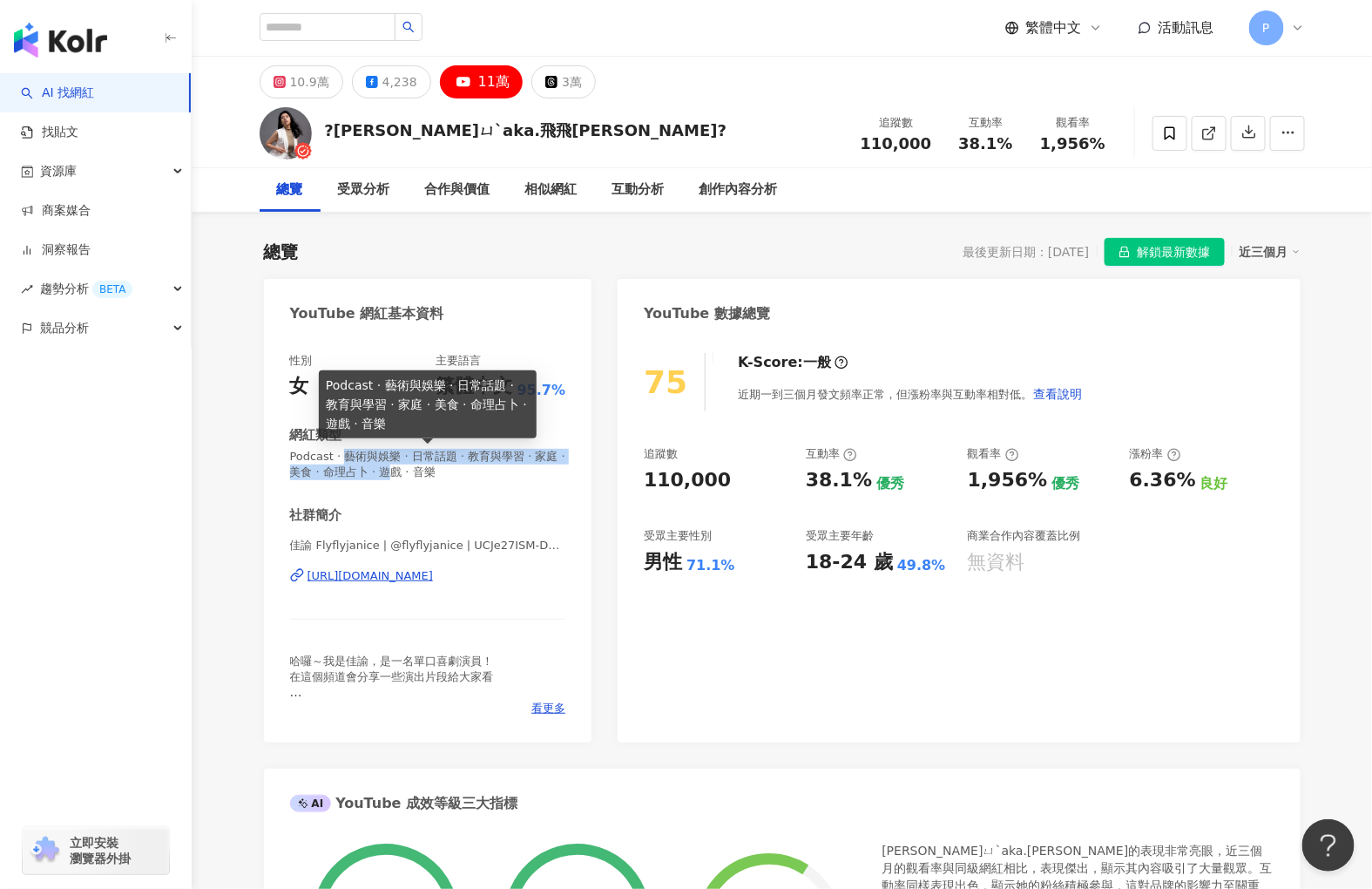
drag, startPoint x: 351, startPoint y: 460, endPoint x: 438, endPoint y: 474, distance: 88.1
click at [438, 474] on span "Podcast · 藝術與娛樂 · 日常話題 · 教育與學習 · 家庭 · 美食 · 命理占卜 · 遊戲 · 音樂" at bounding box center [428, 464] width 276 height 31
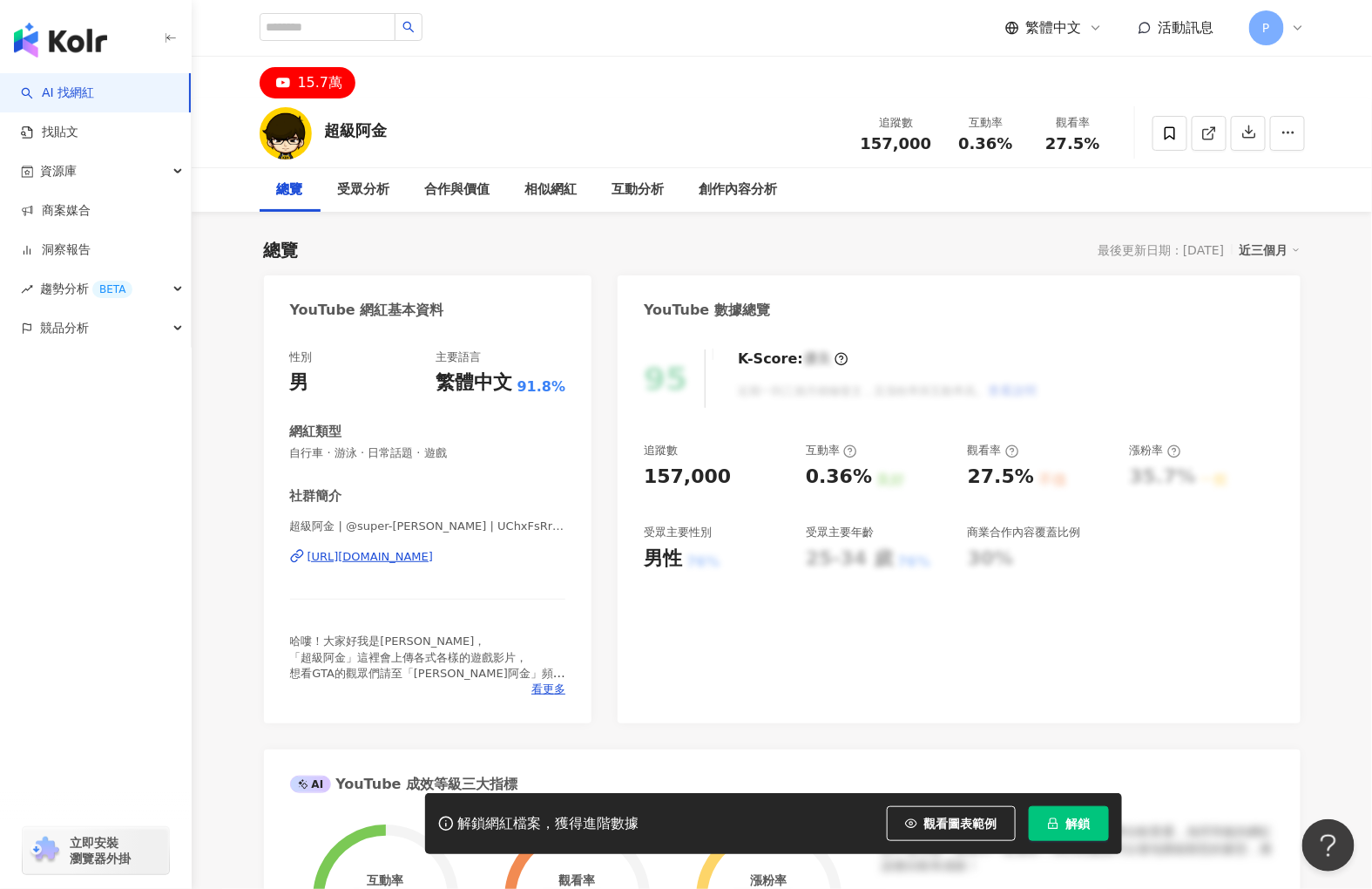
click at [413, 562] on div "[URL][DOMAIN_NAME]" at bounding box center [371, 557] width 126 height 16
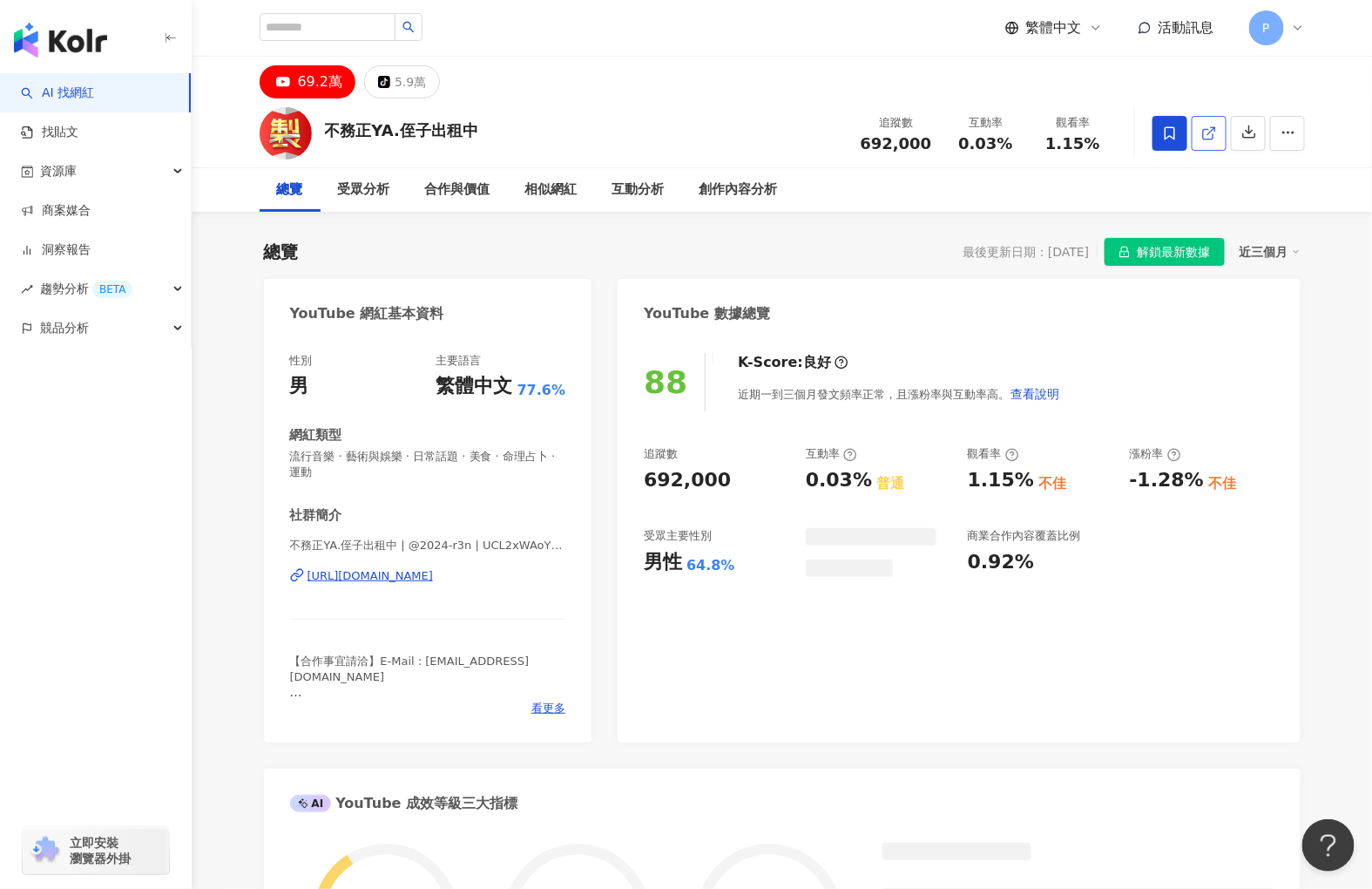
click at [1195, 149] on link at bounding box center [1208, 133] width 35 height 35
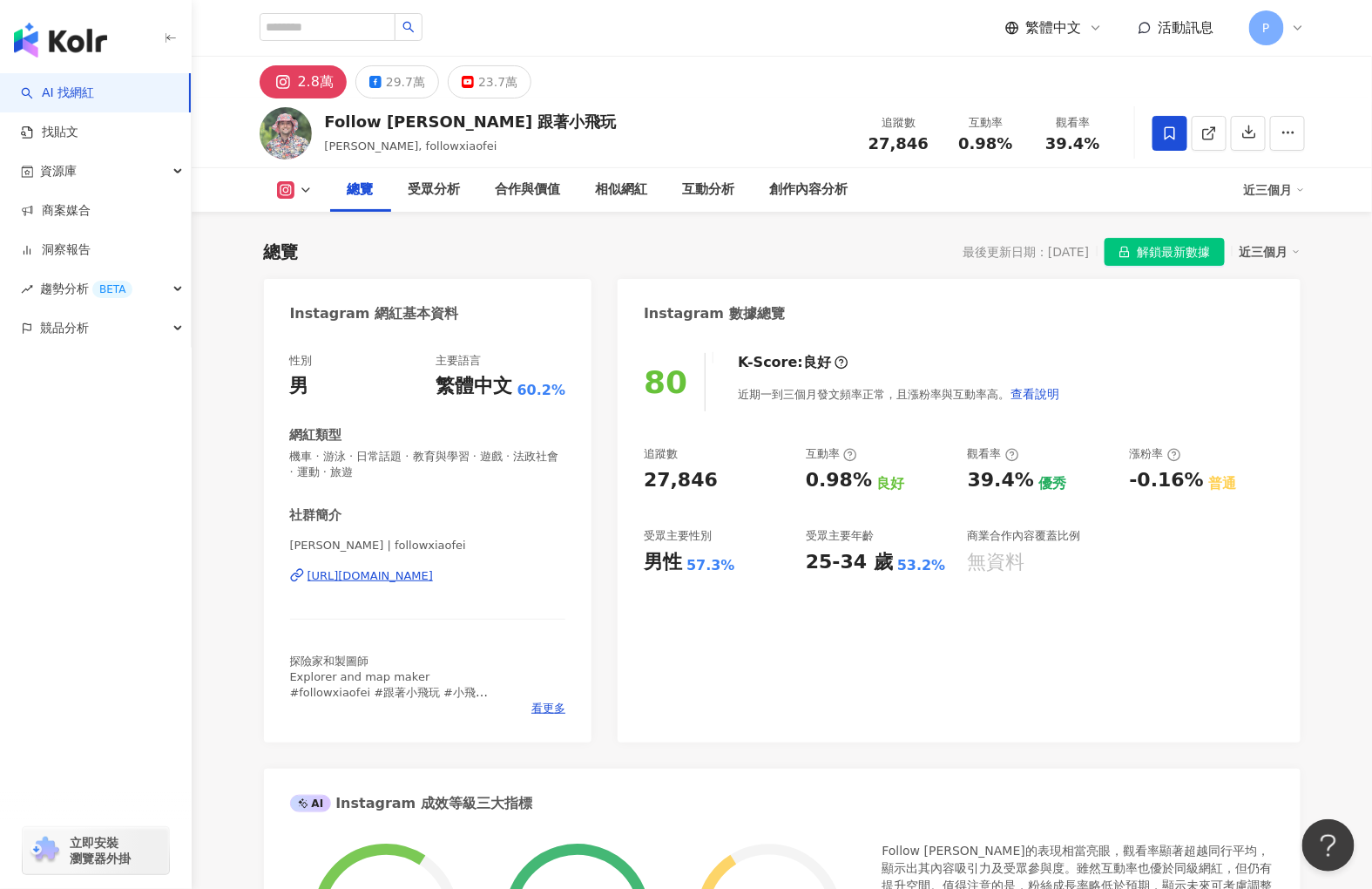
scroll to position [968, 0]
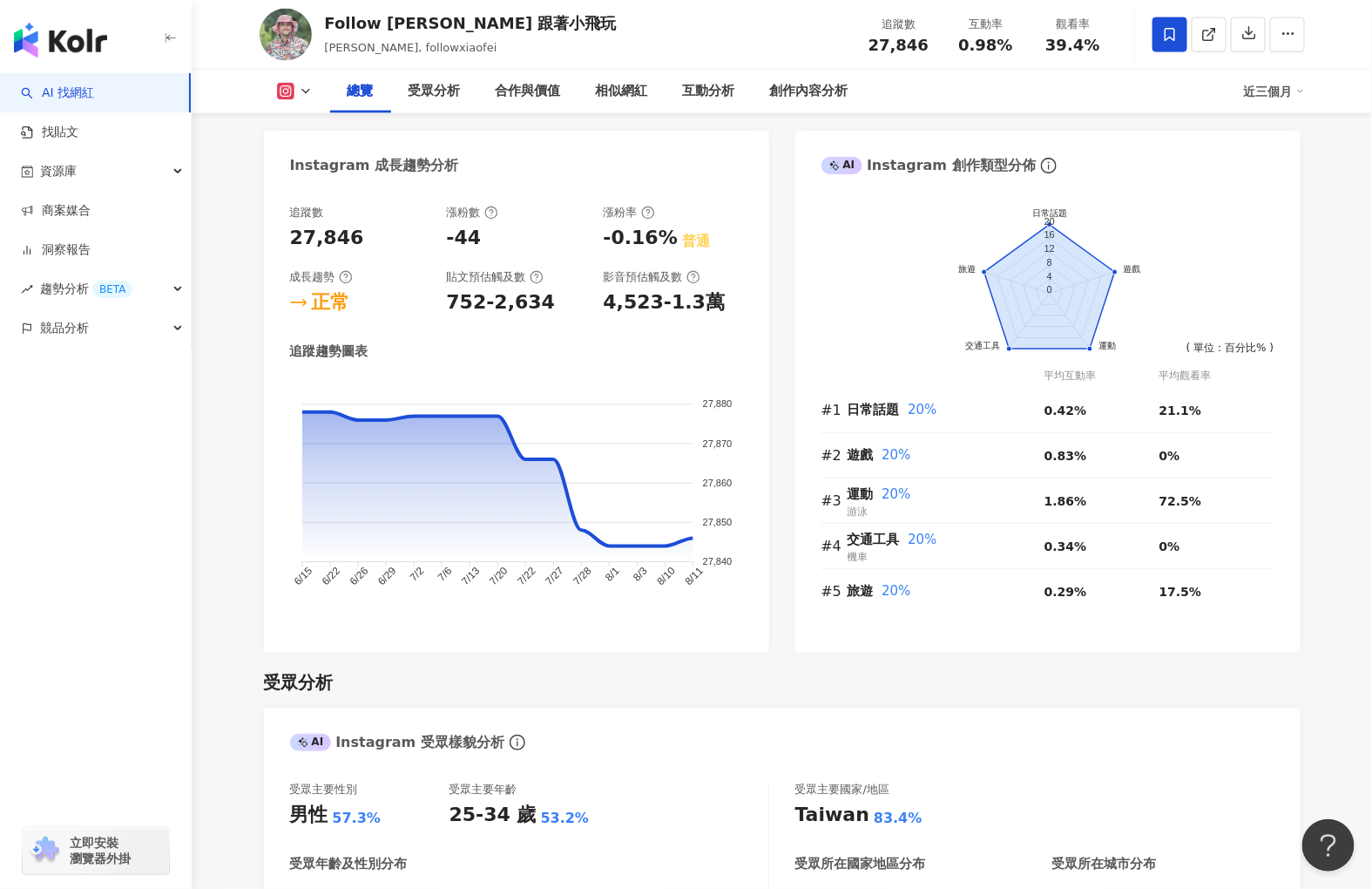
click at [287, 85] on icon at bounding box center [286, 92] width 18 height 18
click at [296, 206] on button "YouTube" at bounding box center [322, 203] width 104 height 24
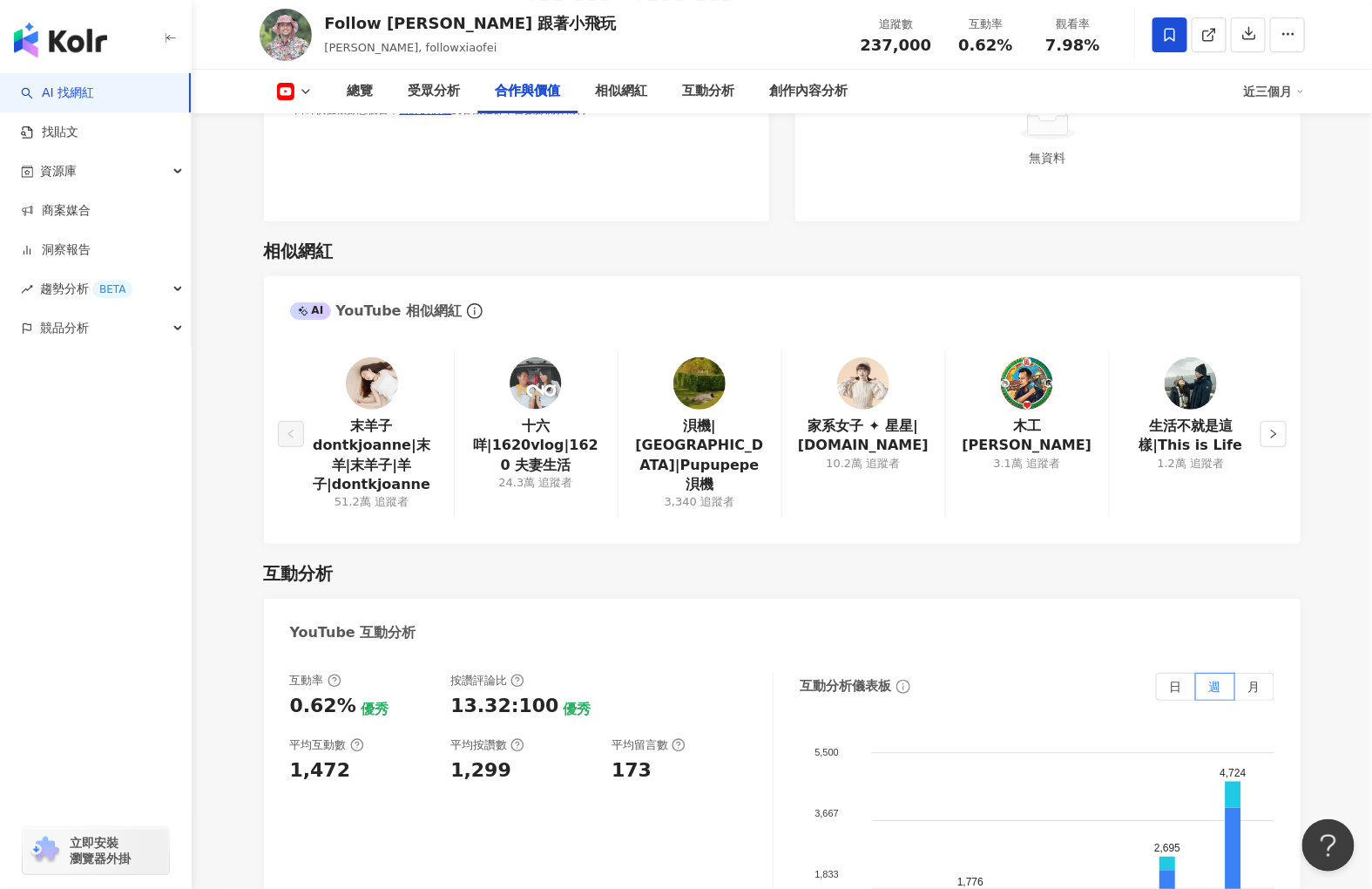
scroll to position [2130, 0]
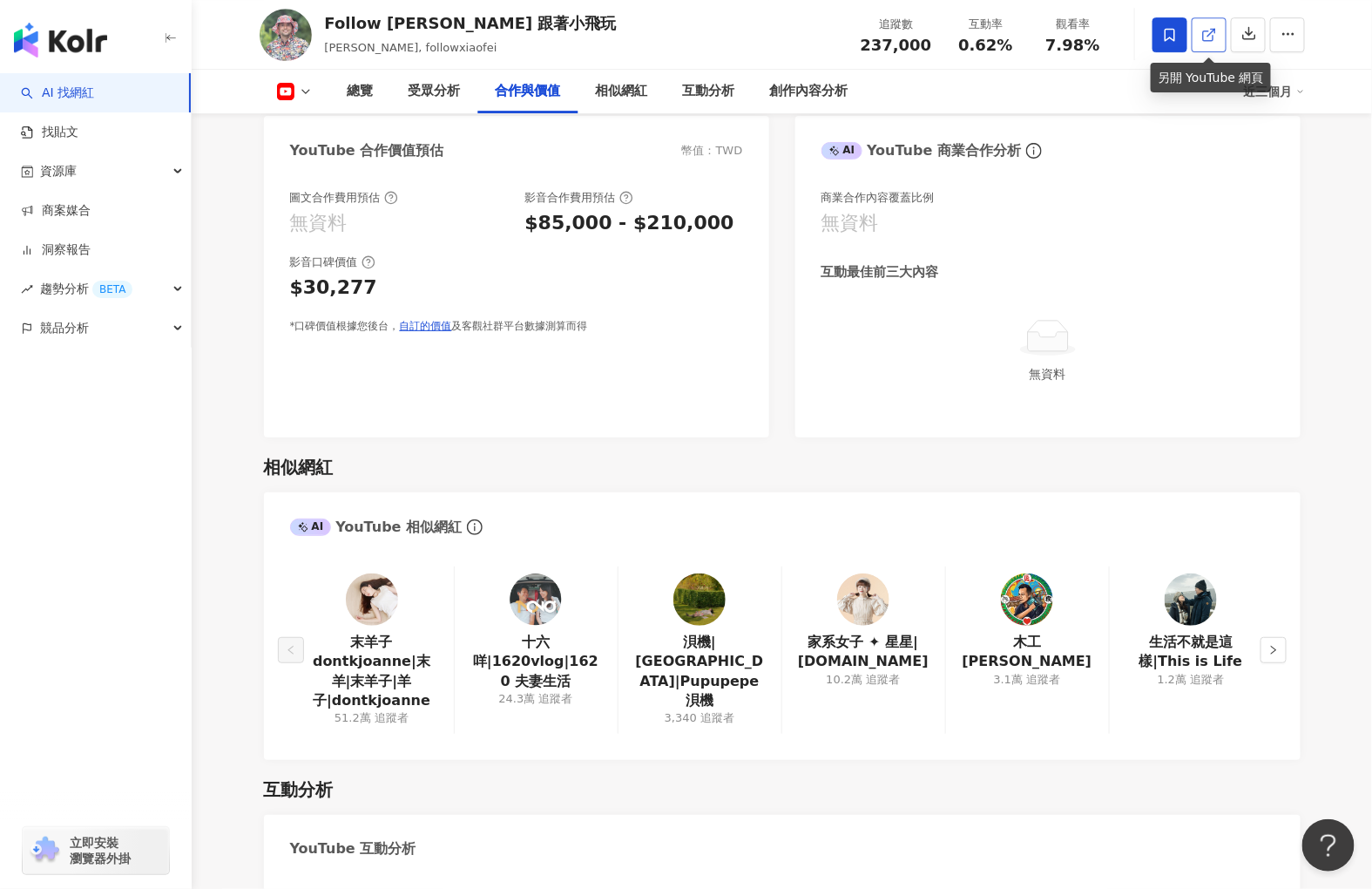
click at [1223, 30] on link at bounding box center [1208, 35] width 35 height 35
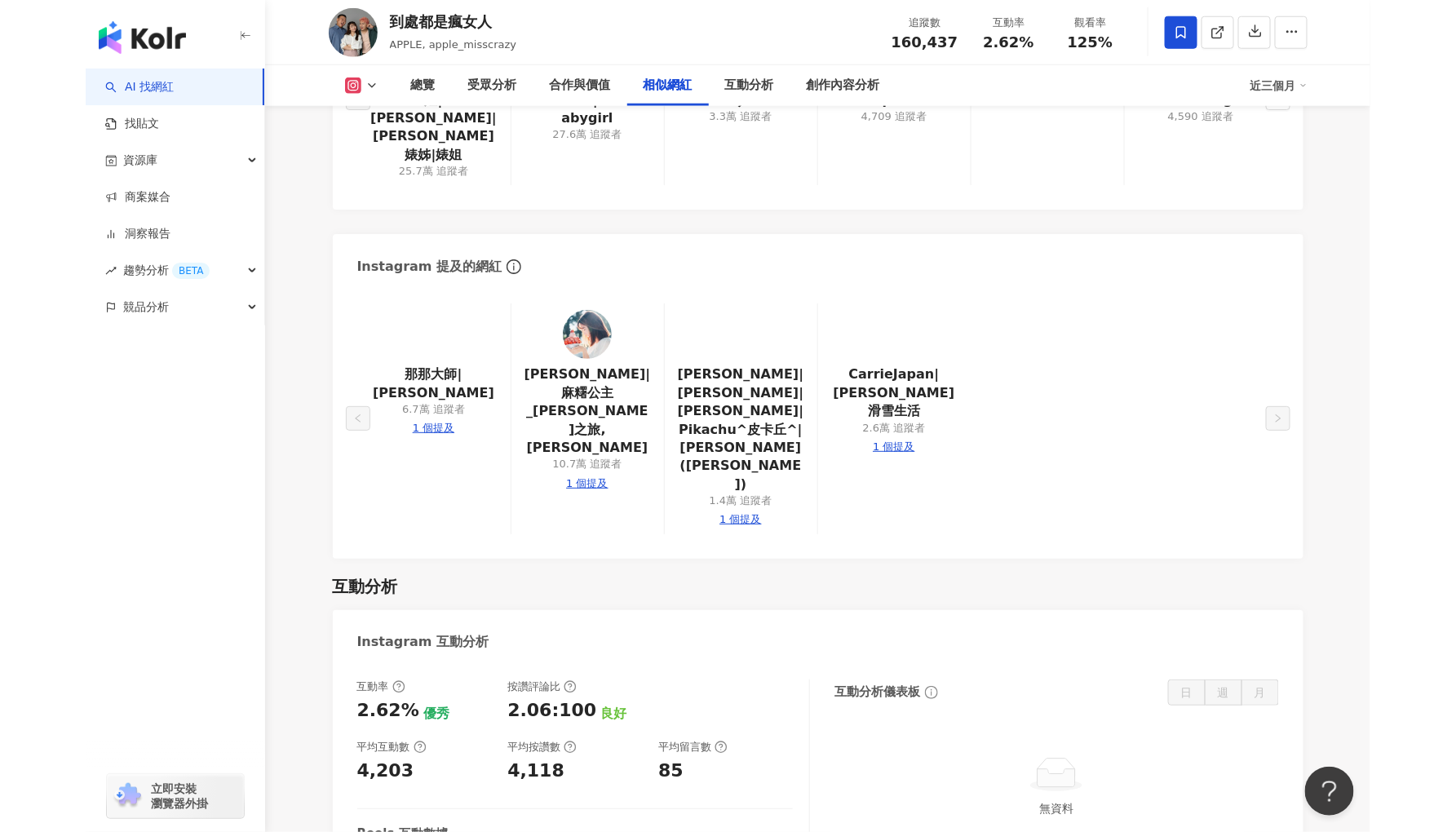
scroll to position [2882, 0]
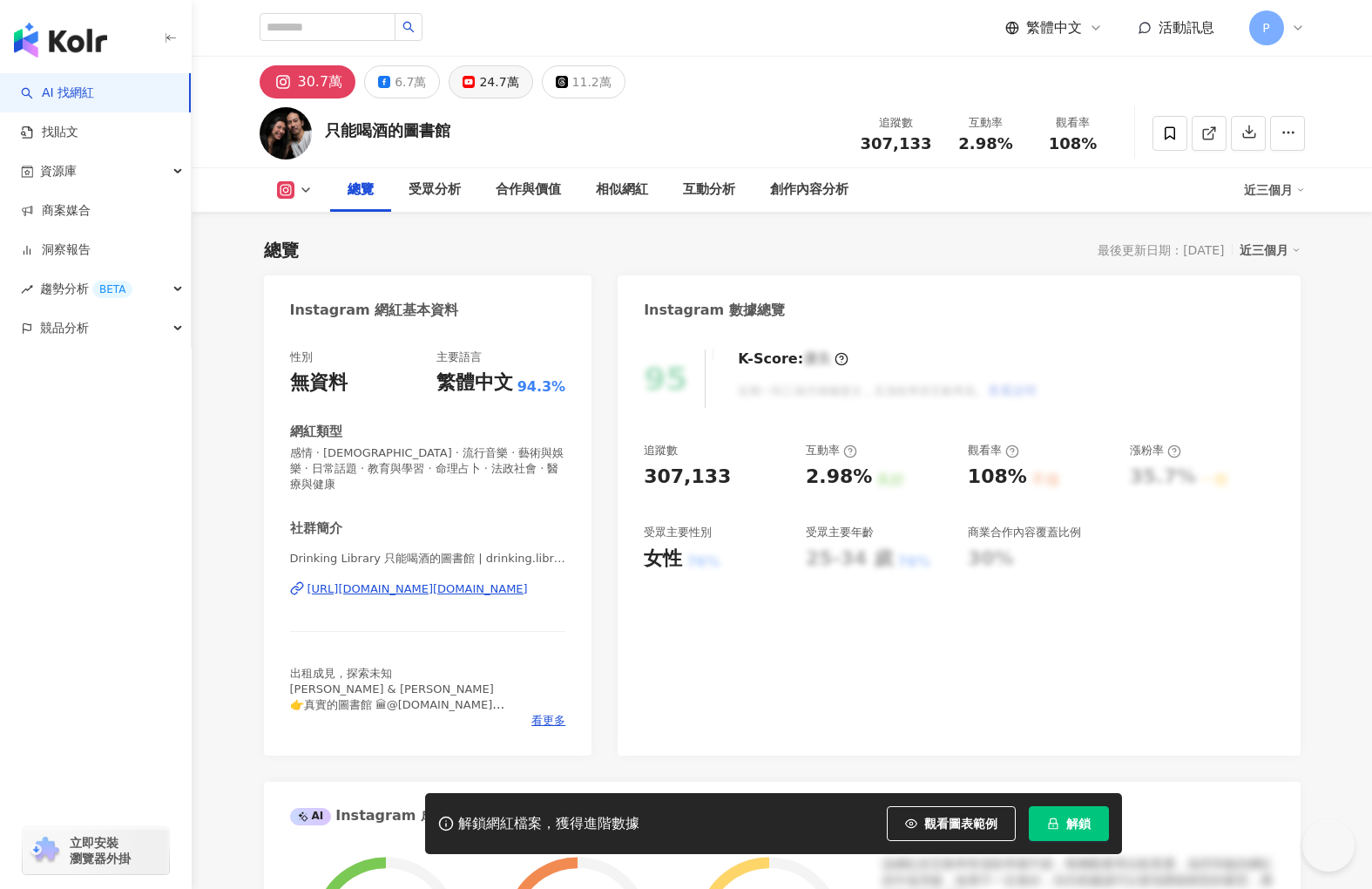
click at [467, 87] on icon at bounding box center [469, 82] width 12 height 12
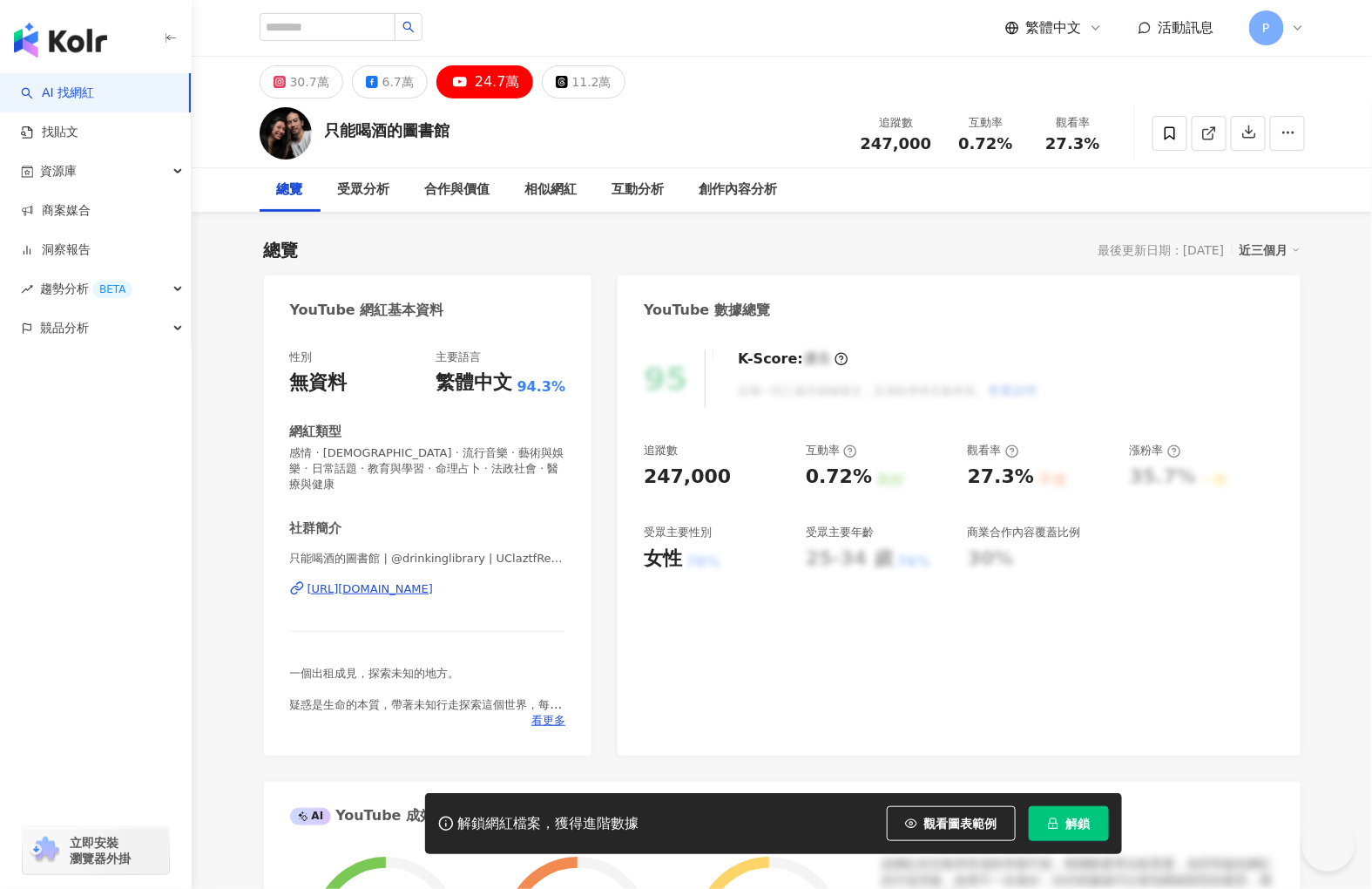
drag, startPoint x: 490, startPoint y: 72, endPoint x: 1198, endPoint y: 110, distance: 709.0
click at [490, 73] on div "24.7萬" at bounding box center [497, 81] width 45 height 24
click at [1205, 129] on icon at bounding box center [1209, 133] width 16 height 16
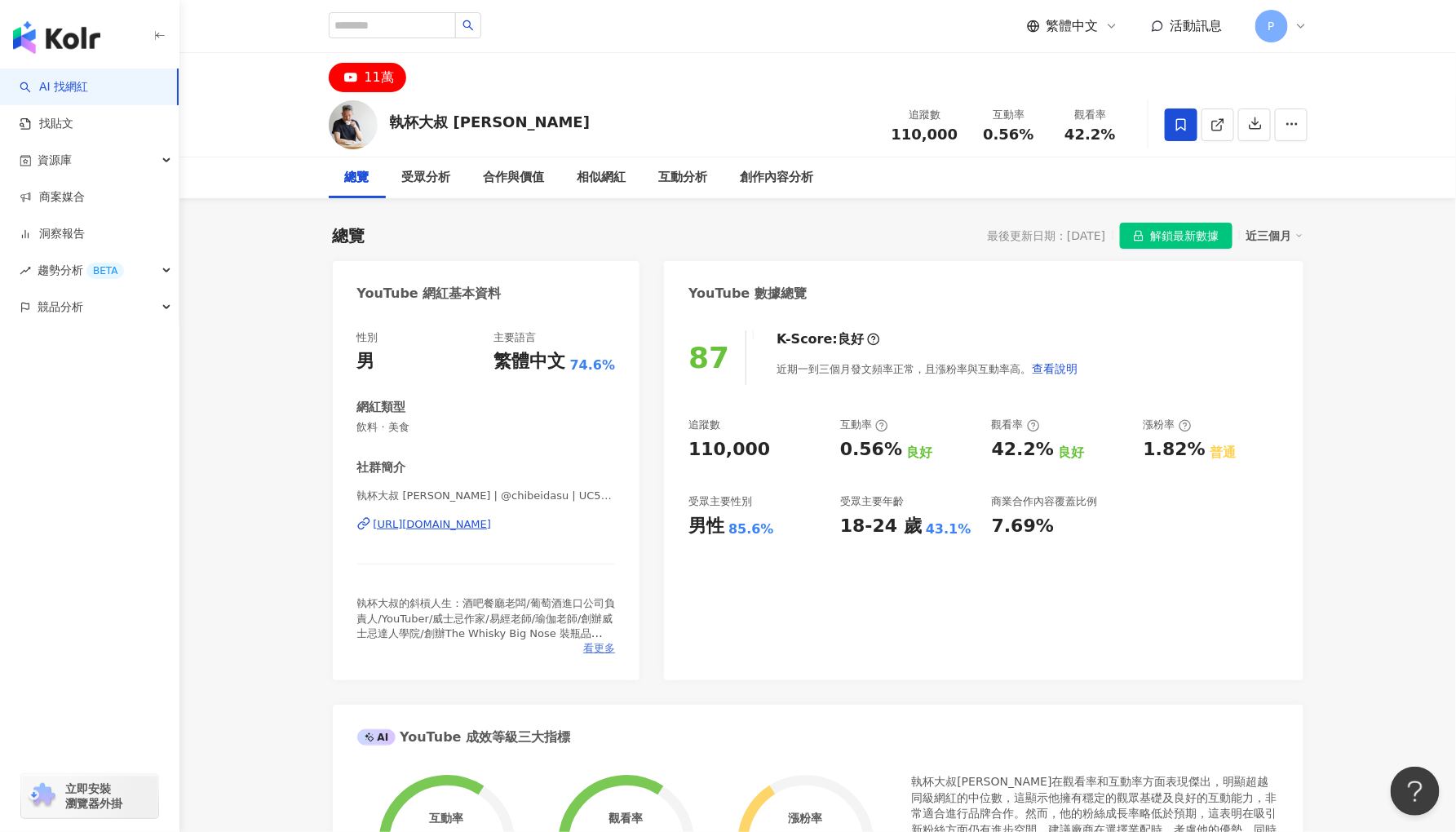
click at [609, 652] on span "看更多" at bounding box center [599, 649] width 32 height 15
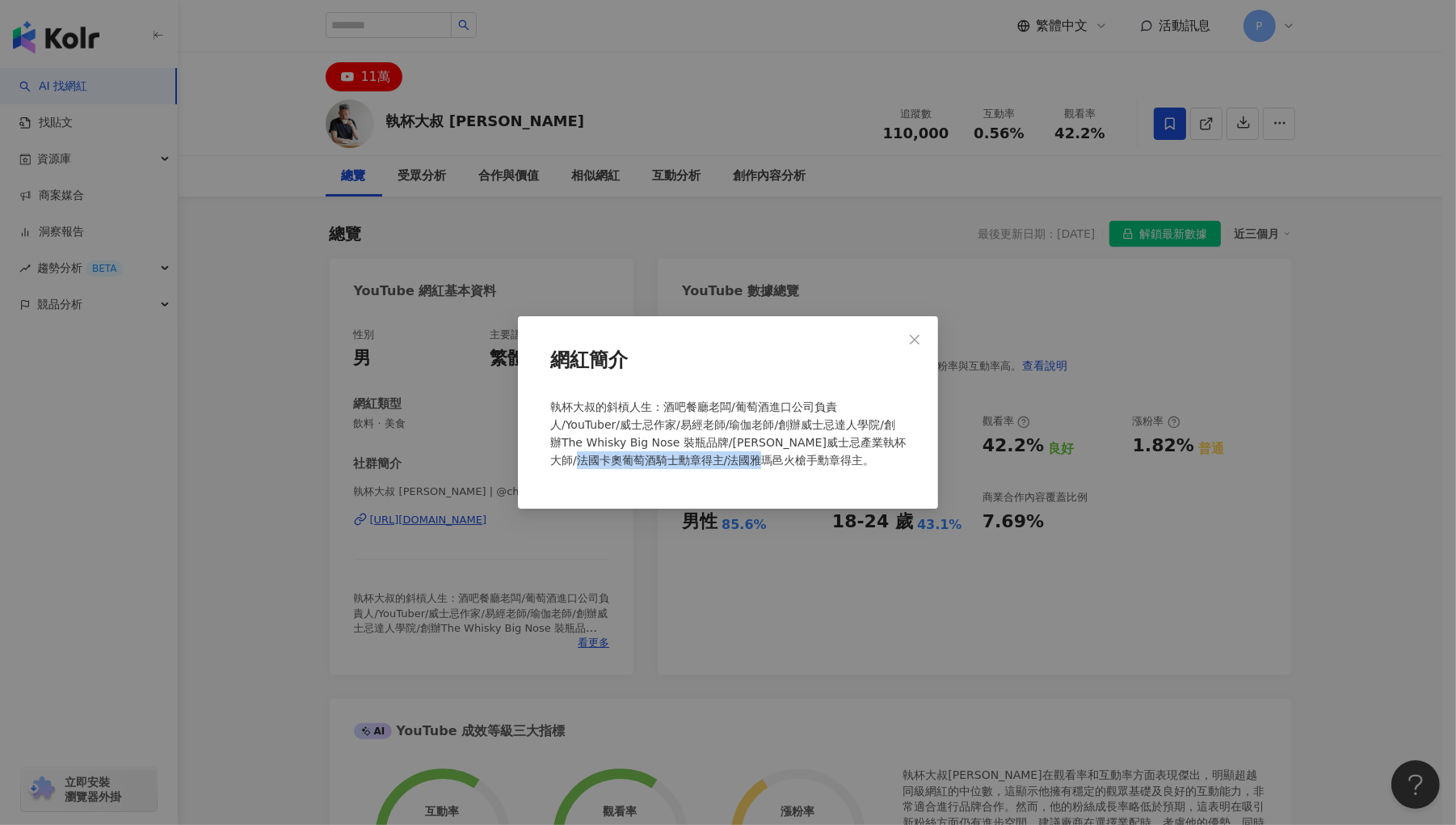
drag, startPoint x: 853, startPoint y: 458, endPoint x: 652, endPoint y: 453, distance: 201.1
click at [652, 453] on div "執杯大叔的斜槓人生：酒吧餐廳老闆/葡萄酒進口公司負責人/YouTuber/威士忌作家/易經老師/瑜伽老師/創辦威士忌達人學院/創辦The Whisky Big…" at bounding box center [728, 440] width 368 height 97
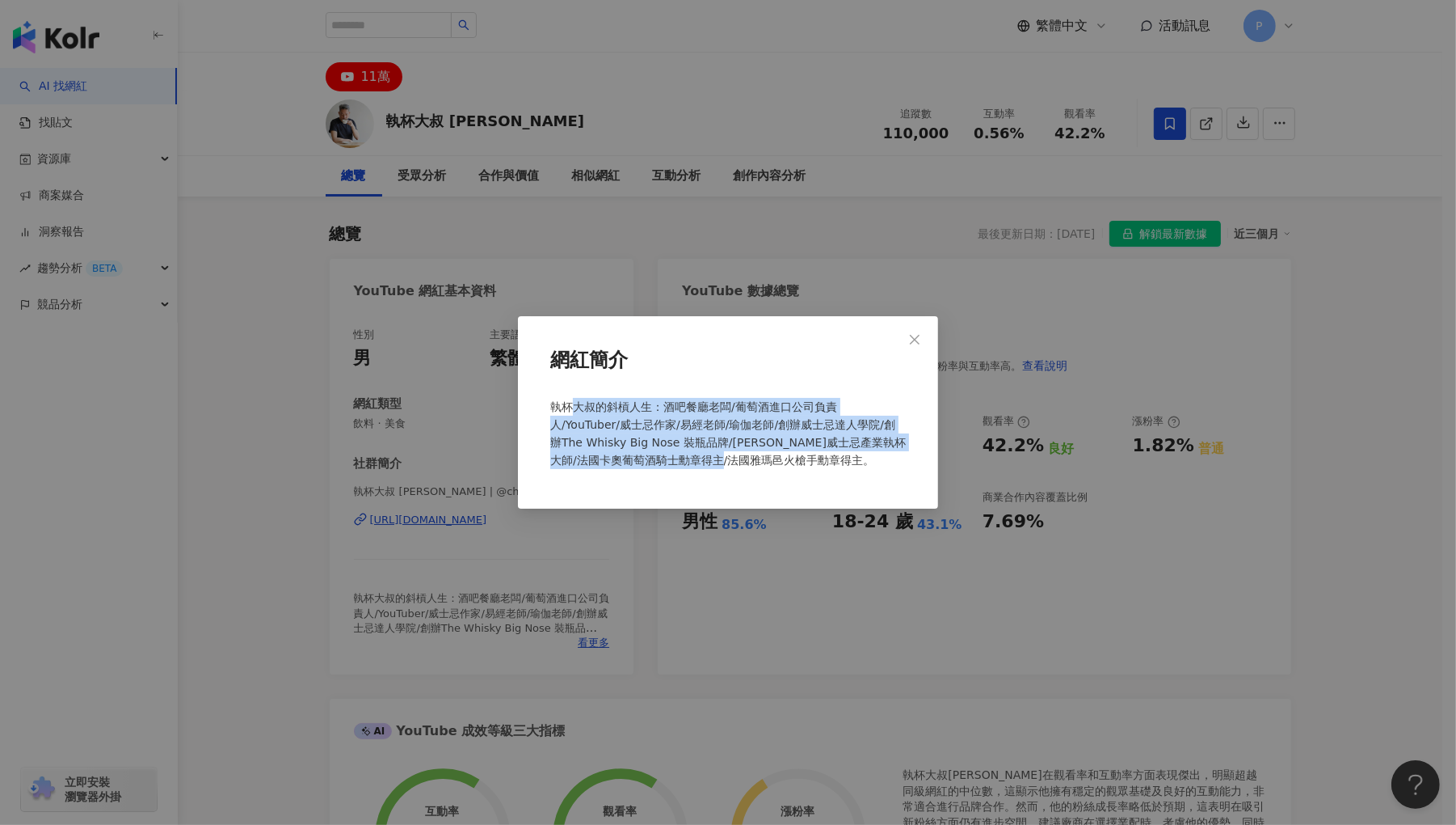
drag, startPoint x: 570, startPoint y: 401, endPoint x: 793, endPoint y: 454, distance: 229.2
click at [793, 454] on span "執杯大叔的斜槓人生：酒吧餐廳老闆/葡萄酒進口公司負責人/YouTuber/威士忌作家/易經老師/瑜伽老師/創辦威士忌達人學院/創辦The Whisky Big…" at bounding box center [728, 434] width 356 height 66
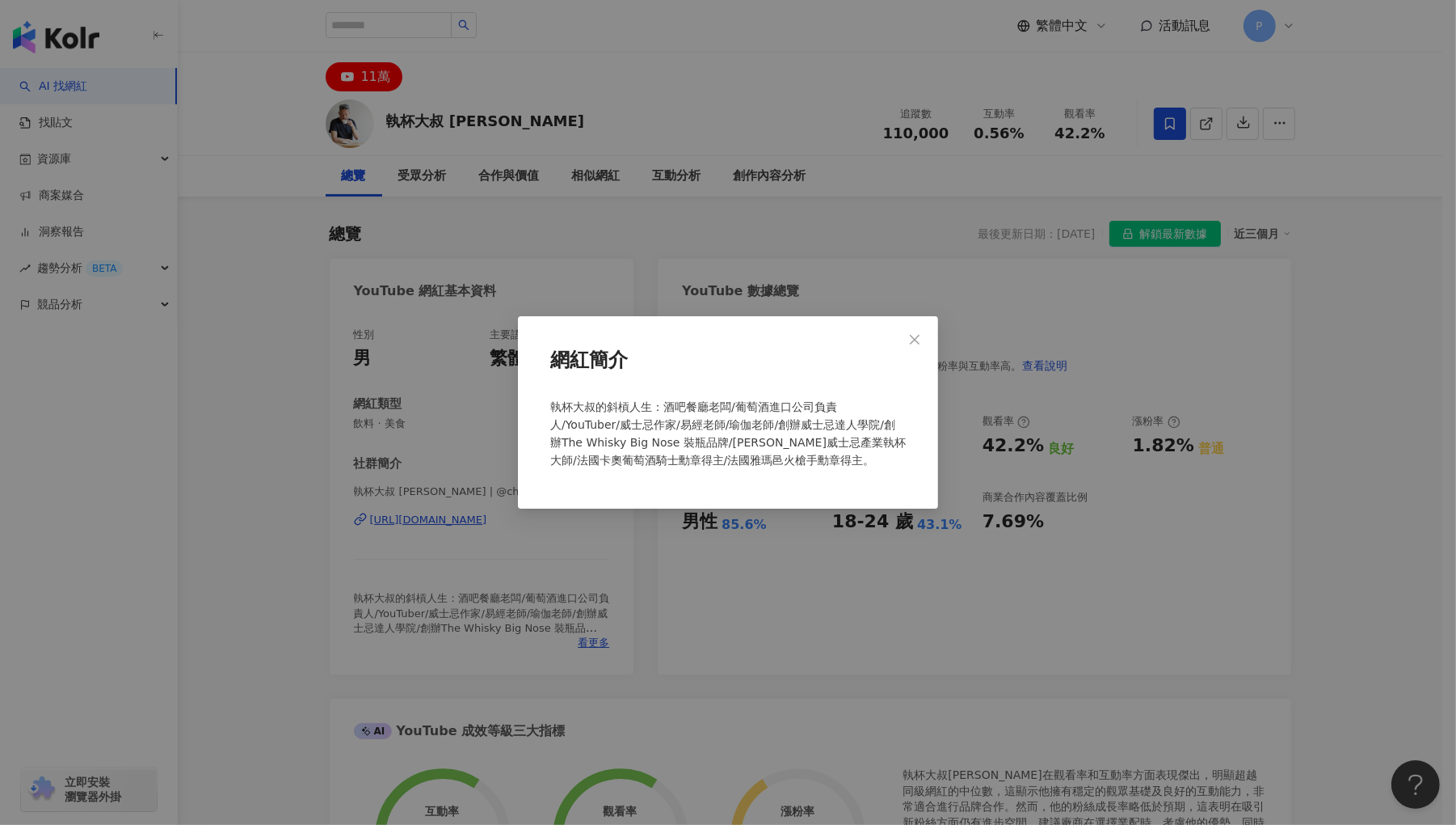
click at [842, 456] on div "執杯大叔的斜槓人生：酒吧餐廳老闆/葡萄酒進口公司負責人/YouTuber/威士忌作家/易經老師/瑜伽老師/創辦威士忌達人學院/創辦The Whisky Big…" at bounding box center [728, 440] width 368 height 97
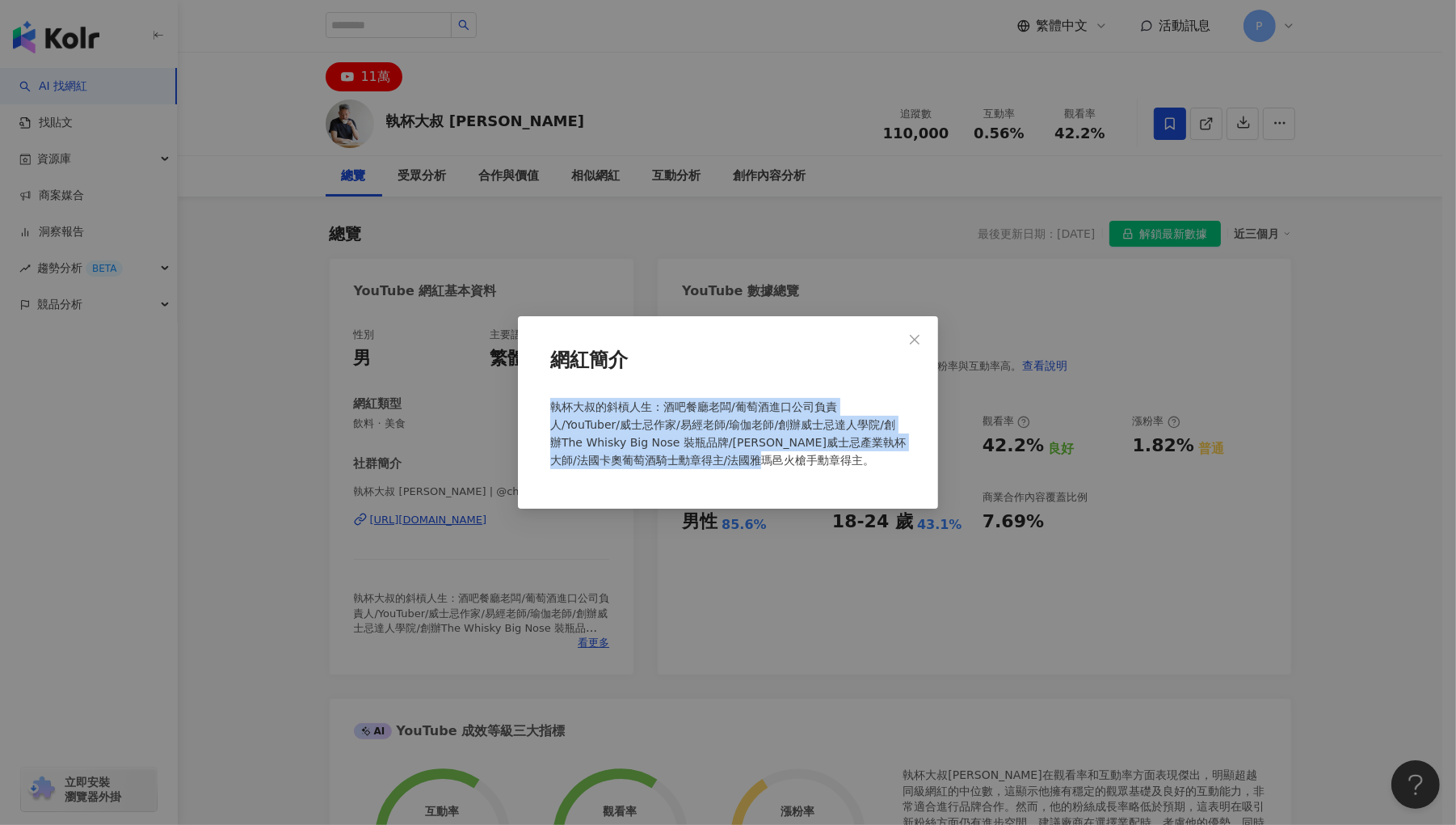
drag, startPoint x: 820, startPoint y: 457, endPoint x: 546, endPoint y: 412, distance: 277.7
click at [542, 412] on div "網紅簡介 執杯大叔的斜槓人生：酒吧餐廳老闆/葡萄酒進口公司負責人/YouTuber/威士忌作家/易經老師/瑜伽老師/創辦威士忌達人學院/創辦The Whisk…" at bounding box center [728, 412] width 420 height 192
copy span "執杯大叔的斜槓人生：酒吧餐廳老闆/葡萄酒進口公司負責人/YouTuber/威士忌作家/易經老師/瑜伽老師/創辦威士忌達人學院/創辦The Whisky Big…"
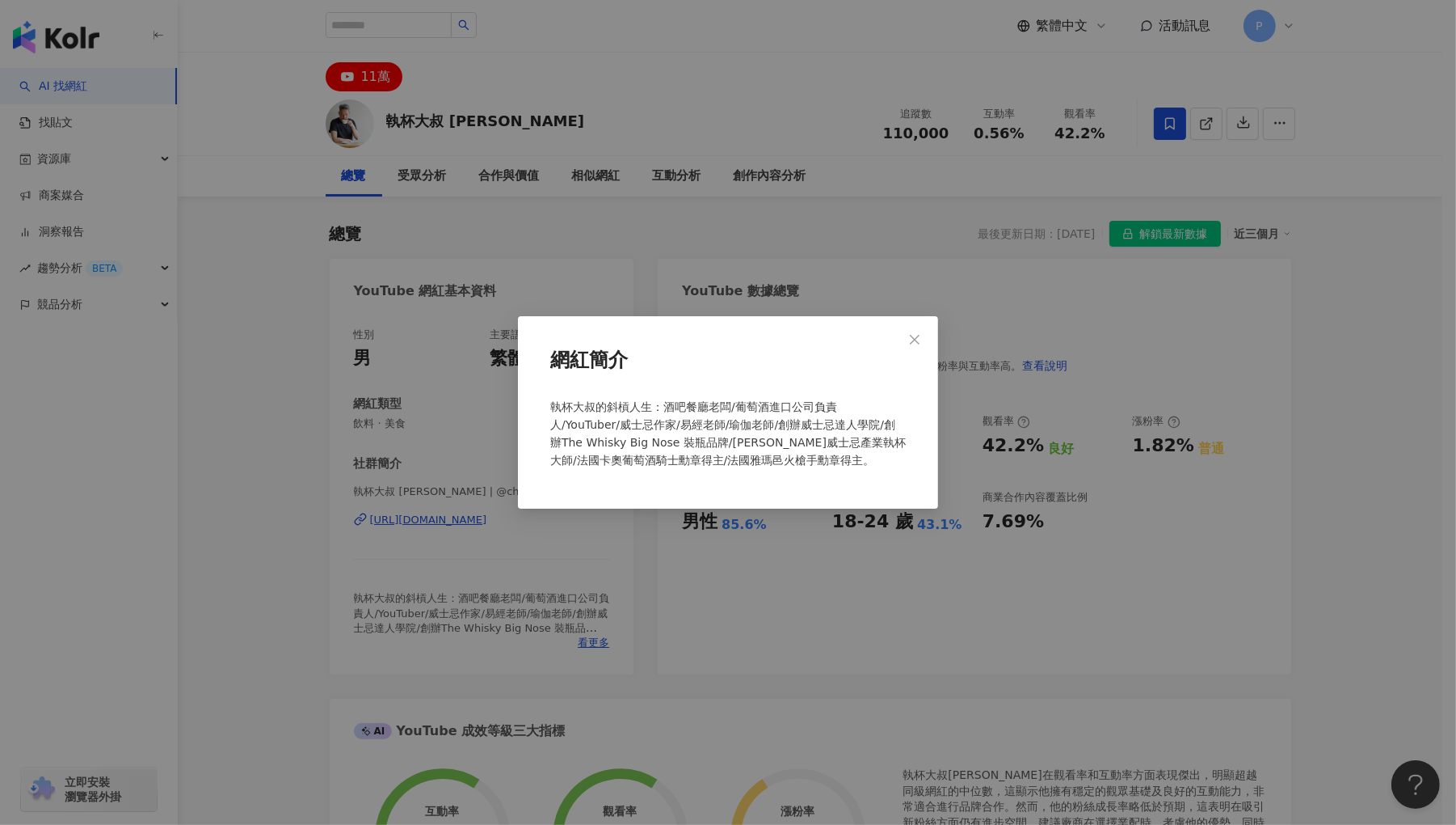
click at [272, 520] on div "網紅簡介 執杯大叔的斜槓人生：酒吧餐廳老闆/葡萄酒進口公司負責人/YouTuber/威士忌作家/易經老師/瑜伽老師/創辦威士忌達人學院/創辦The Whisk…" at bounding box center [728, 412] width 1456 height 825
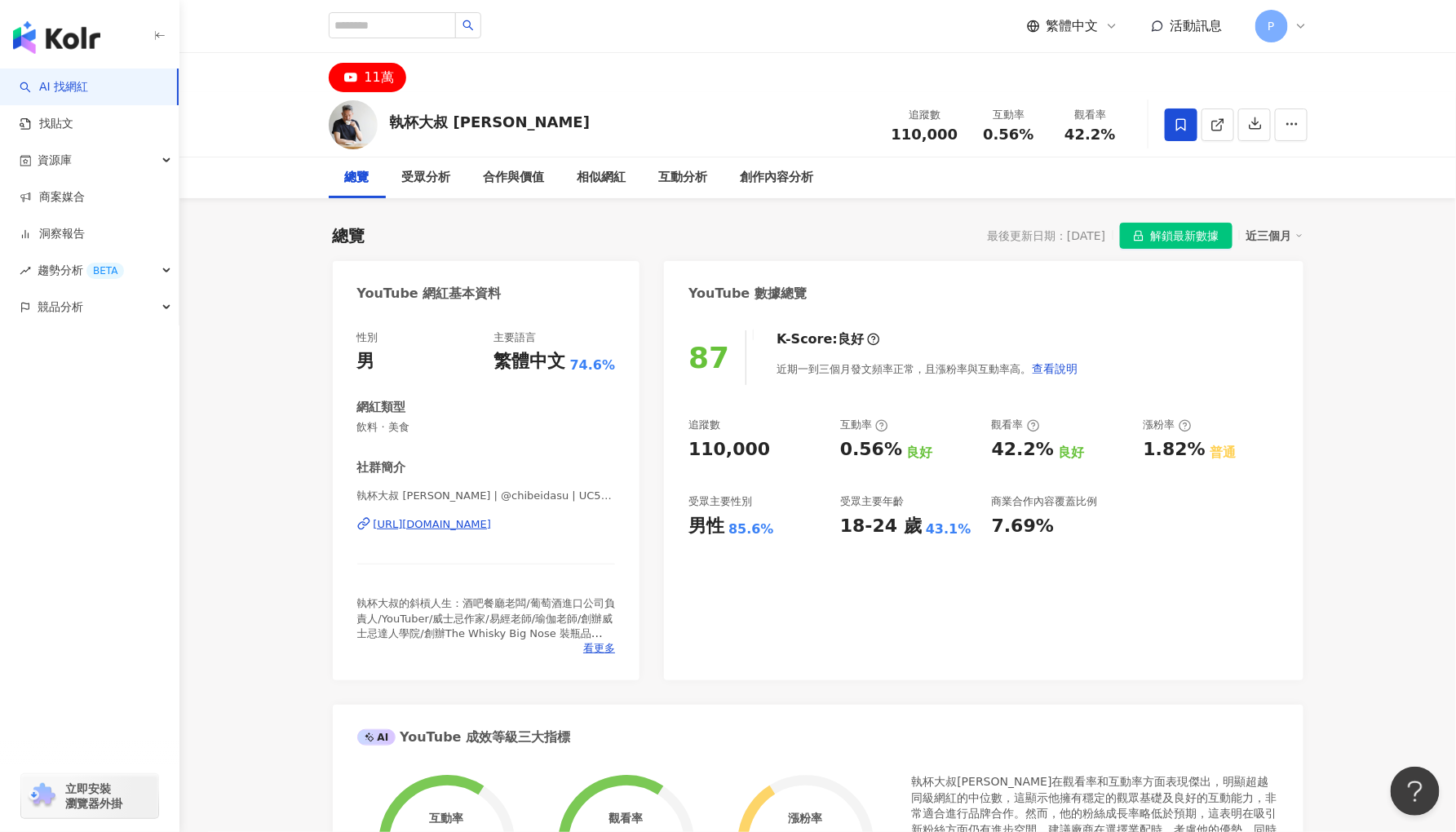
click at [436, 487] on div "社群簡介 執杯大叔 [PERSON_NAME] | @chibeidasu | UC5GBFz0wDDCaQE-ZsStag9g [URL][DOMAIN_N…" at bounding box center [486, 557] width 258 height 197
click at [437, 491] on span "執杯大叔 [PERSON_NAME] | @chibeidasu | UC5GBFz0wDDCaQE-ZsStag9g" at bounding box center [486, 496] width 258 height 15
drag, startPoint x: 437, startPoint y: 491, endPoint x: 628, endPoint y: 490, distance: 191.0
click at [628, 490] on div "性別 男 主要語言 繁體中文 74.6% 網紅類型 飲料 · 美食 社群簡介 執杯大叔 [PERSON_NAME] | @chibeidasu | UC5GB…" at bounding box center [486, 497] width 307 height 366
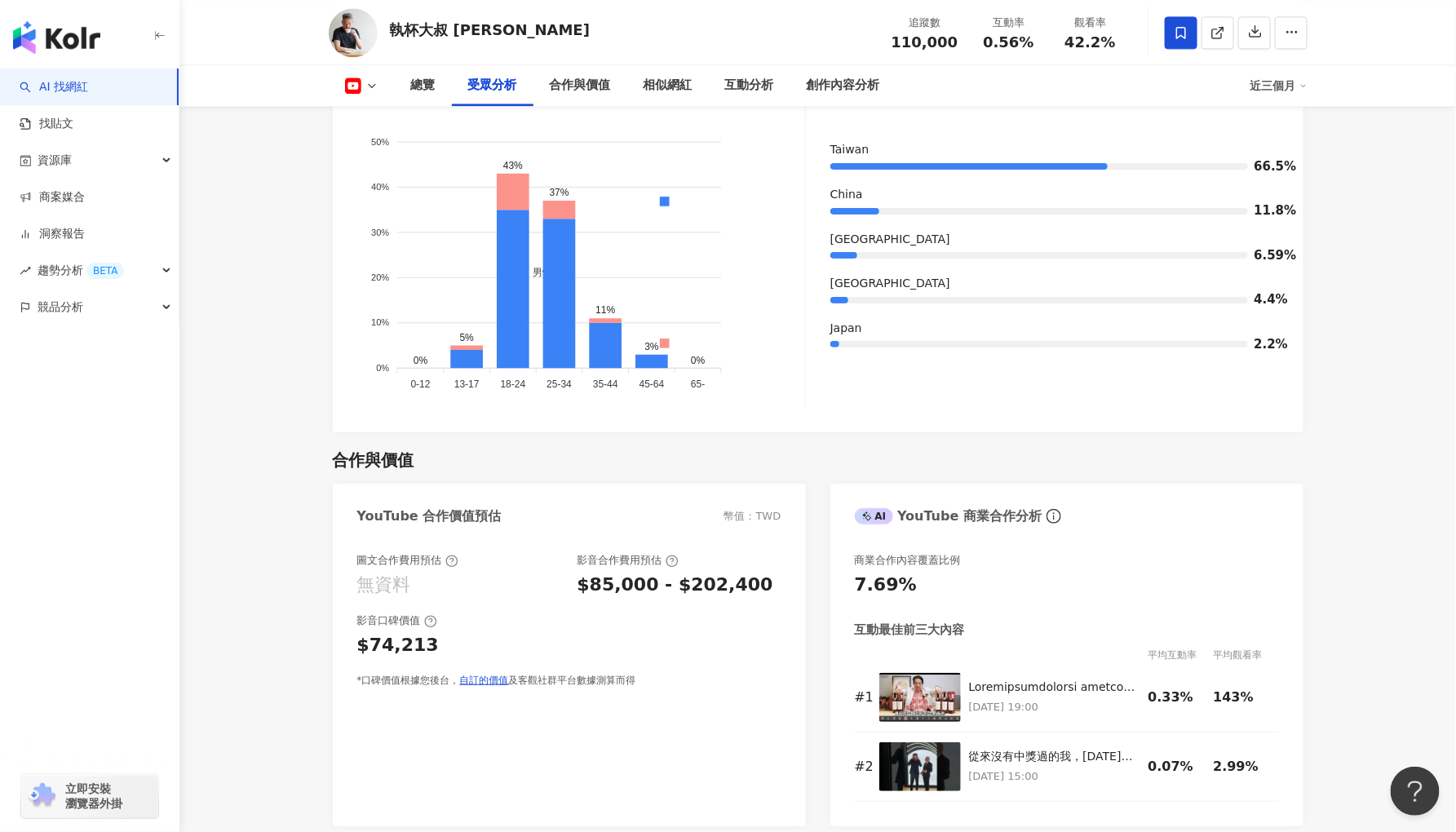
scroll to position [1902, 0]
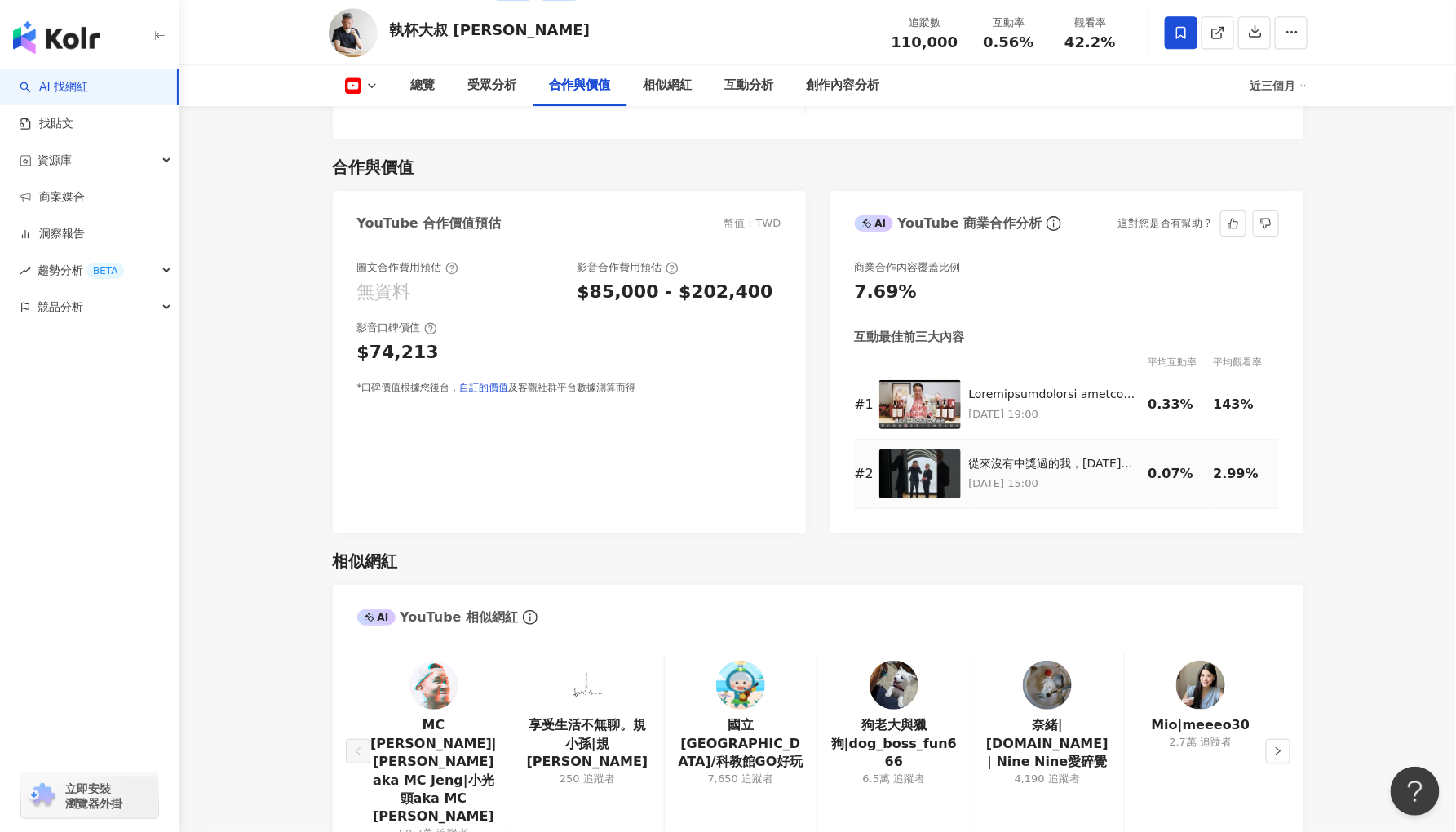
drag, startPoint x: 996, startPoint y: 455, endPoint x: 1205, endPoint y: 575, distance: 241.0
click at [1205, 585] on div "AI YouTube 相似網紅" at bounding box center [817, 611] width 970 height 53
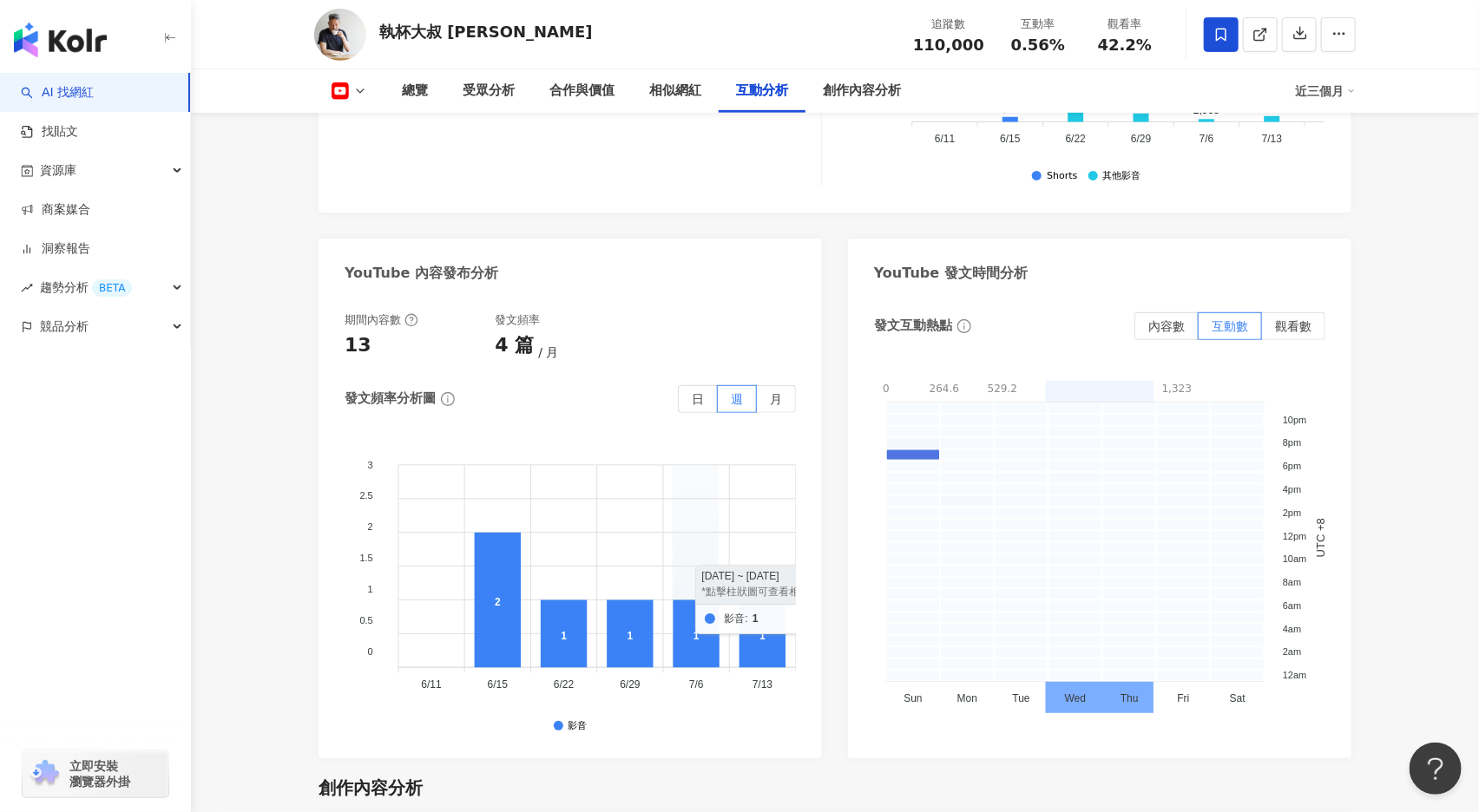
scroll to position [3405, 0]
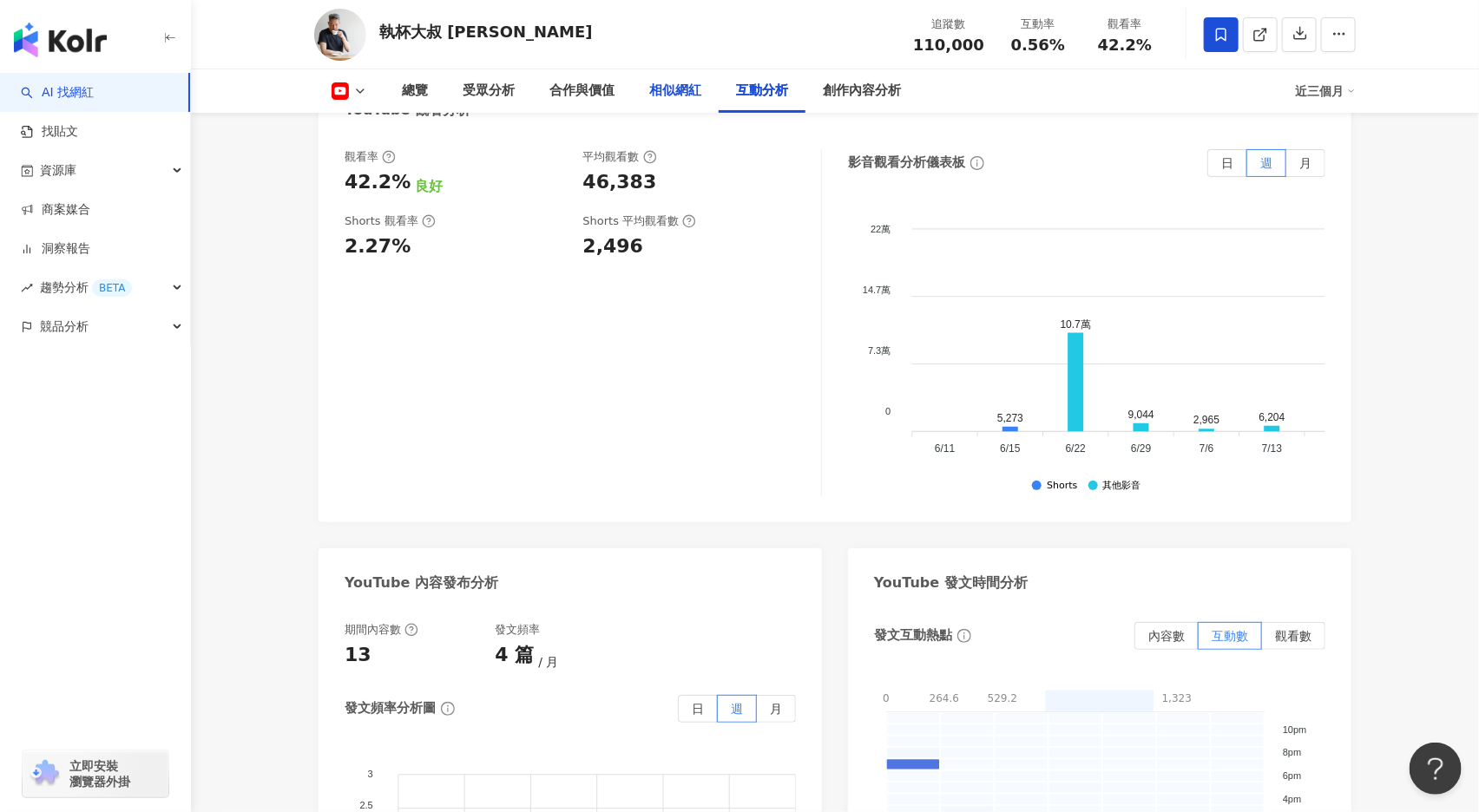
click at [691, 78] on div "相似網紅" at bounding box center [676, 90] width 87 height 43
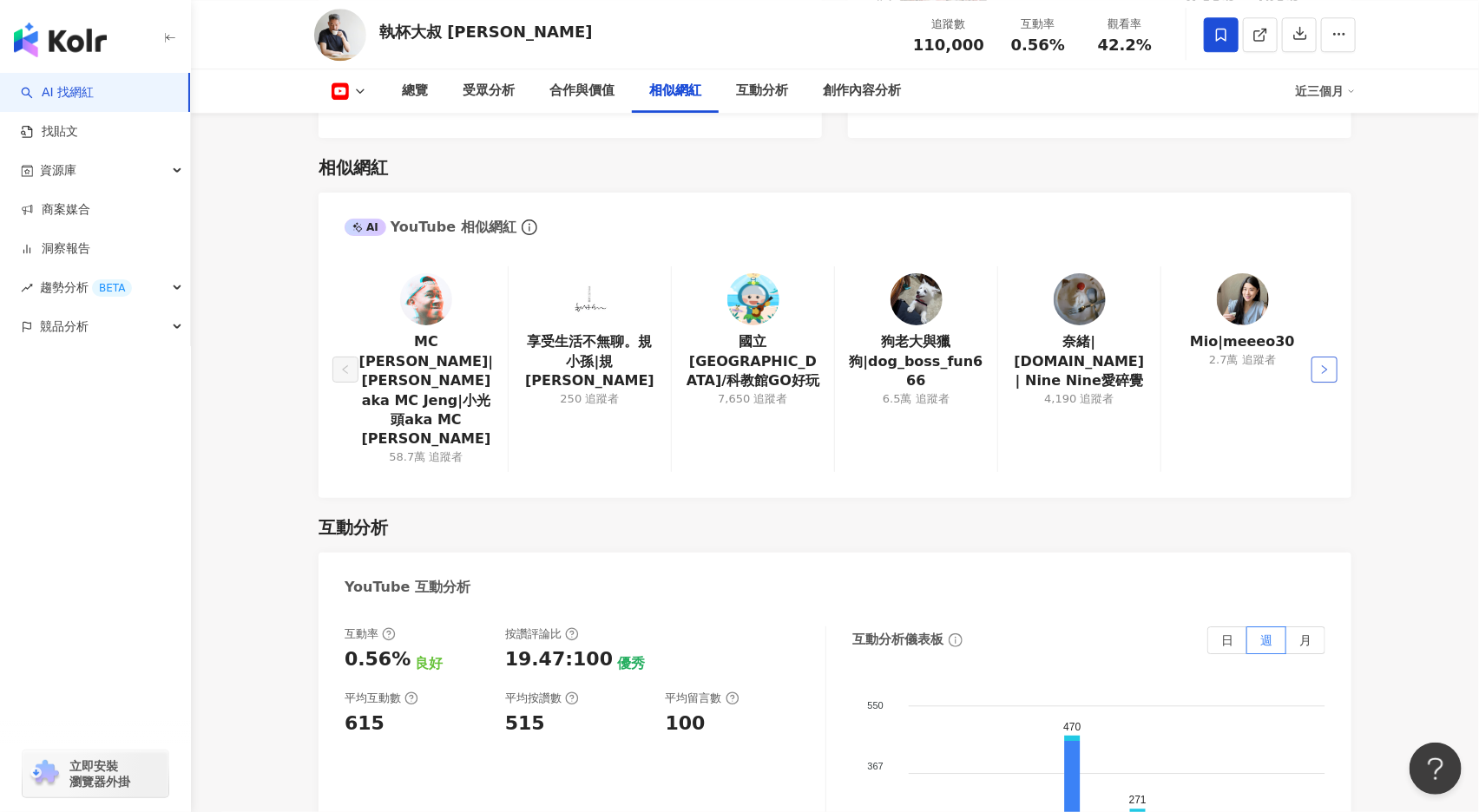
click at [1319, 356] on button "button" at bounding box center [1324, 369] width 26 height 26
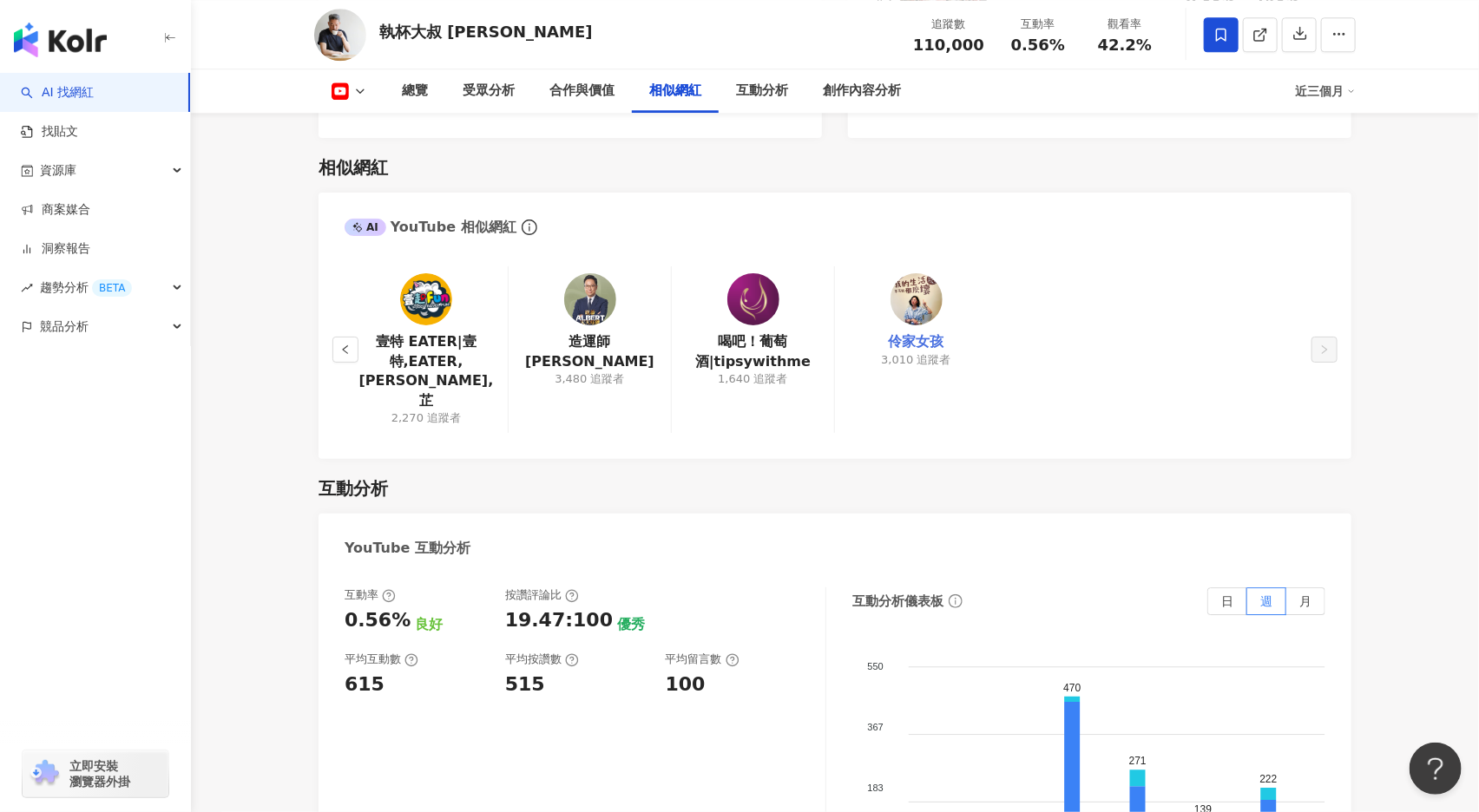
drag, startPoint x: 944, startPoint y: 326, endPoint x: 922, endPoint y: 316, distance: 24.2
drag, startPoint x: 922, startPoint y: 316, endPoint x: 686, endPoint y: 401, distance: 250.8
click at [346, 345] on icon "left" at bounding box center [346, 350] width 11 height 11
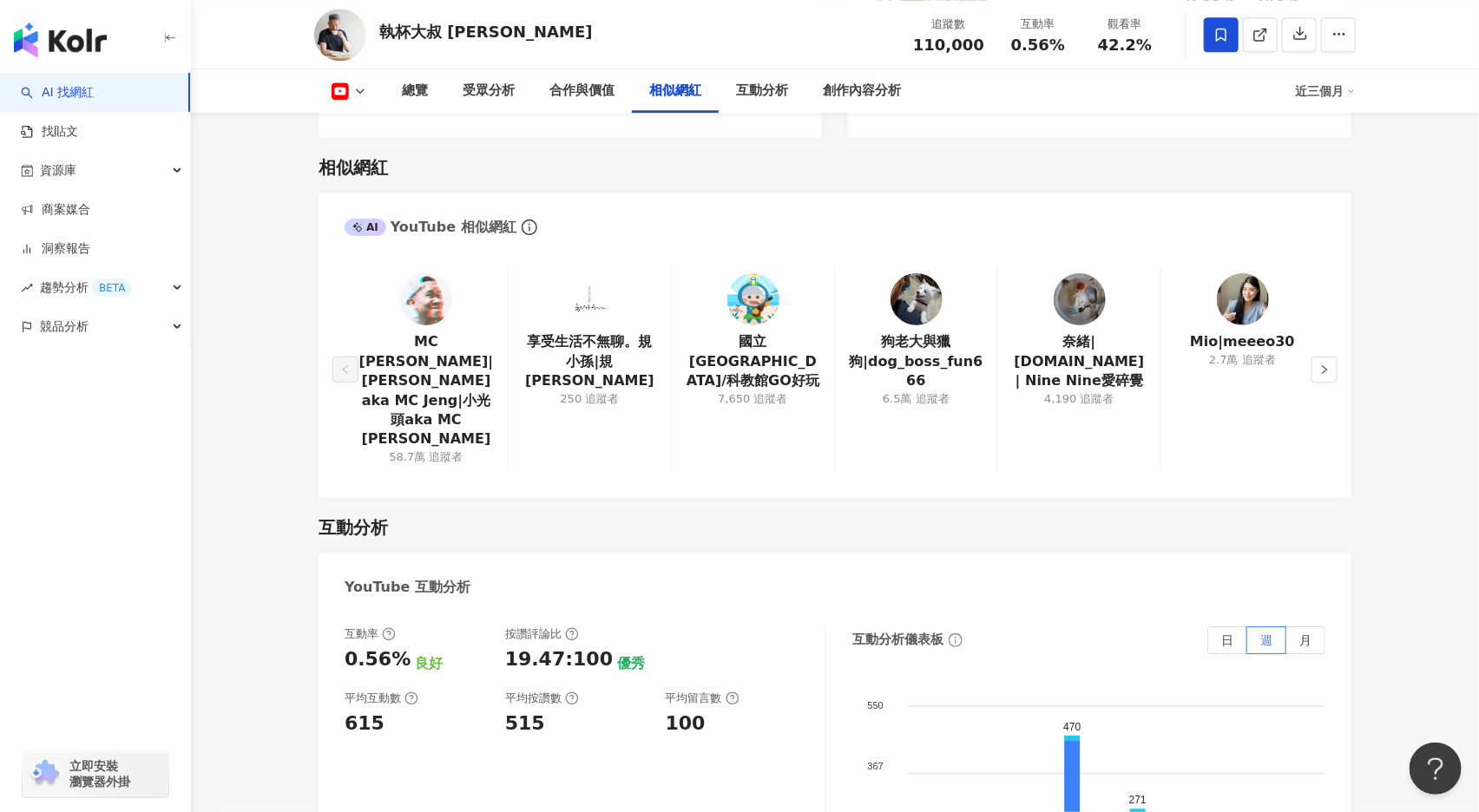
click at [215, 271] on main "11萬 執杯大叔 [PERSON_NAME] 追蹤數 110,000 互動率 0.56% 觀看率 42.2% 總覽 受眾分析 合作與價值 相似網紅 互動分析 …" at bounding box center [834, 584] width 1288 height 5965
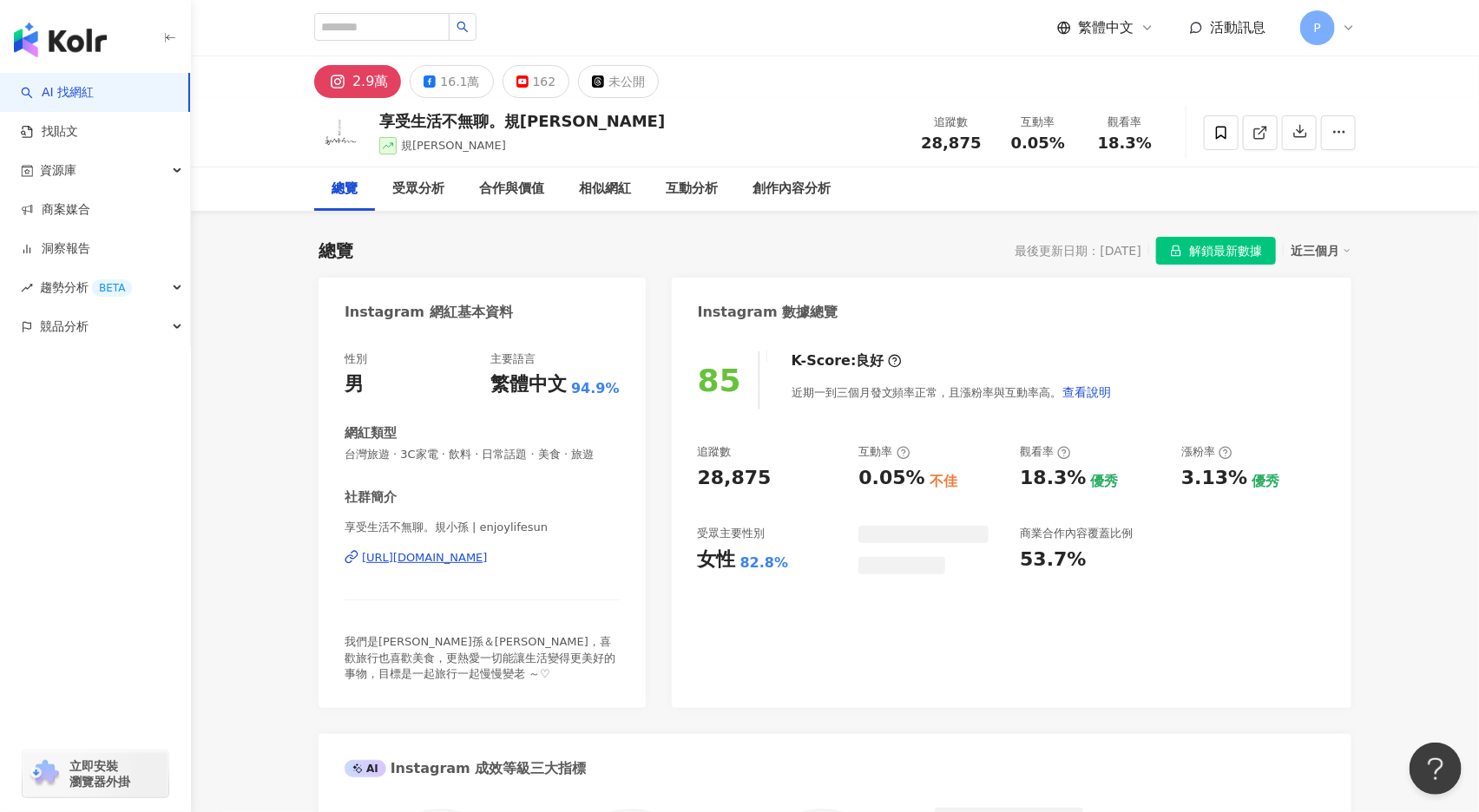
click at [541, 80] on div "162" at bounding box center [544, 81] width 23 height 24
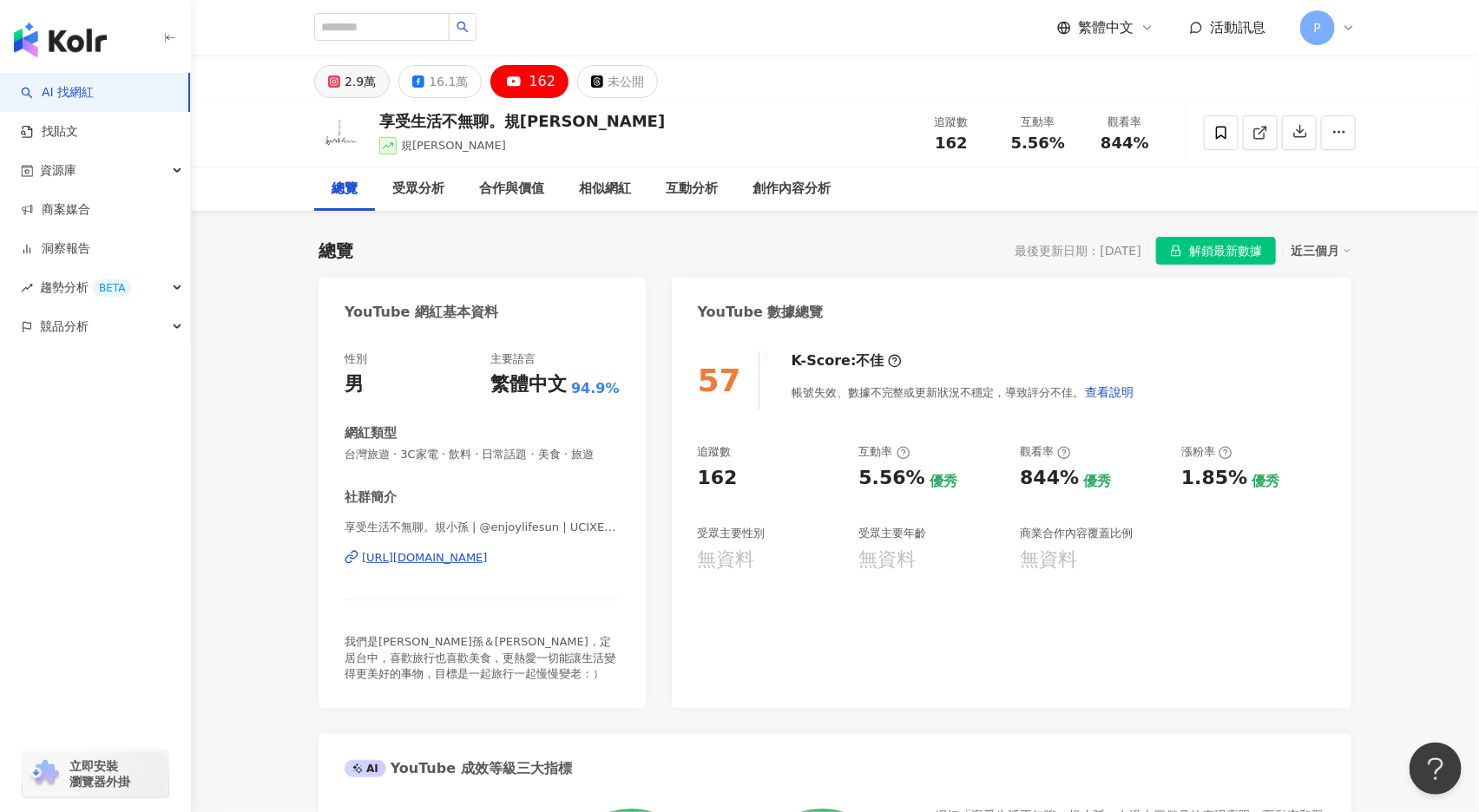
click at [336, 79] on rect at bounding box center [334, 82] width 10 height 10
